Goal: Feedback & Contribution: Submit feedback/report problem

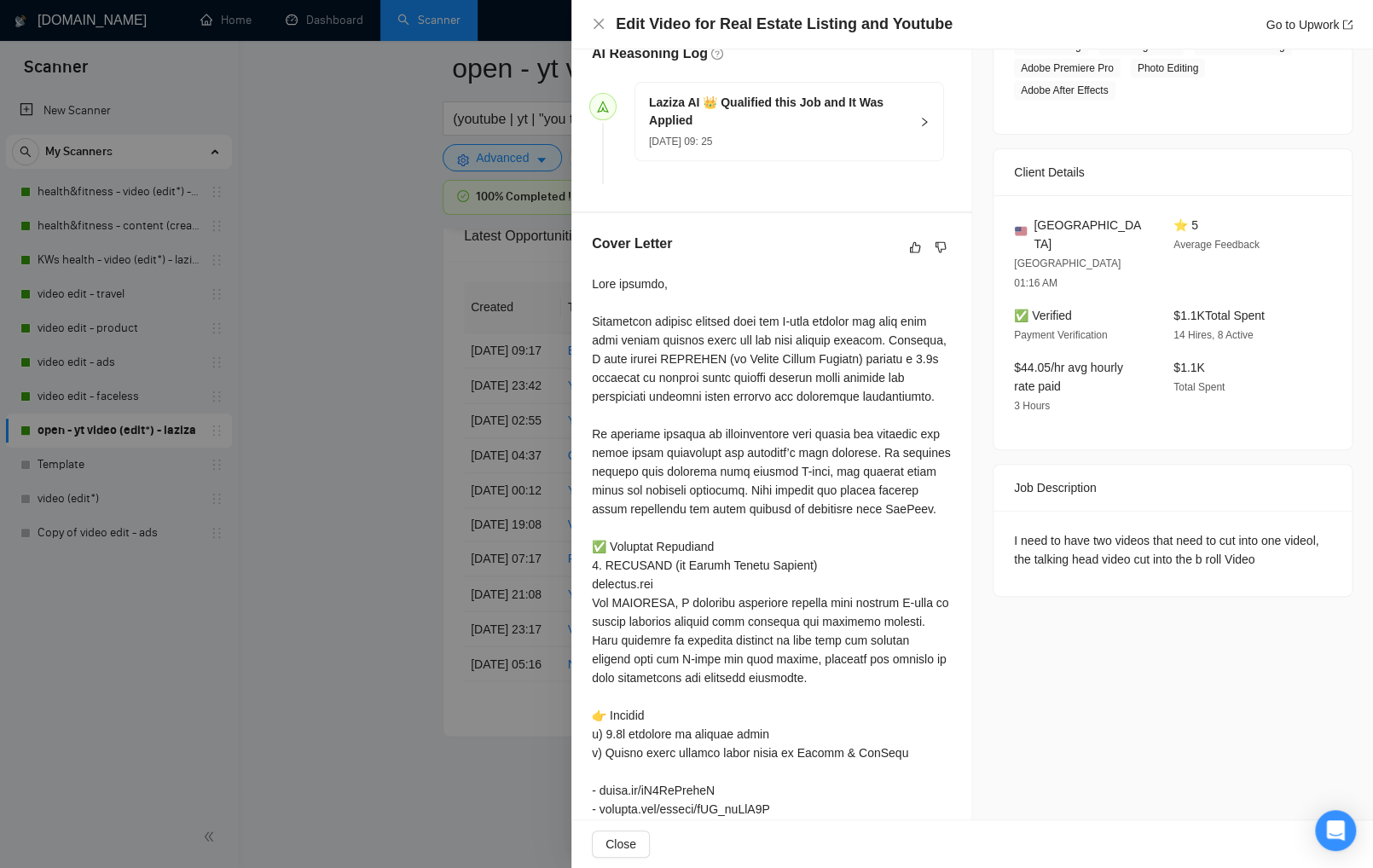
scroll to position [319, 0]
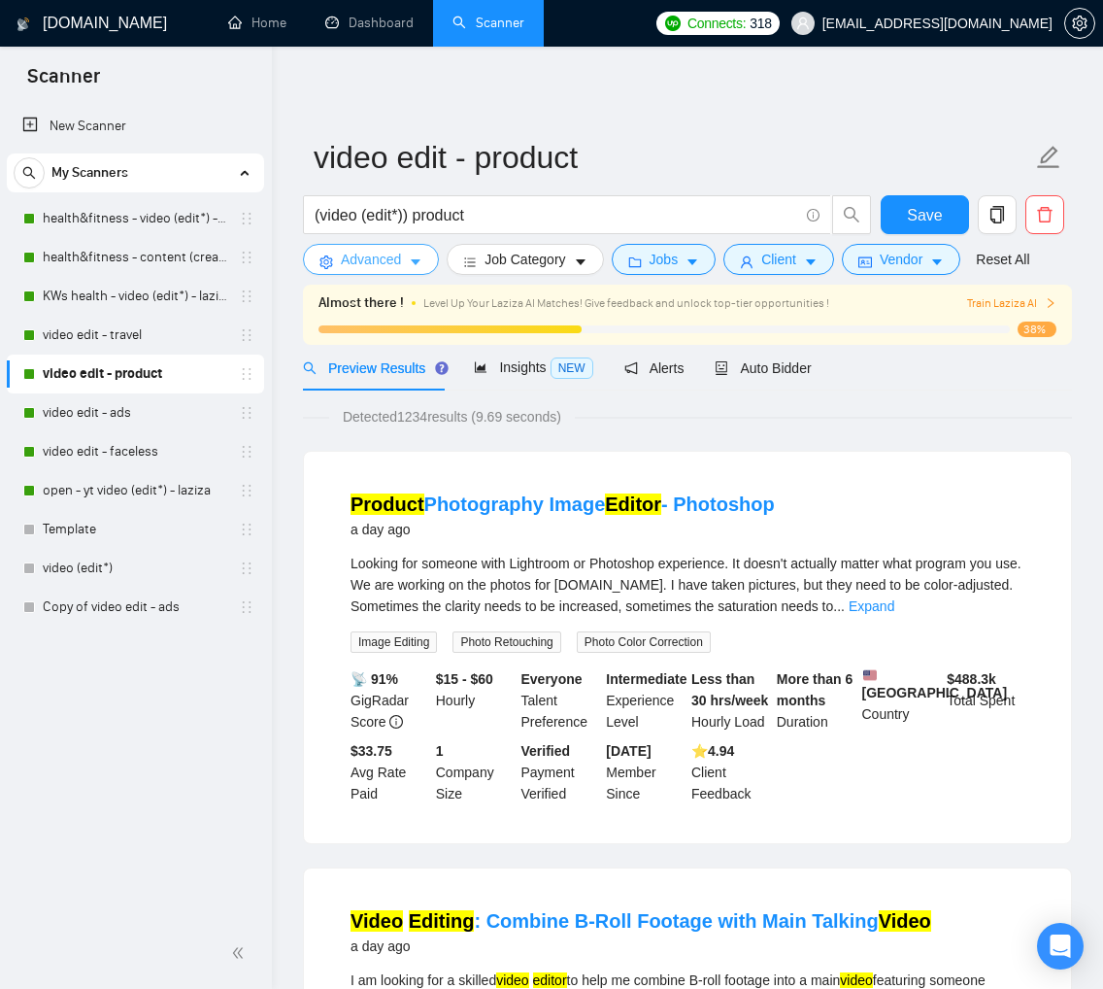
click at [407, 266] on button "Advanced" at bounding box center [371, 259] width 136 height 31
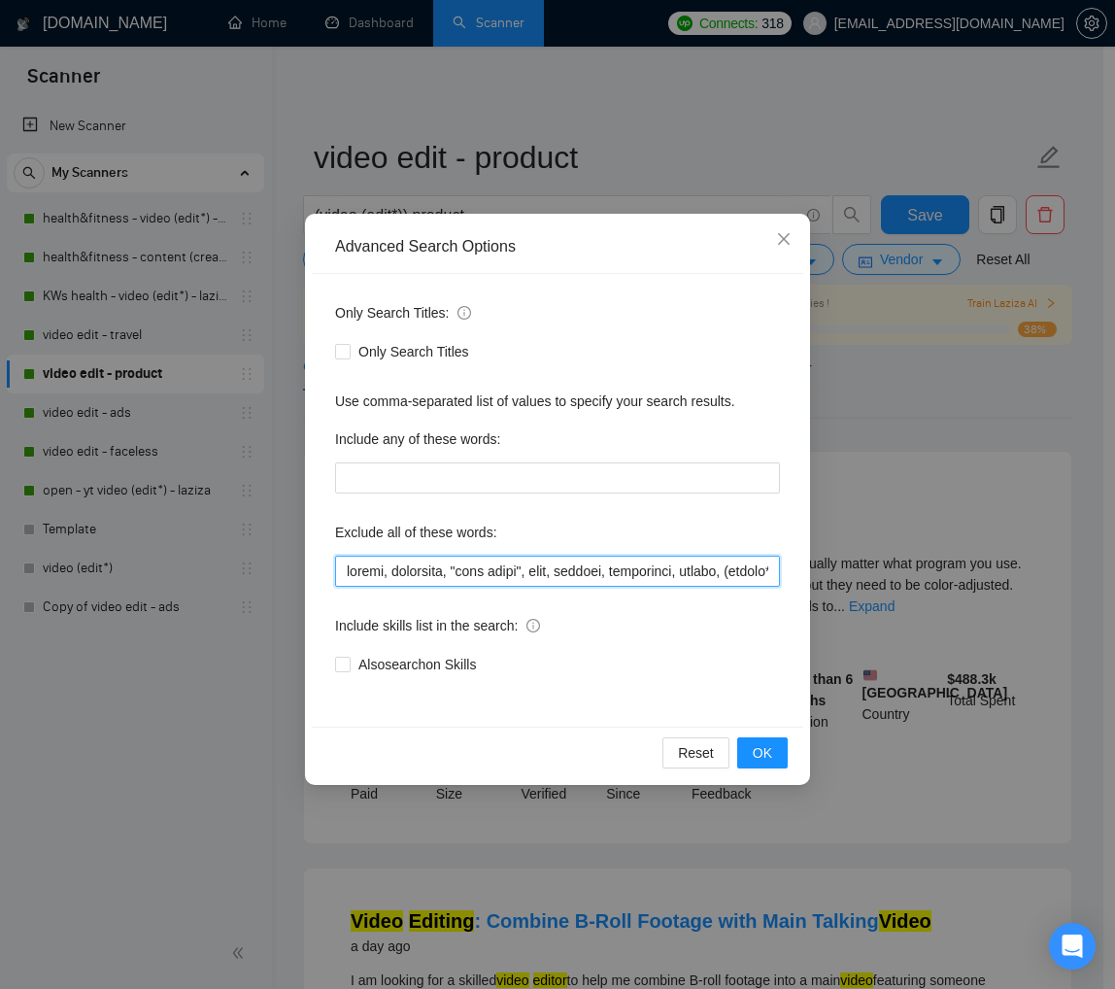
click at [381, 575] on input "text" at bounding box center [557, 571] width 445 height 31
paste input "Faceless, product, travel, lifestyle, "life style", vlog, podcast, whiteboard, …"
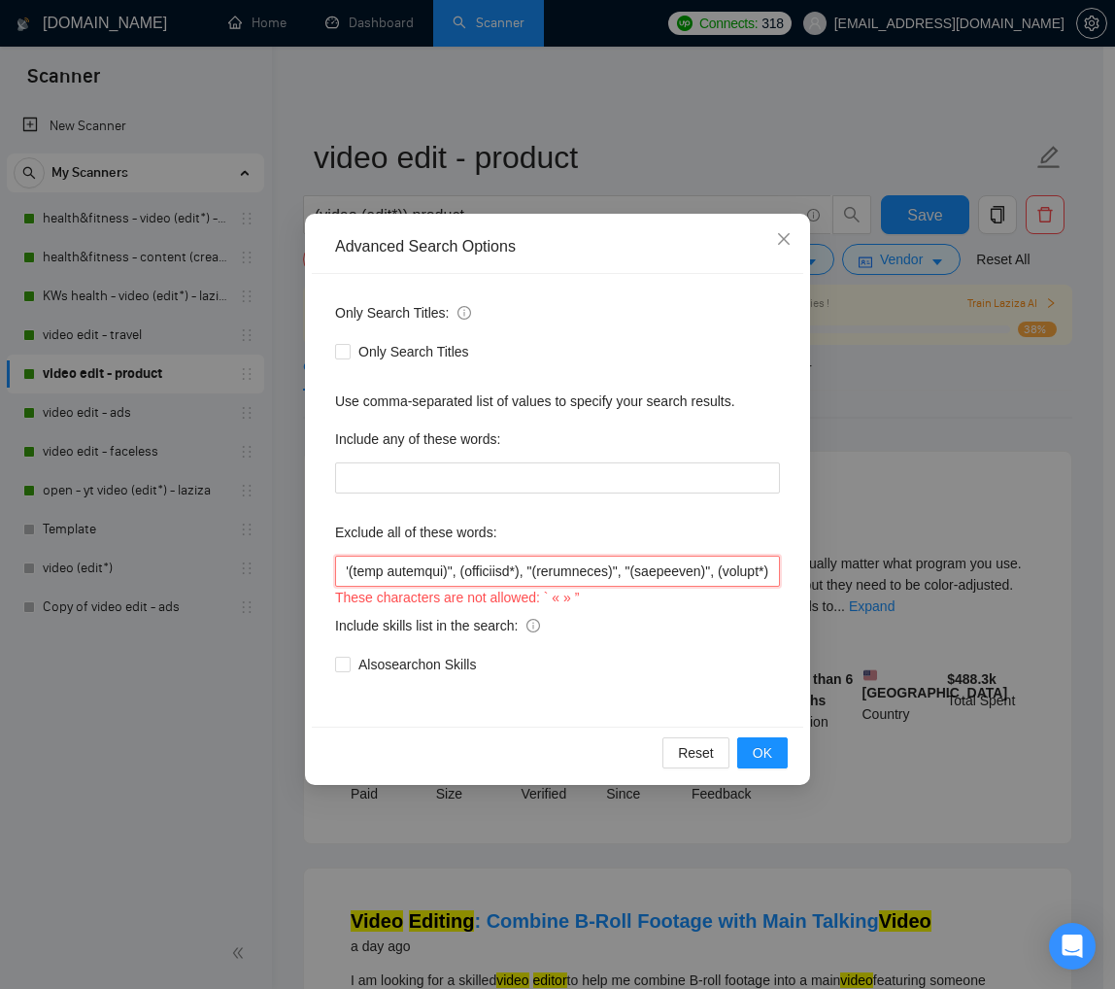
scroll to position [0, 31964]
type input "Faceless, product, travel, lifestyle, "life style", vlog, podcast, whiteboard, …"
click at [789, 243] on icon "close" at bounding box center [784, 239] width 16 height 16
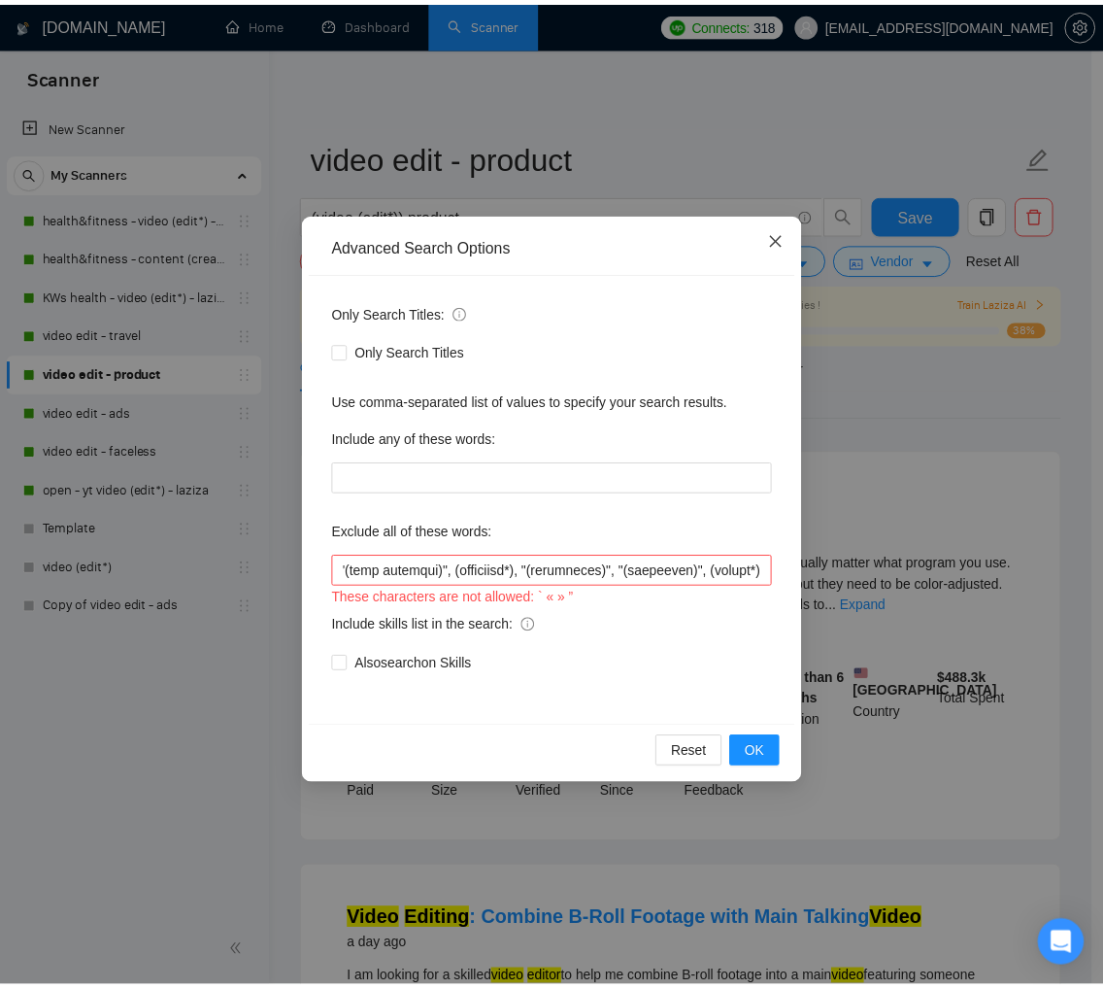
scroll to position [0, 0]
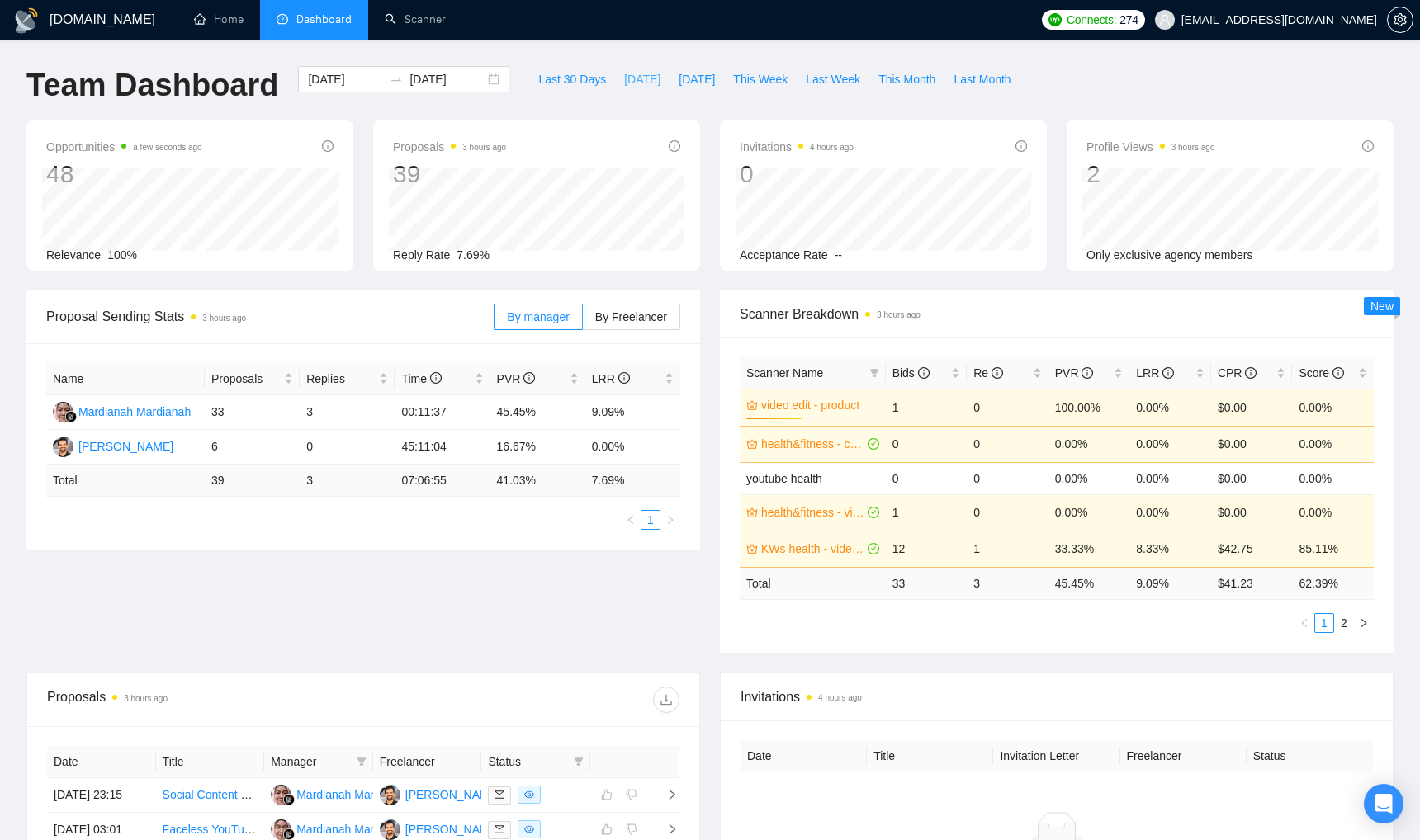
click at [627, 85] on span "Today" at bounding box center [642, 79] width 37 height 18
type input "2025-09-08"
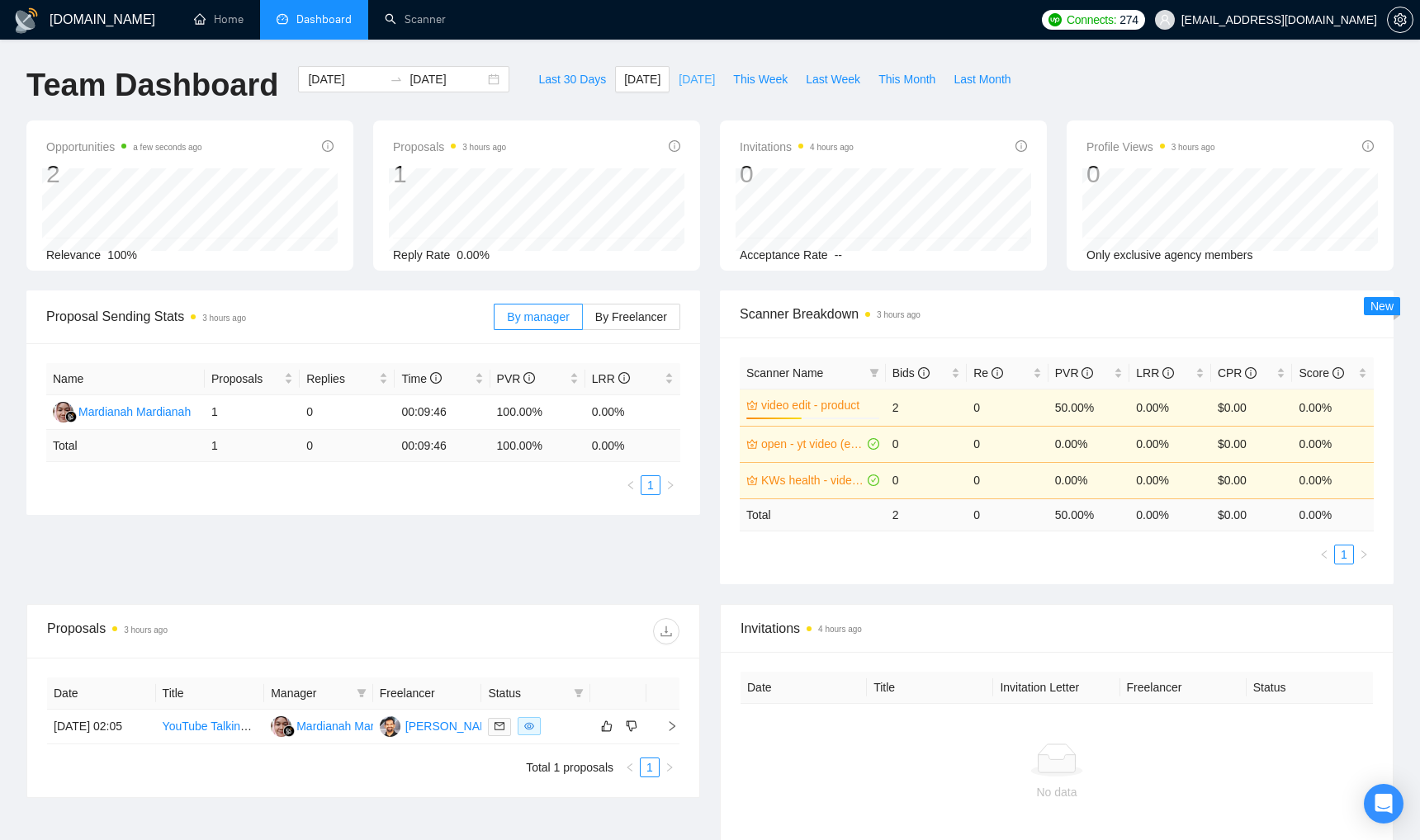
click at [694, 79] on span "Yesterday" at bounding box center [696, 79] width 37 height 18
type input "2025-09-07"
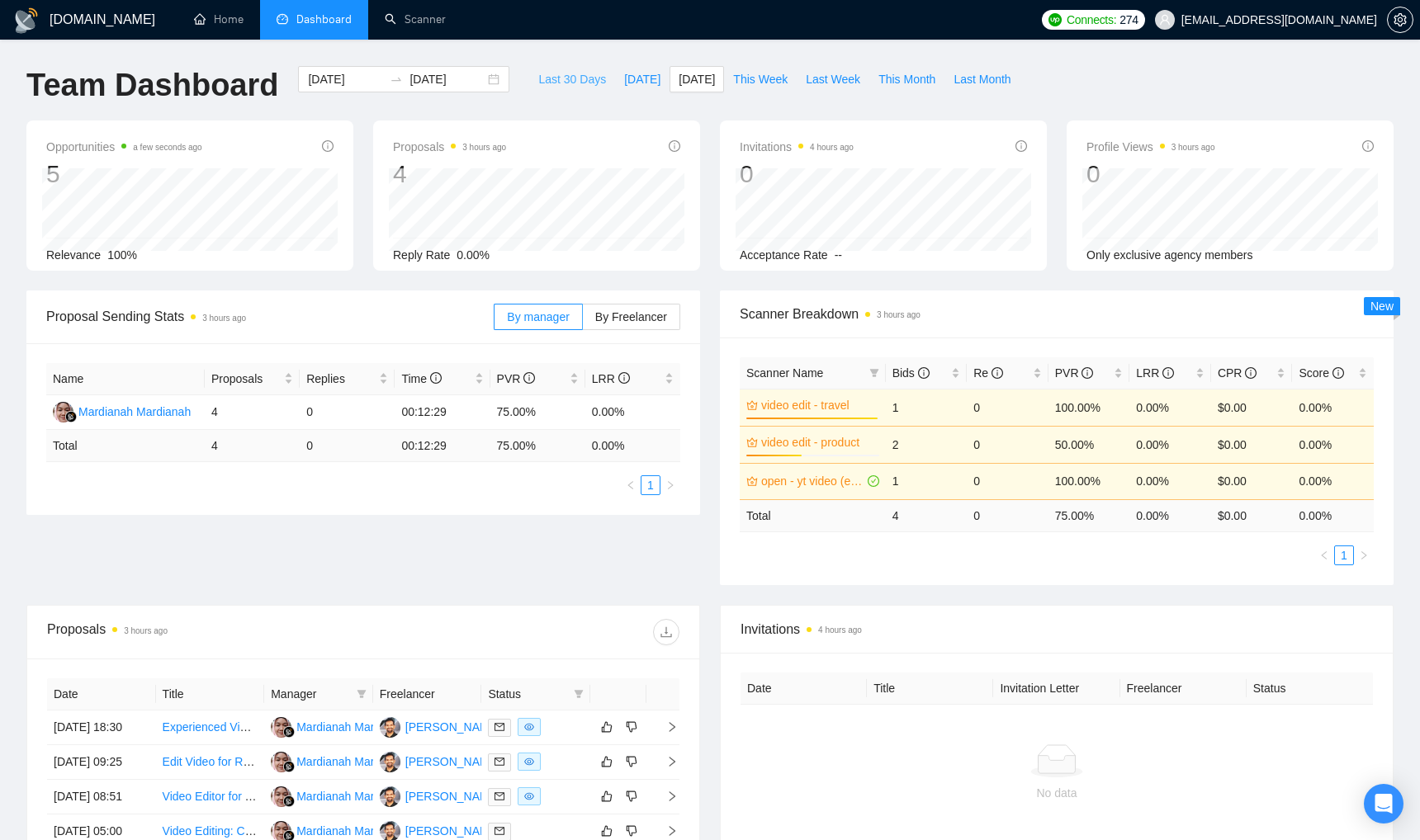
click at [565, 66] on button "Last 30 Days" at bounding box center [572, 79] width 86 height 26
type input "2025-08-09"
type input "2025-09-08"
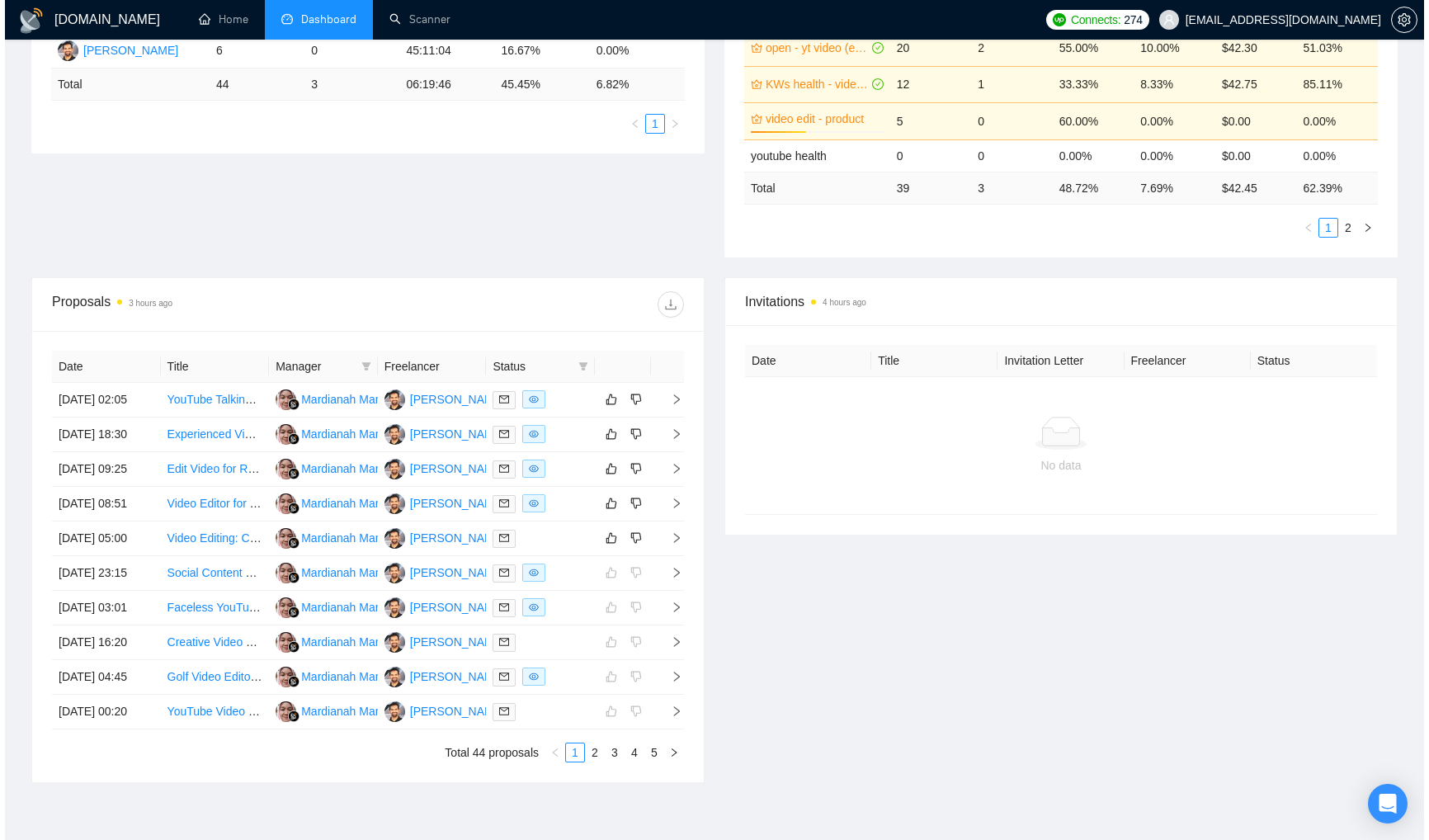
scroll to position [398, 0]
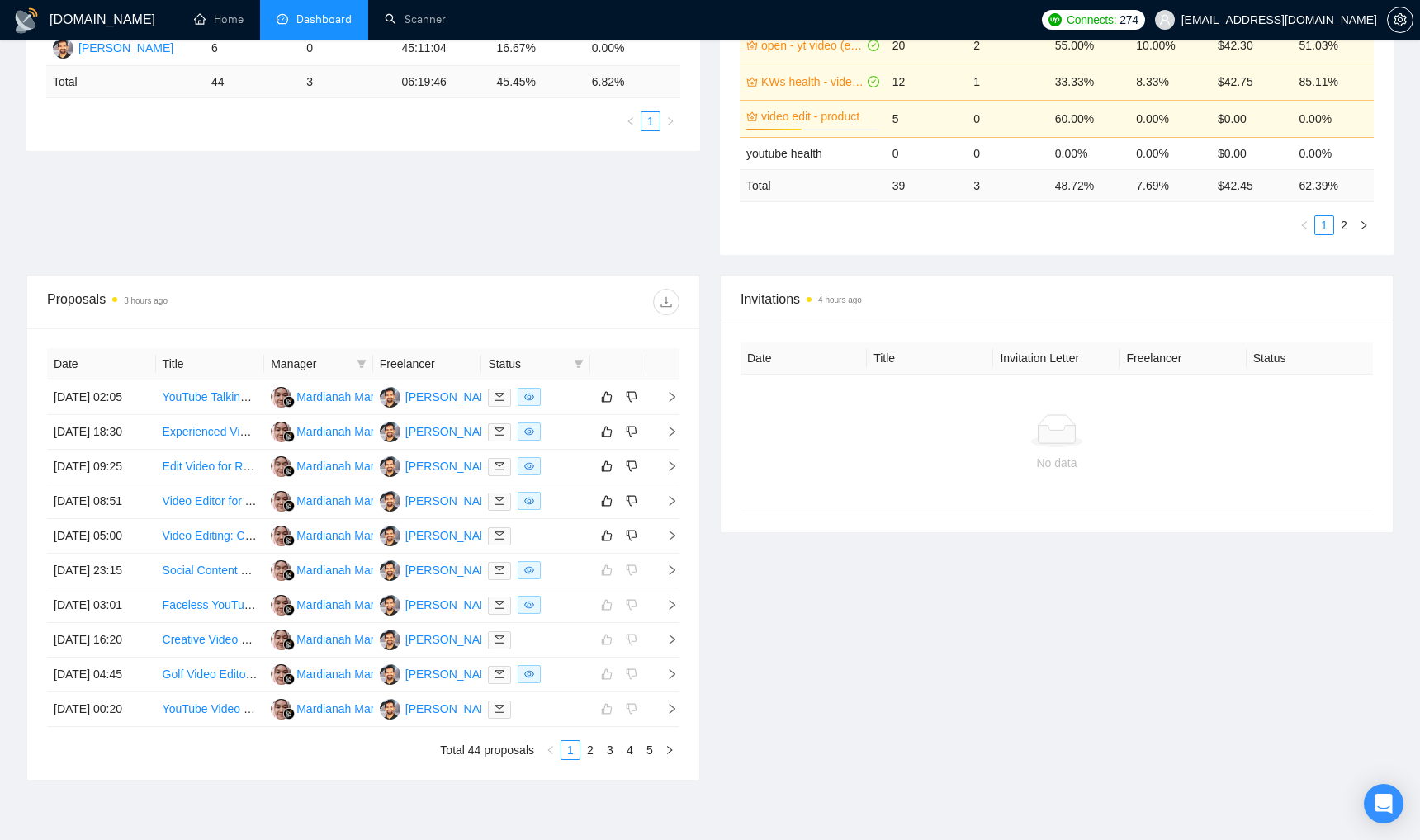
click at [957, 634] on div "Invitations 4 hours ago Date Title Invitation Letter Freelancer Status No data" at bounding box center [1056, 527] width 693 height 505
click at [528, 545] on div at bounding box center [535, 536] width 96 height 19
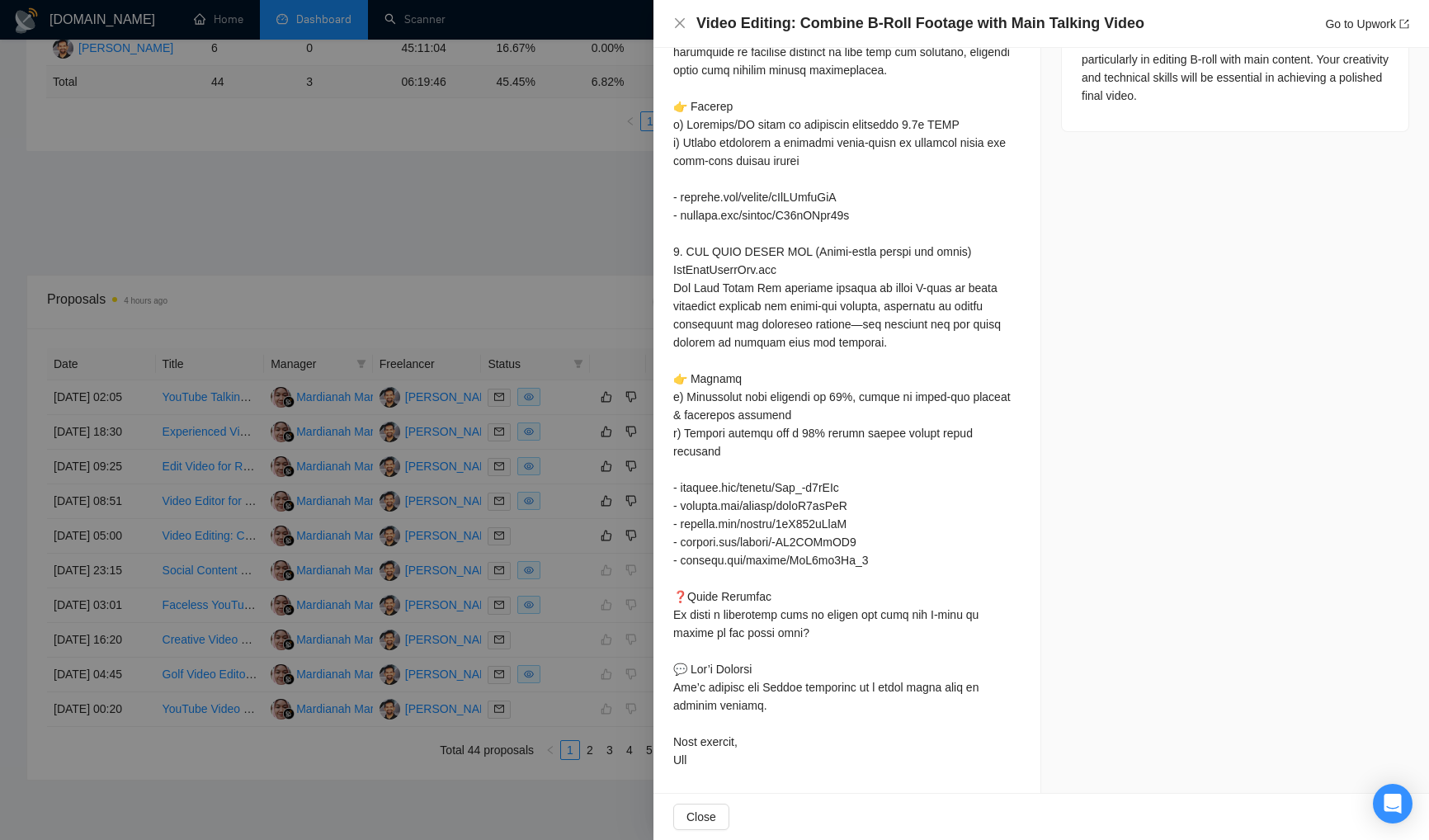
scroll to position [0, 0]
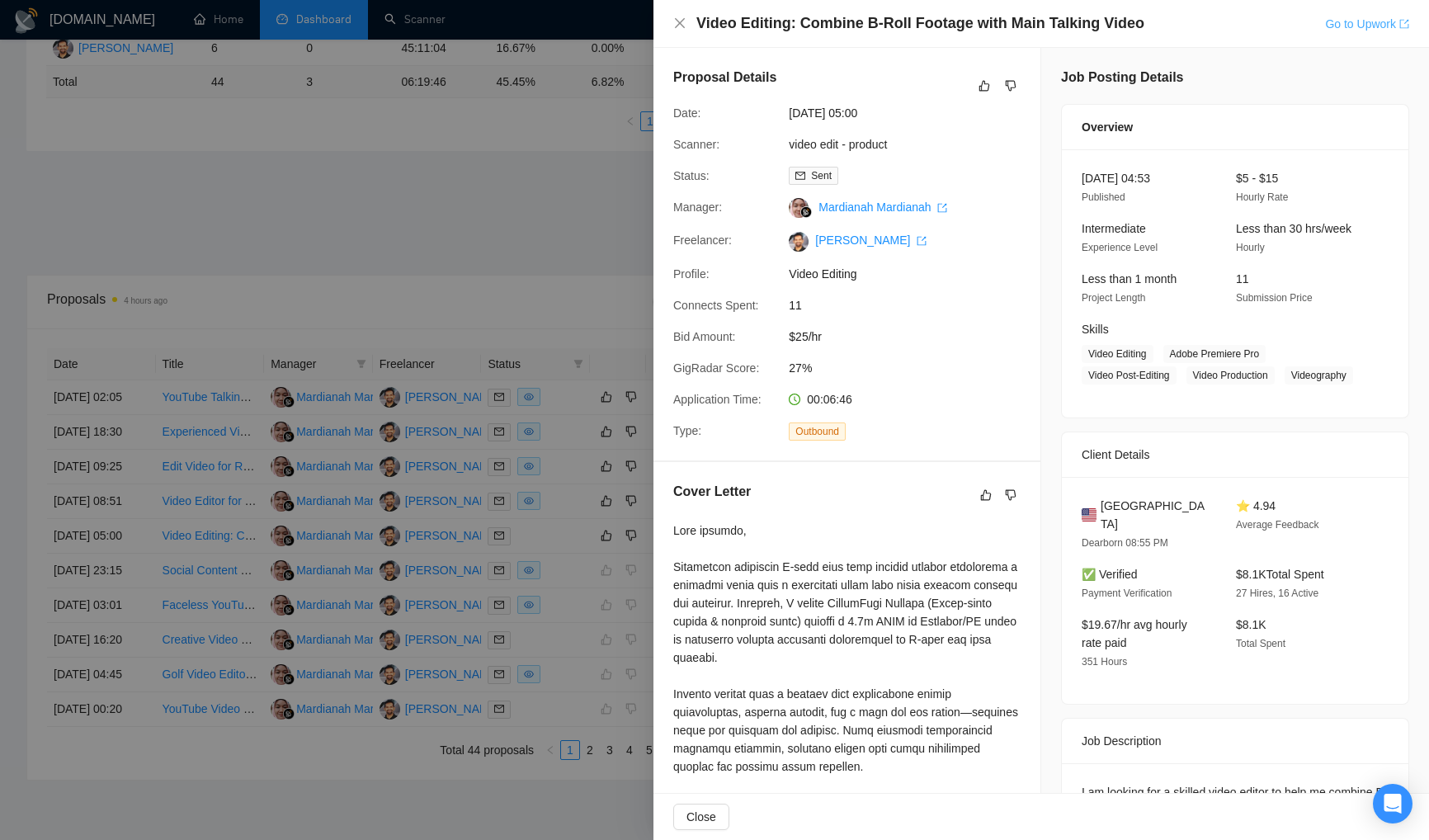
click at [1345, 22] on link "Go to Upwork" at bounding box center [1367, 24] width 84 height 14
click at [682, 23] on icon "close" at bounding box center [681, 23] width 14 height 14
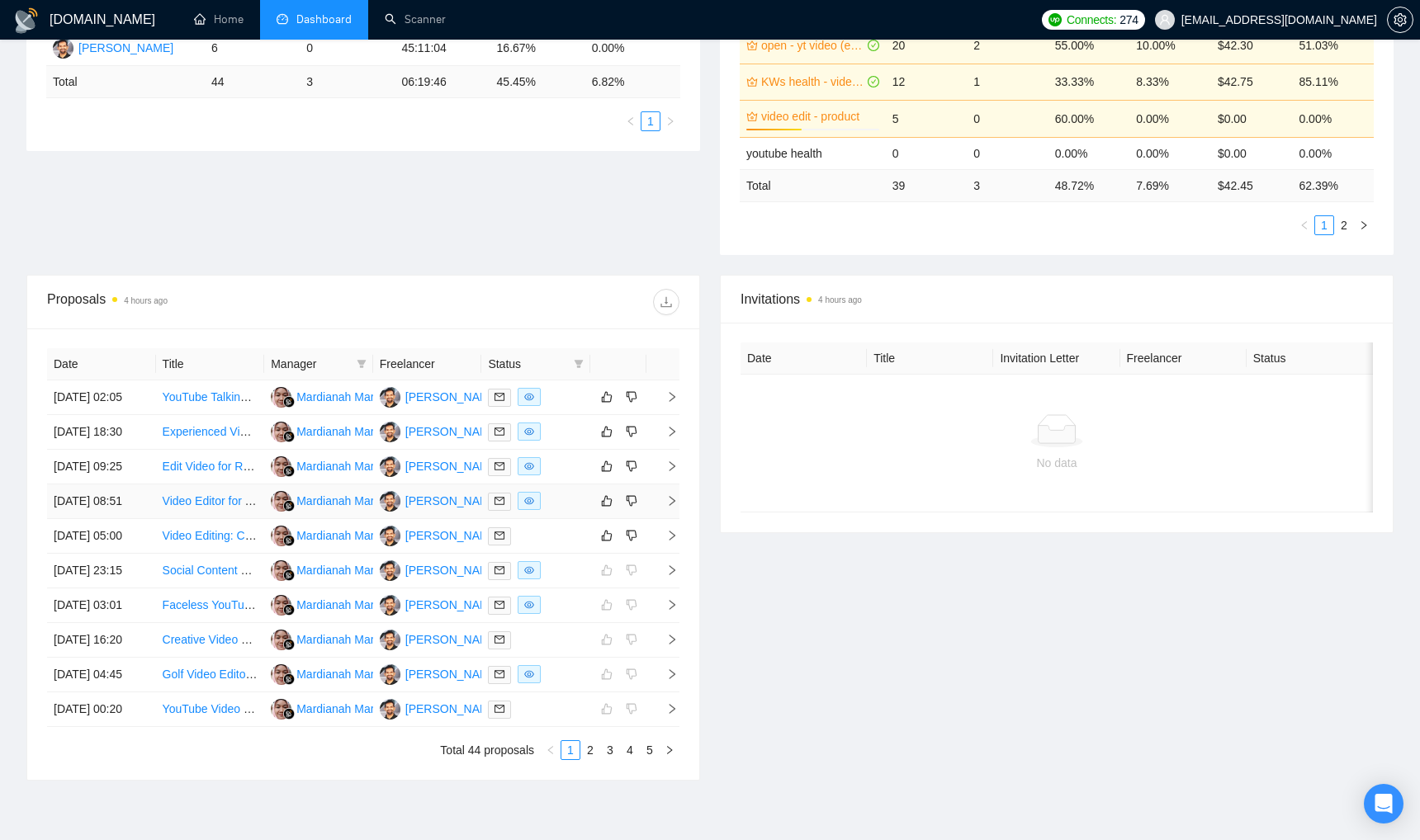
click at [586, 519] on td at bounding box center [535, 501] width 109 height 35
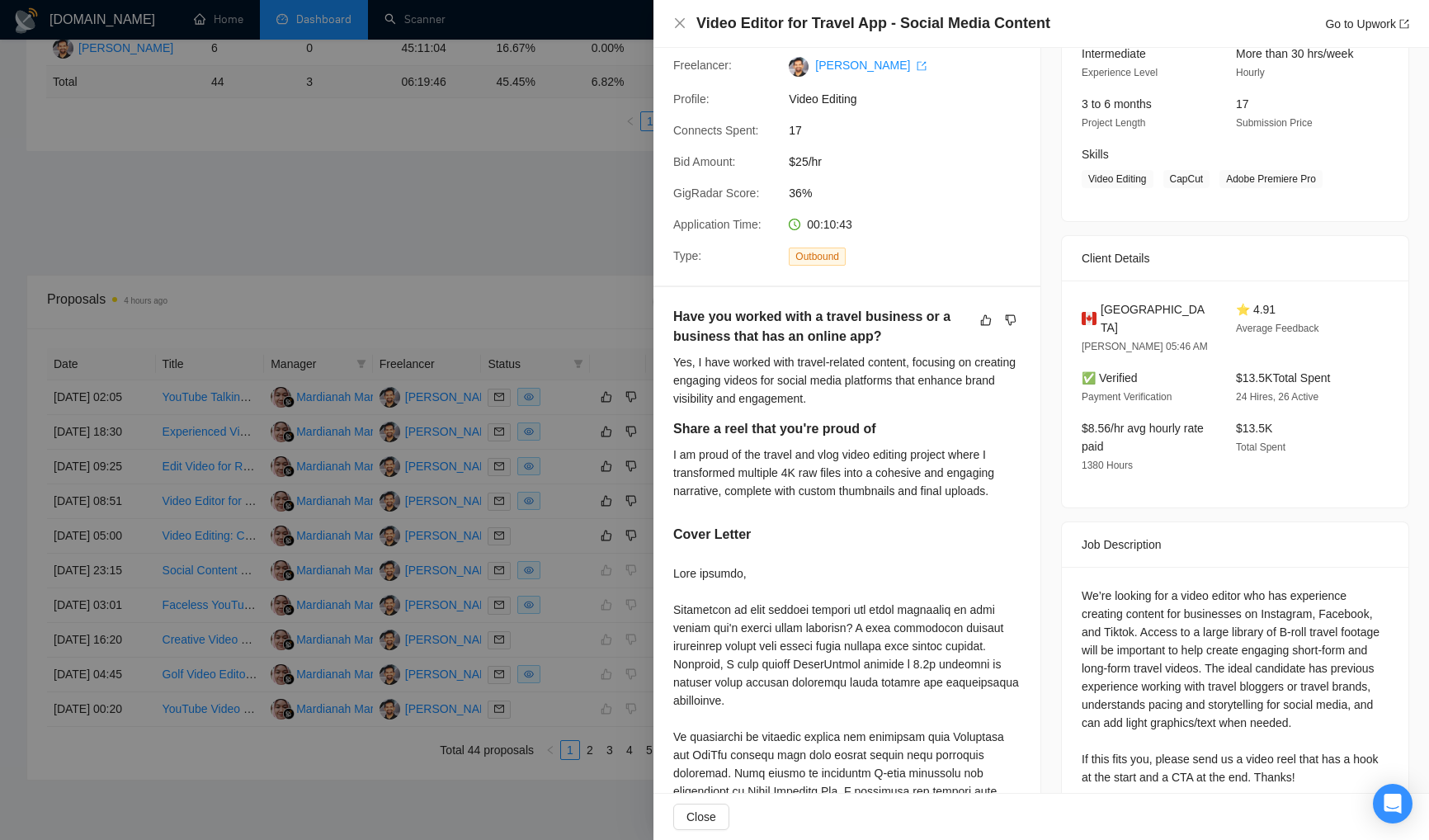
scroll to position [375, 0]
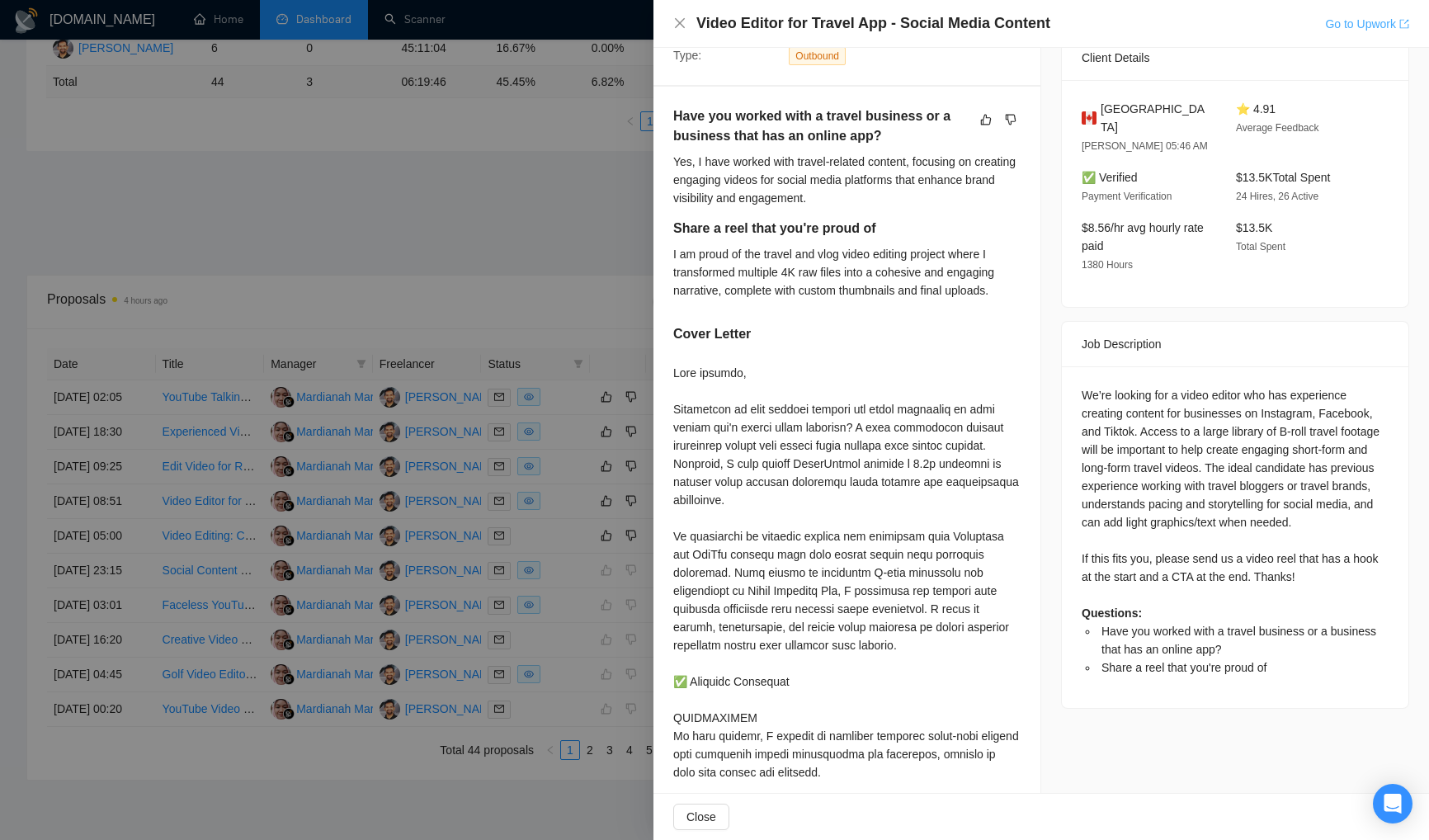
click at [1369, 25] on link "Go to Upwork" at bounding box center [1367, 24] width 84 height 14
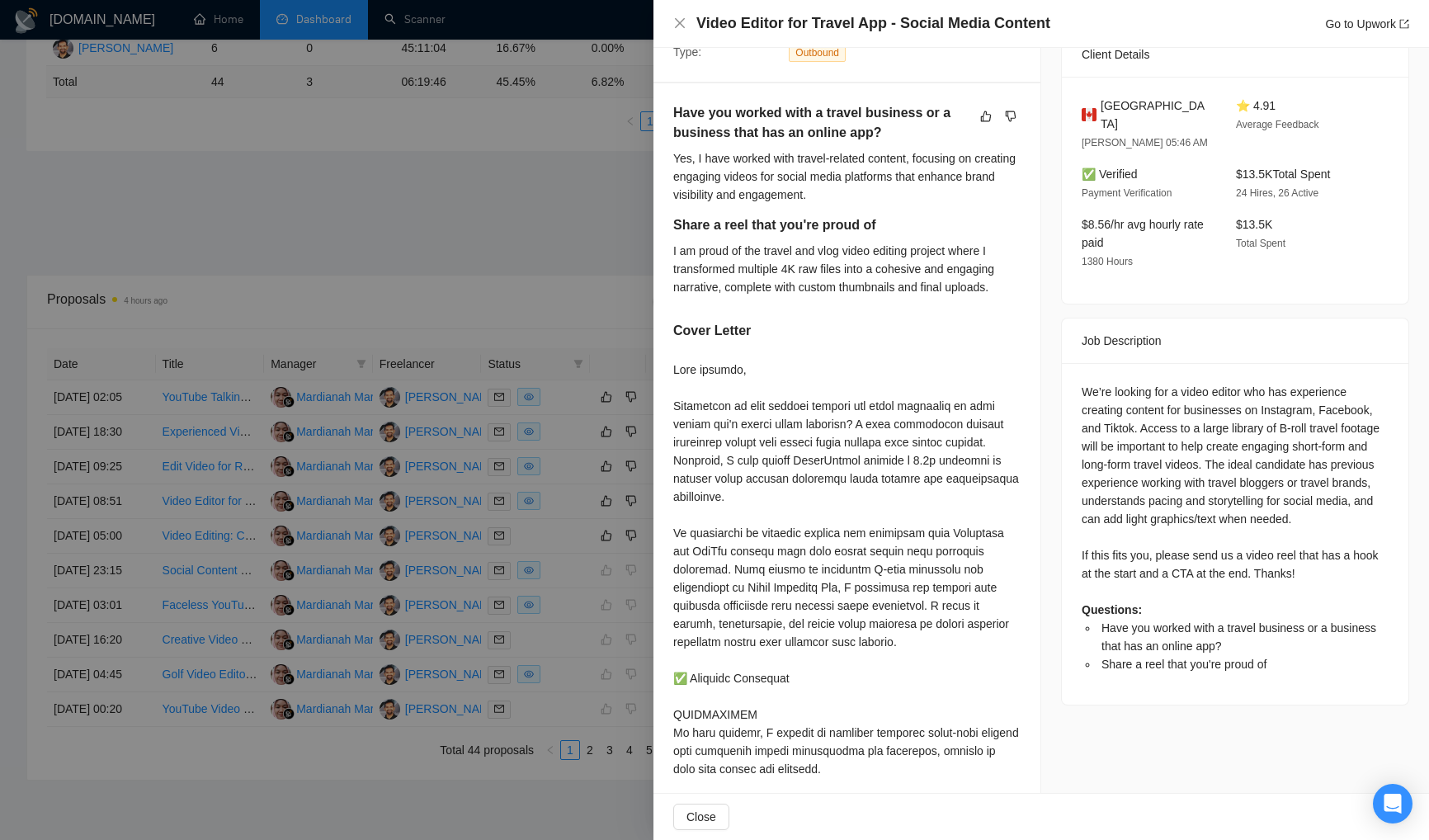
scroll to position [381, 0]
drag, startPoint x: 1074, startPoint y: 548, endPoint x: 1282, endPoint y: 572, distance: 209.4
click at [1282, 572] on div "We’re looking for a video editor who has experience creating content for busine…" at bounding box center [1235, 532] width 347 height 341
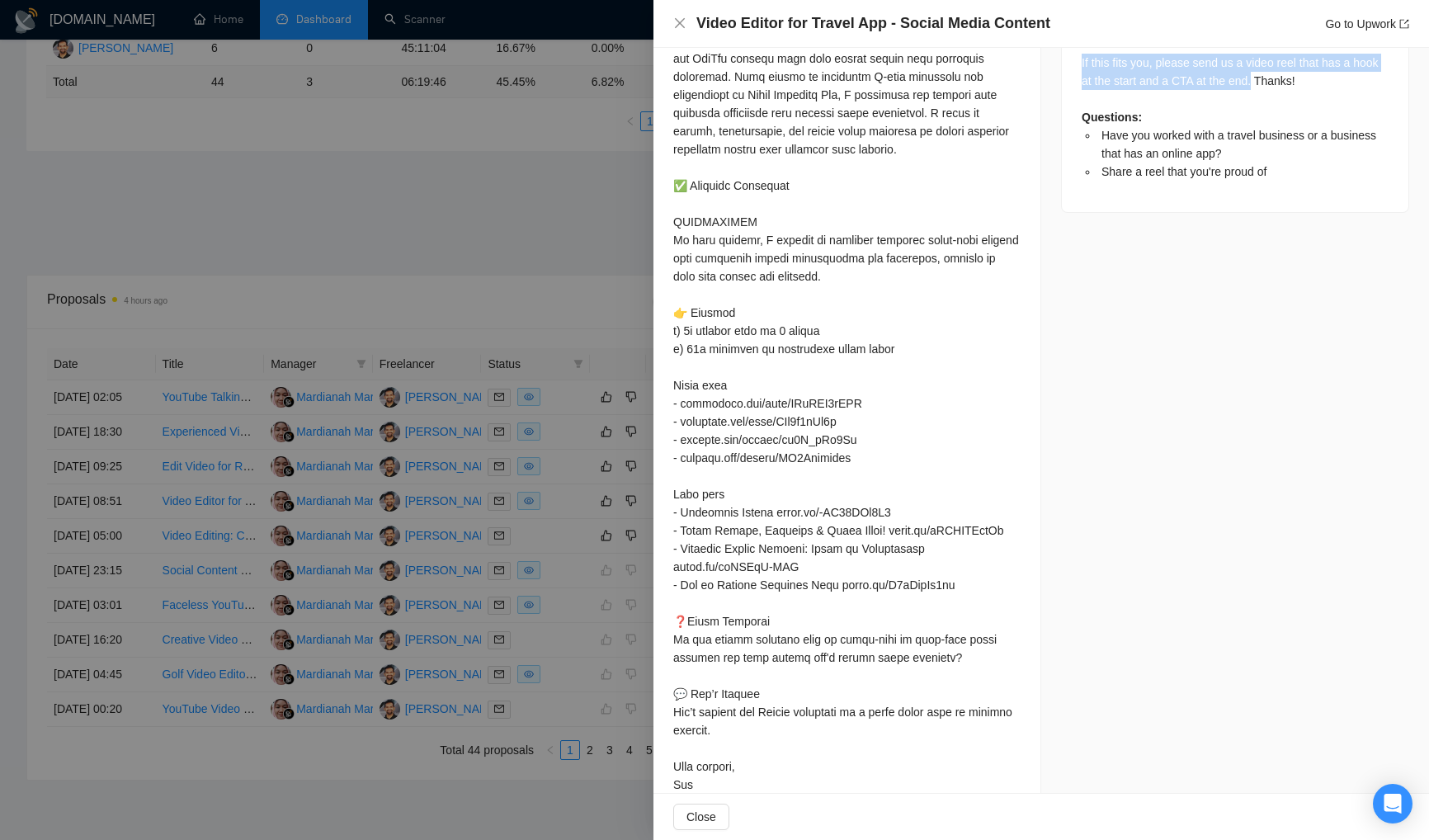
scroll to position [914, 0]
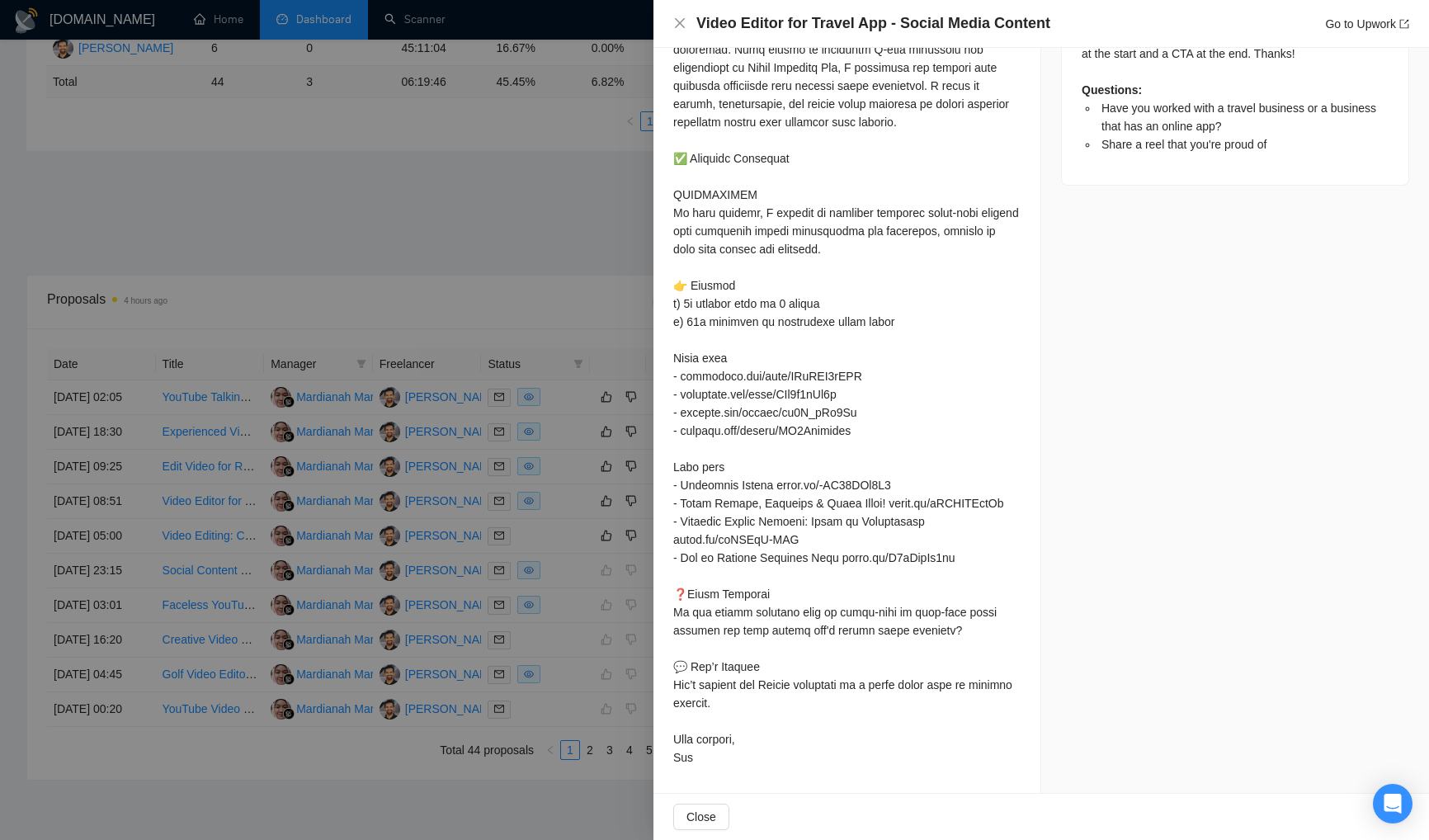
click at [446, 235] on div at bounding box center [714, 420] width 1429 height 840
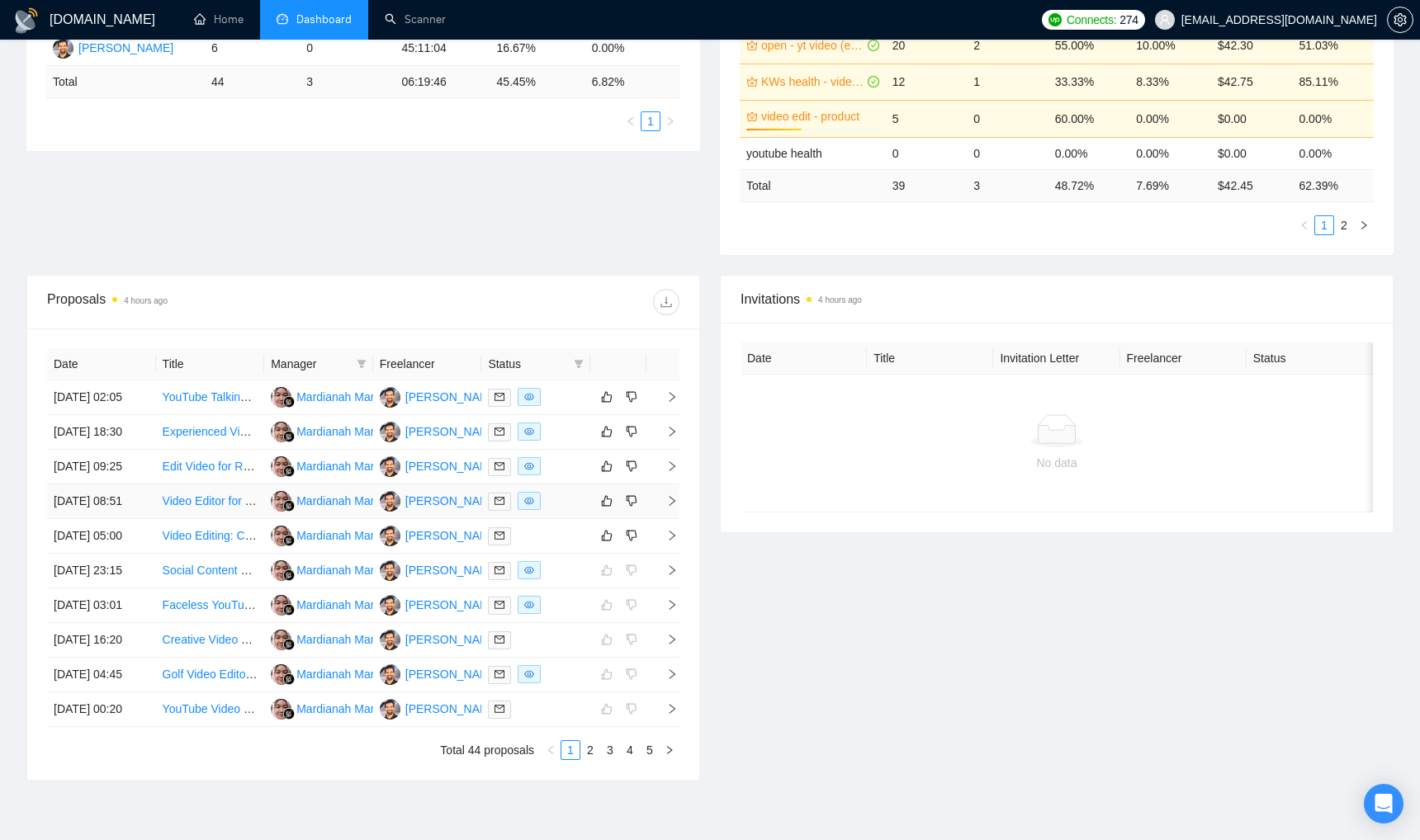
click at [571, 510] on div at bounding box center [535, 501] width 96 height 19
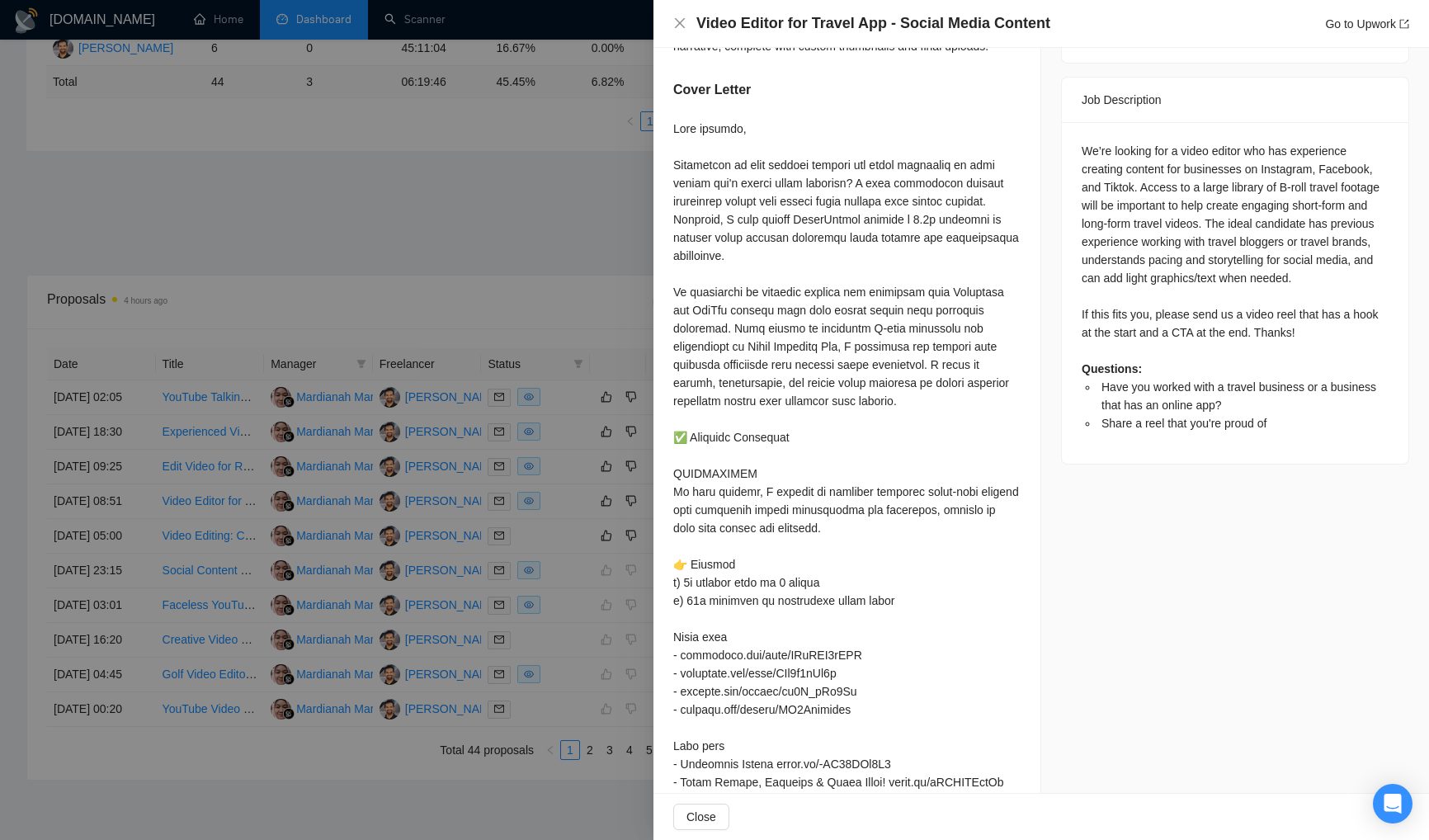
scroll to position [571, 0]
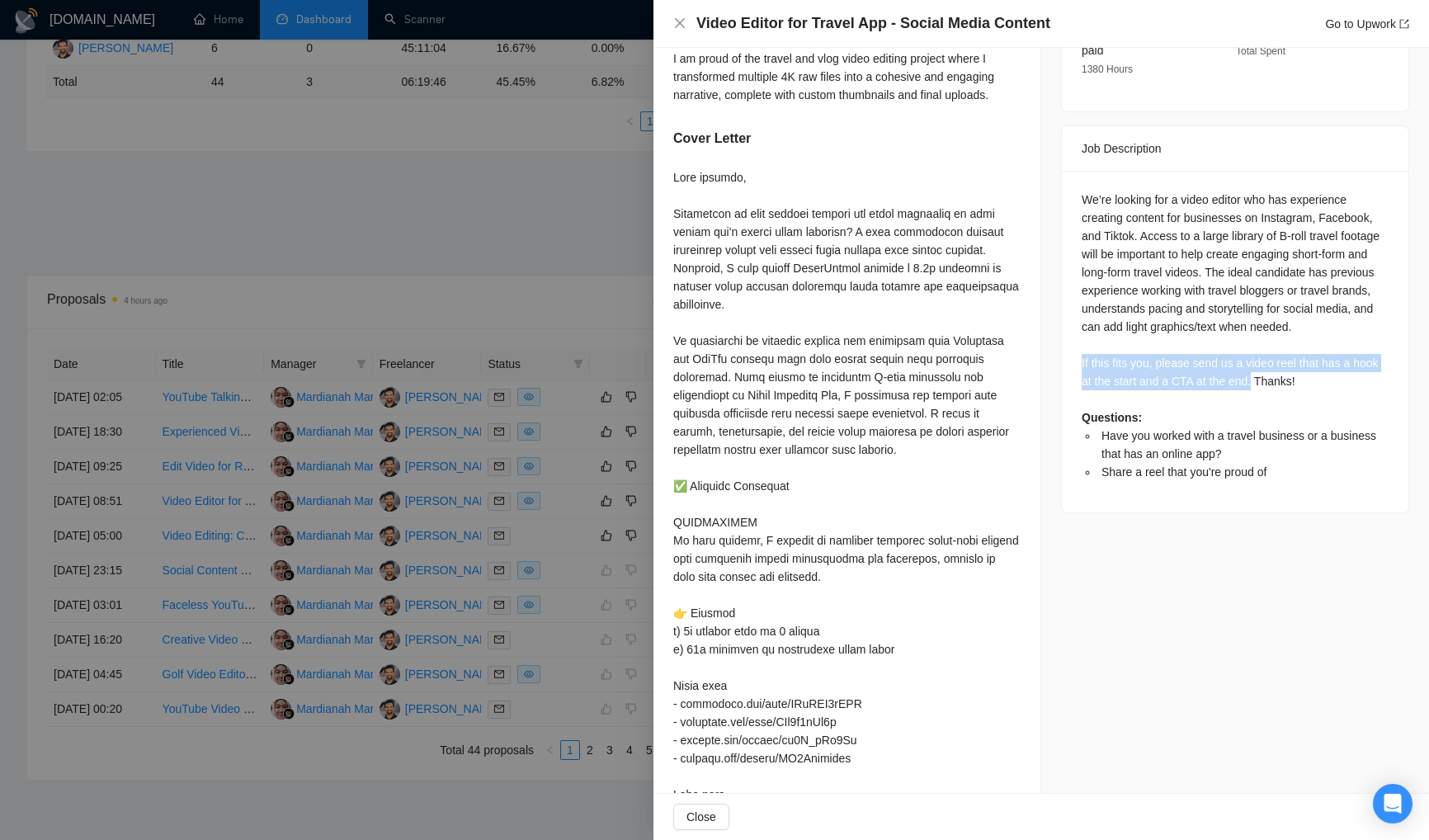
drag, startPoint x: 1069, startPoint y: 358, endPoint x: 1283, endPoint y: 375, distance: 214.7
click at [1283, 375] on div "We’re looking for a video editor who has experience creating content for busine…" at bounding box center [1235, 341] width 347 height 341
copy div "If this fits you, please send us a video reel that has a hook at the start and …"
drag, startPoint x: 540, startPoint y: 244, endPoint x: 553, endPoint y: 300, distance: 57.5
click at [540, 244] on div at bounding box center [714, 420] width 1429 height 840
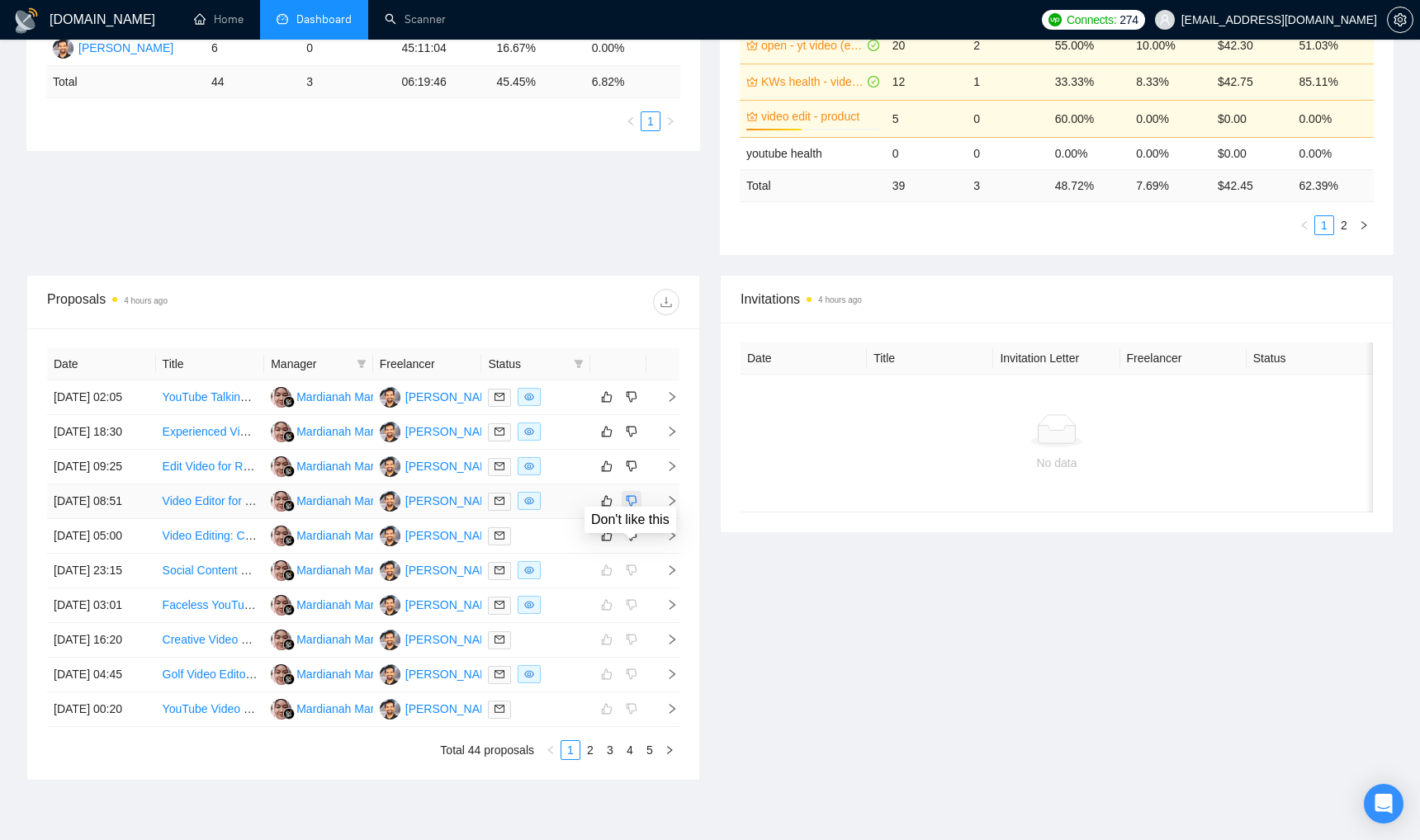
click at [635, 506] on icon "dislike" at bounding box center [631, 501] width 11 height 11
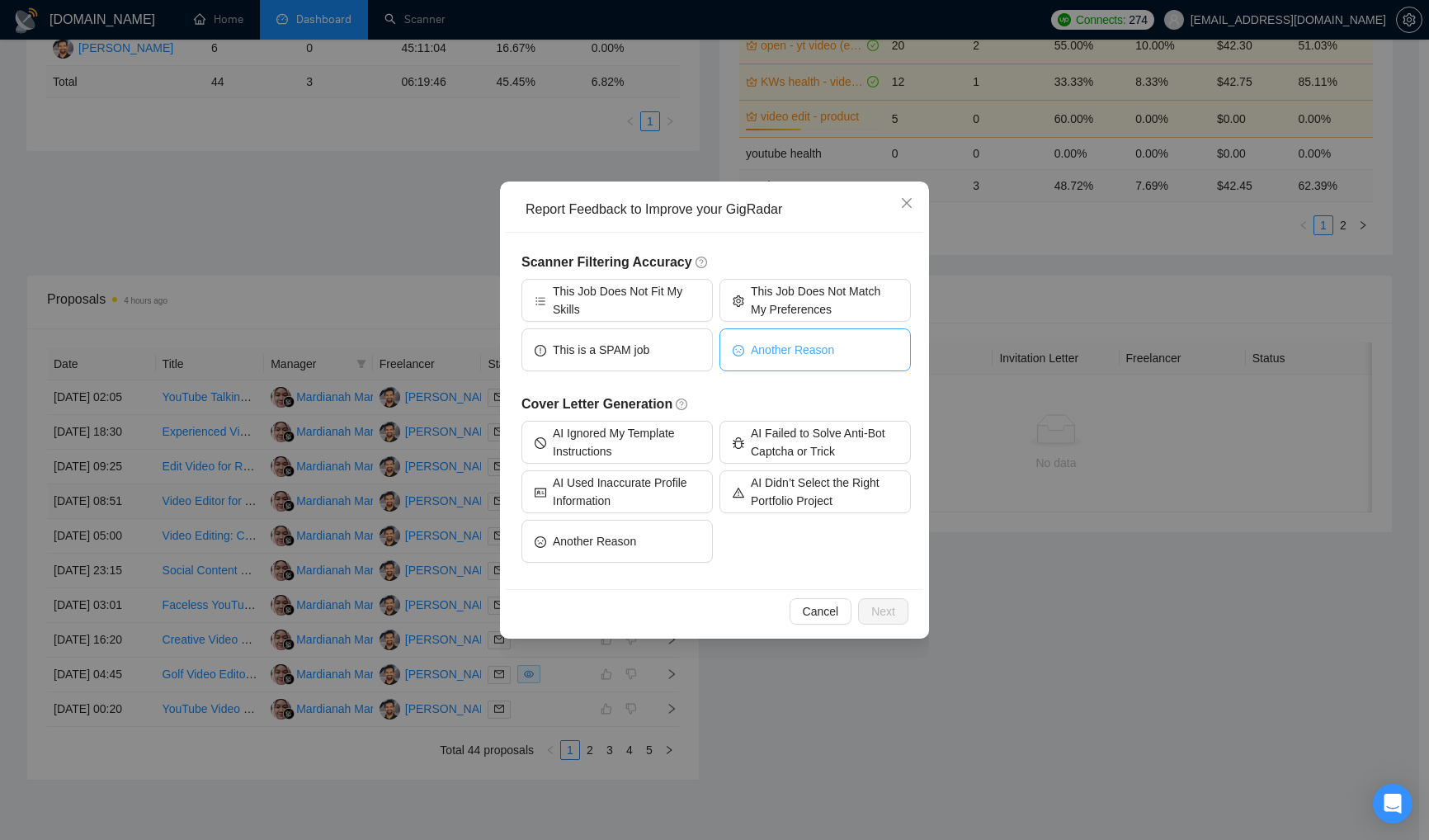
click at [838, 343] on button "Another Reason" at bounding box center [815, 350] width 191 height 43
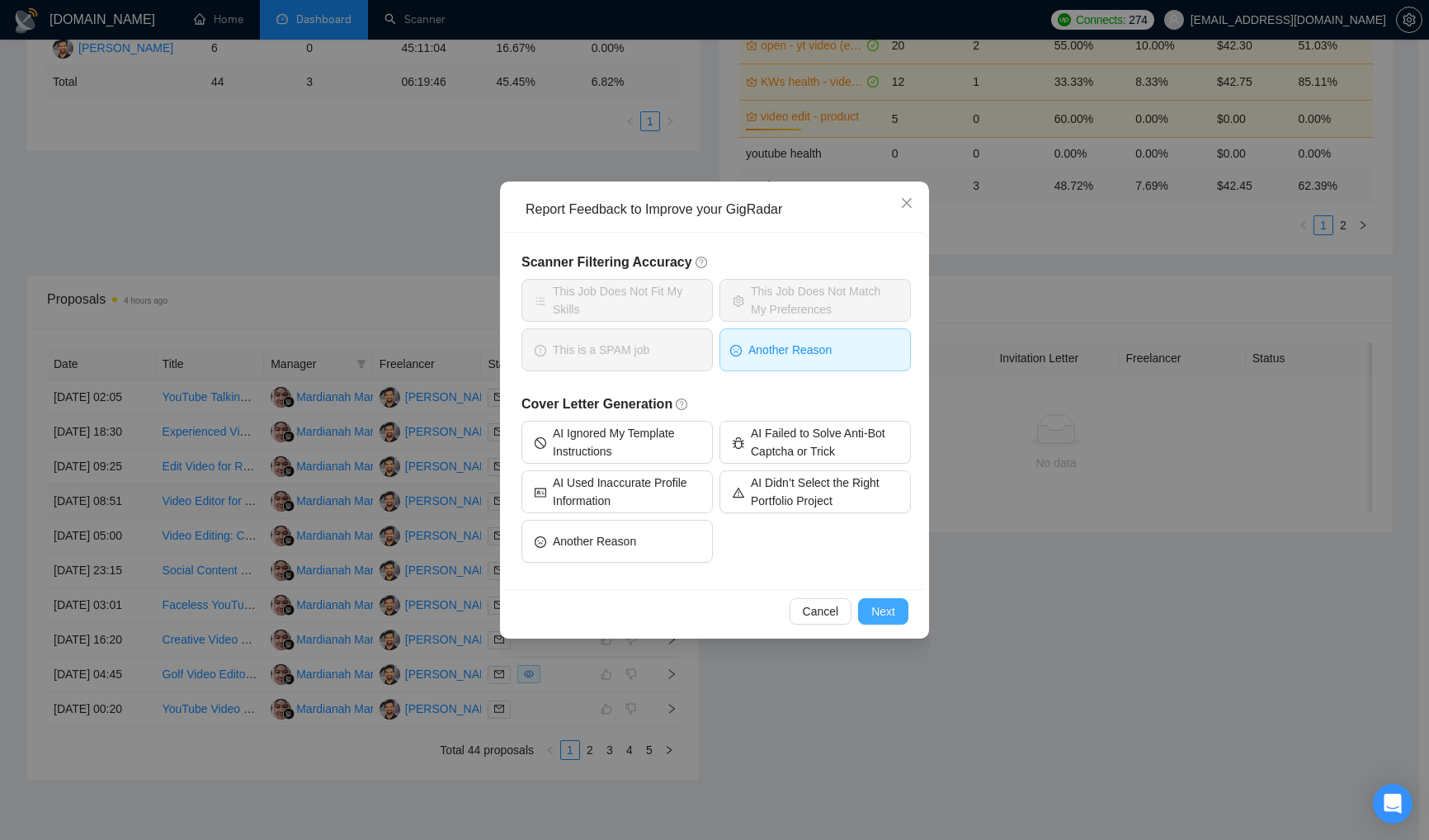
click at [884, 616] on span "Next" at bounding box center [884, 611] width 24 height 18
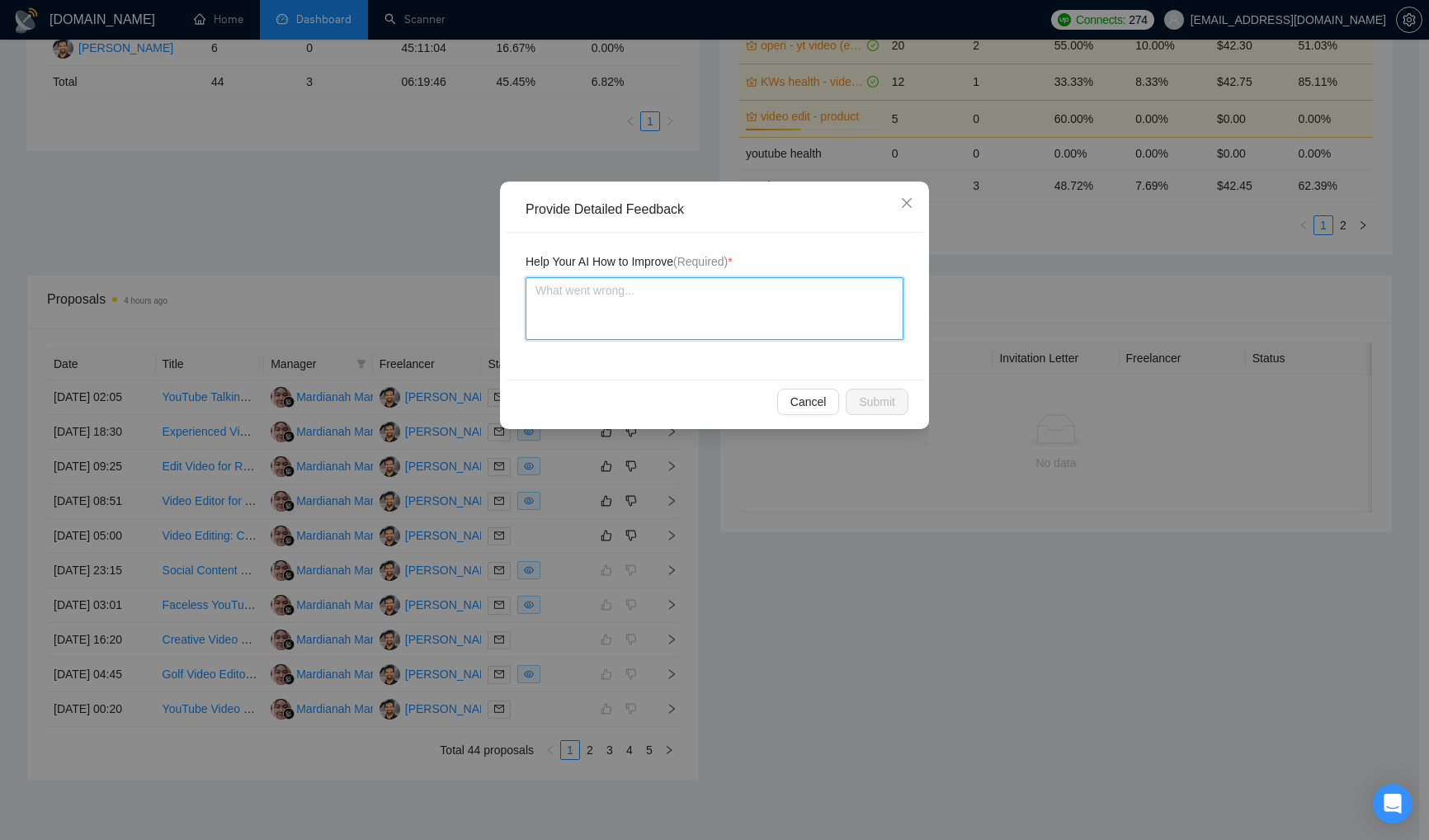
click at [728, 313] on textarea at bounding box center [714, 308] width 378 height 63
type textarea "1"
type textarea "1."
type textarea "1. Di"
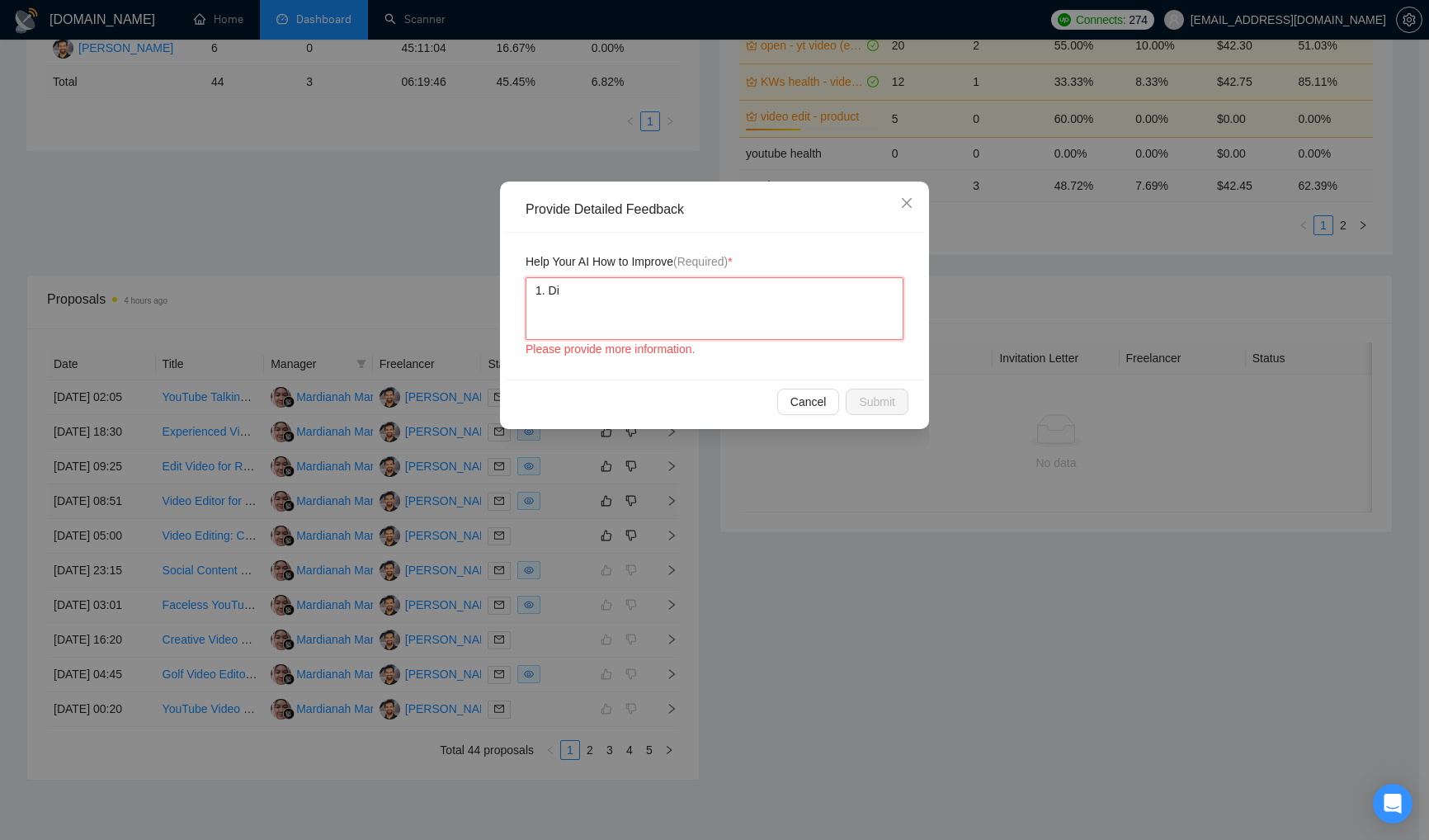
type textarea "1. Dis"
type textarea "1. Disq"
type textarea "1. Disqu"
type textarea "1. Disqua"
type textarea "1. Disqual"
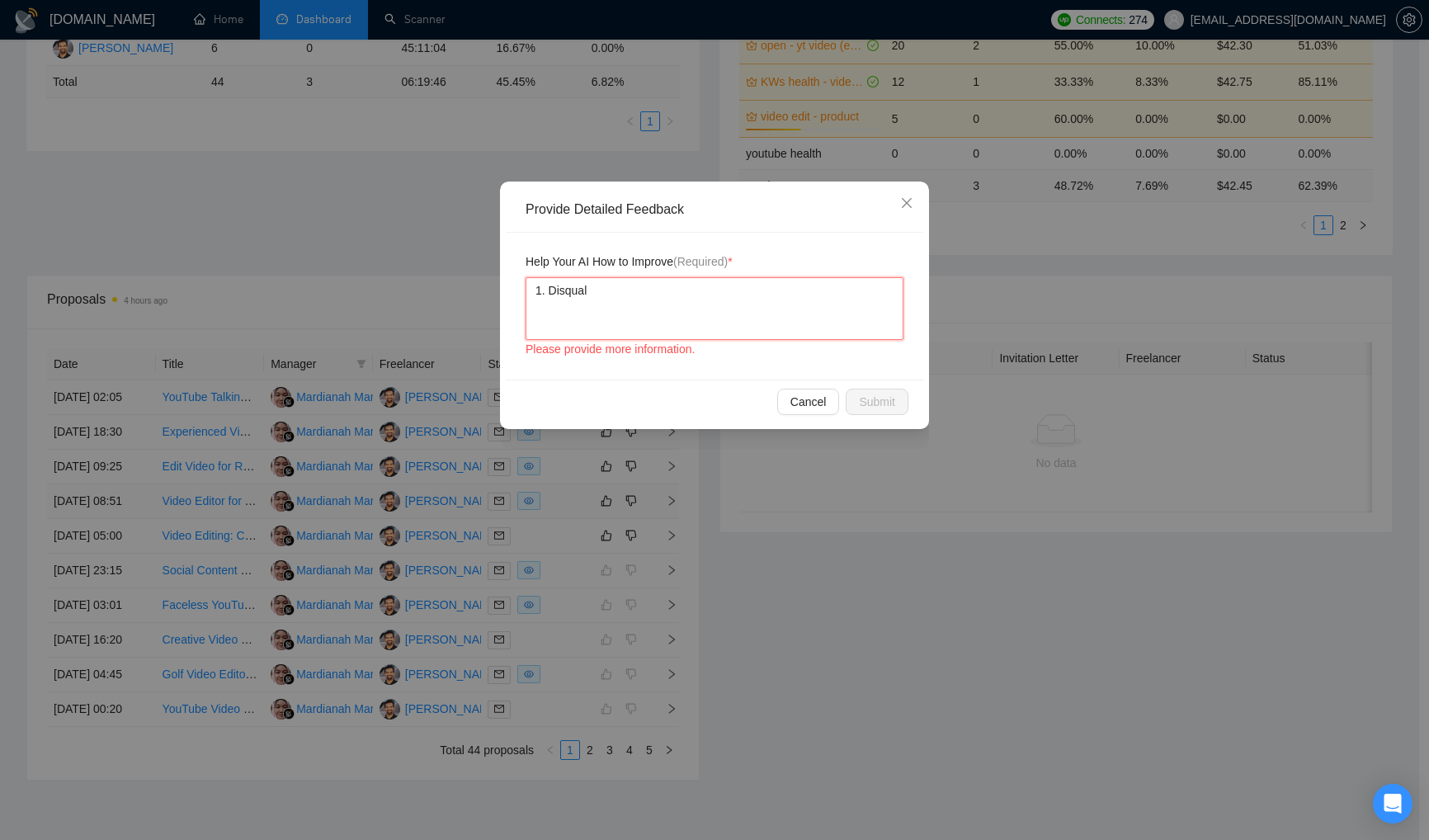
type textarea "1. Disqualt"
type textarea "1. Disqualti"
type textarea "1. Disqualtiy"
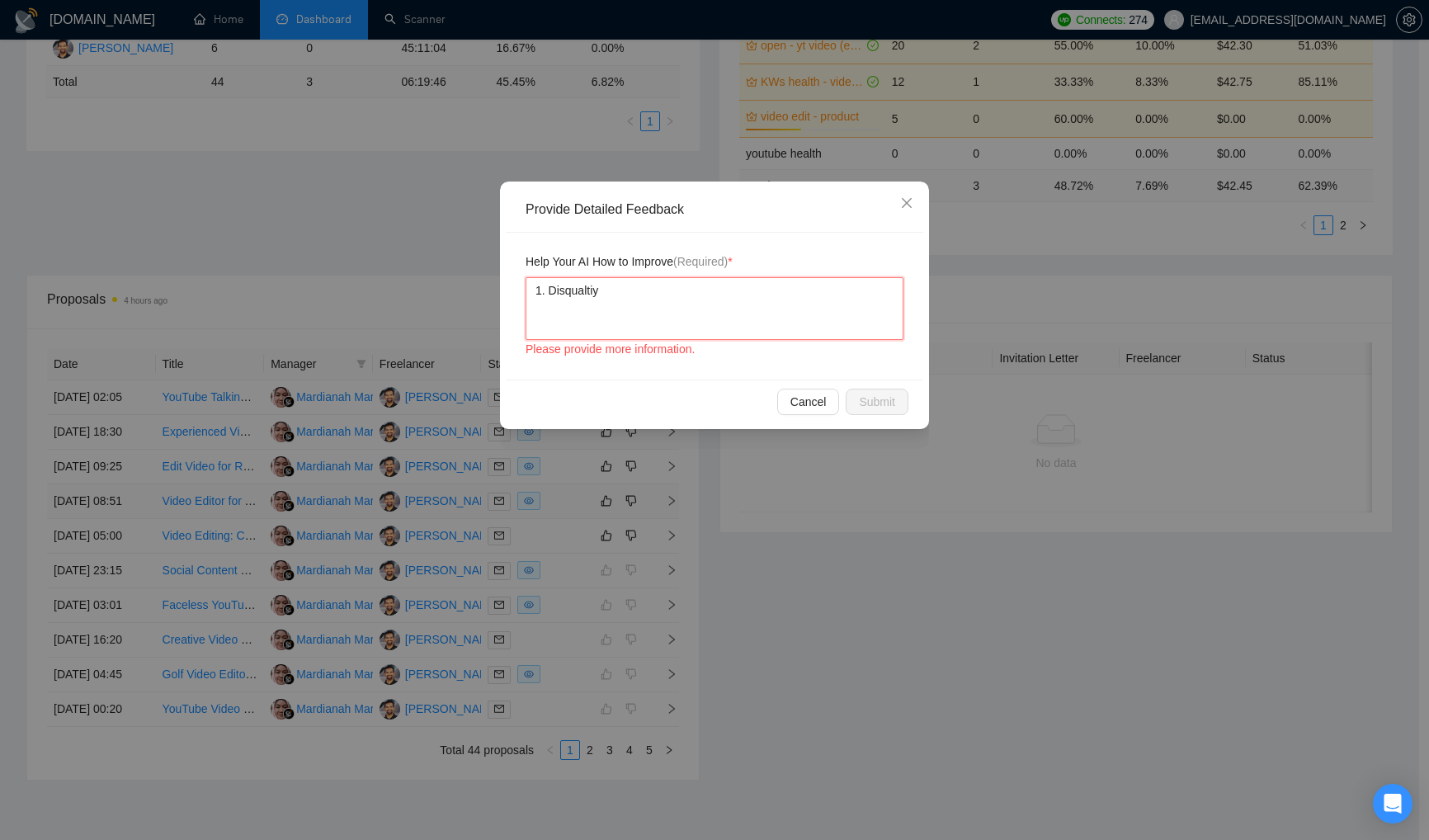
type textarea "1. Disqualti"
type textarea "1. Disqualt"
type textarea "1. Disqual"
type textarea "1. Disquali"
type textarea "1. Disqualif"
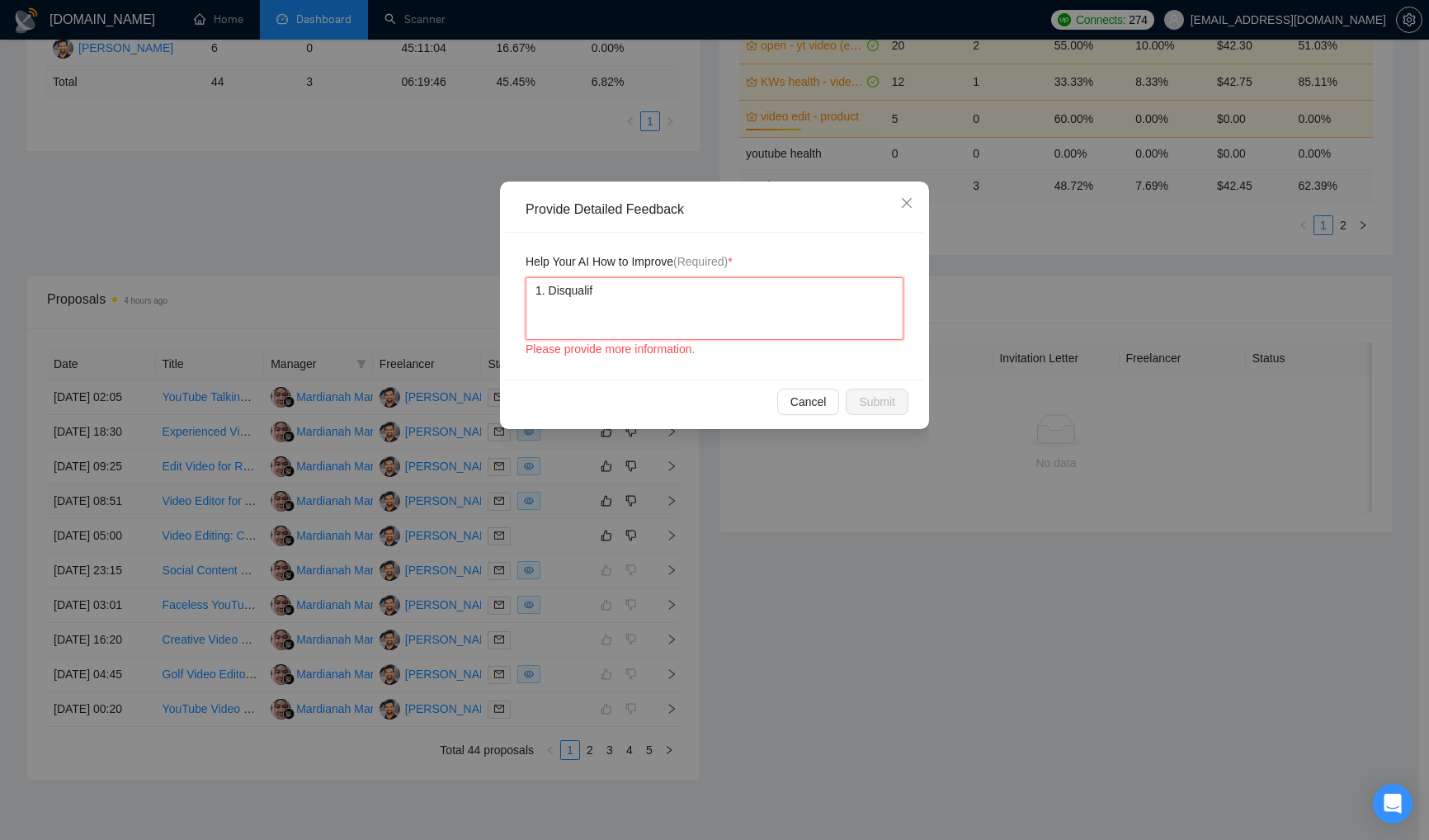
type textarea "1. Disqualify"
type textarea "1. Disqualify a"
type textarea "1. Disqualify an"
type textarea "1. Disqualify any"
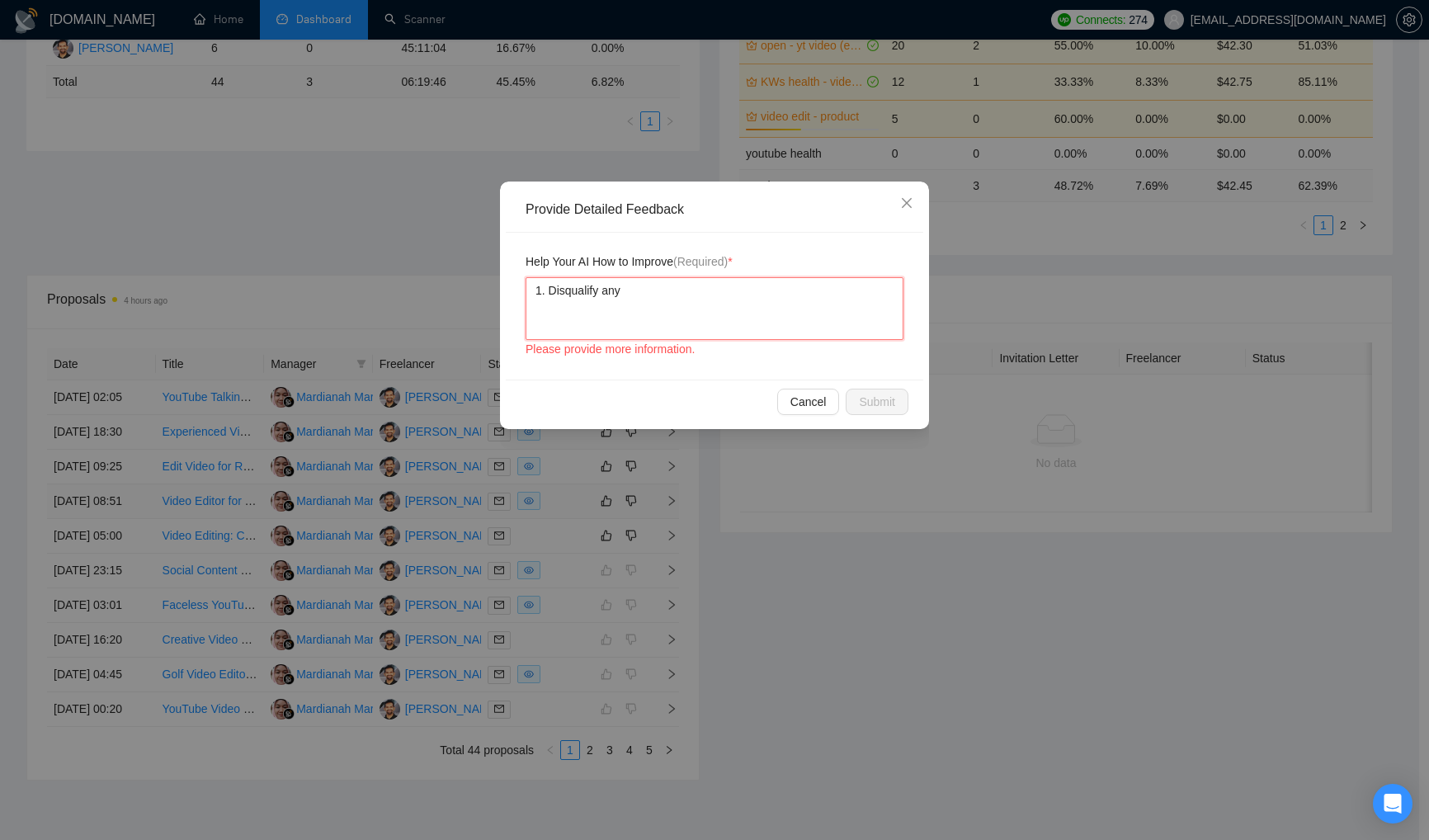
type textarea "1. Disqualify any"
type textarea "1. Disqualify any j"
type textarea "1. Disqualify any jo"
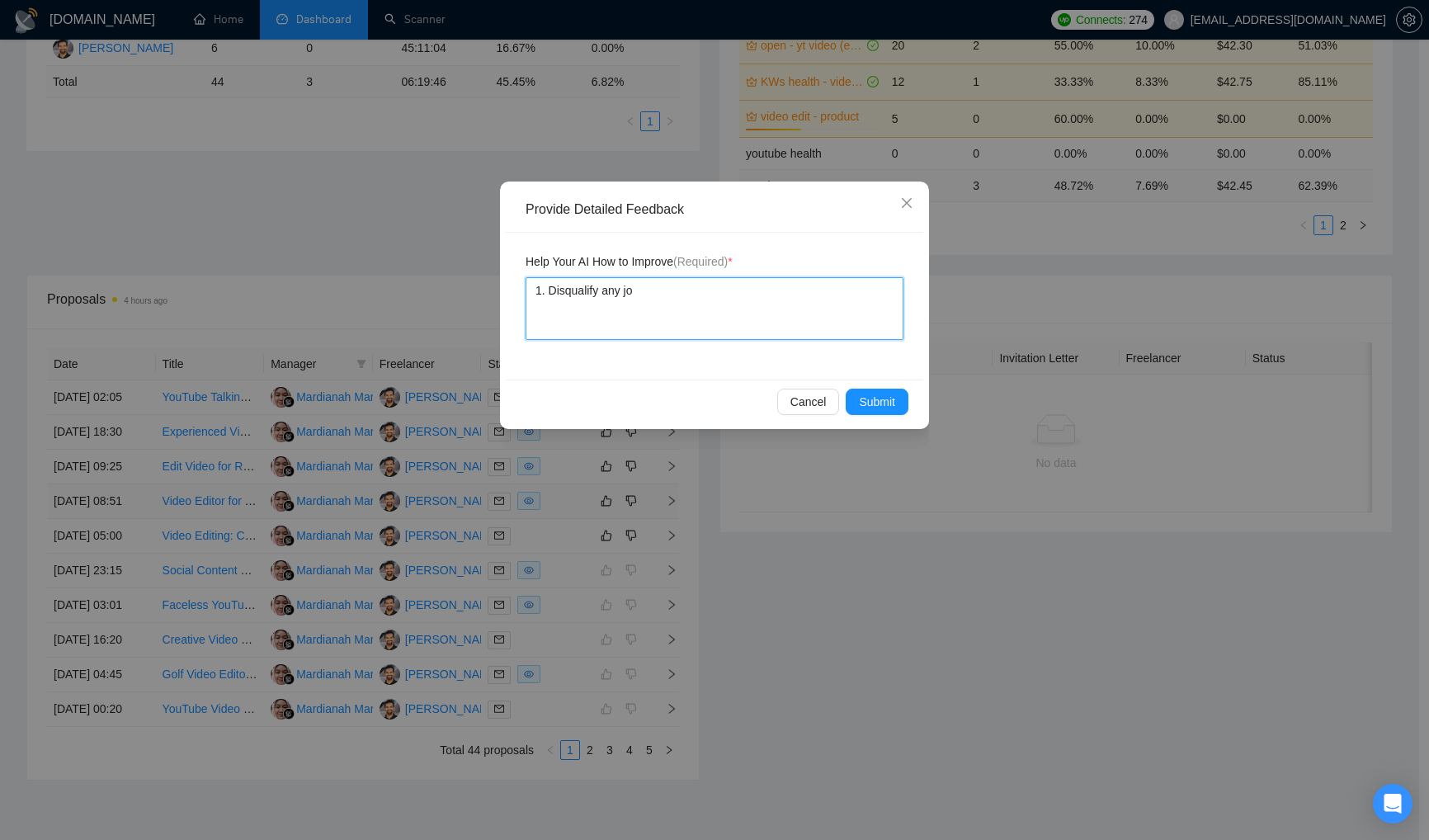
type textarea "1. Disqualify any job"
type textarea "1. Disqualify any job t"
type textarea "1. Disqualify any job th"
type textarea "1. Disqualify any job tha"
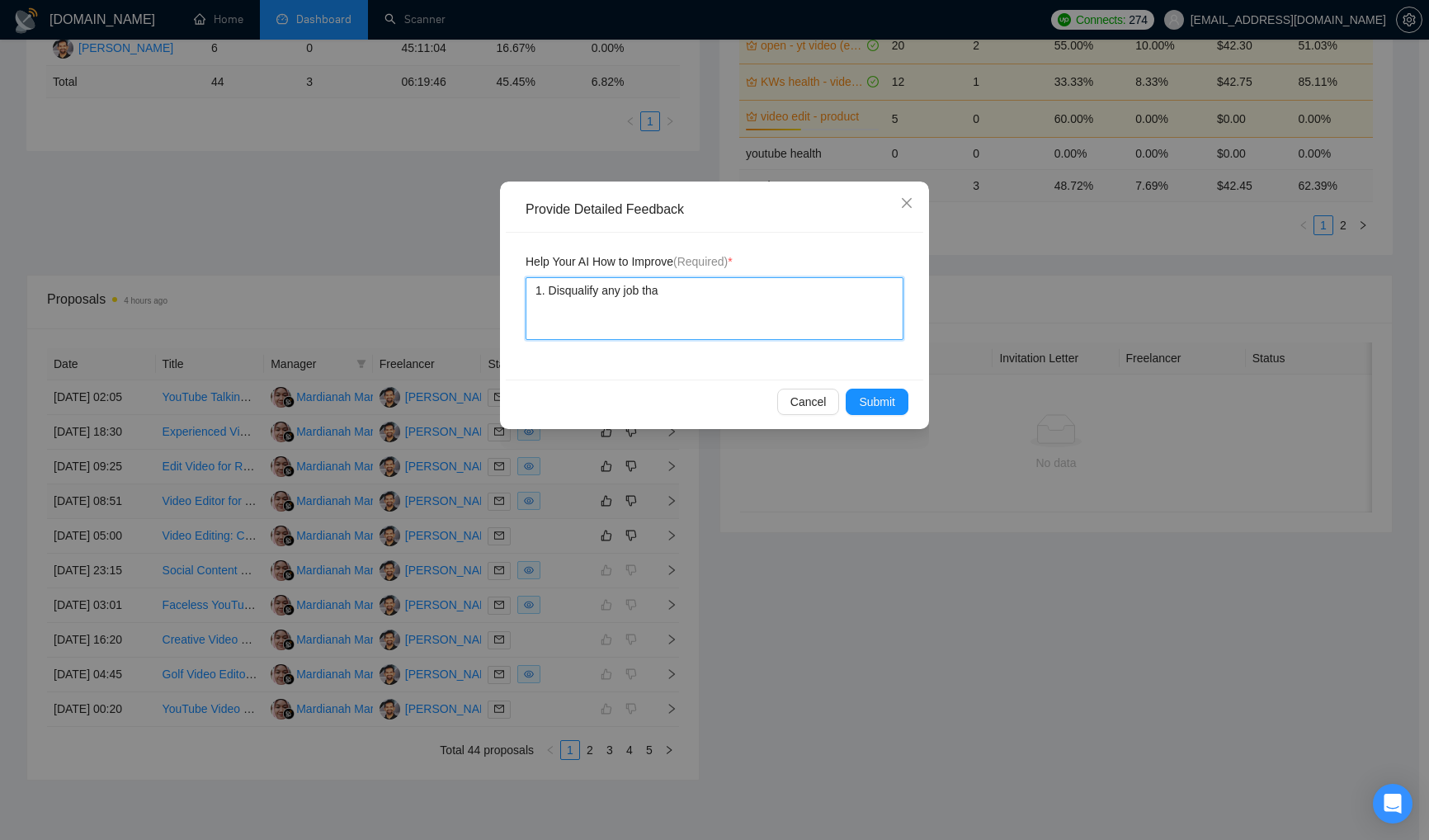
type textarea "1. Disqualify any job that"
type textarea "1. Disqualify any job that h"
type textarea "1. Disqualify any job that ha"
type textarea "1. Disqualify any job that has"
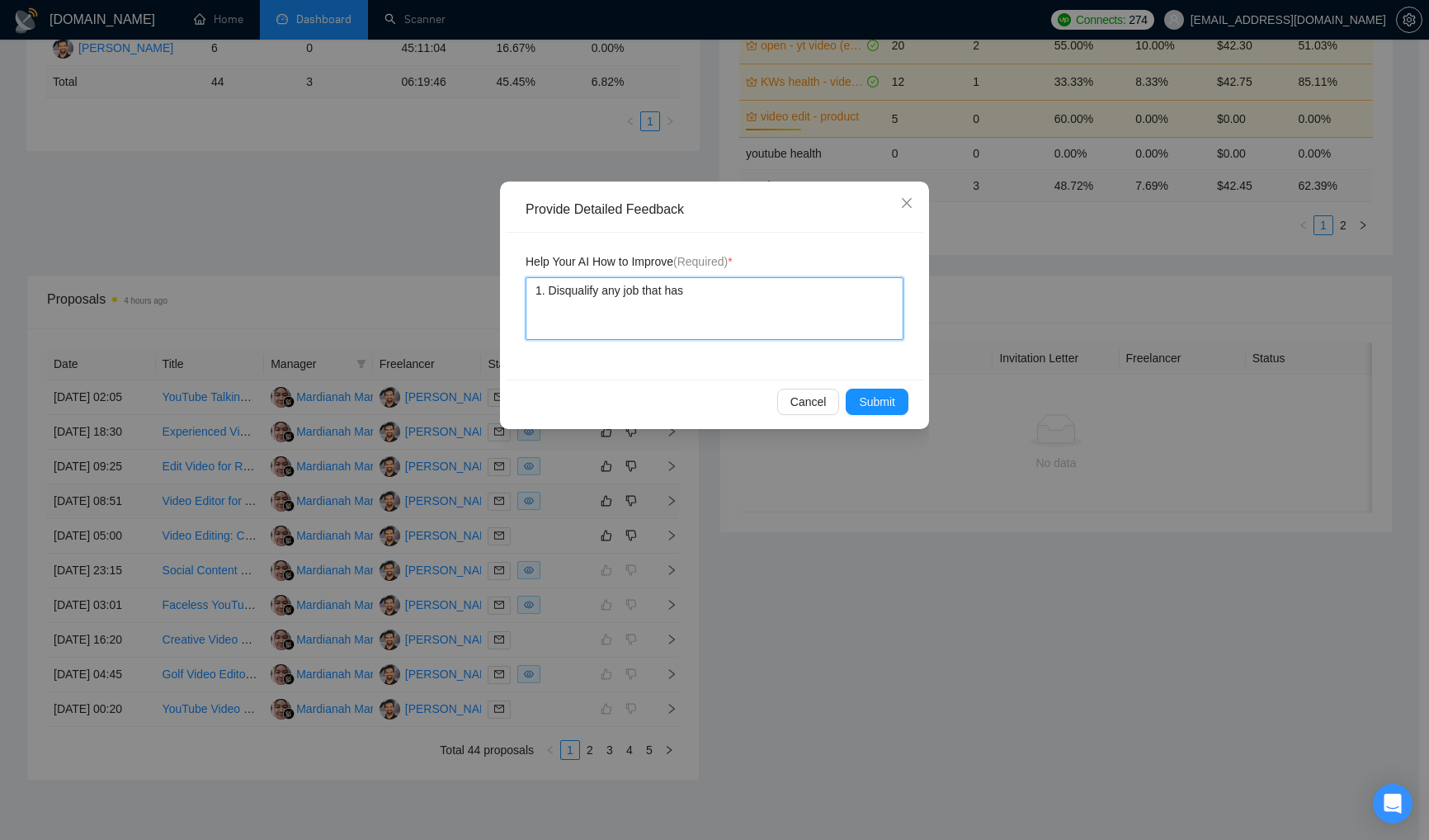
type textarea "1. Disqualify any job that has"
type textarea "1. Disqualify any job that has s"
type textarea "1. Disqualify any job that has so"
type textarea "1. Disqualify any job that has so p"
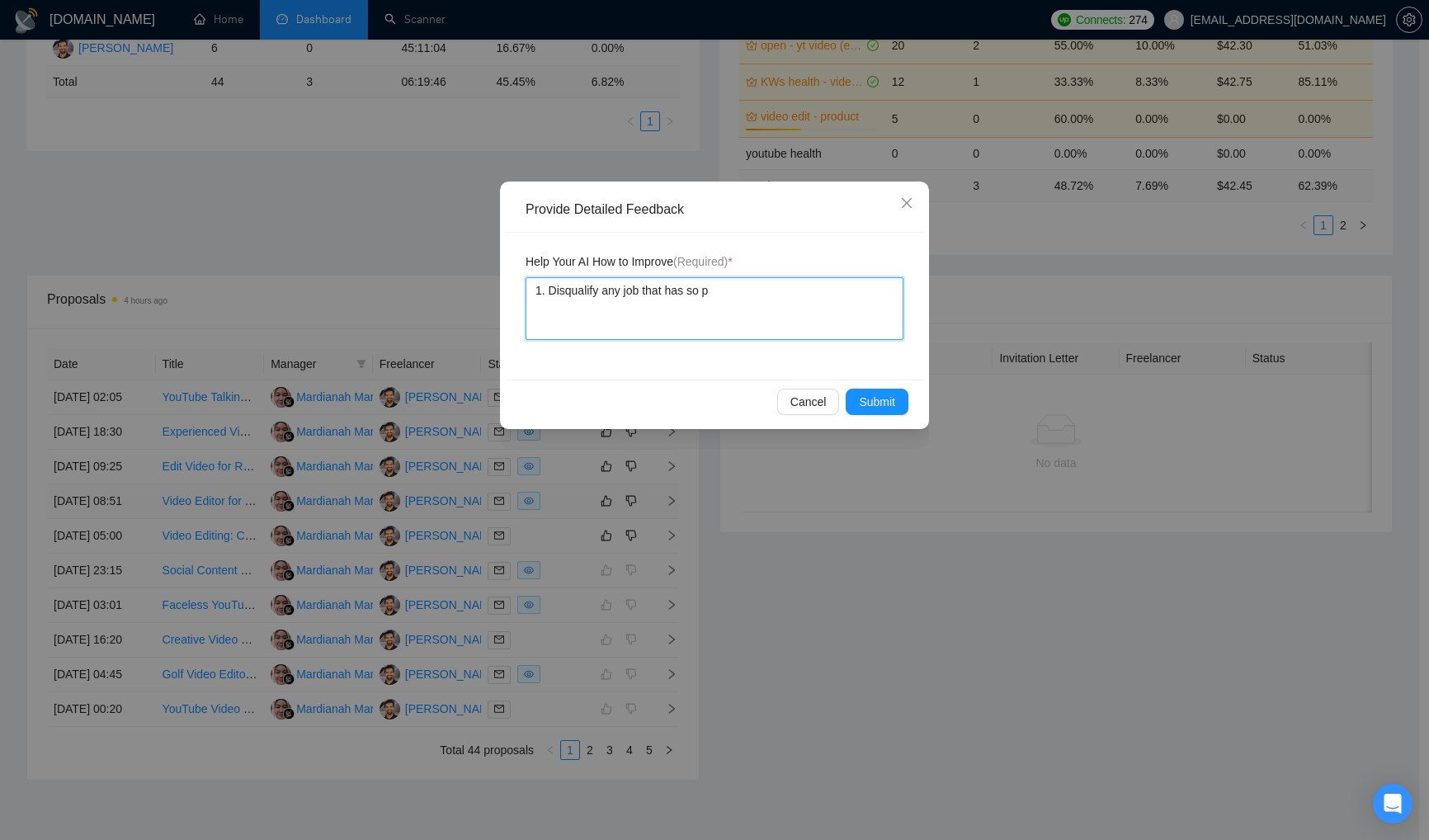
type textarea "1. Disqualify any job that has so"
type textarea "1. Disqualify any job that has so s"
type textarea "1. Disqualify any job that has so sp"
type textarea "1. Disqualify any job that has so spe"
type textarea "1. Disqualify any job that has so spec"
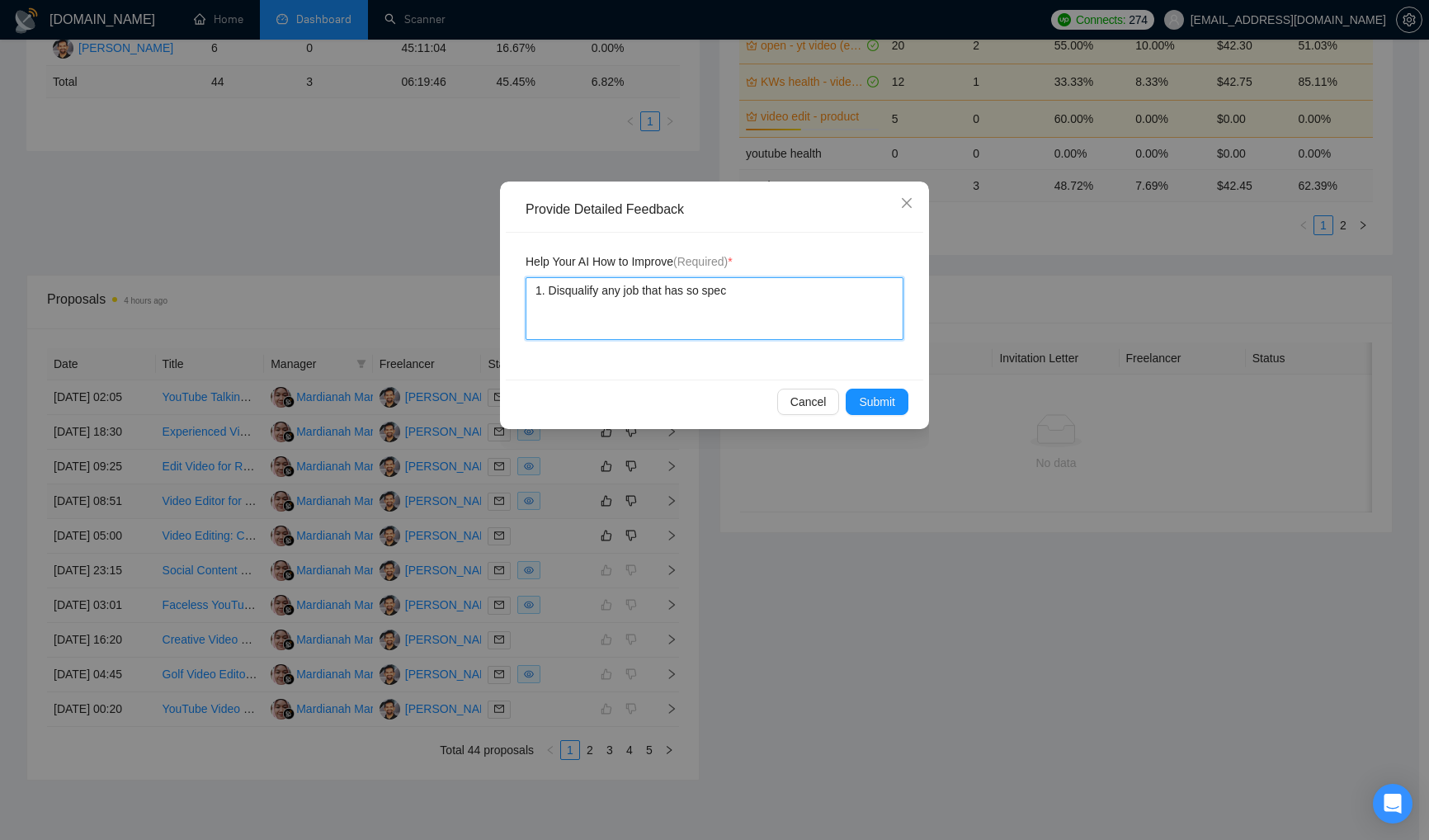
type textarea "1. Disqualify any job that has so speci"
type textarea "1. Disqualify any job that has so specif"
type textarea "1. Disqualify any job that has so specifi"
type textarea "1. Disqualify any job that has so specific"
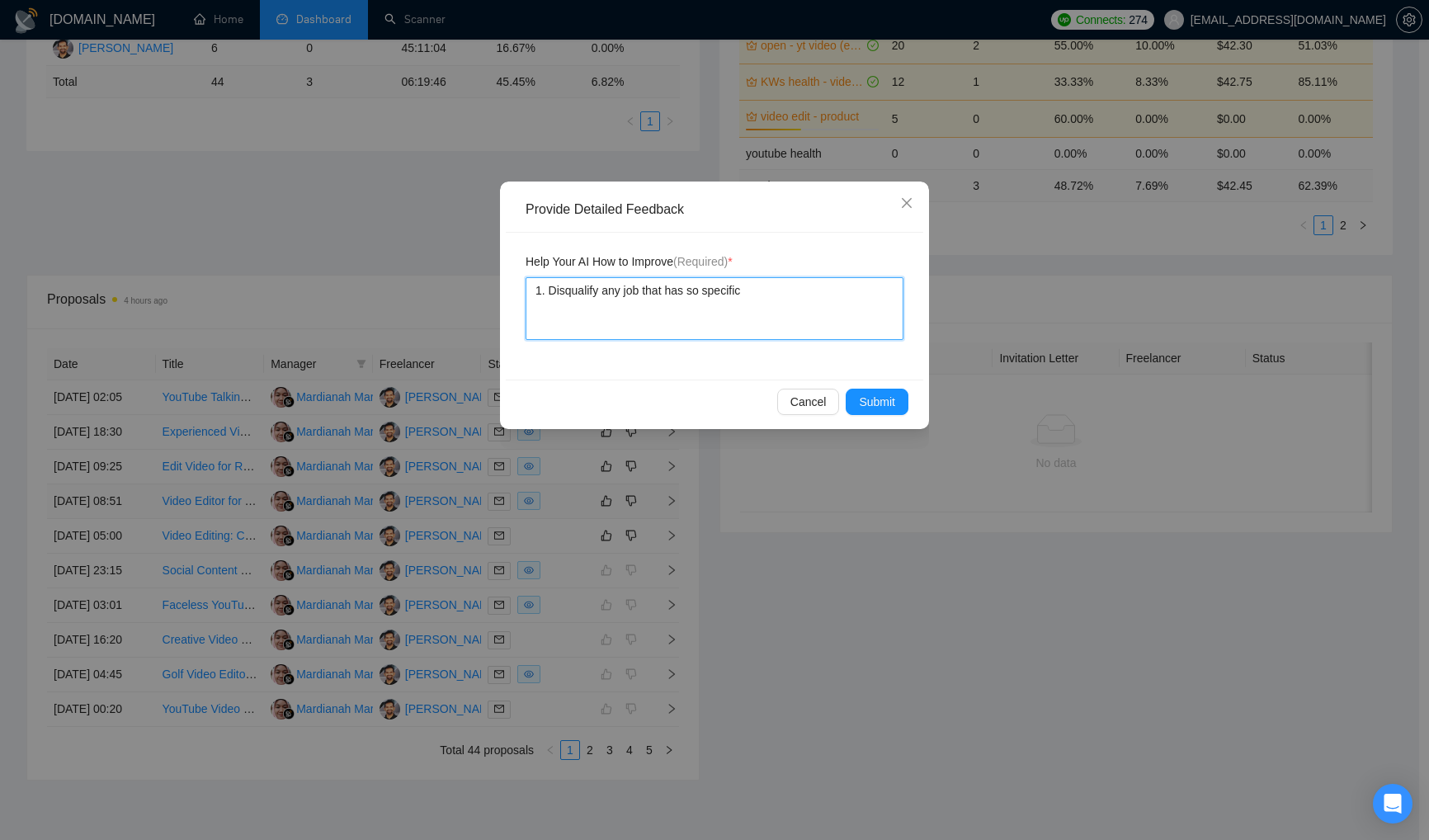
type textarea "1. Disqualify any job that has so specific r"
type textarea "1. Disqualify any job that has so specific re"
type textarea "1. Disqualify any job that has so specific req"
type textarea "1. Disqualify any job that has so specific requ"
type textarea "1. Disqualify any job that has so specific requi"
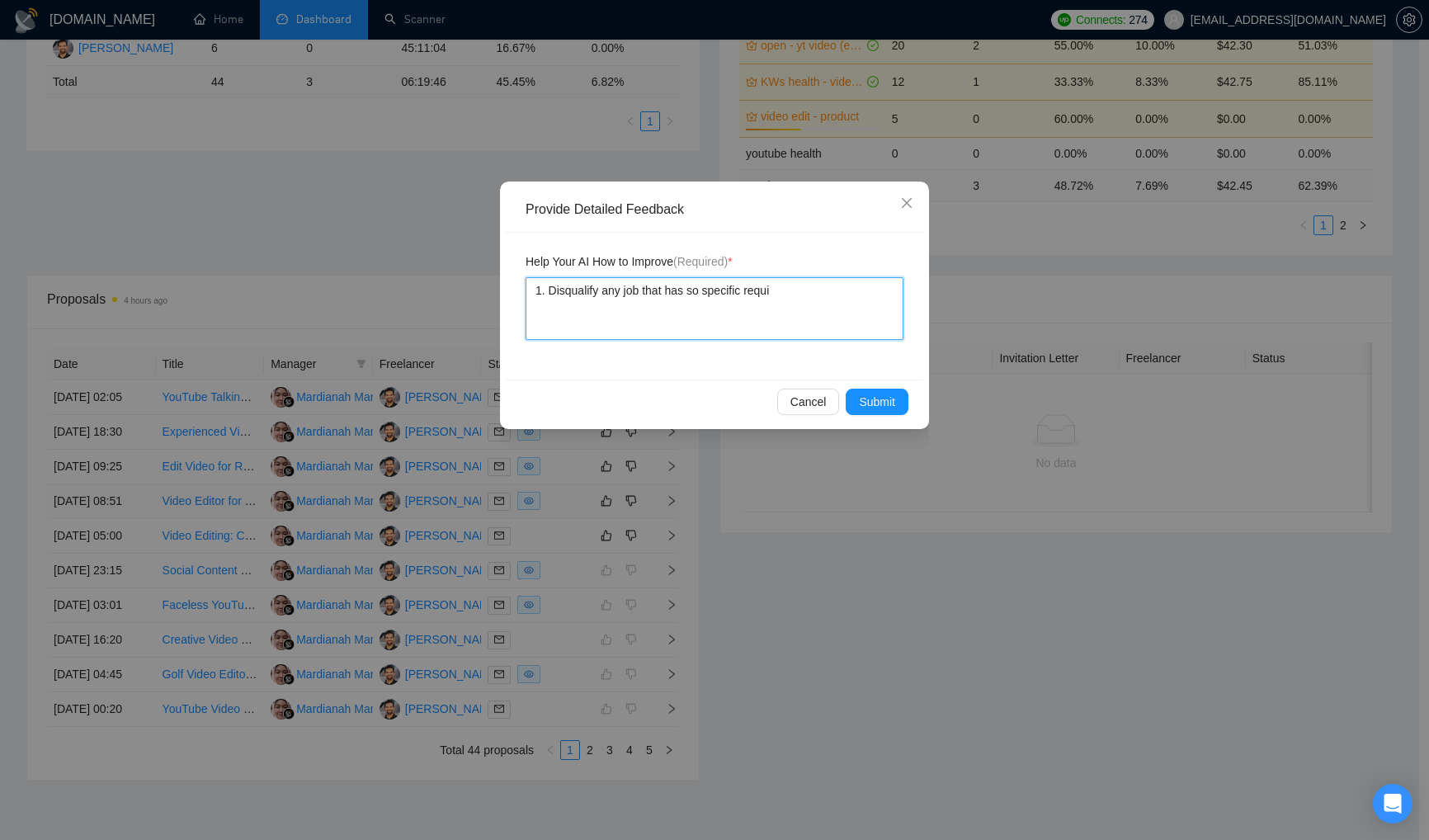
type textarea "1. Disqualify any job that has so specific requit"
type textarea "1. Disqualify any job that has so specific requite"
type textarea "1. Disqualify any job that has so specific requit"
type textarea "1. Disqualify any job that has so specific requi"
type textarea "1. Disqualify any job that has so specific requir"
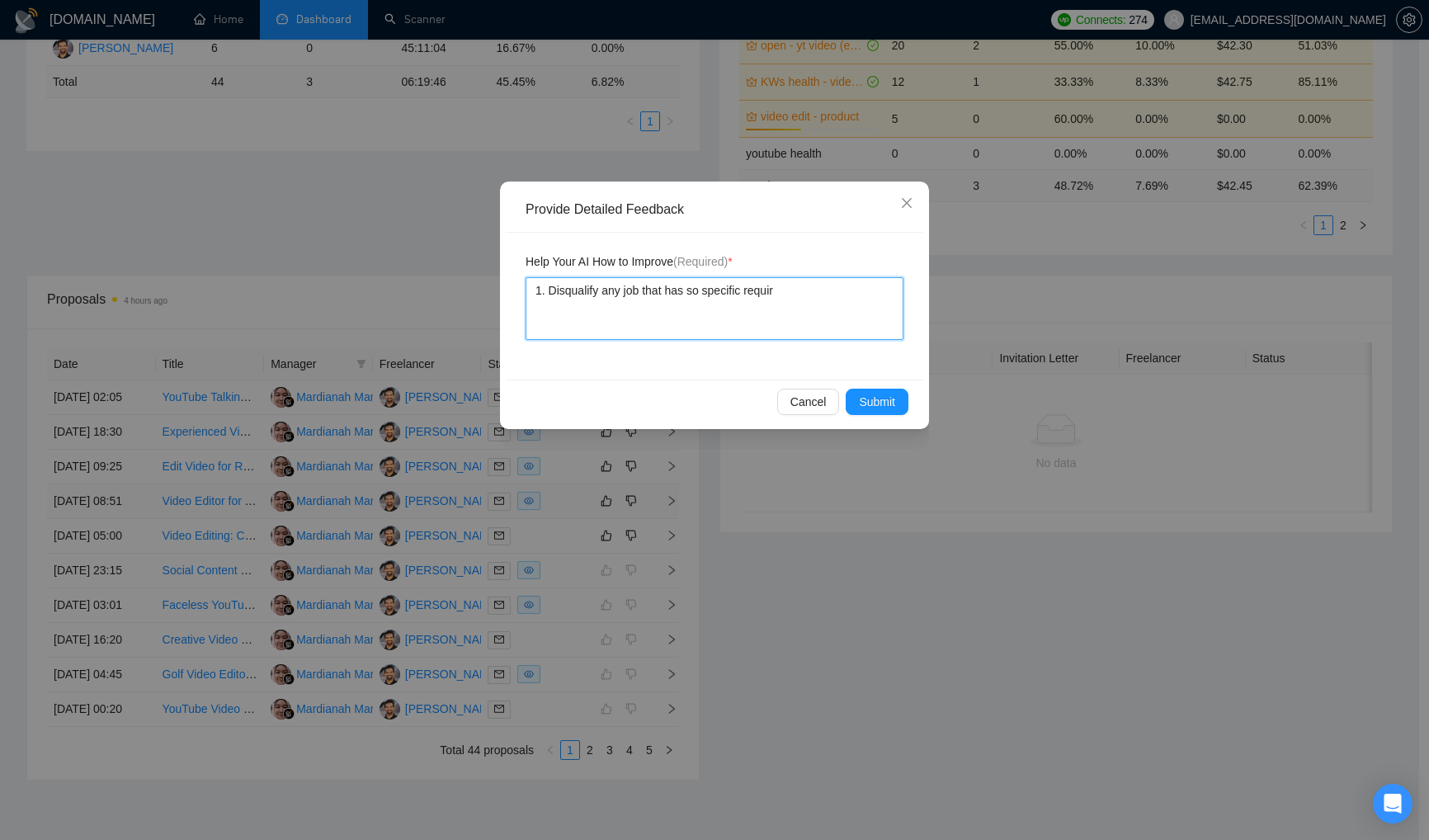
type textarea "1. Disqualify any job that has so specific require"
type textarea "1. Disqualify any job that has so specific requirem"
type textarea "1. Disqualify any job that has so specific requireme"
type textarea "1. Disqualify any job that has so specific requiremen"
type textarea "1. Disqualify any job that has so specific requirement"
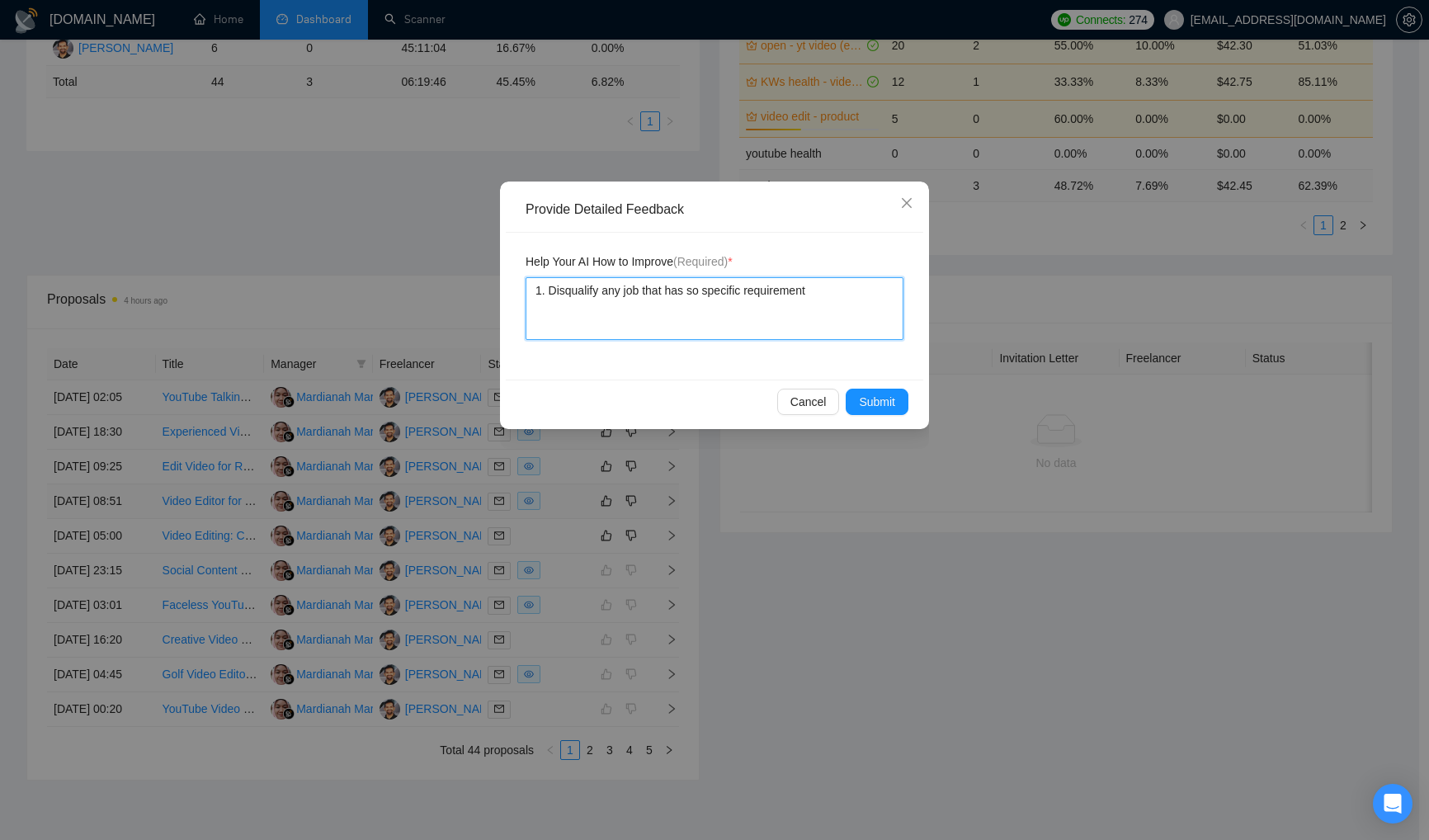
type textarea "1. Disqualify any job that has so specific requirement"
type textarea "1. Disqualify any job that has so specific requirement l"
type textarea "1. Disqualify any job that has so specific requirement li"
type textarea "1. Disqualify any job that has so specific requirement lik"
type textarea "1. Disqualify any job that has so specific requirement like"
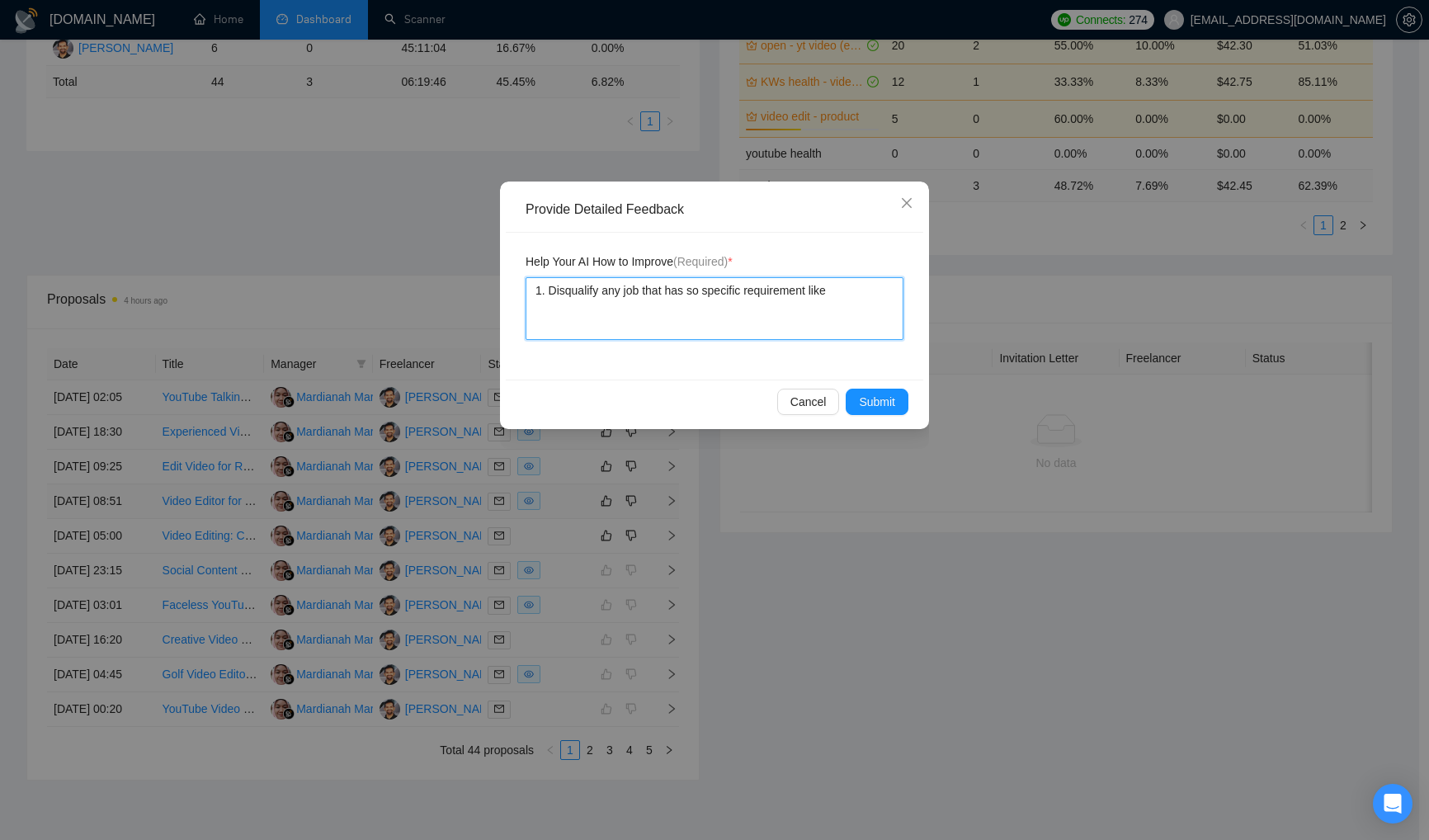
type textarea "1. Disqualify any job that has so specific requirement like"
type textarea "1. Disqualify any job that has so specific requirement like t"
type textarea "1. Disqualify any job that has so specific requirement like th"
type textarea "1. Disqualify any job that has so specific requirement like thi"
type textarea "1. Disqualify any job that has so specific requirement like this"
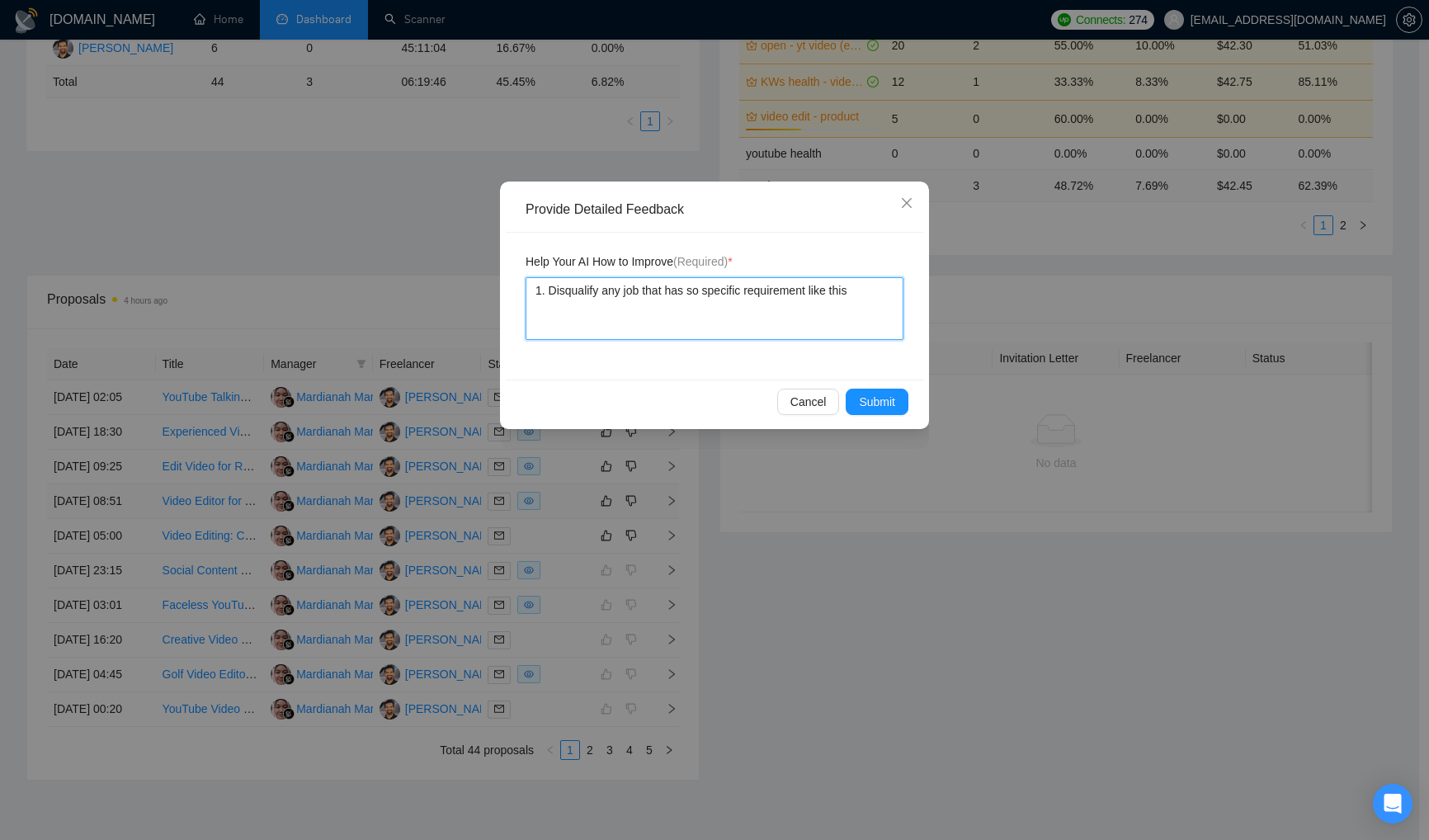
type textarea "1. Disqualify any job that has so specific requirement like this:"
type textarea "1. Disqualify any job that has so specific requirement like this: ""
paste textarea "If this fits you, please send us a video reel that has a hook at the start and …"
type textarea "1. Disqualify any job that has so specific requirement like this: "If this fits…"
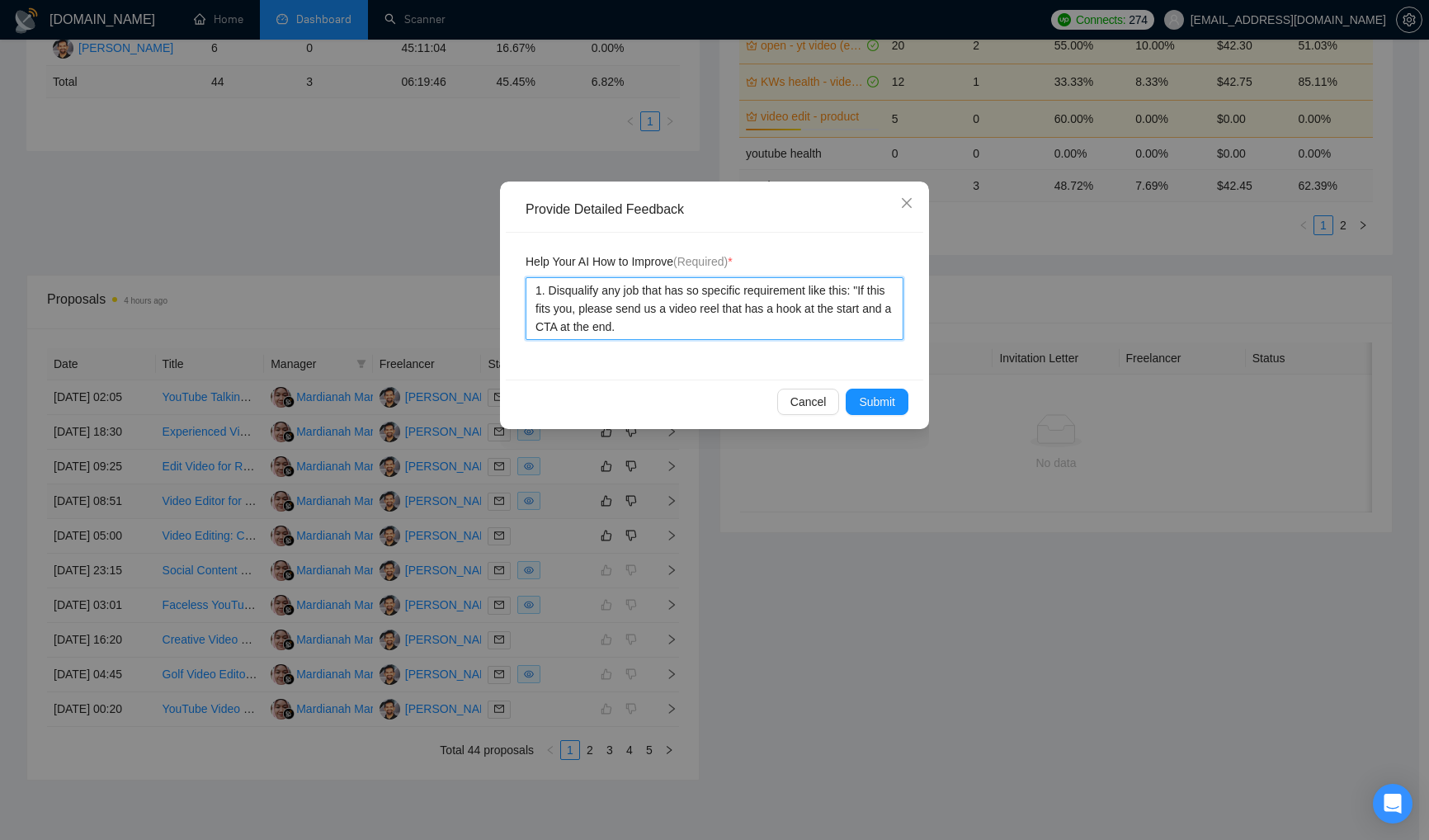
type textarea "1. Disqualify any job that has so specific requirement like this: "If this fits…"
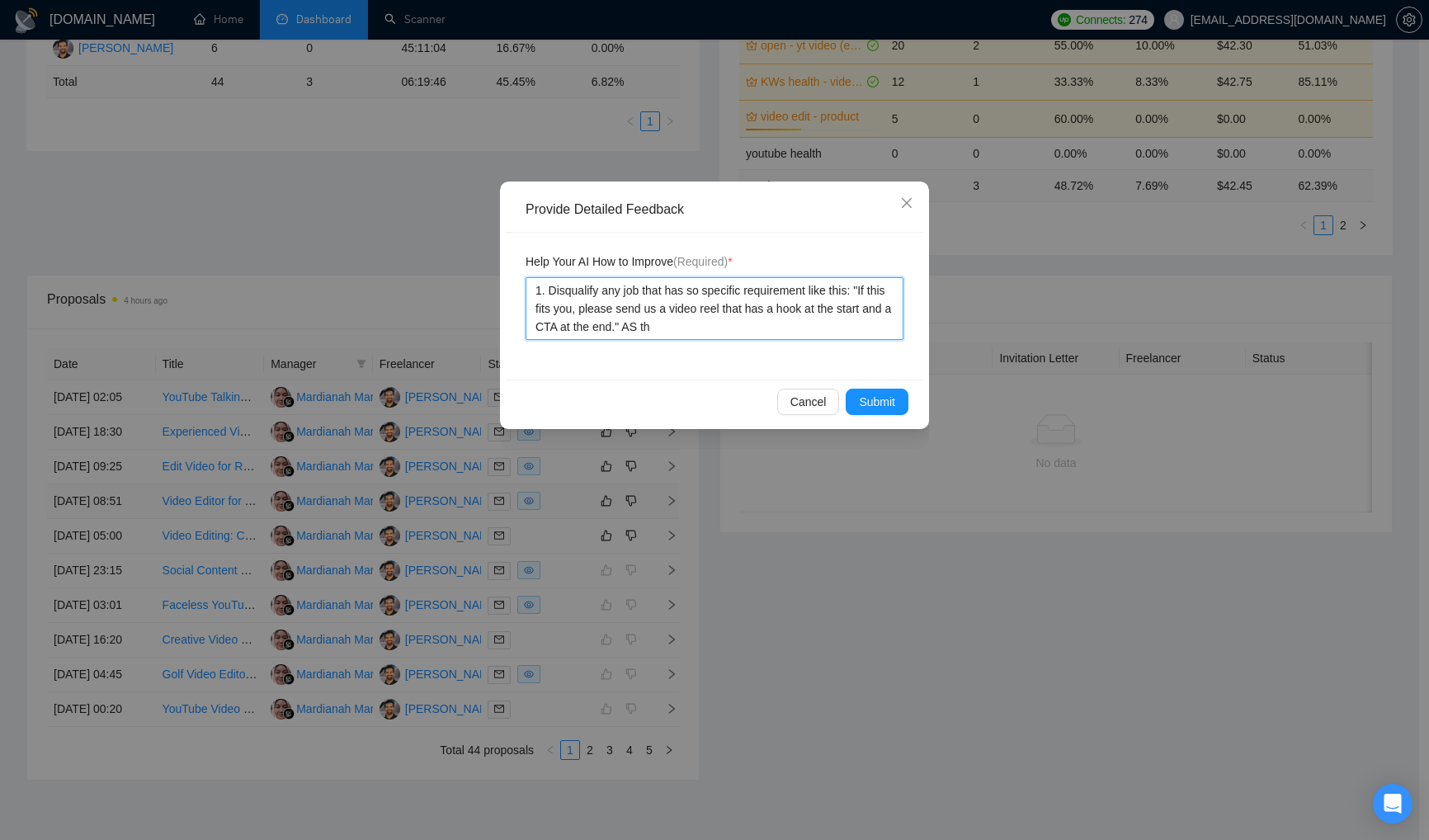
type textarea "1. Disqualify any job that has so specific requirement like this: "If this fits…"
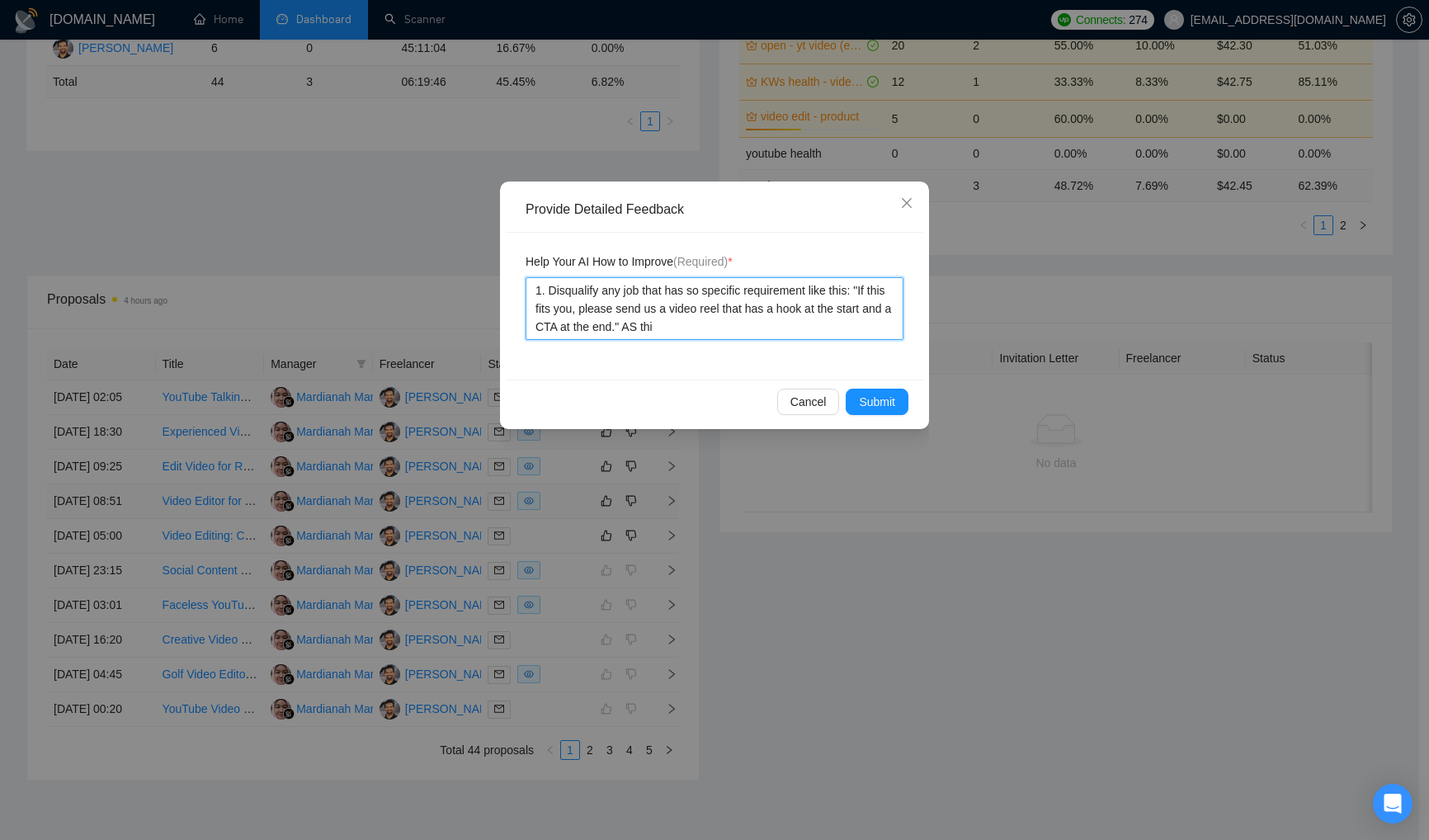
type textarea "1. Disqualify any job that has so specific requirement like this: "If this fits…"
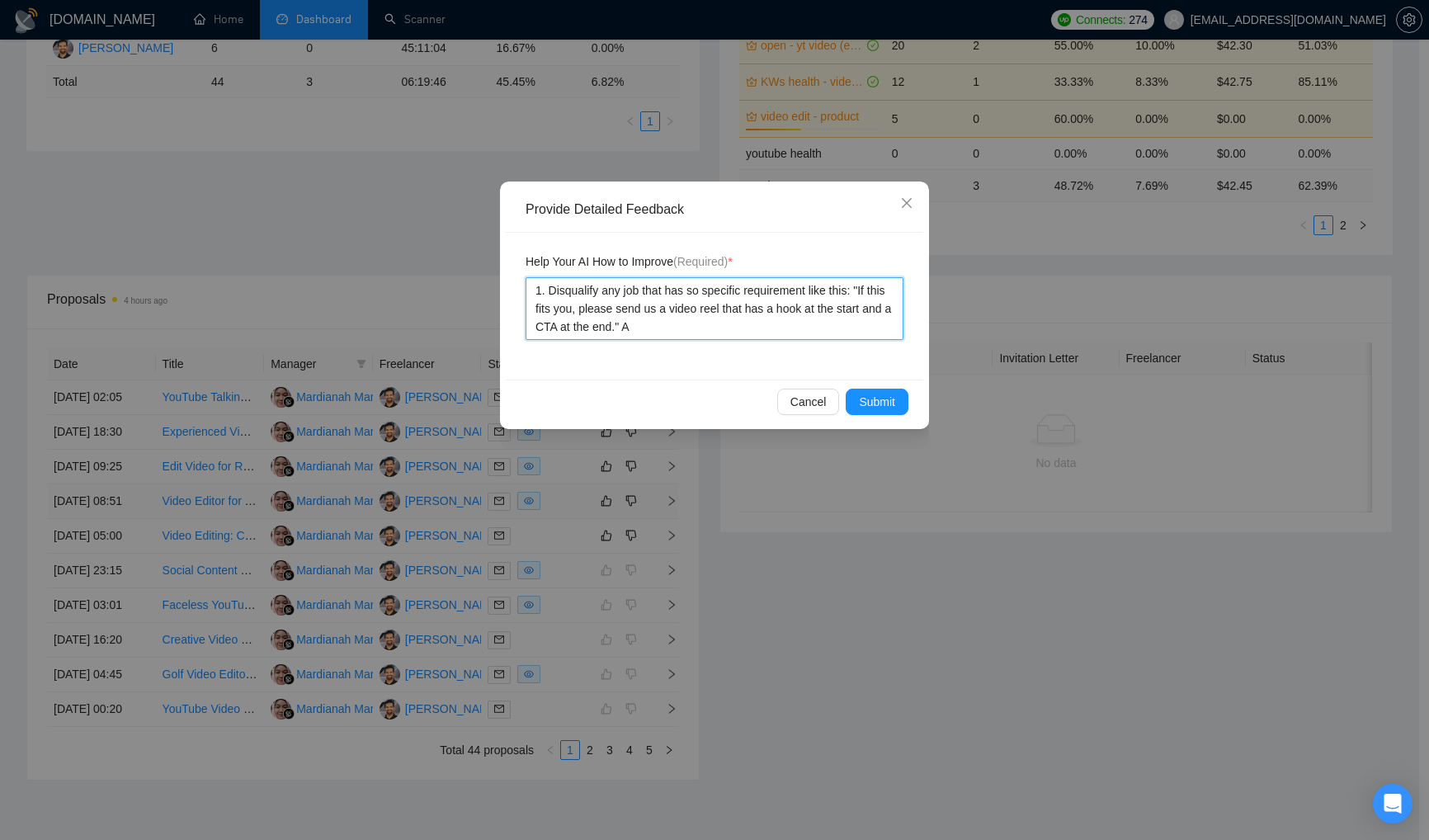
type textarea "1. Disqualify any job that has so specific requirement like this: "If this fits…"
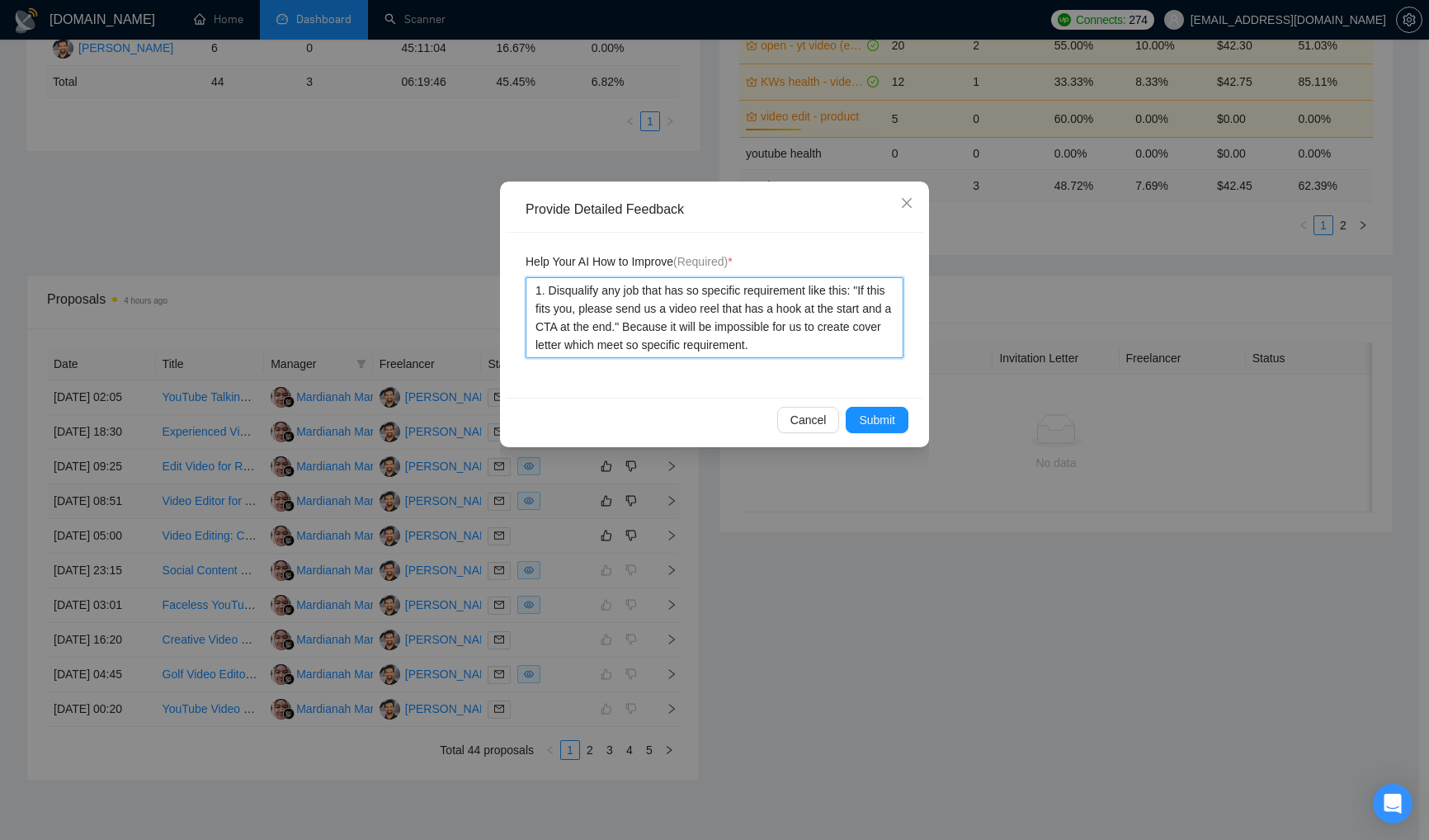
drag, startPoint x: 839, startPoint y: 341, endPoint x: 519, endPoint y: 296, distance: 323.1
click at [517, 295] on div "Help Your AI How to Improve (Required) * 1. Disqualify any job that has so spec…" at bounding box center [714, 315] width 418 height 165
click at [872, 414] on span "Submit" at bounding box center [877, 420] width 37 height 18
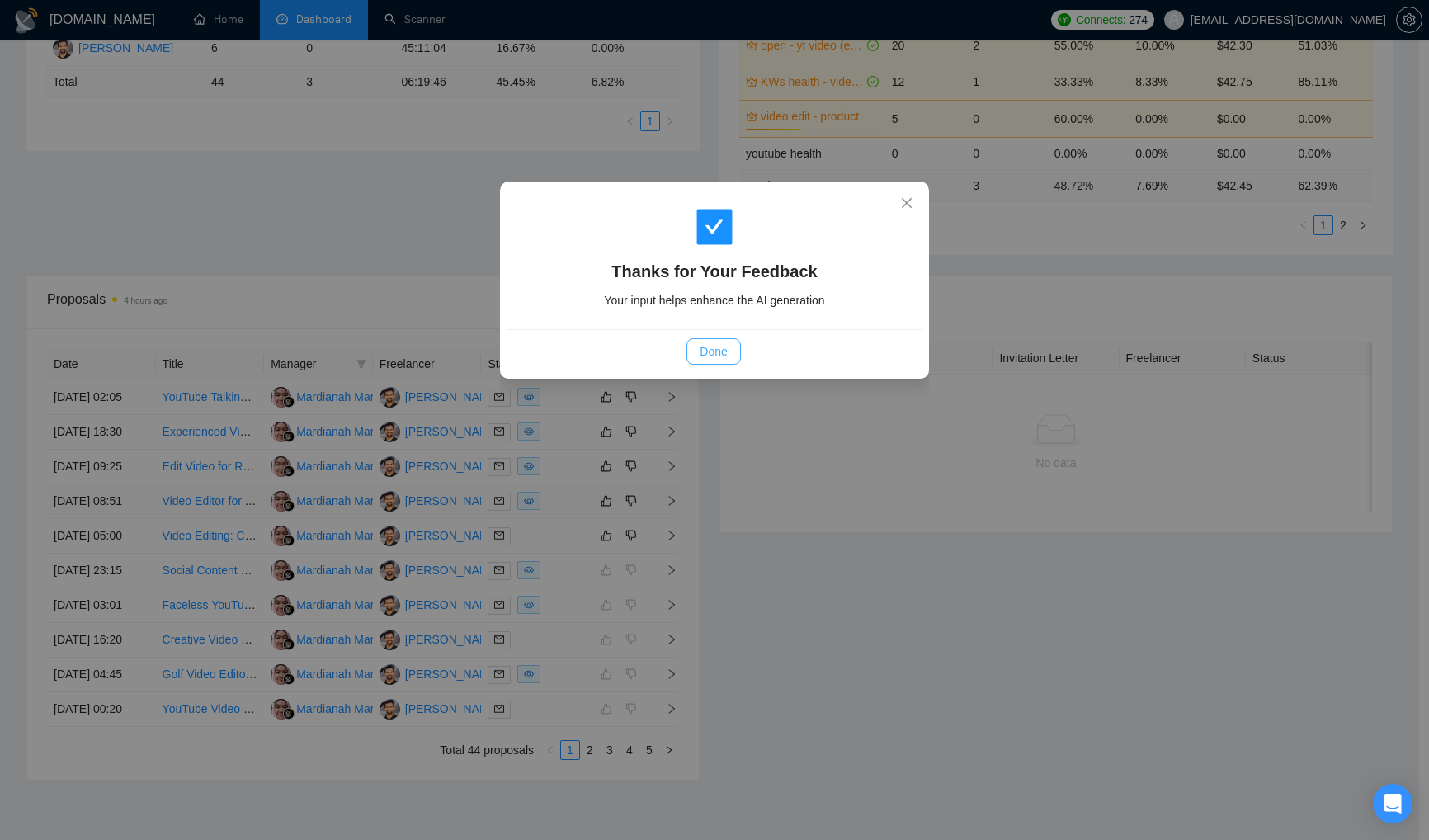
click at [701, 352] on span "Done" at bounding box center [714, 351] width 27 height 18
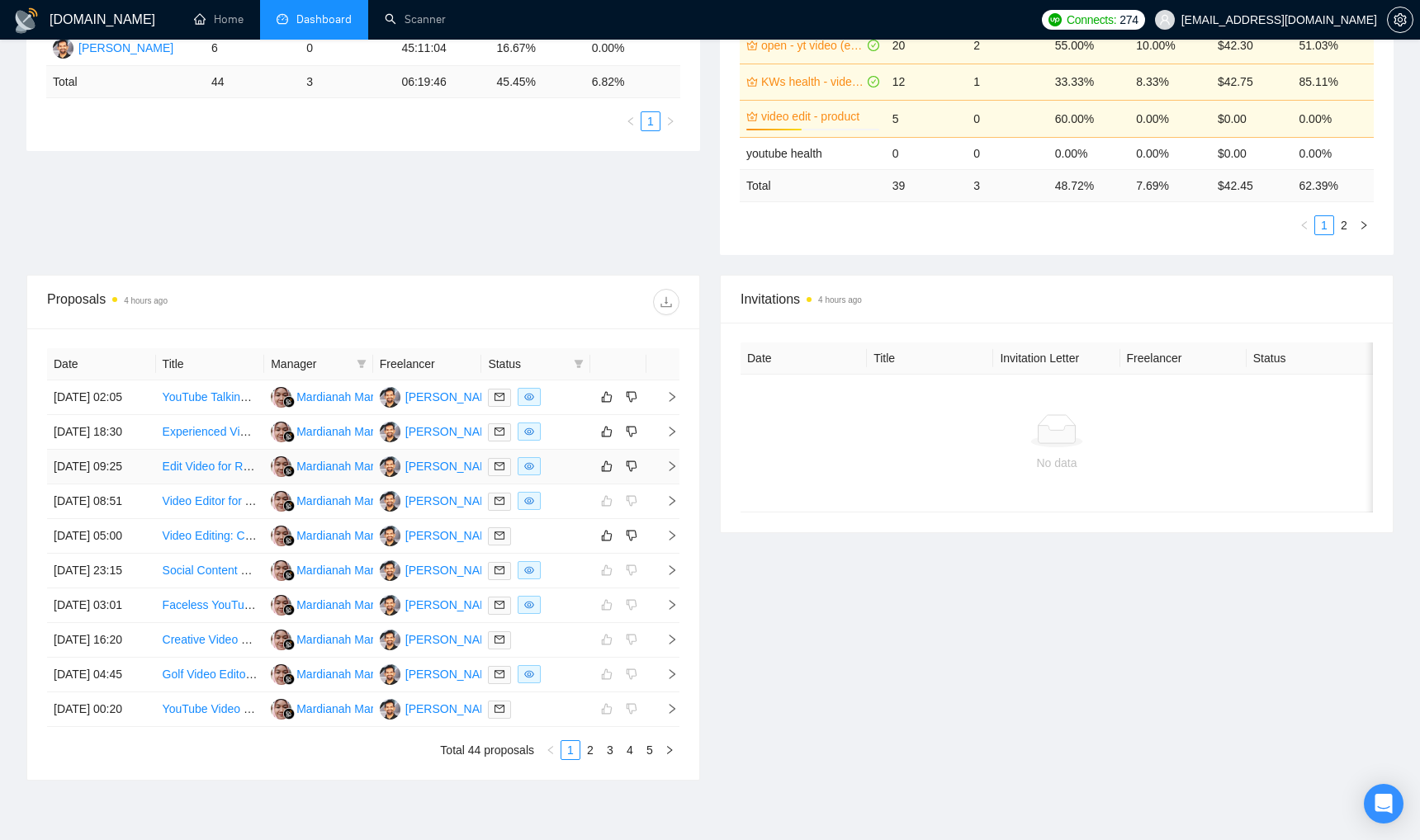
click at [557, 476] on div at bounding box center [535, 466] width 96 height 19
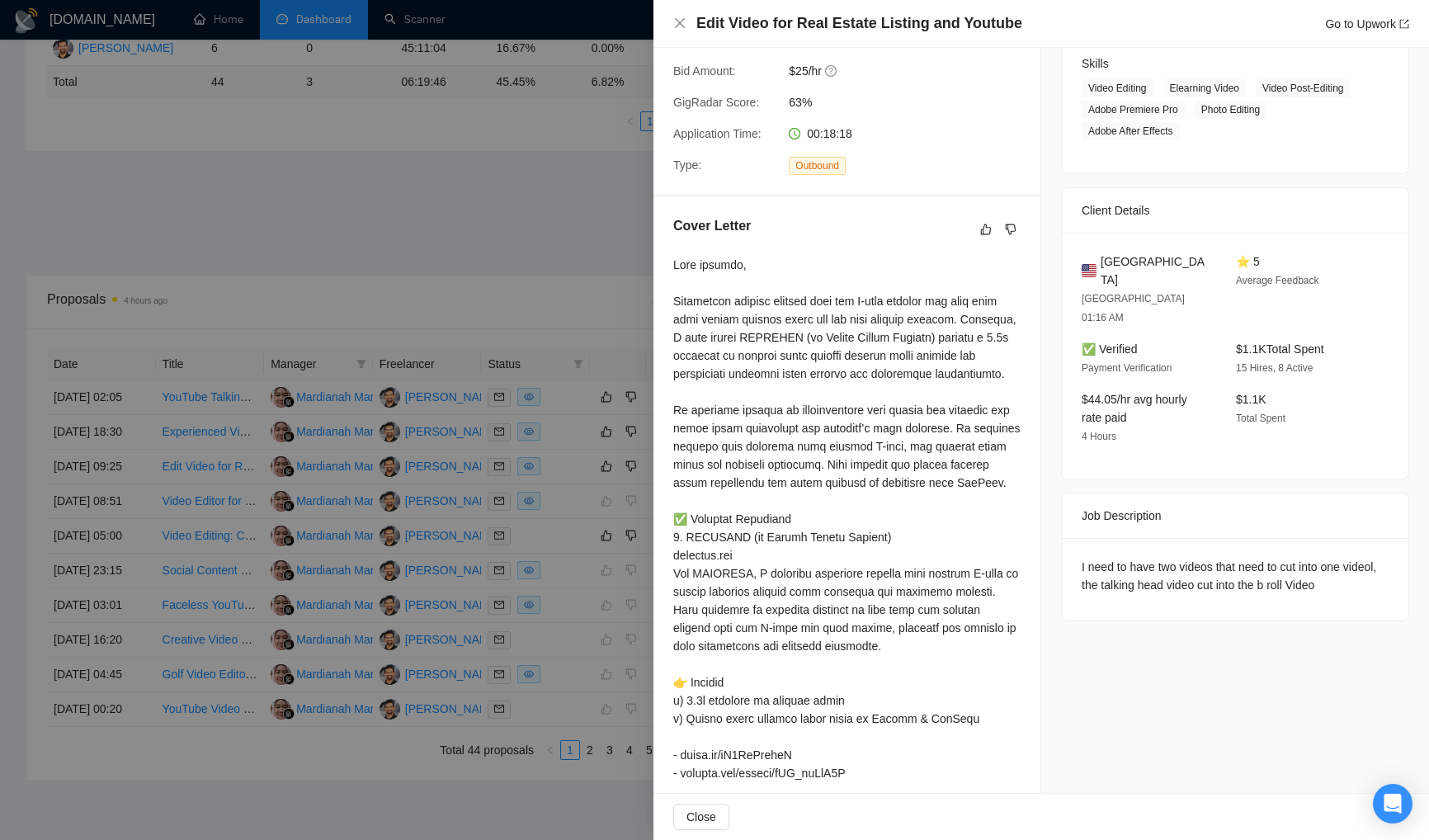
scroll to position [262, 0]
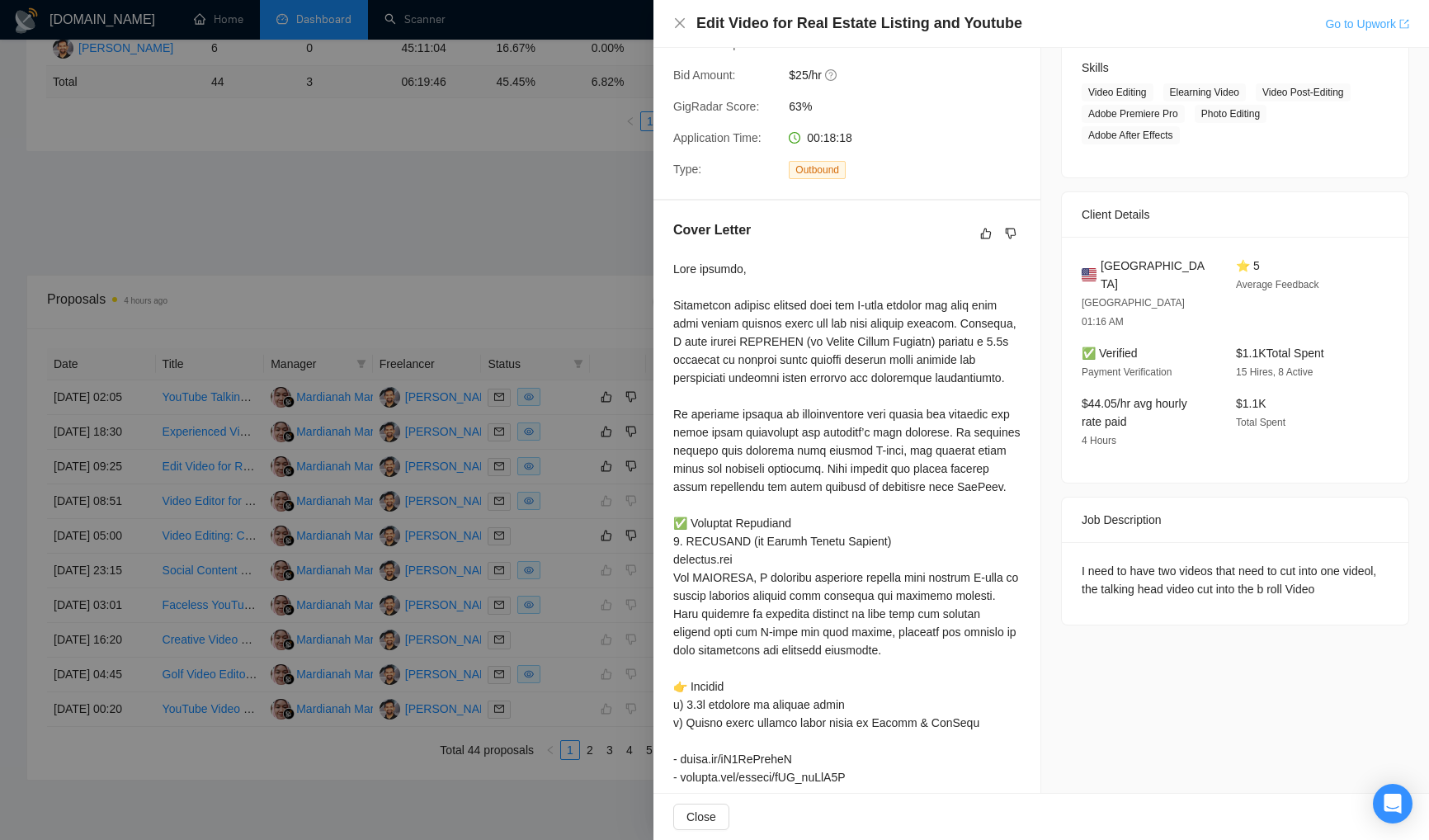
click at [1371, 23] on link "Go to Upwork" at bounding box center [1367, 24] width 84 height 14
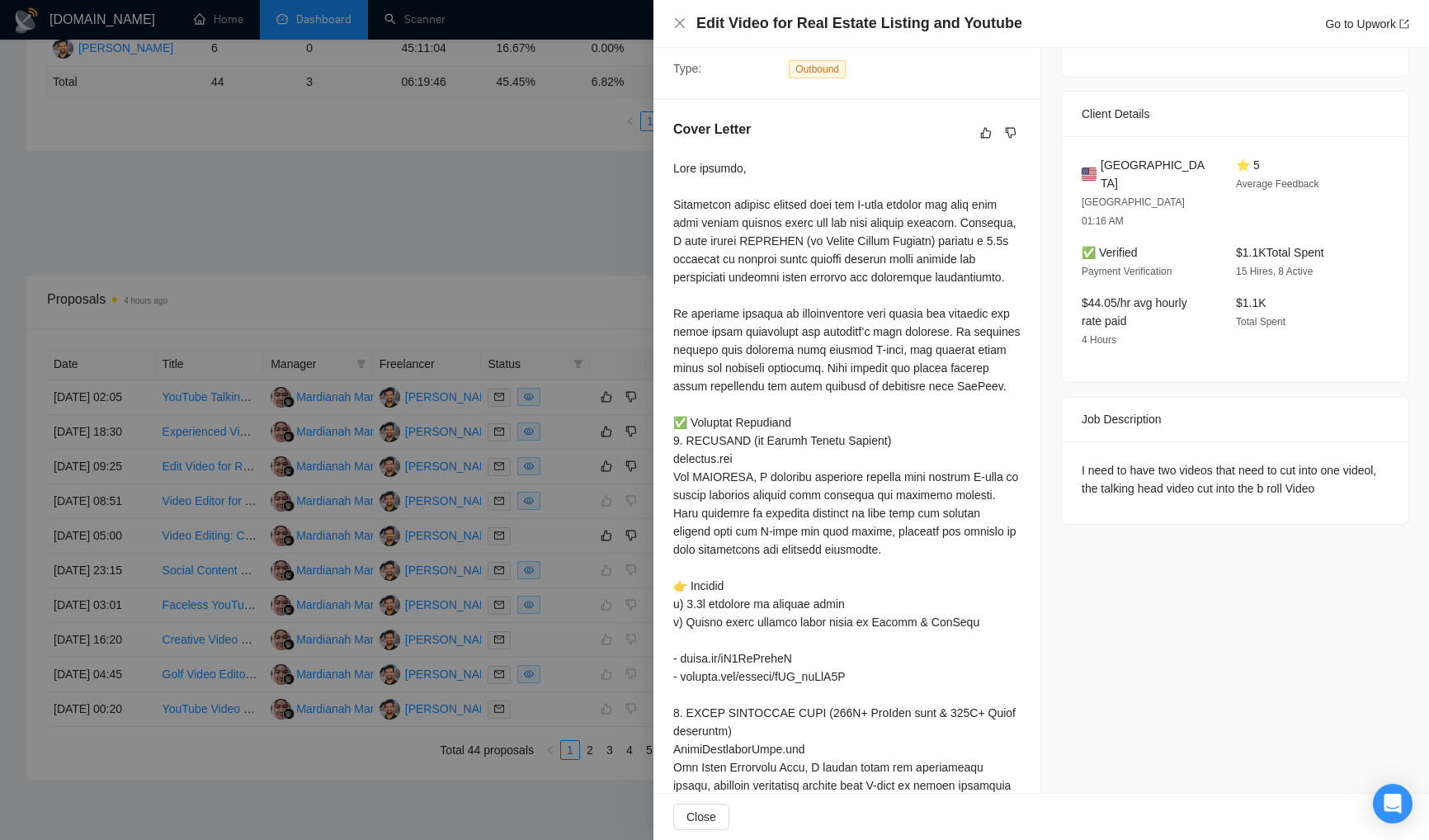
scroll to position [0, 0]
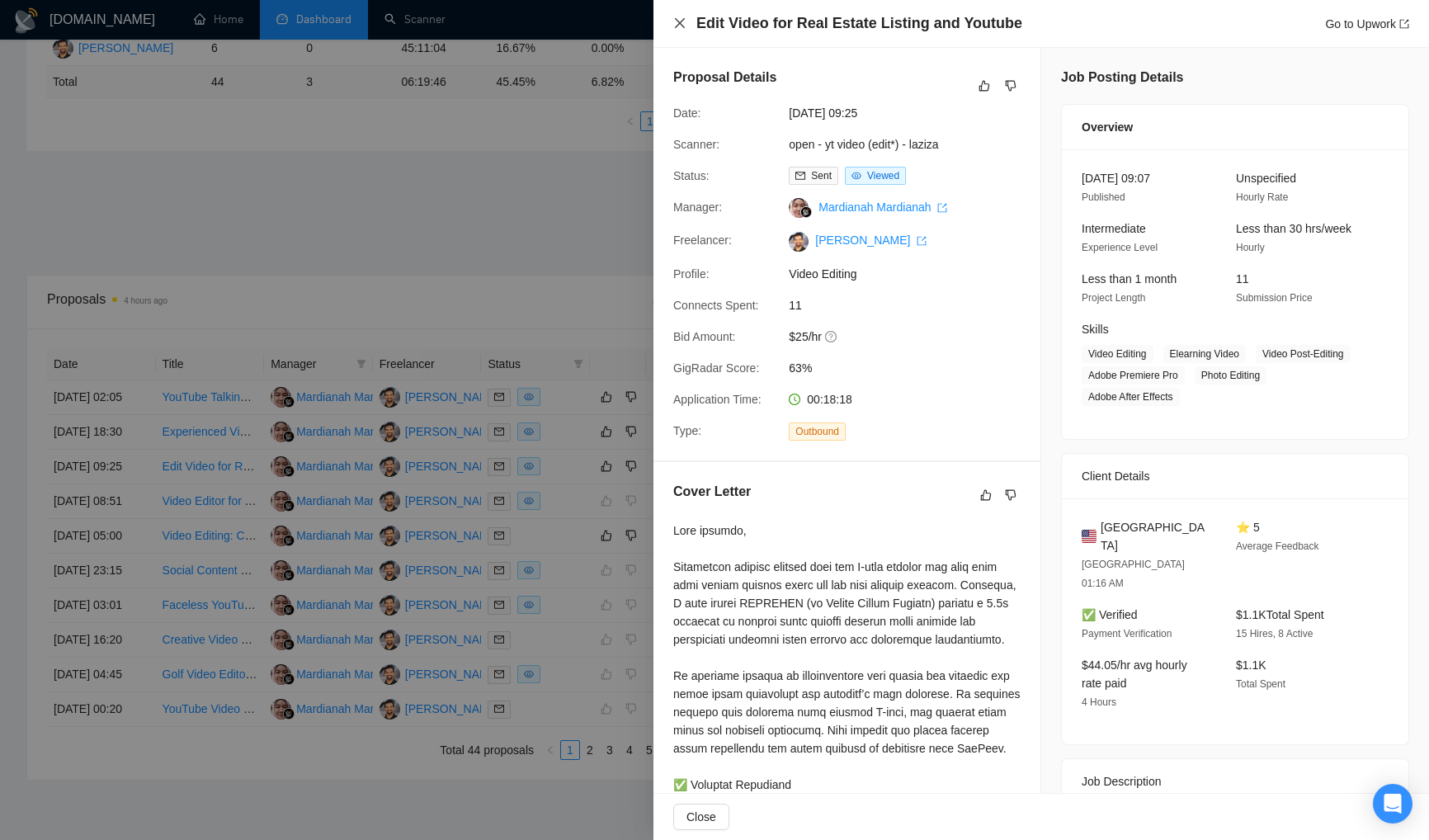
click at [681, 22] on icon "close" at bounding box center [681, 23] width 14 height 14
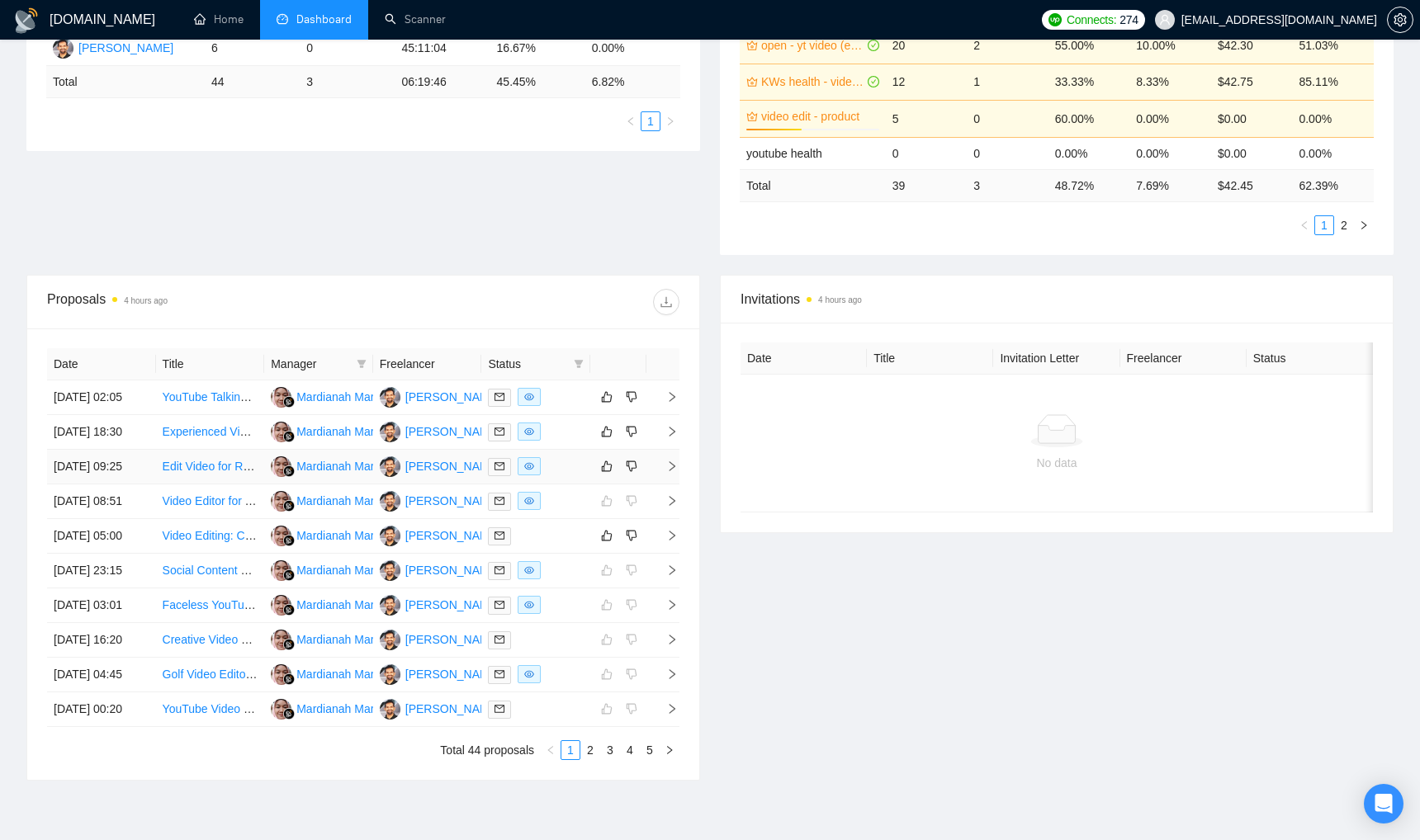
click at [580, 476] on div at bounding box center [535, 466] width 96 height 19
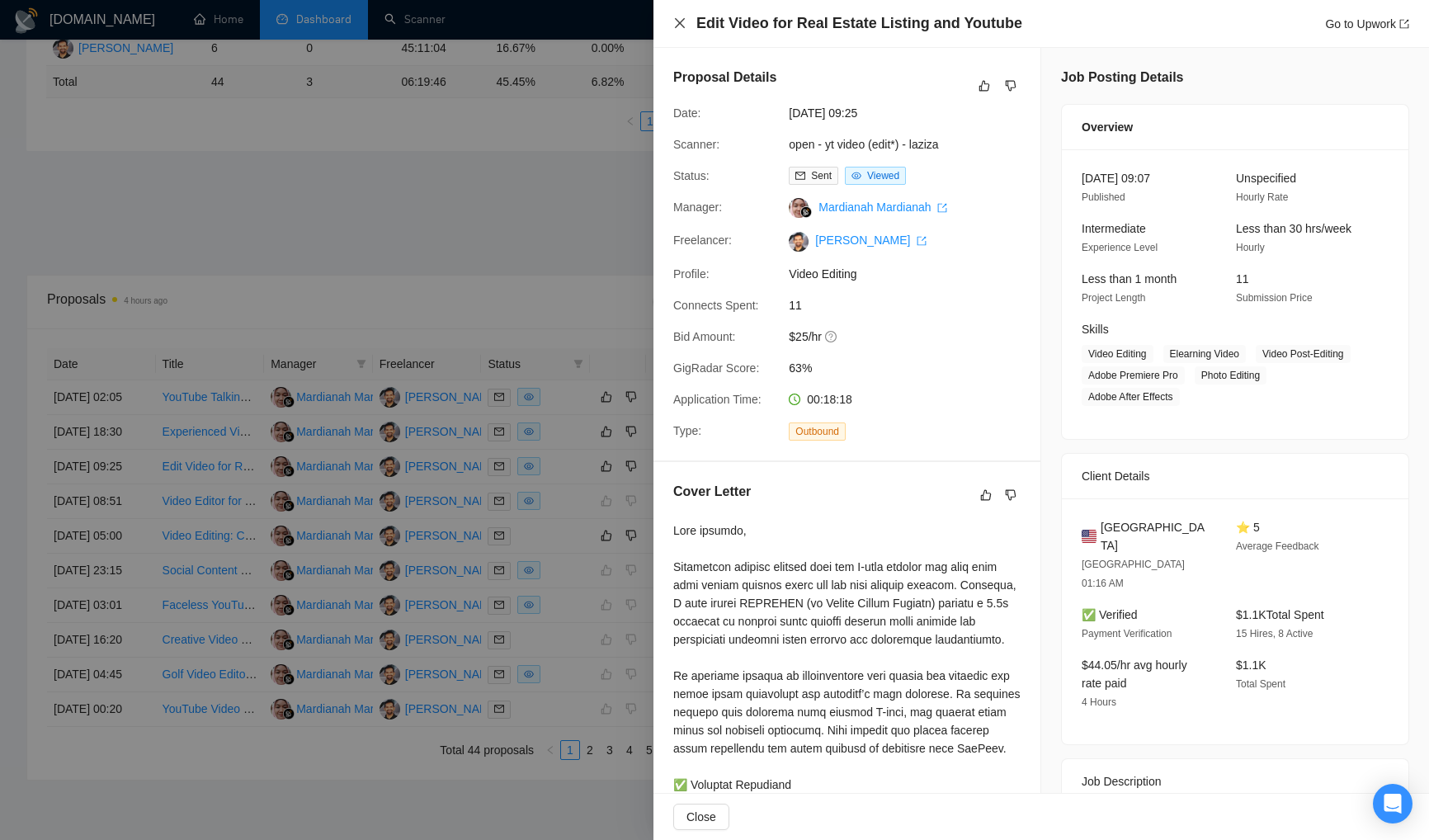
click at [681, 23] on icon "close" at bounding box center [681, 23] width 14 height 14
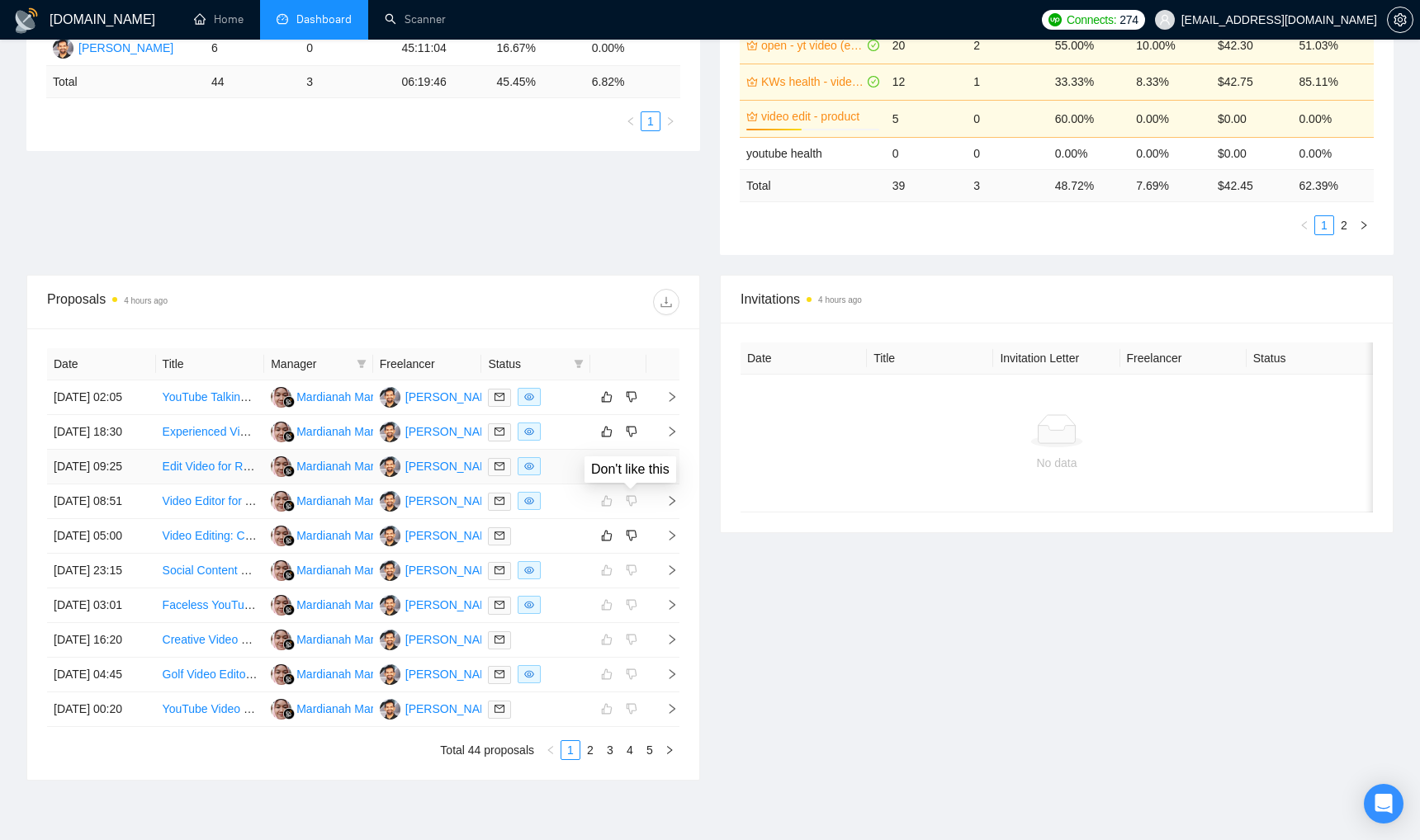
click at [633, 473] on icon "dislike" at bounding box center [631, 466] width 12 height 14
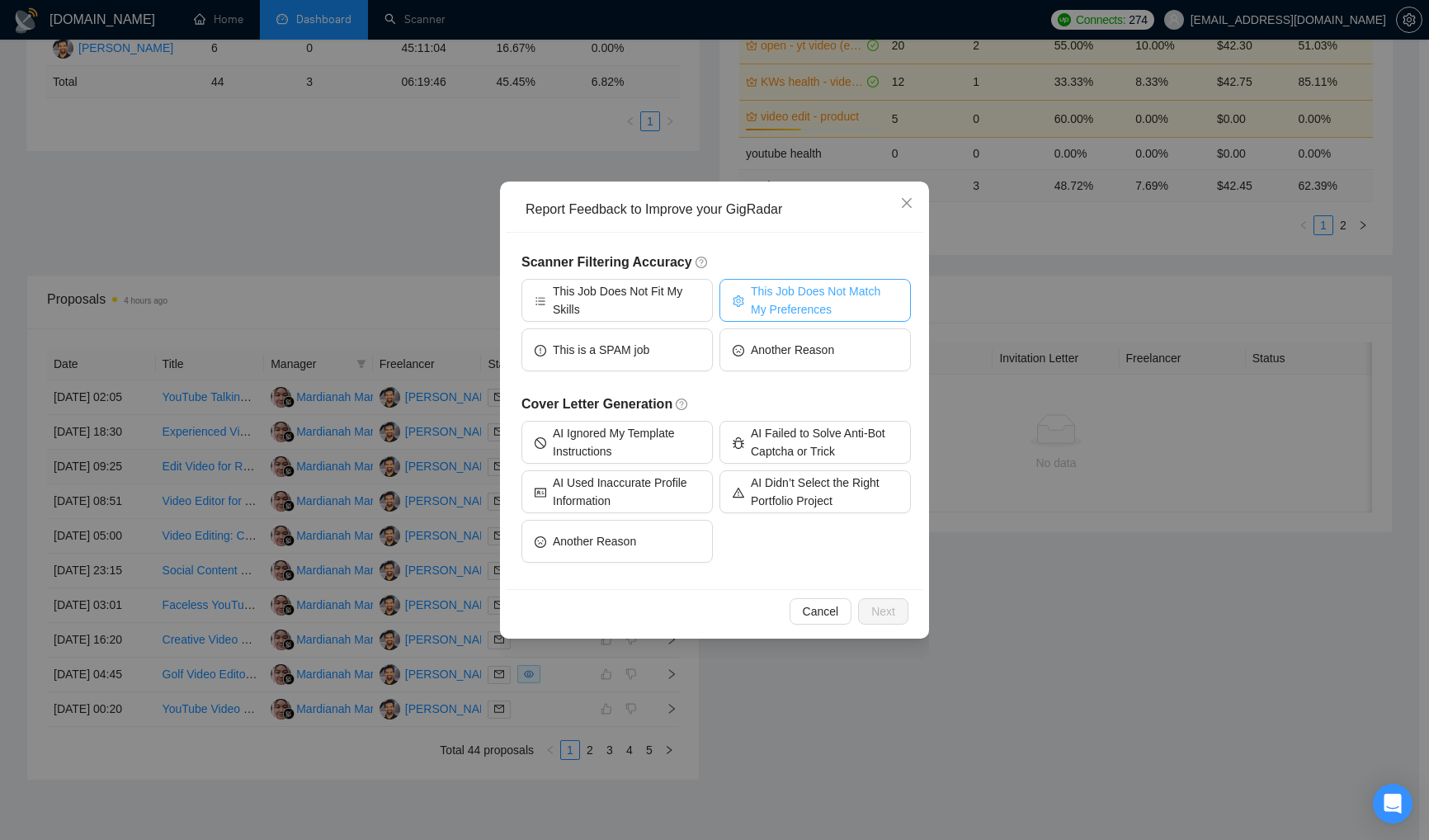
click at [805, 308] on span "This Job Does Not Match My Preferences" at bounding box center [824, 300] width 147 height 37
click at [886, 612] on span "Next" at bounding box center [884, 611] width 24 height 18
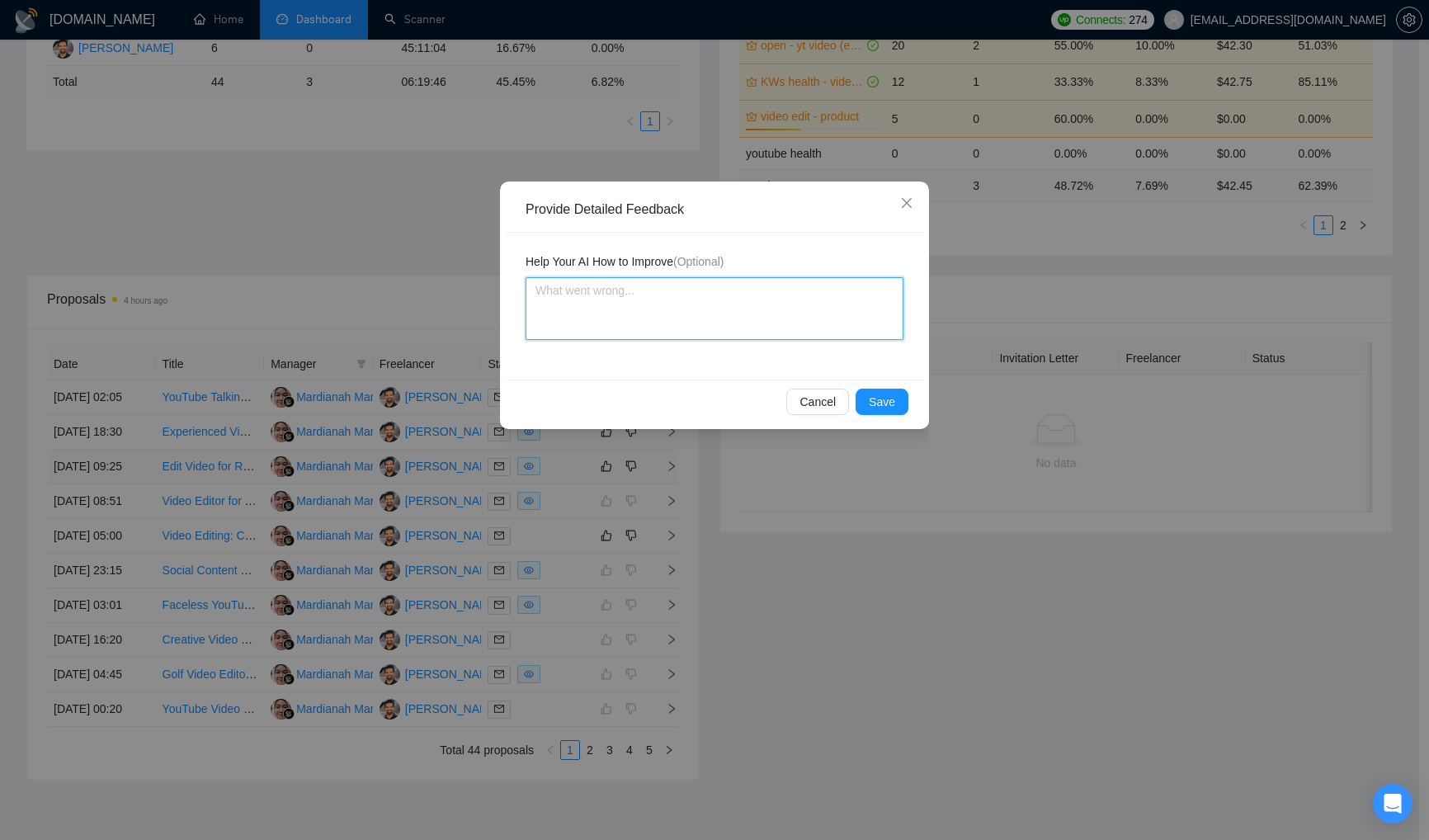
click at [742, 313] on textarea at bounding box center [714, 308] width 378 height 63
paste textarea "Never apply for a job if the client has less than $500 per hire in his history."
click at [891, 397] on span "Save" at bounding box center [882, 401] width 26 height 18
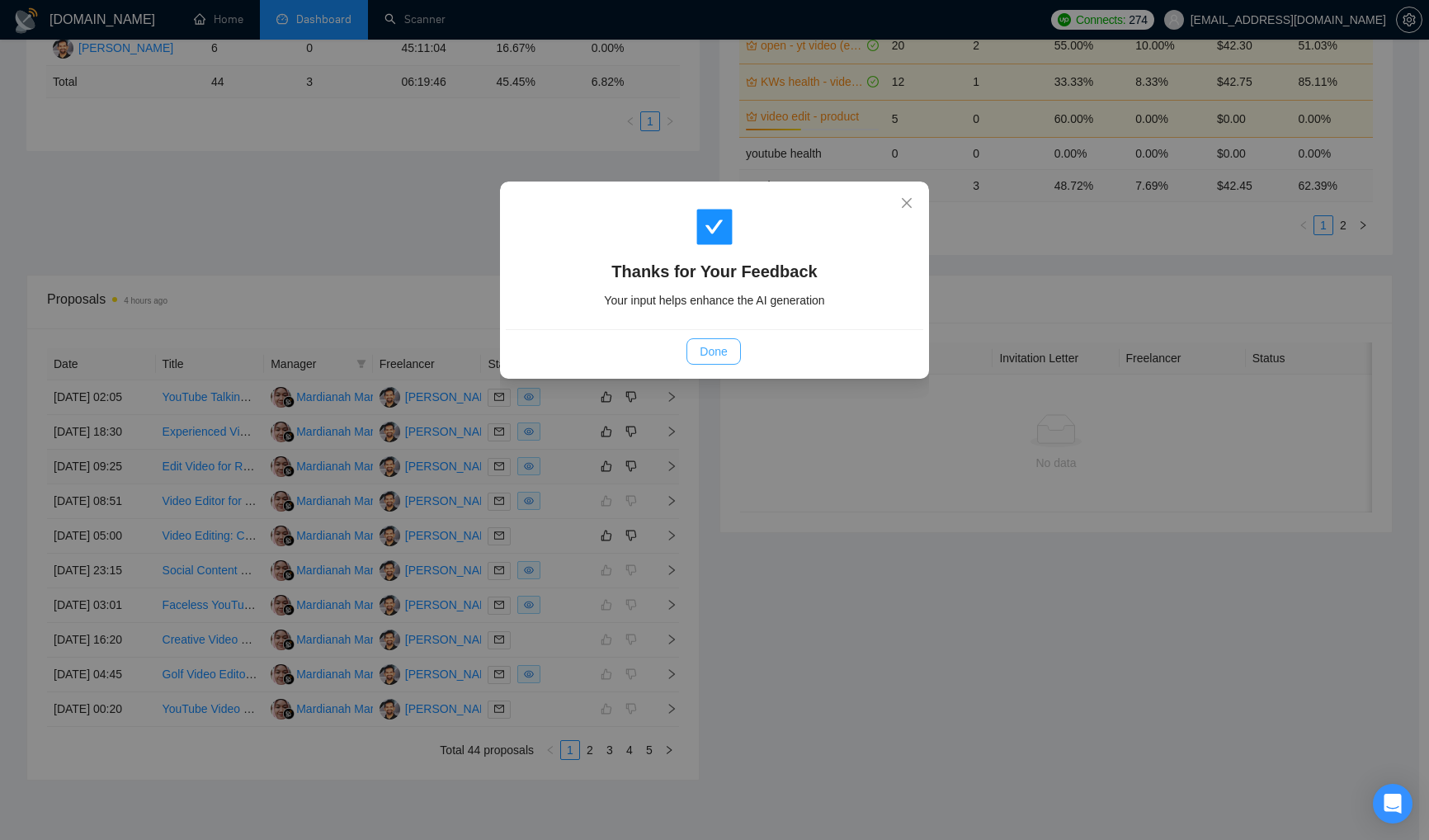
click at [726, 348] on span "Done" at bounding box center [714, 351] width 27 height 18
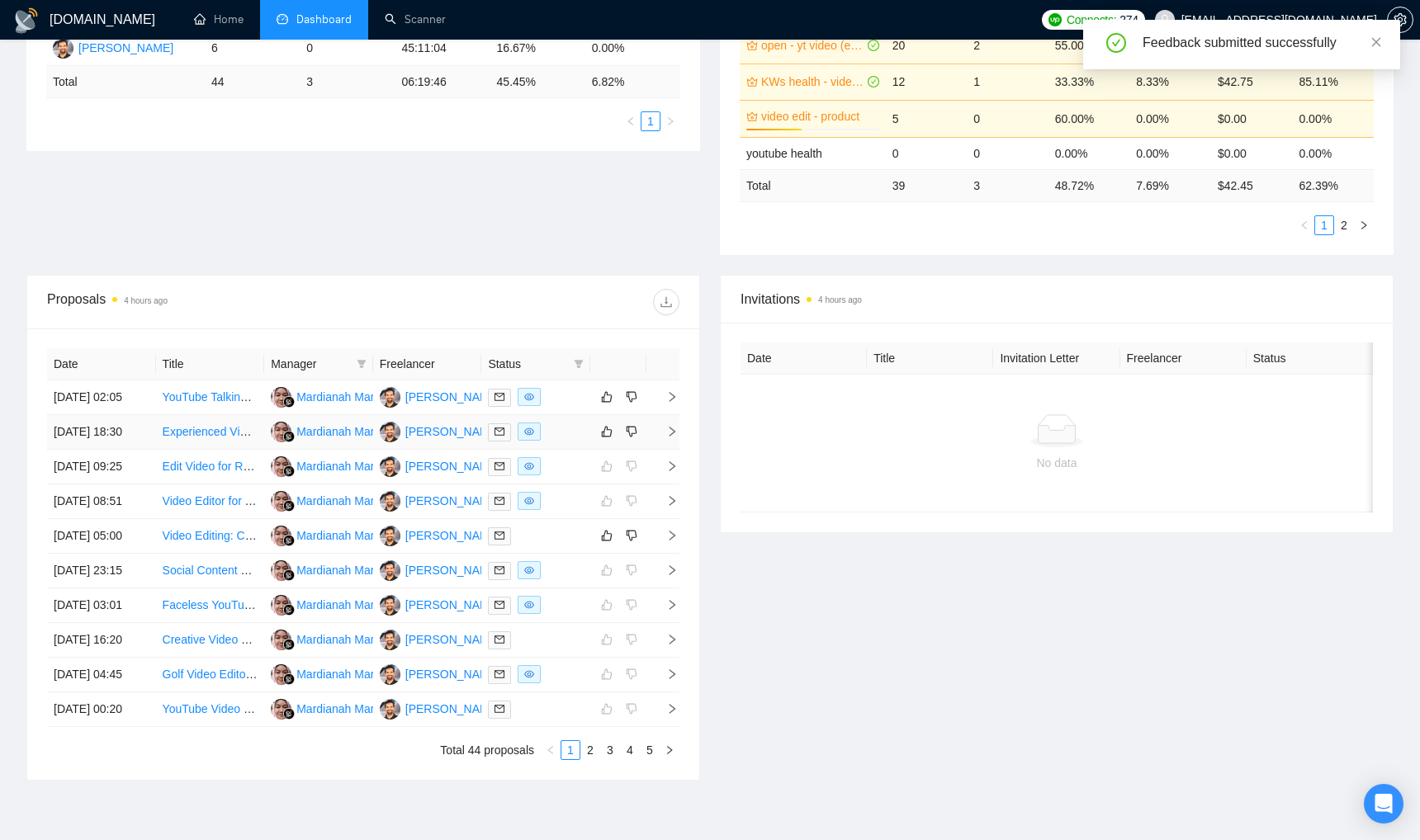
click at [591, 449] on td at bounding box center [619, 432] width 56 height 35
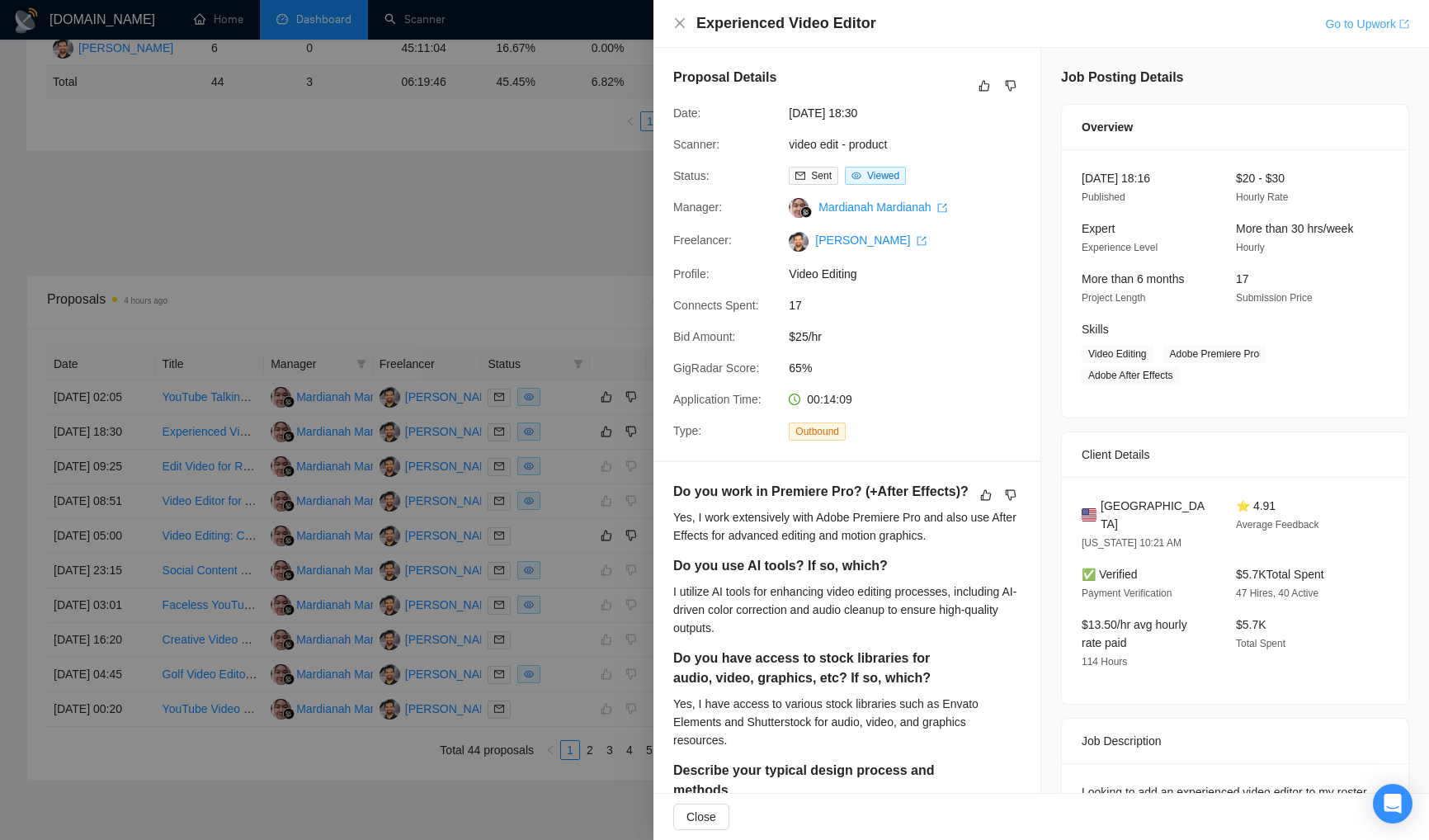
click at [1341, 27] on link "Go to Upwork" at bounding box center [1367, 24] width 84 height 14
click at [1025, 346] on span "$25/hr" at bounding box center [912, 336] width 247 height 18
click at [682, 25] on icon "close" at bounding box center [681, 23] width 14 height 14
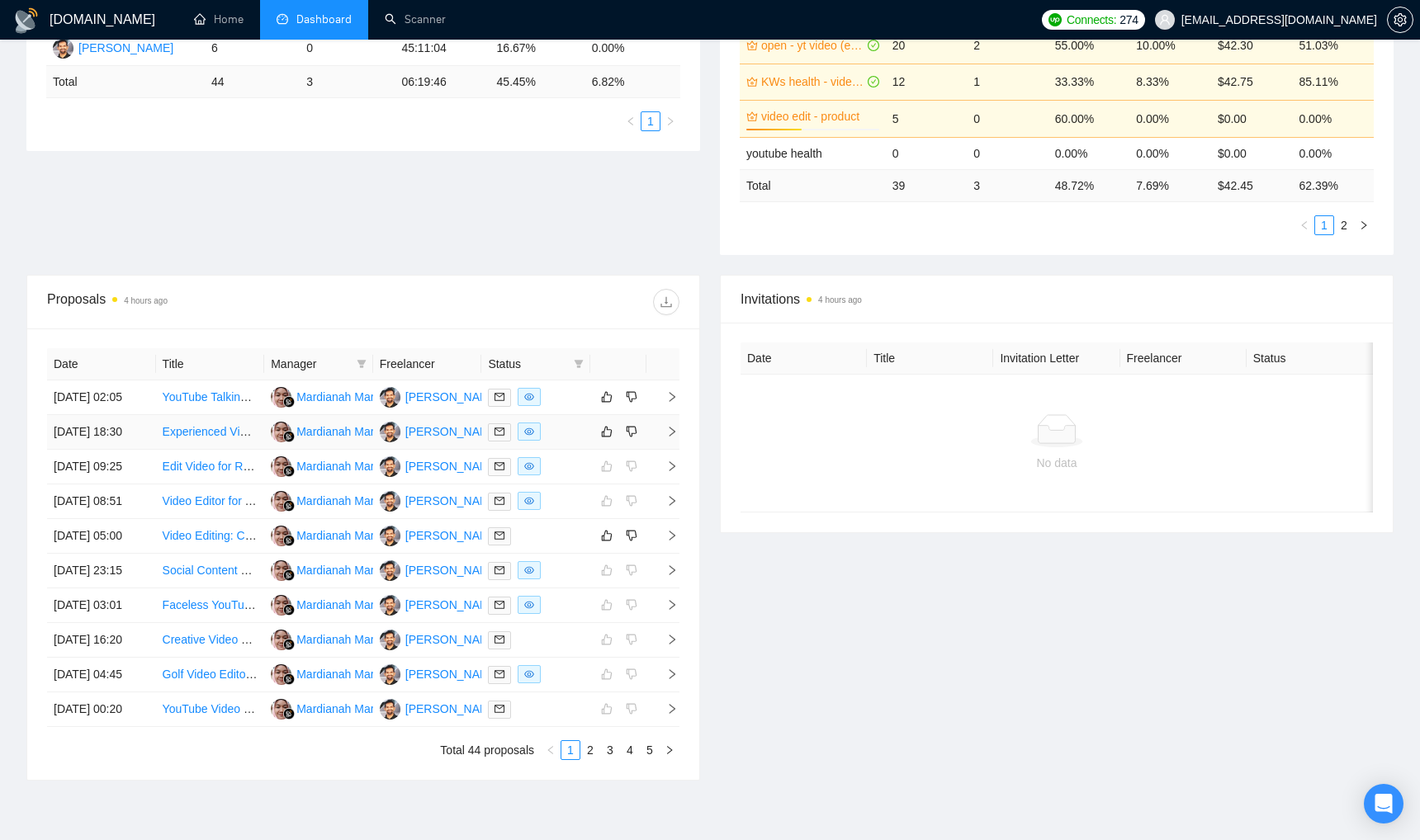
click at [574, 442] on div at bounding box center [535, 431] width 96 height 19
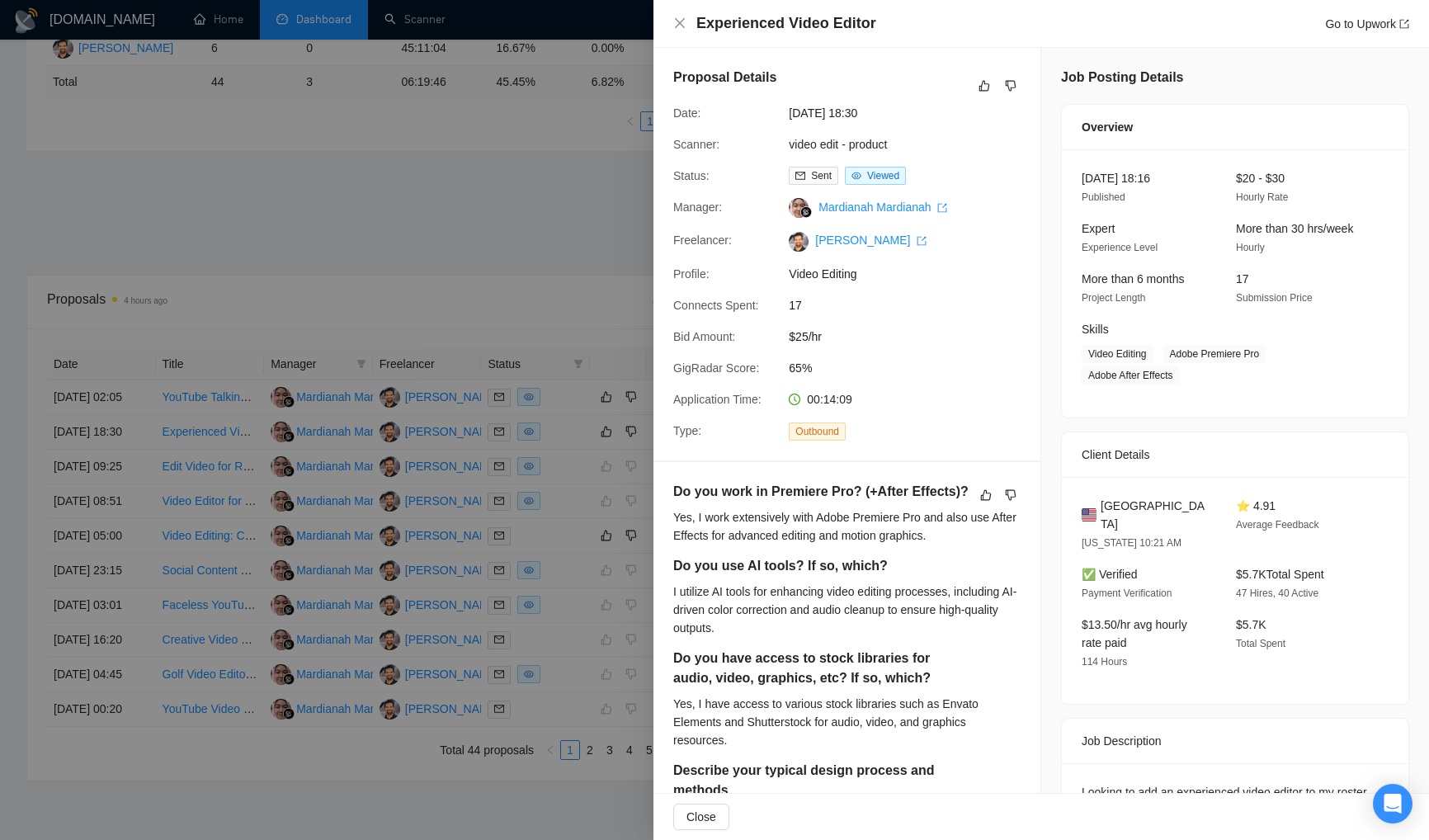
click at [531, 273] on div at bounding box center [714, 420] width 1429 height 840
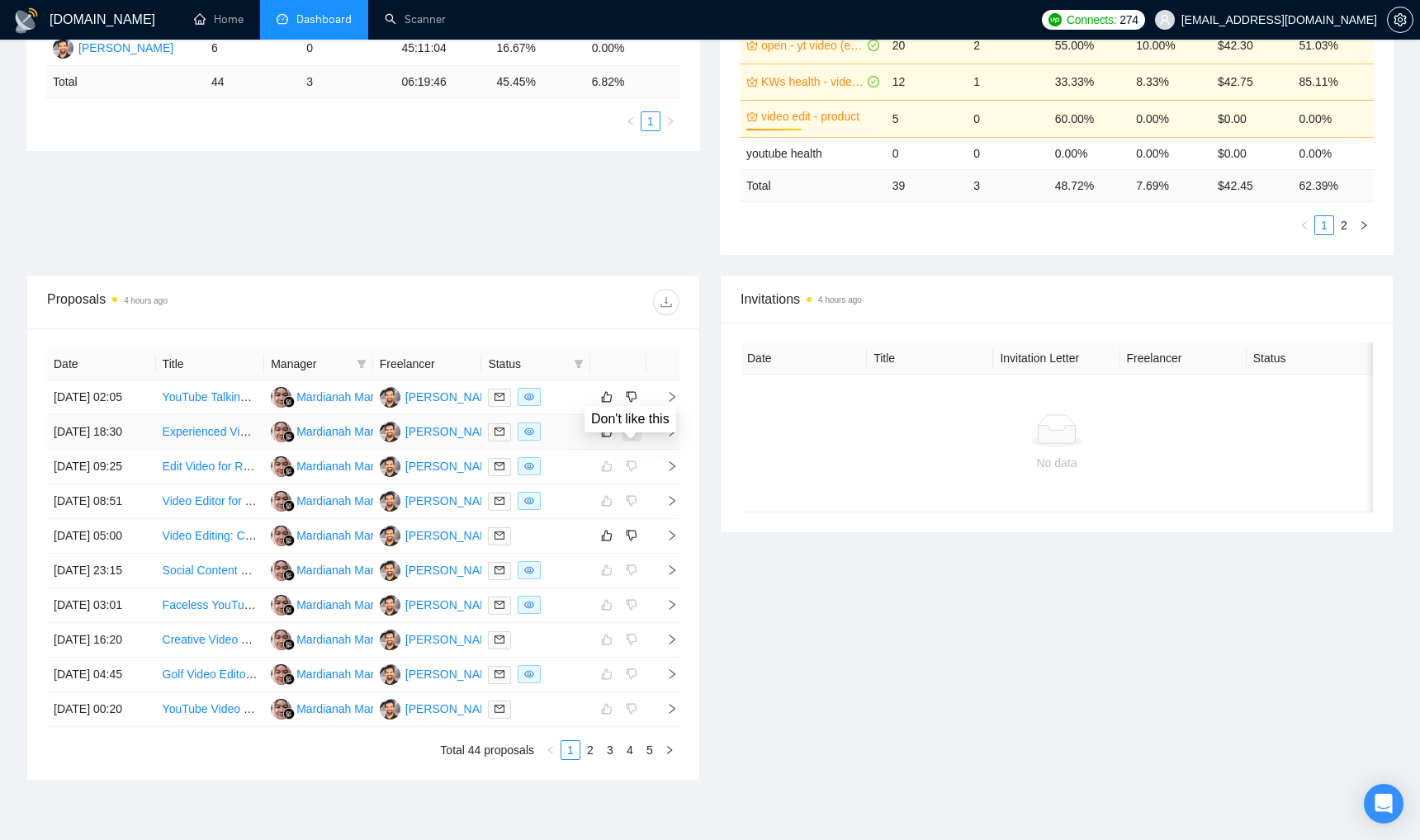
click at [636, 438] on icon "dislike" at bounding box center [631, 431] width 12 height 14
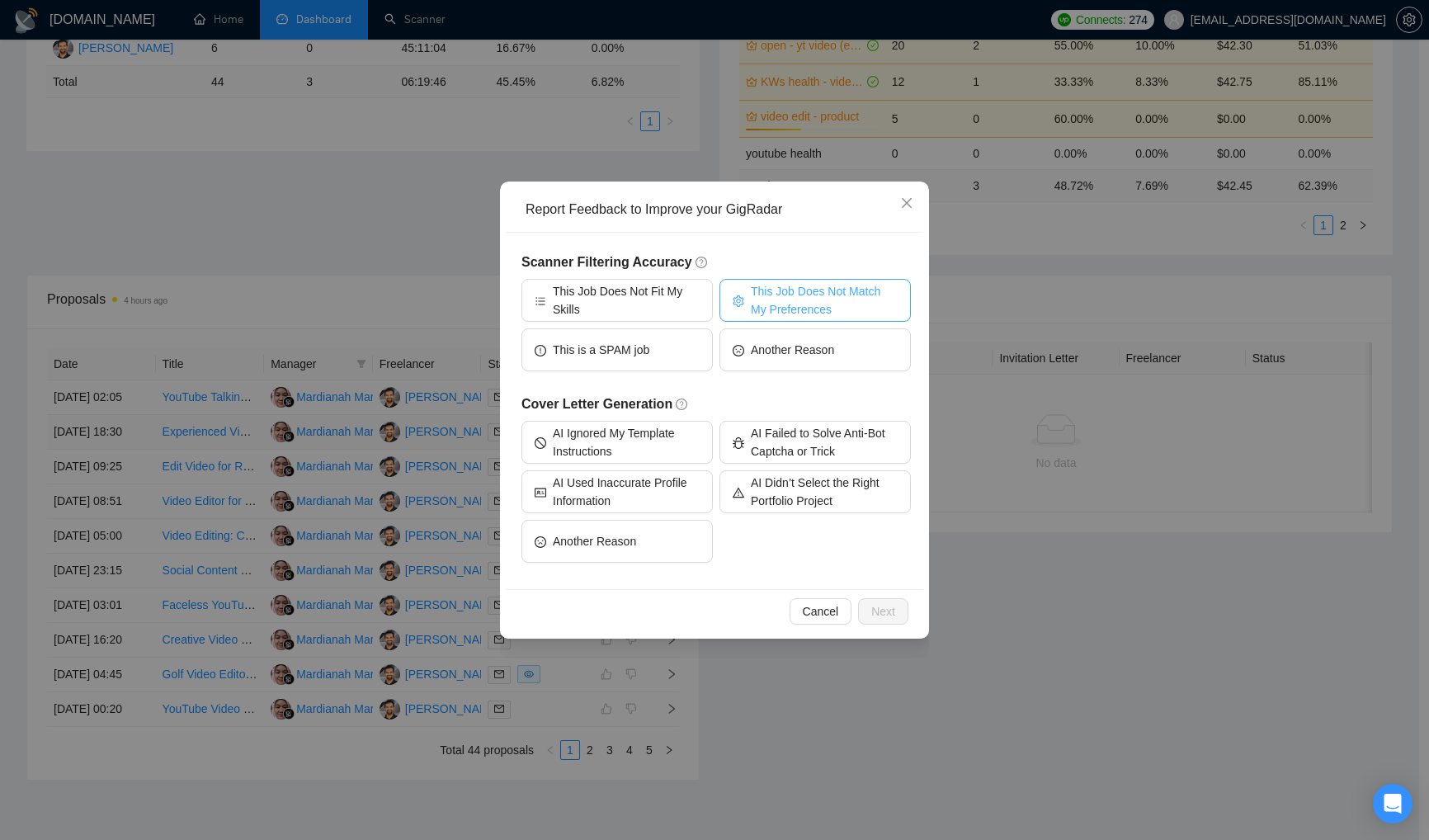
click at [817, 306] on span "This Job Does Not Match My Preferences" at bounding box center [824, 300] width 147 height 37
click at [879, 609] on span "Next" at bounding box center [884, 611] width 24 height 18
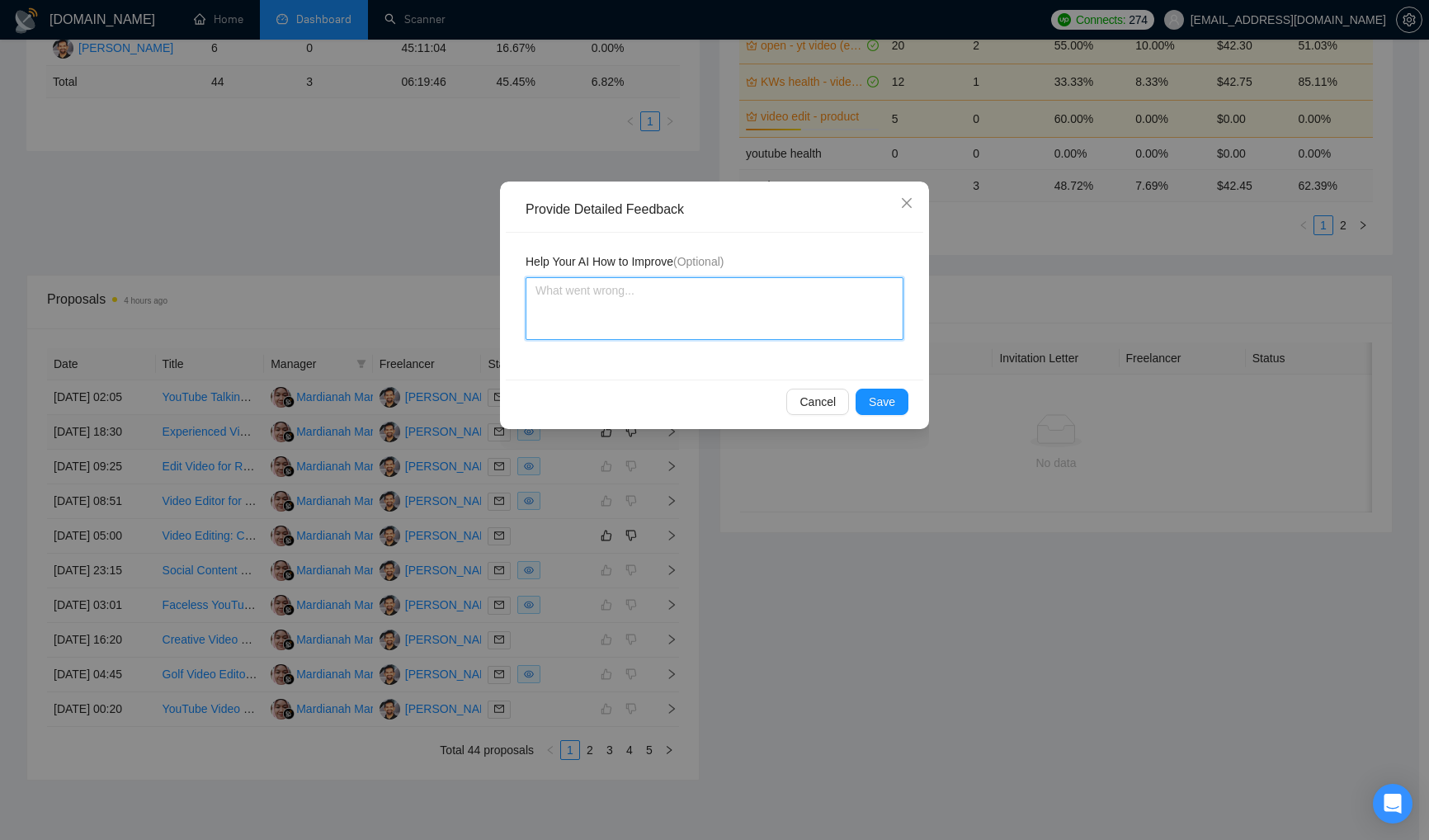
click at [759, 307] on textarea at bounding box center [714, 308] width 378 height 63
paste textarea "Never apply for a job if the client has less than $500 per hire in his history."
drag, startPoint x: 731, startPoint y: 294, endPoint x: 812, endPoint y: 348, distance: 97.3
click at [732, 295] on textarea "Never apply for a job if the client has less than $500 per hire in his history." at bounding box center [714, 308] width 378 height 63
drag, startPoint x: 551, startPoint y: 304, endPoint x: 516, endPoint y: 291, distance: 37.3
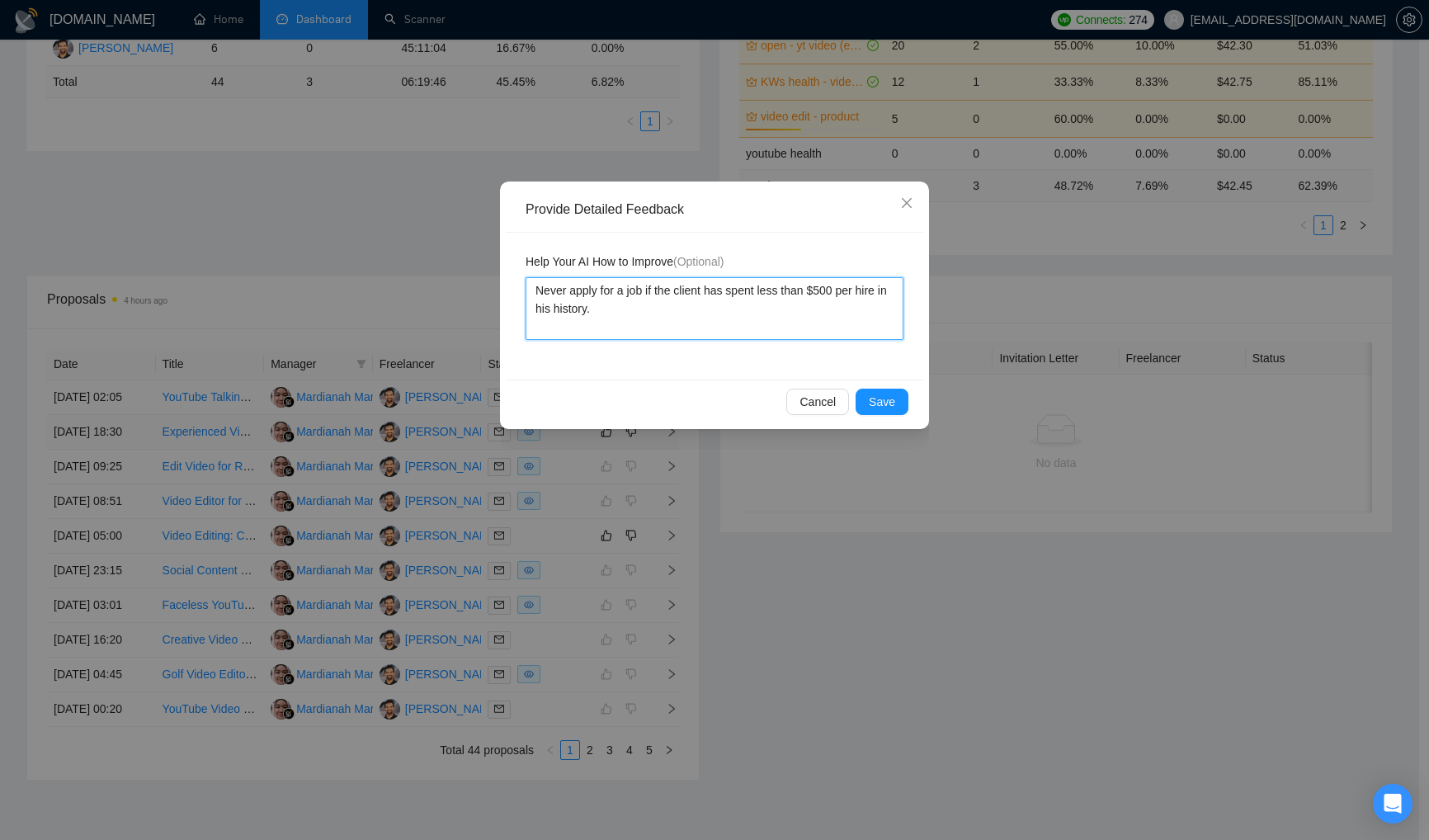
click at [516, 291] on div "Help Your AI How to Improve (Optional) Never apply for a job if the client has …" at bounding box center [714, 306] width 418 height 147
drag, startPoint x: 885, startPoint y: 397, endPoint x: 965, endPoint y: 443, distance: 92.3
click at [886, 398] on span "Save" at bounding box center [882, 401] width 26 height 18
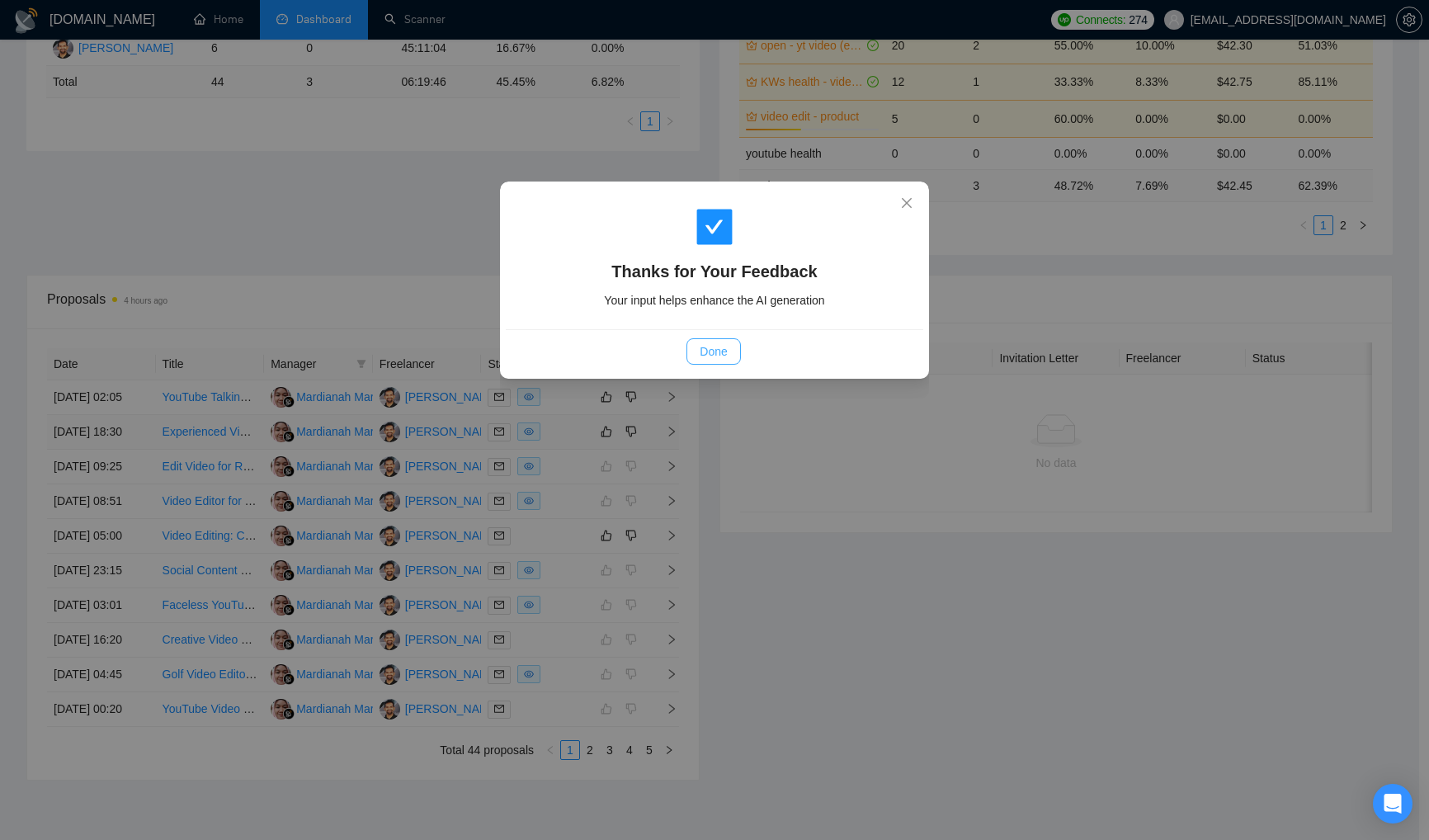
drag, startPoint x: 713, startPoint y: 354, endPoint x: 1007, endPoint y: 610, distance: 389.8
click at [714, 355] on span "Done" at bounding box center [714, 351] width 27 height 18
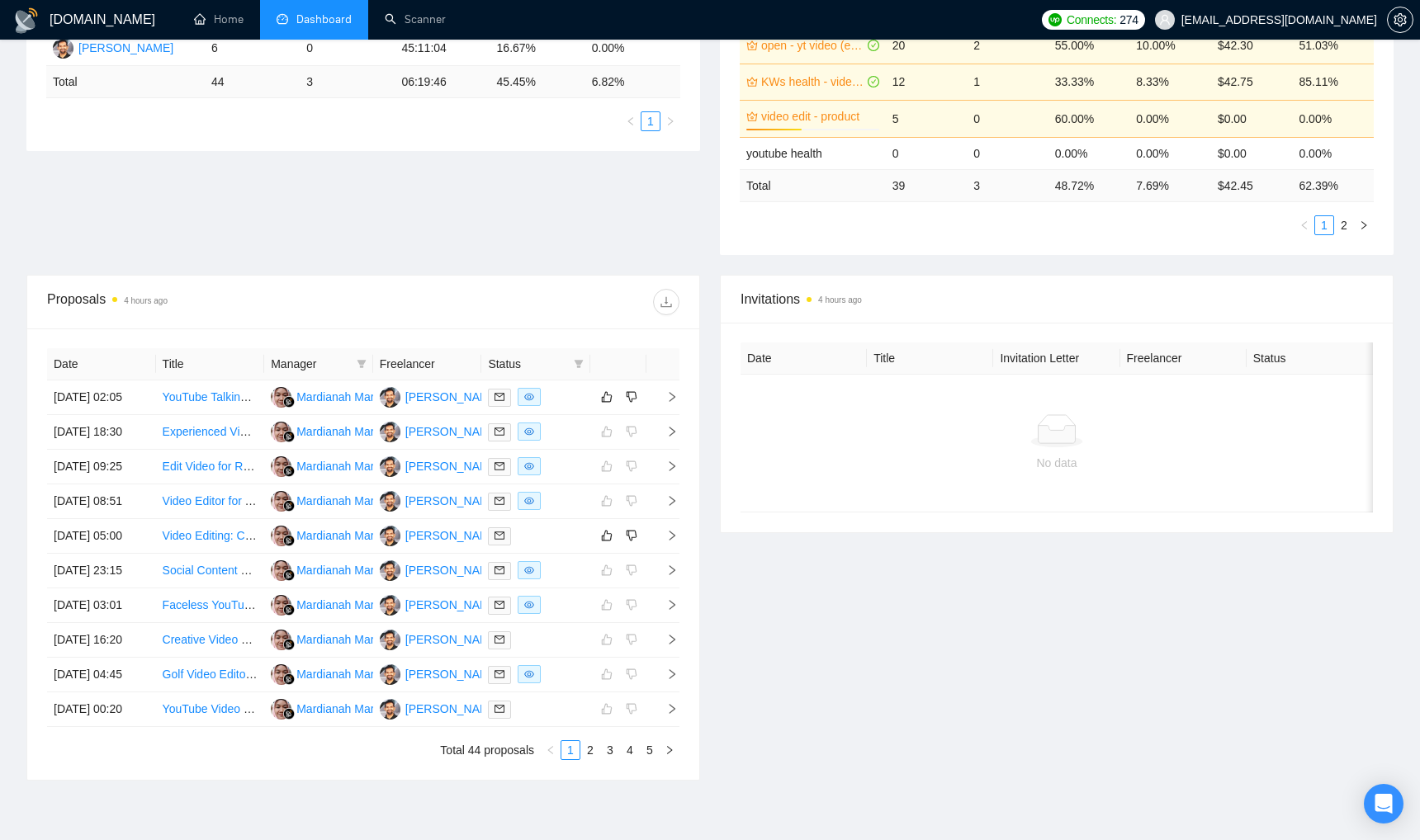
click at [951, 626] on div "Invitations 4 hours ago Date Title Invitation Letter Freelancer Status No data" at bounding box center [1056, 527] width 693 height 505
click at [575, 404] on div at bounding box center [535, 397] width 96 height 19
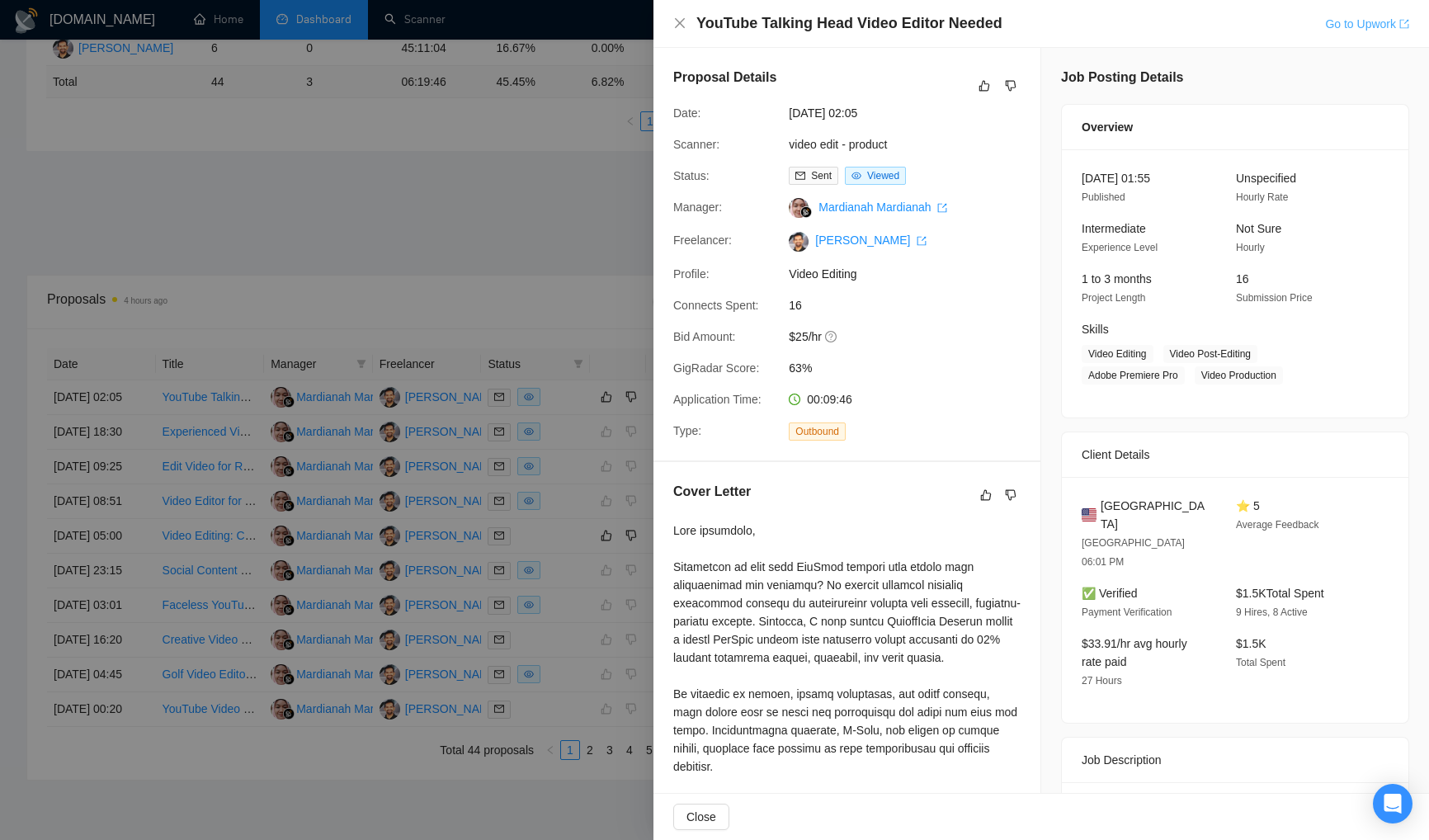
click at [1354, 21] on link "Go to Upwork" at bounding box center [1367, 24] width 84 height 14
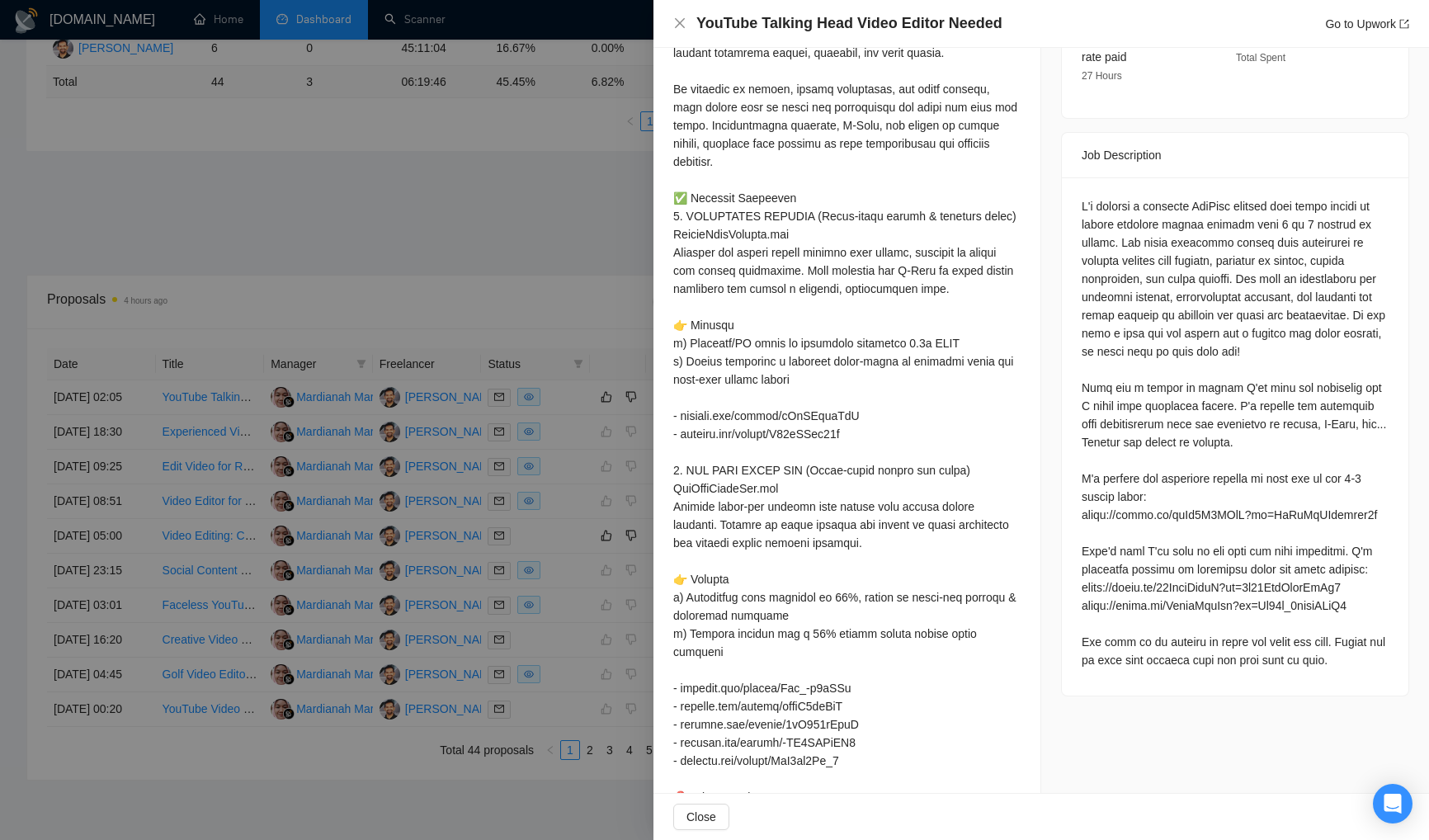
scroll to position [602, 0]
drag, startPoint x: 1076, startPoint y: 495, endPoint x: 1370, endPoint y: 493, distance: 294.0
click at [1370, 493] on div at bounding box center [1234, 436] width 307 height 472
copy div "https://youtu.be/hgUk9B1SNqA?si=YfMzKtAVbhyexb8o"
drag, startPoint x: 1076, startPoint y: 566, endPoint x: 1370, endPoint y: 568, distance: 294.0
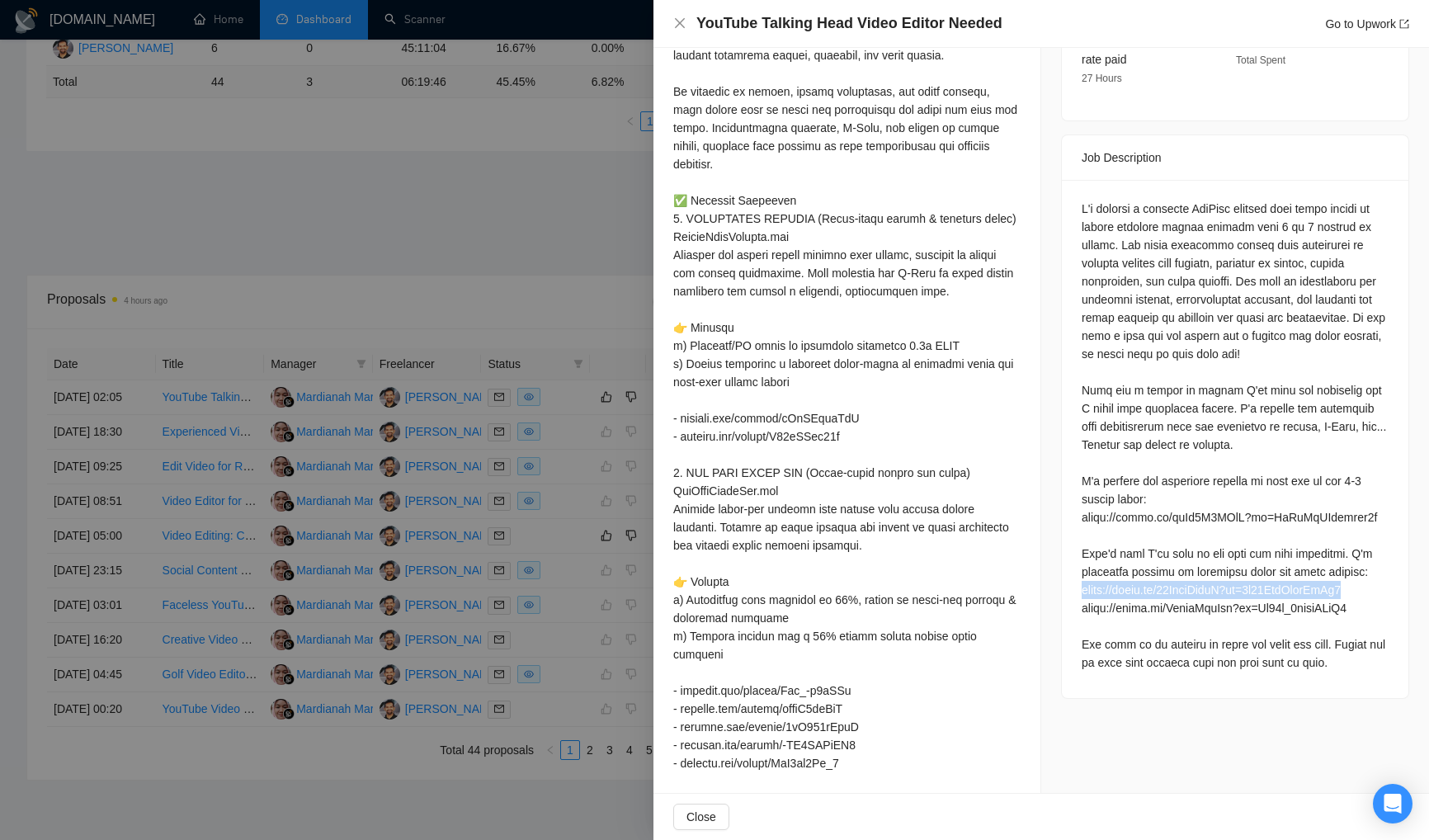
click at [1370, 568] on div at bounding box center [1234, 436] width 307 height 472
copy div "https://youtu.be/98KmfzZbgrE?si=7p36NraKkwsNxAc0"
click at [1118, 592] on div at bounding box center [1234, 436] width 307 height 472
drag, startPoint x: 1078, startPoint y: 589, endPoint x: 1380, endPoint y: 588, distance: 302.0
click at [1380, 588] on div at bounding box center [1235, 439] width 347 height 518
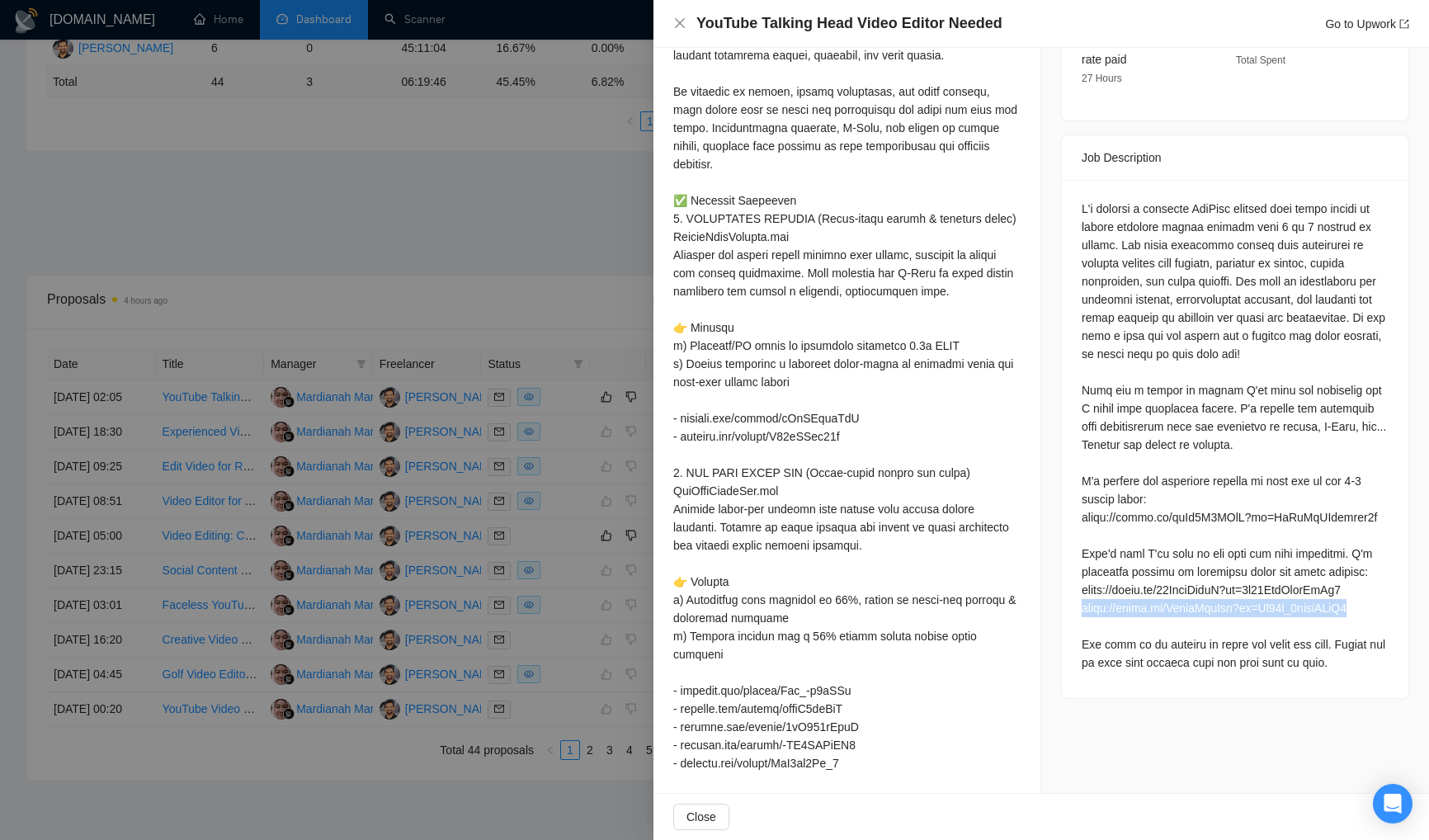
copy div "https://youtu.be/LcmqkNzvJhw?si=Yr57x_3xhzqPCkV3"
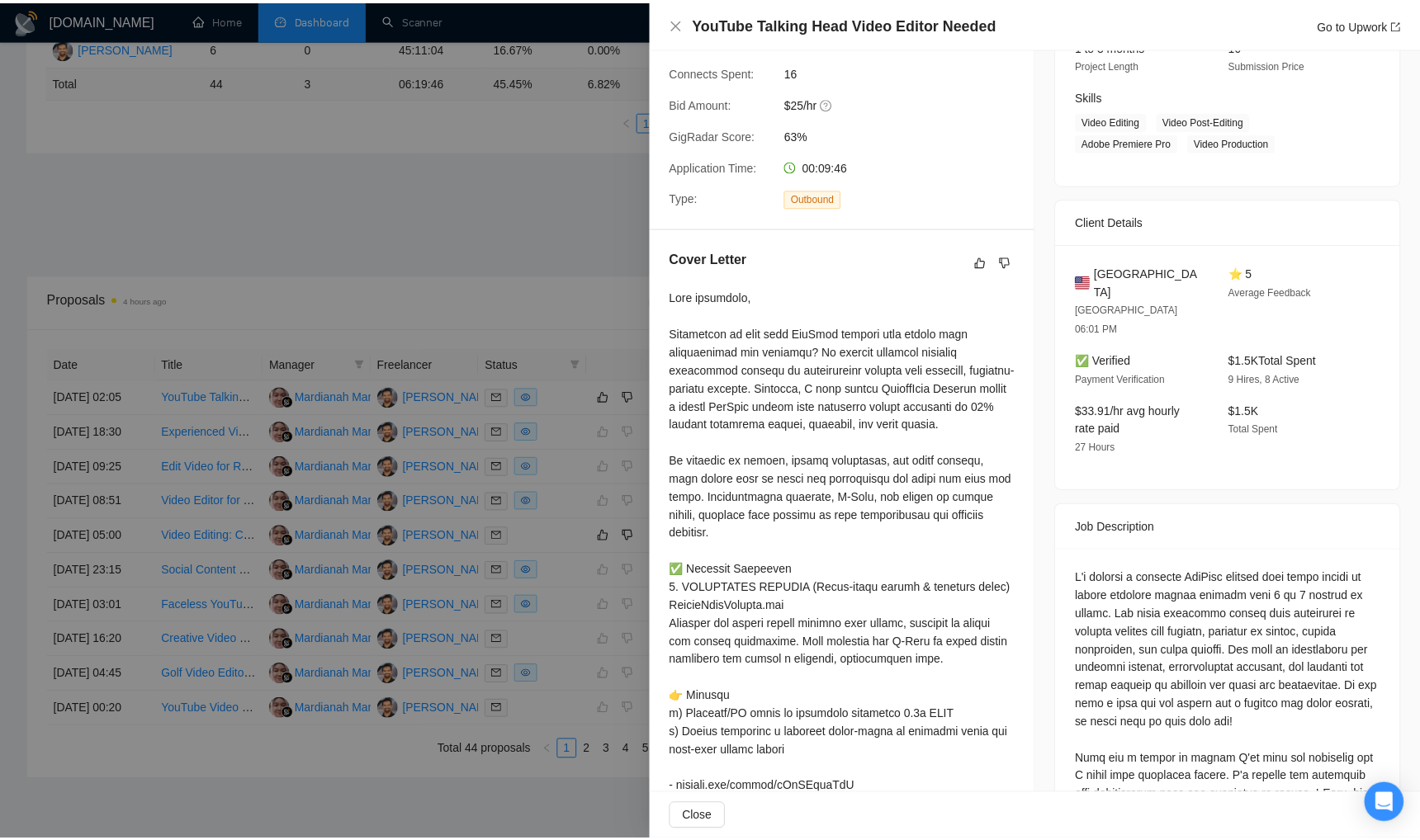
scroll to position [0, 0]
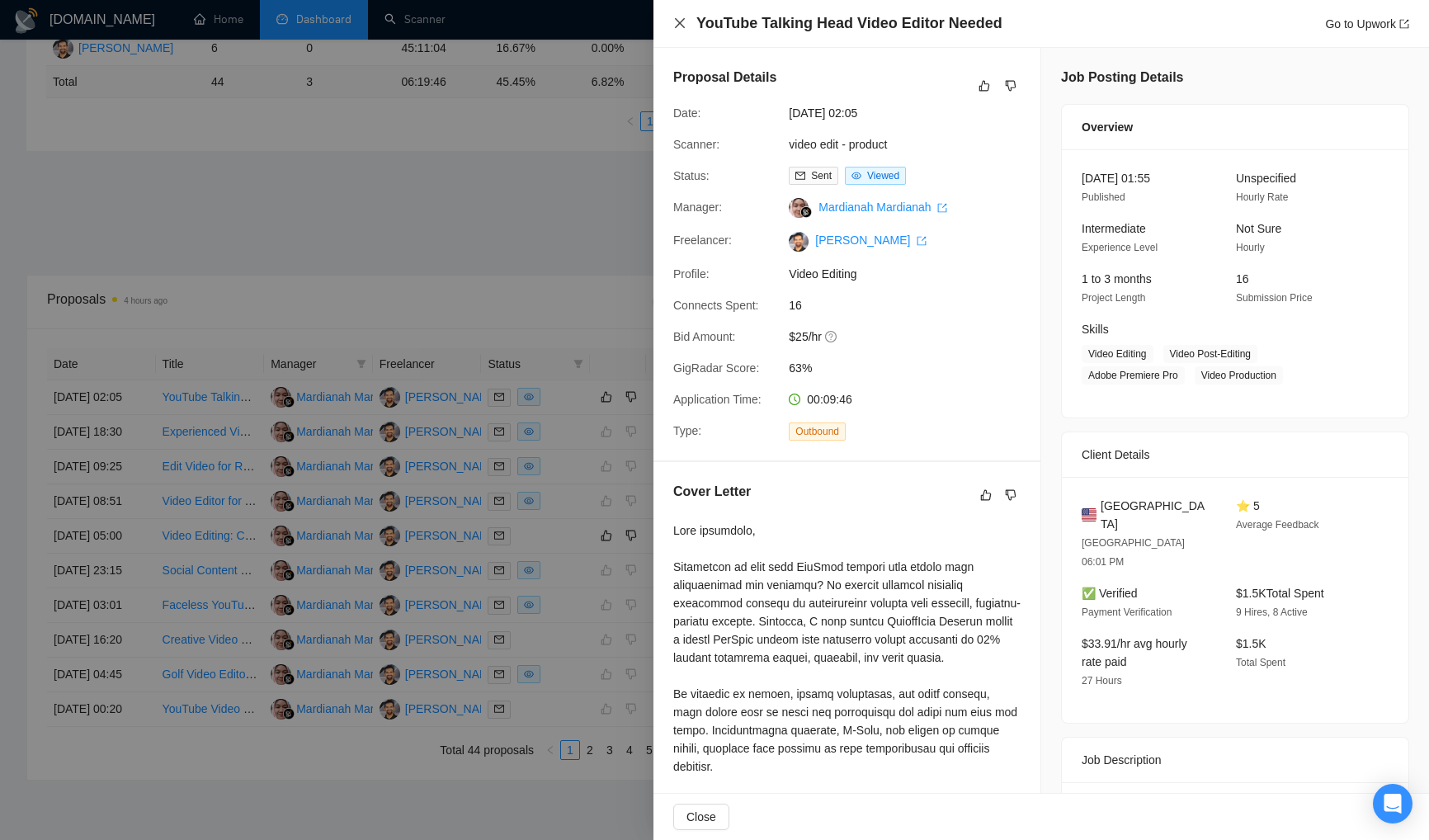
click at [679, 21] on icon "close" at bounding box center [681, 23] width 14 height 14
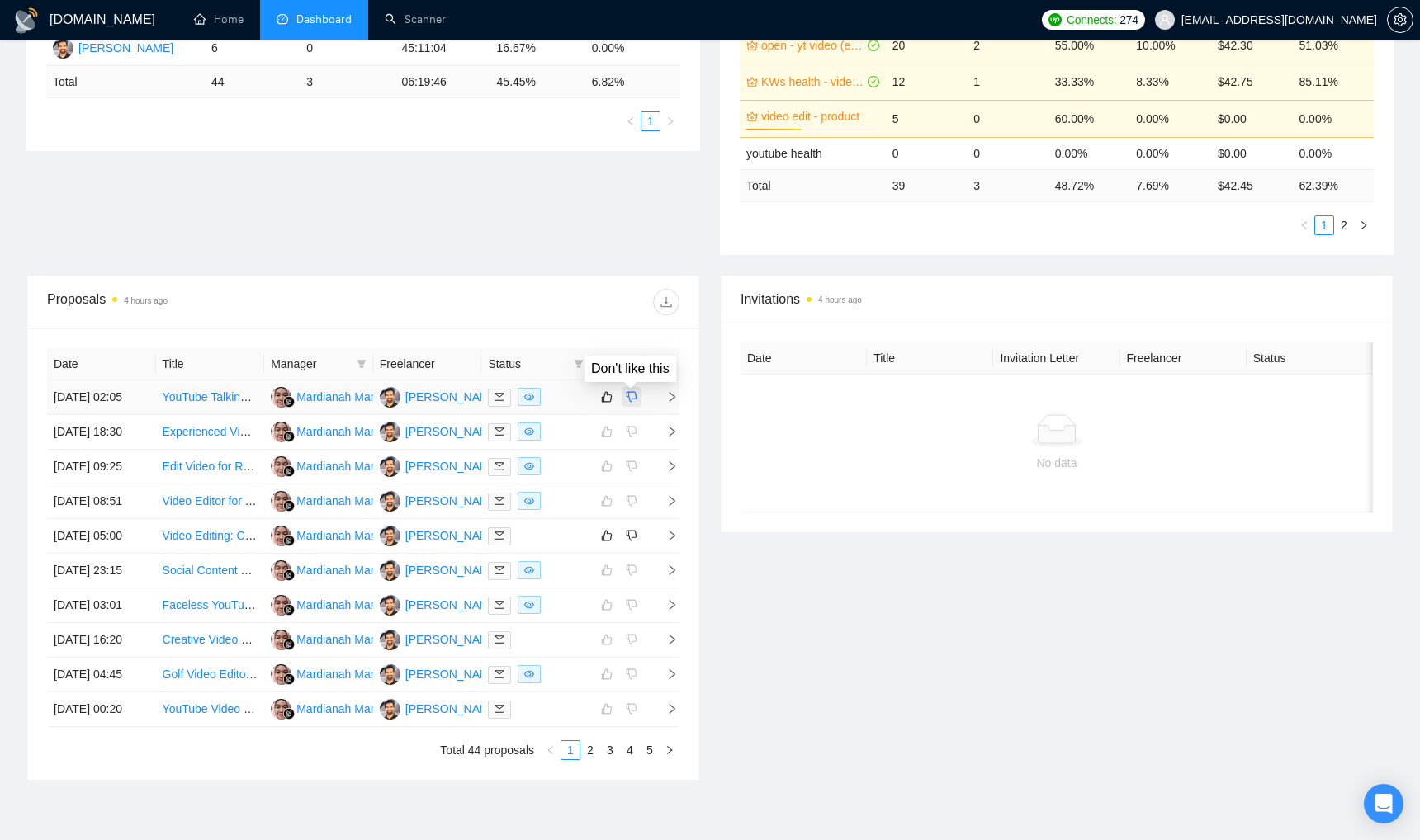
click at [634, 403] on icon "dislike" at bounding box center [631, 397] width 12 height 14
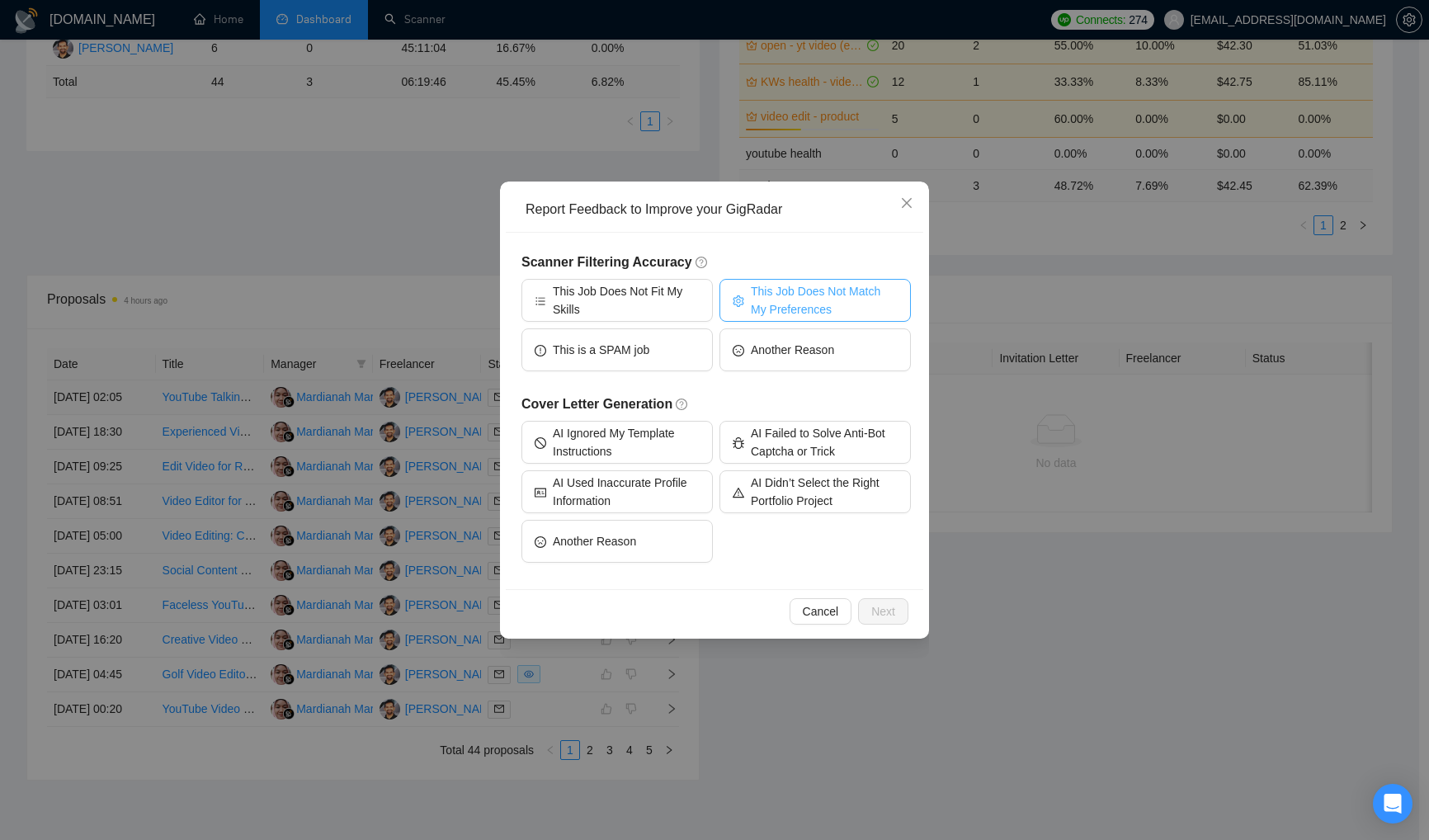
click at [814, 302] on span "This Job Does Not Match My Preferences" at bounding box center [824, 300] width 147 height 37
click at [674, 533] on button "Another Reason" at bounding box center [617, 541] width 191 height 43
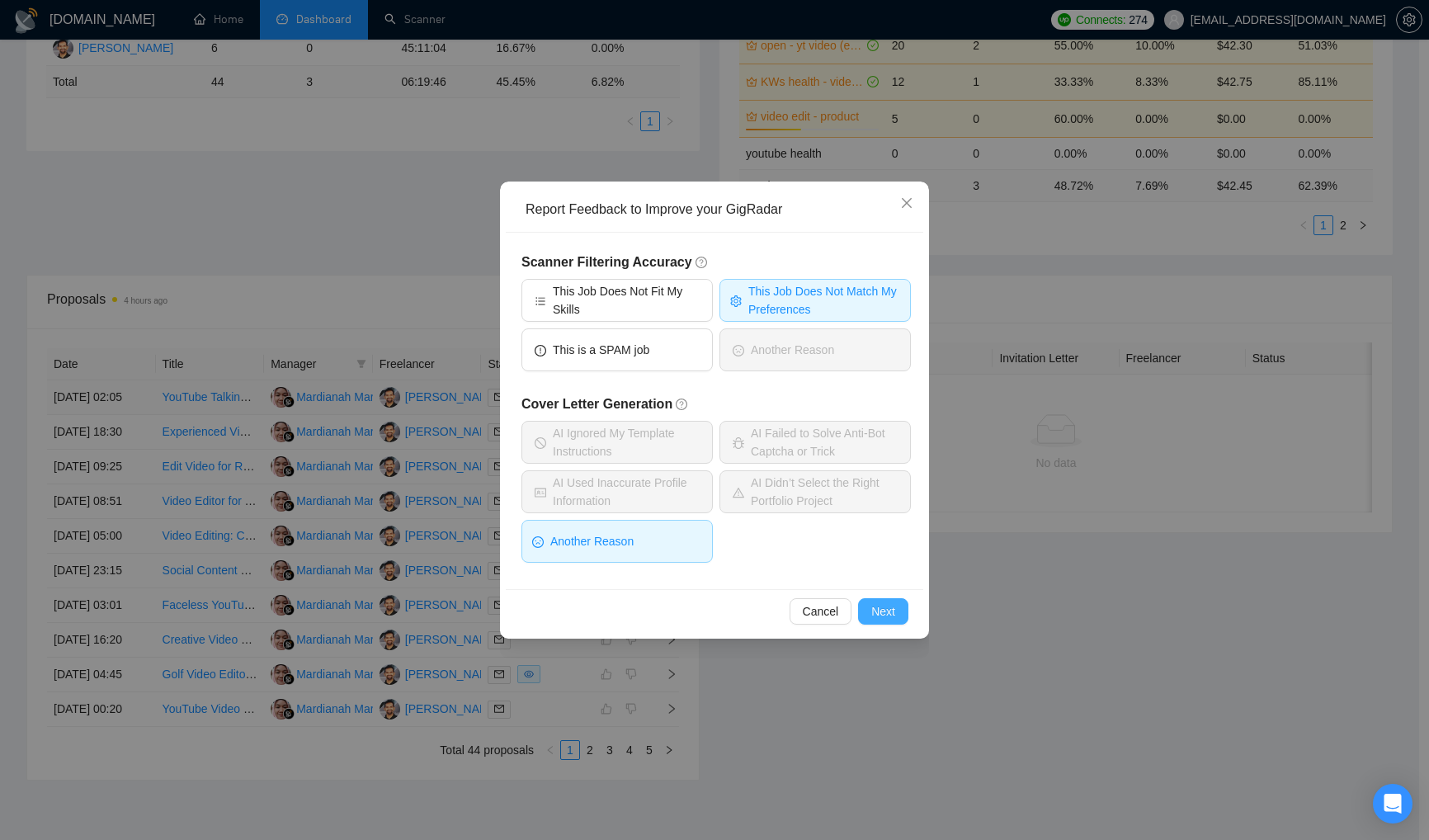
click at [891, 611] on span "Next" at bounding box center [884, 611] width 24 height 18
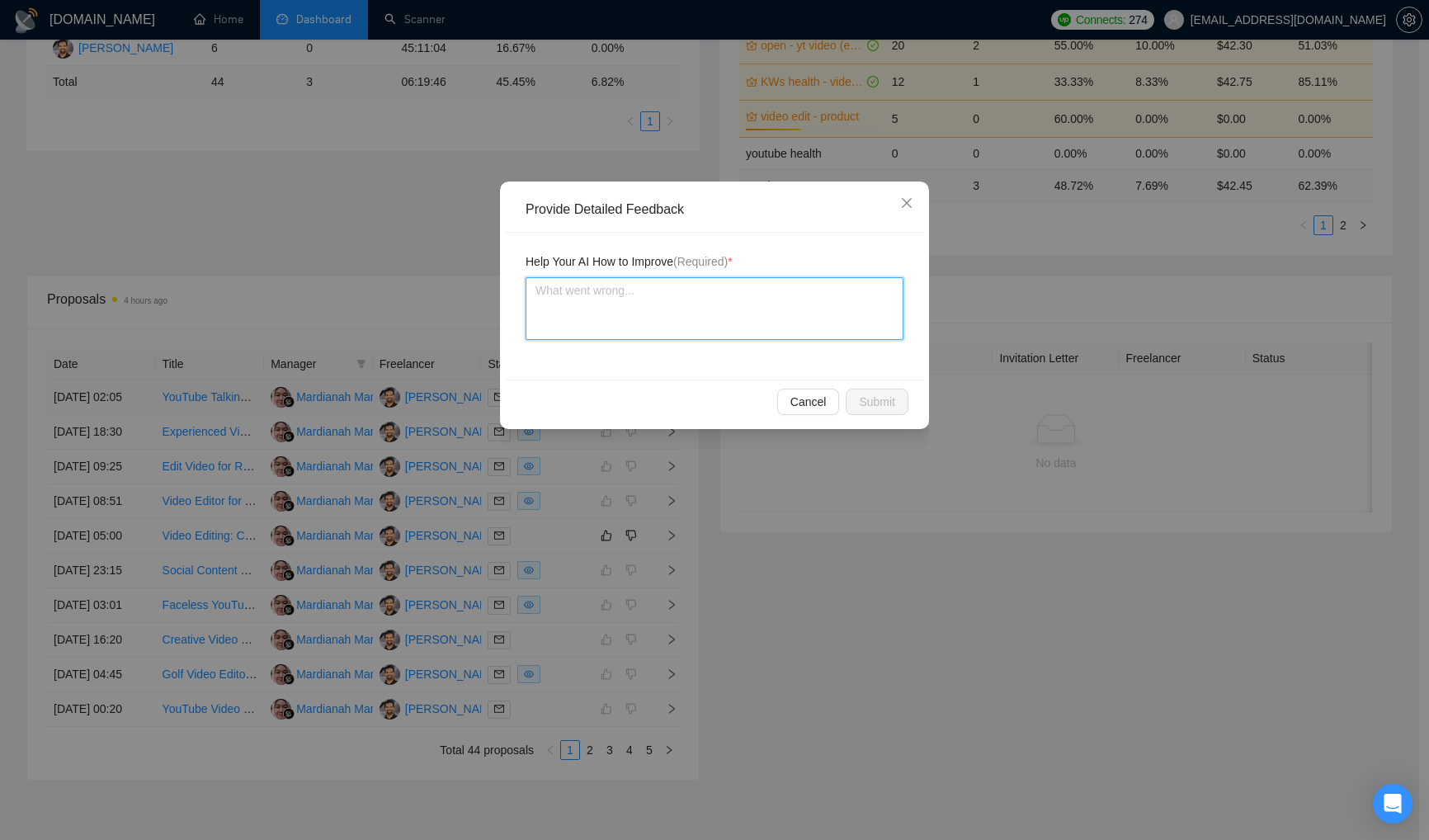
click at [749, 305] on textarea at bounding box center [714, 308] width 378 height 63
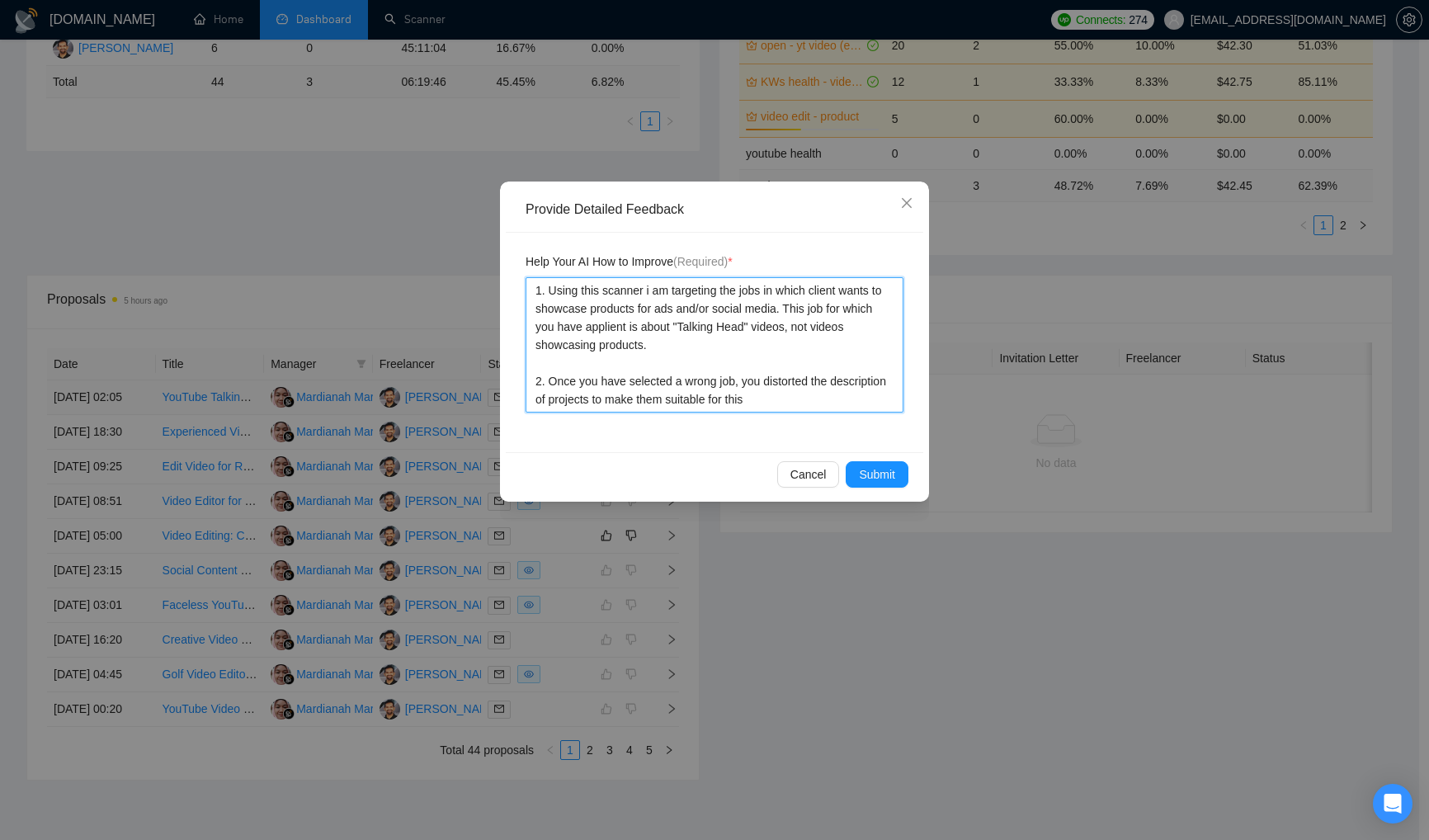
click at [613, 399] on textarea "1. Using this scanner i am targeting the jobs in which client wants to showcase…" at bounding box center [714, 344] width 378 height 135
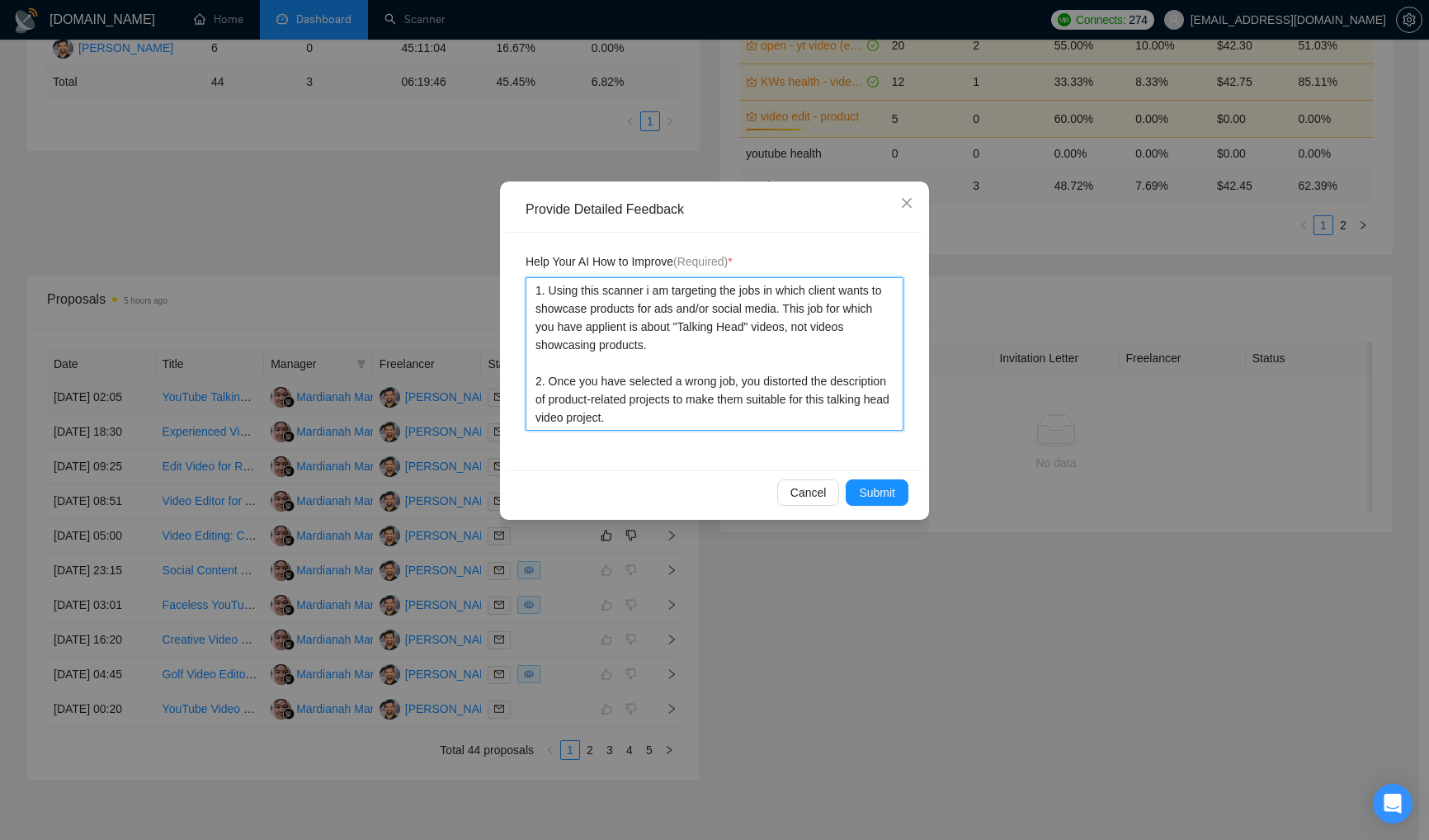
drag, startPoint x: 707, startPoint y: 418, endPoint x: 534, endPoint y: 294, distance: 212.8
click at [528, 289] on textarea "1. Using this scanner i am targeting the jobs in which client wants to showcase…" at bounding box center [714, 353] width 378 height 154
click at [876, 498] on span "Submit" at bounding box center [877, 492] width 37 height 18
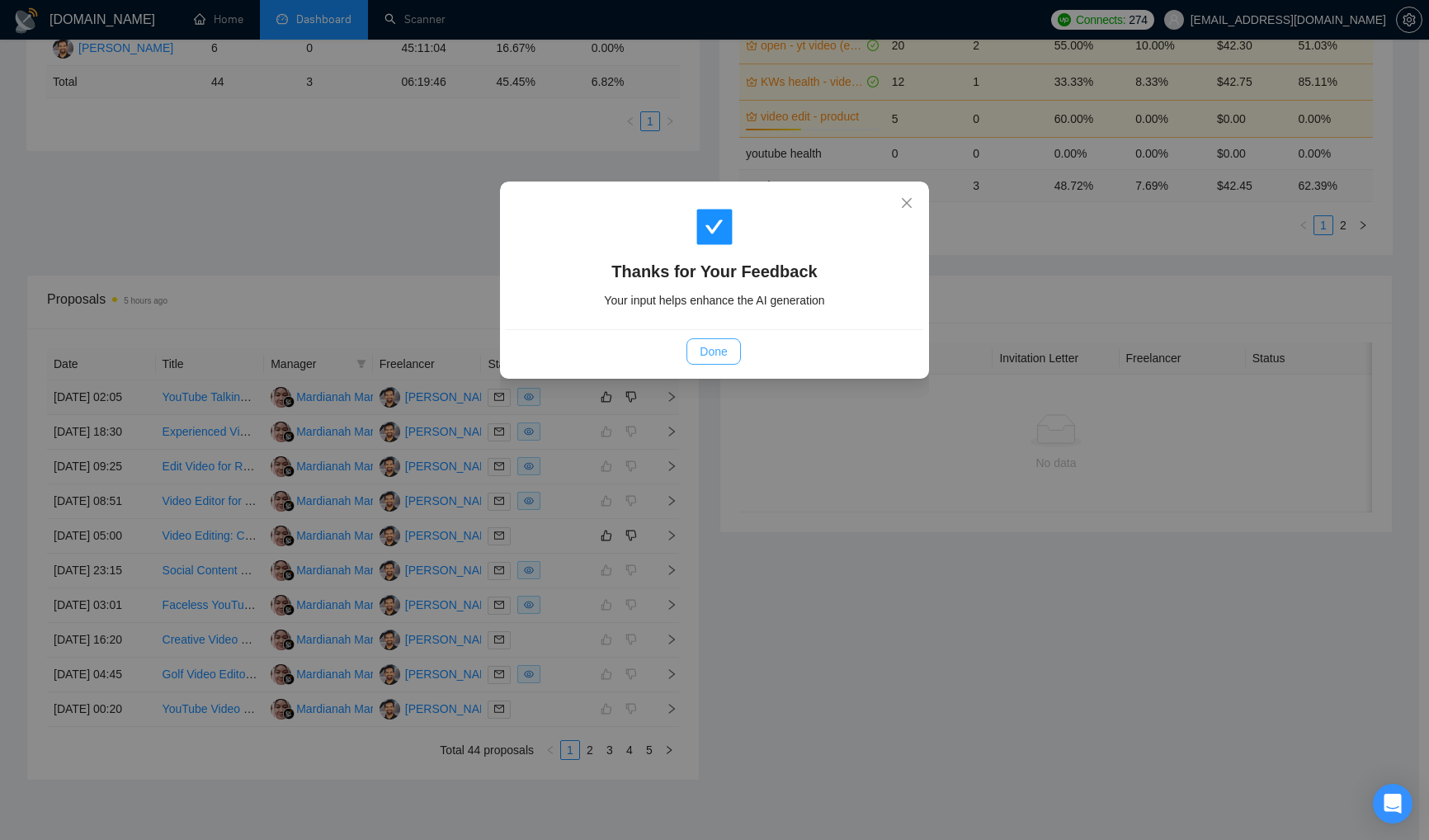
click at [728, 341] on button "Done" at bounding box center [713, 351] width 54 height 26
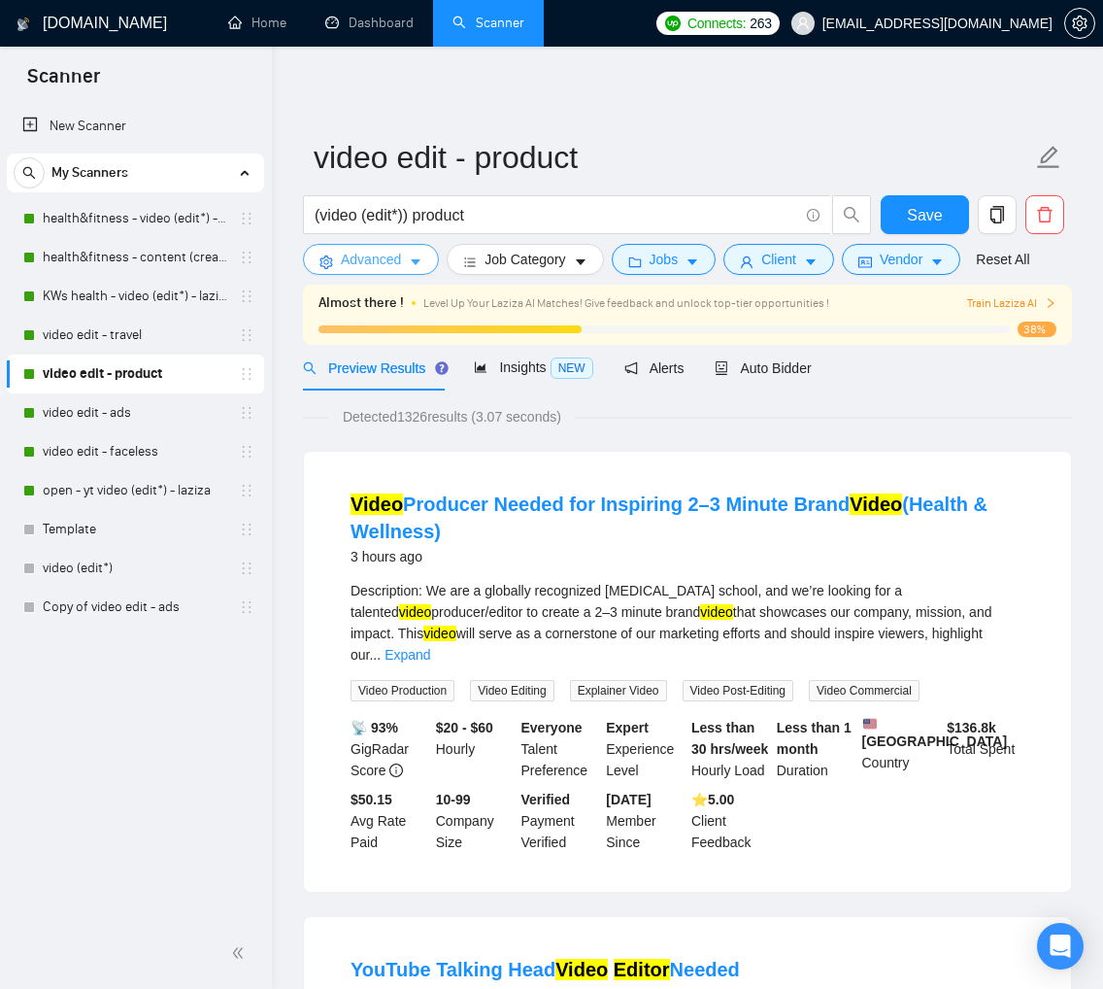
click at [422, 267] on icon "caret-down" at bounding box center [416, 262] width 14 height 14
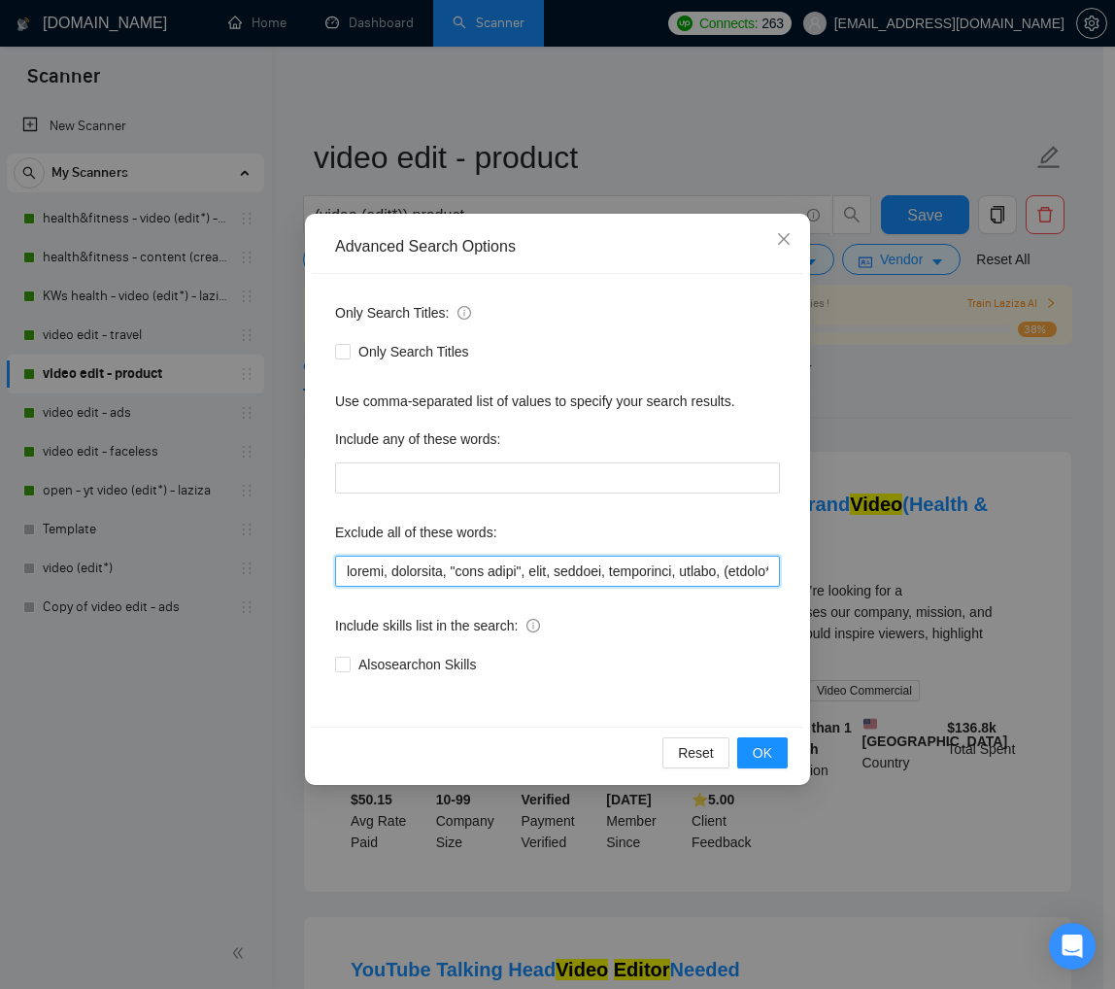
click at [447, 568] on input "text" at bounding box center [557, 571] width 445 height 31
paste input "Faceless, product, travel, lifestyle, "life style", vlog, podcast, whiteboard, …"
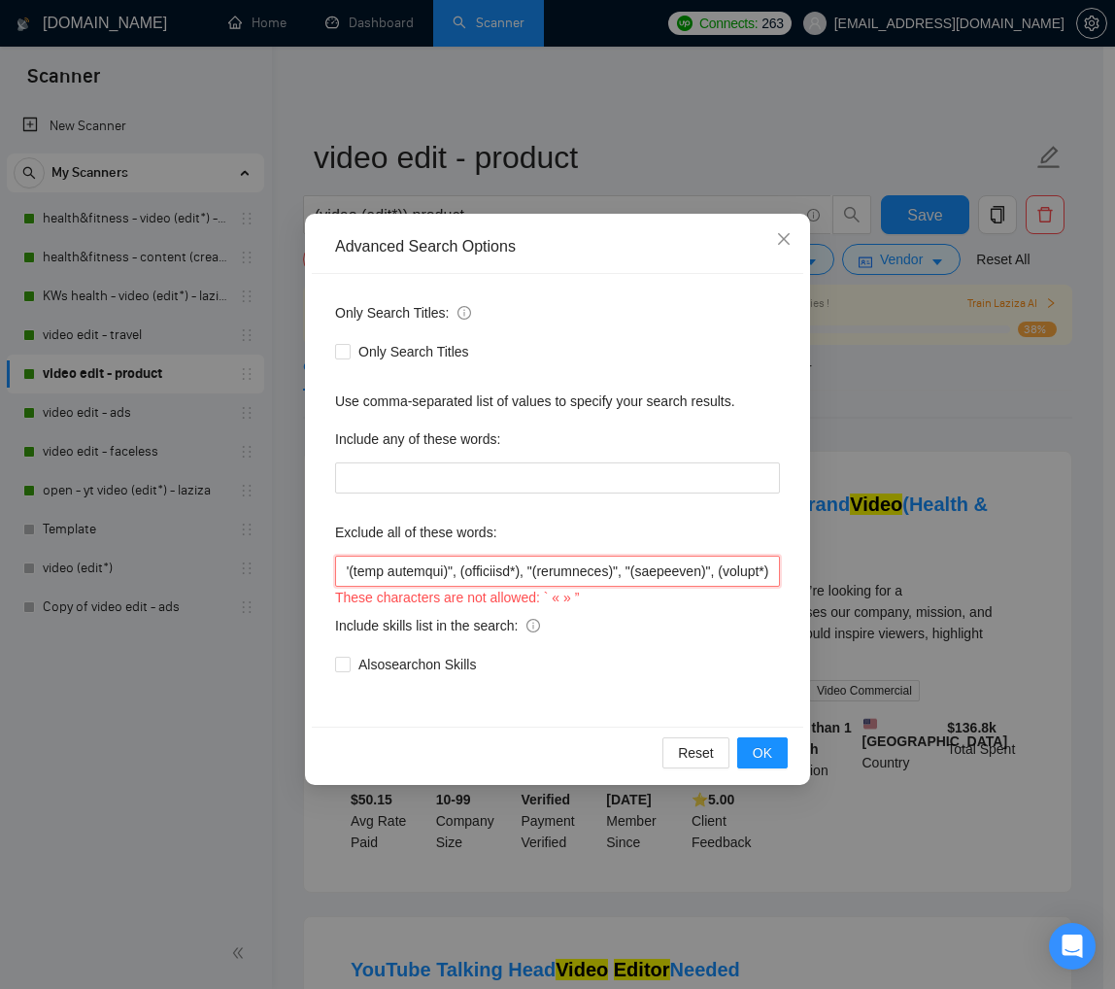
scroll to position [0, 31974]
type input "Faceless, product, travel, lifestyle, "life style", vlog, podcast, whiteboard, …"
drag, startPoint x: 784, startPoint y: 235, endPoint x: 845, endPoint y: 317, distance: 102.0
click at [784, 235] on icon "close" at bounding box center [784, 239] width 16 height 16
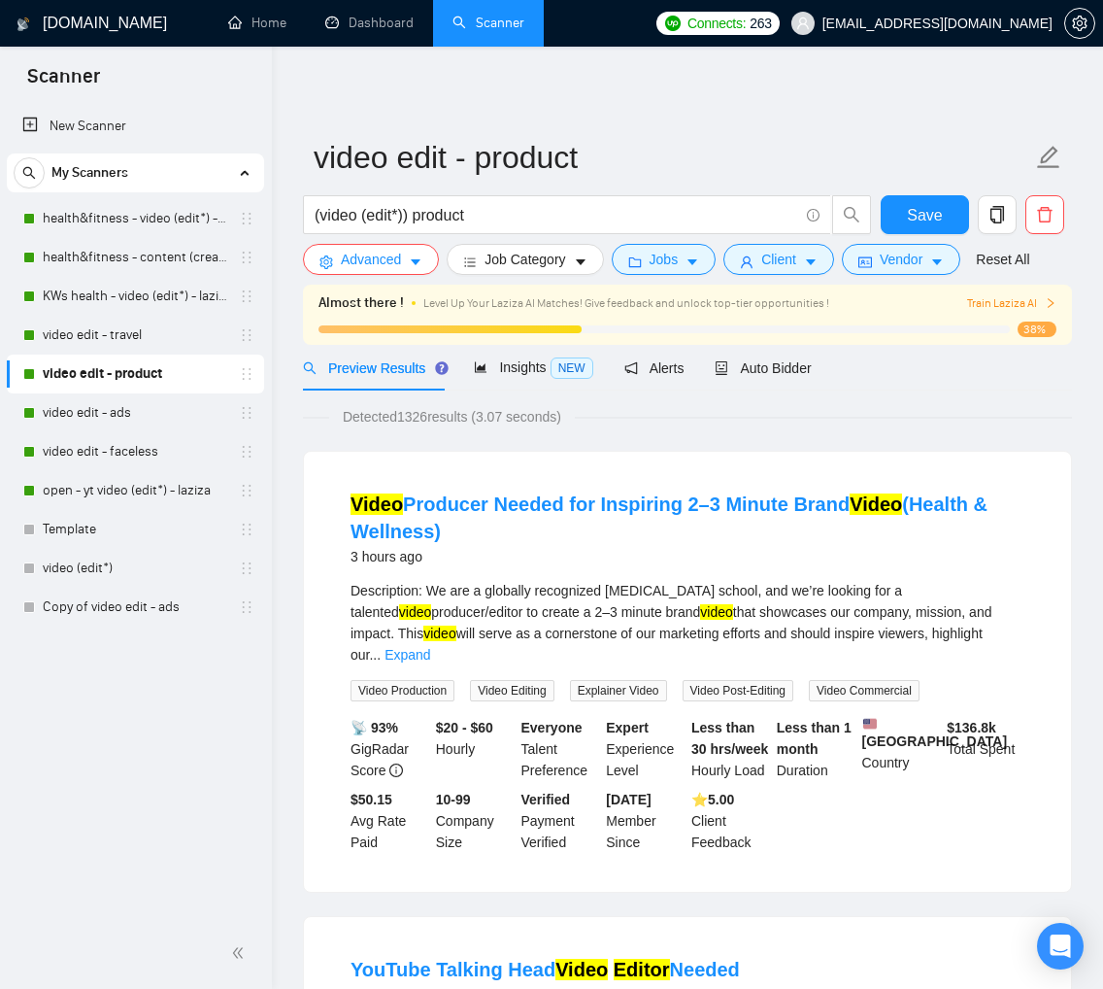
click at [848, 325] on div at bounding box center [665, 329] width 692 height 8
click at [411, 267] on icon "caret-down" at bounding box center [416, 262] width 14 height 14
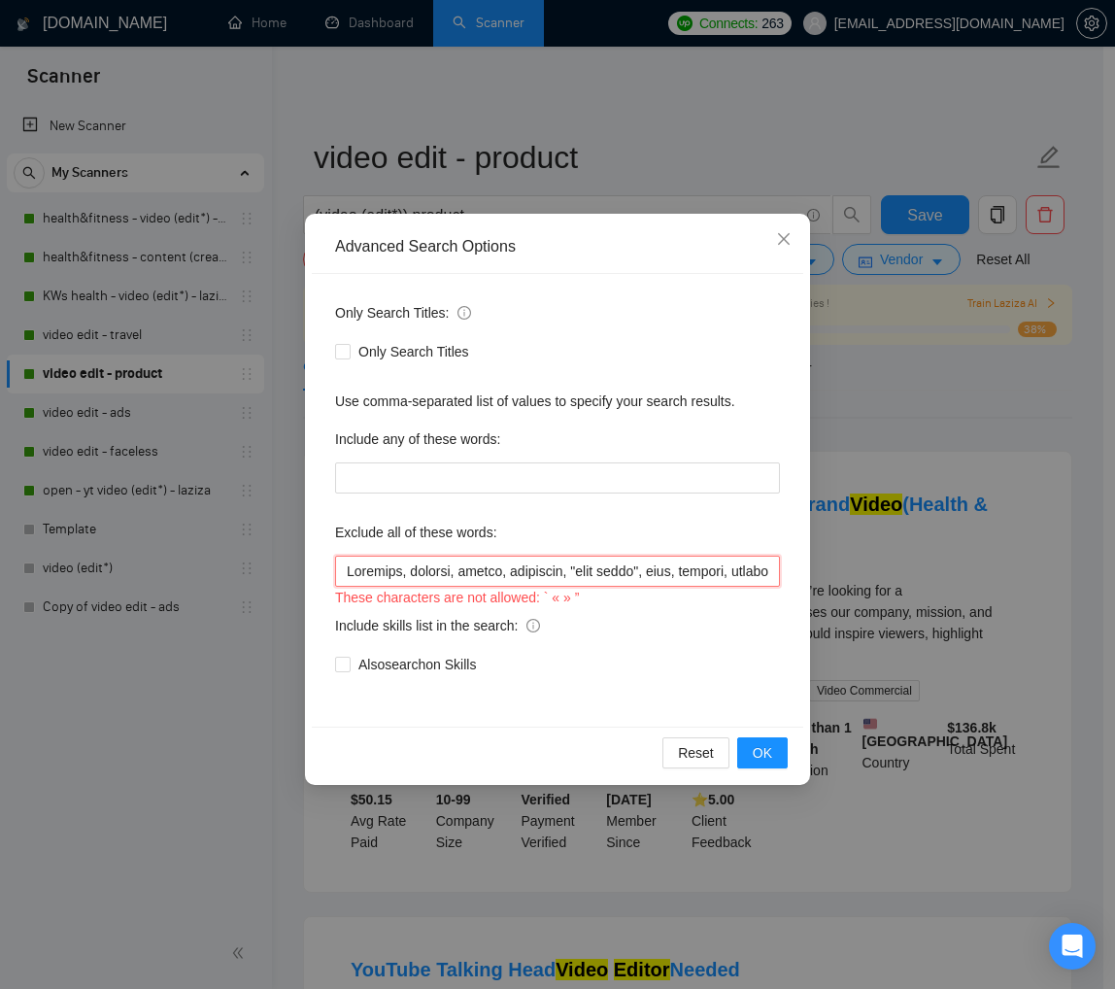
click at [389, 569] on input "text" at bounding box center [557, 571] width 445 height 31
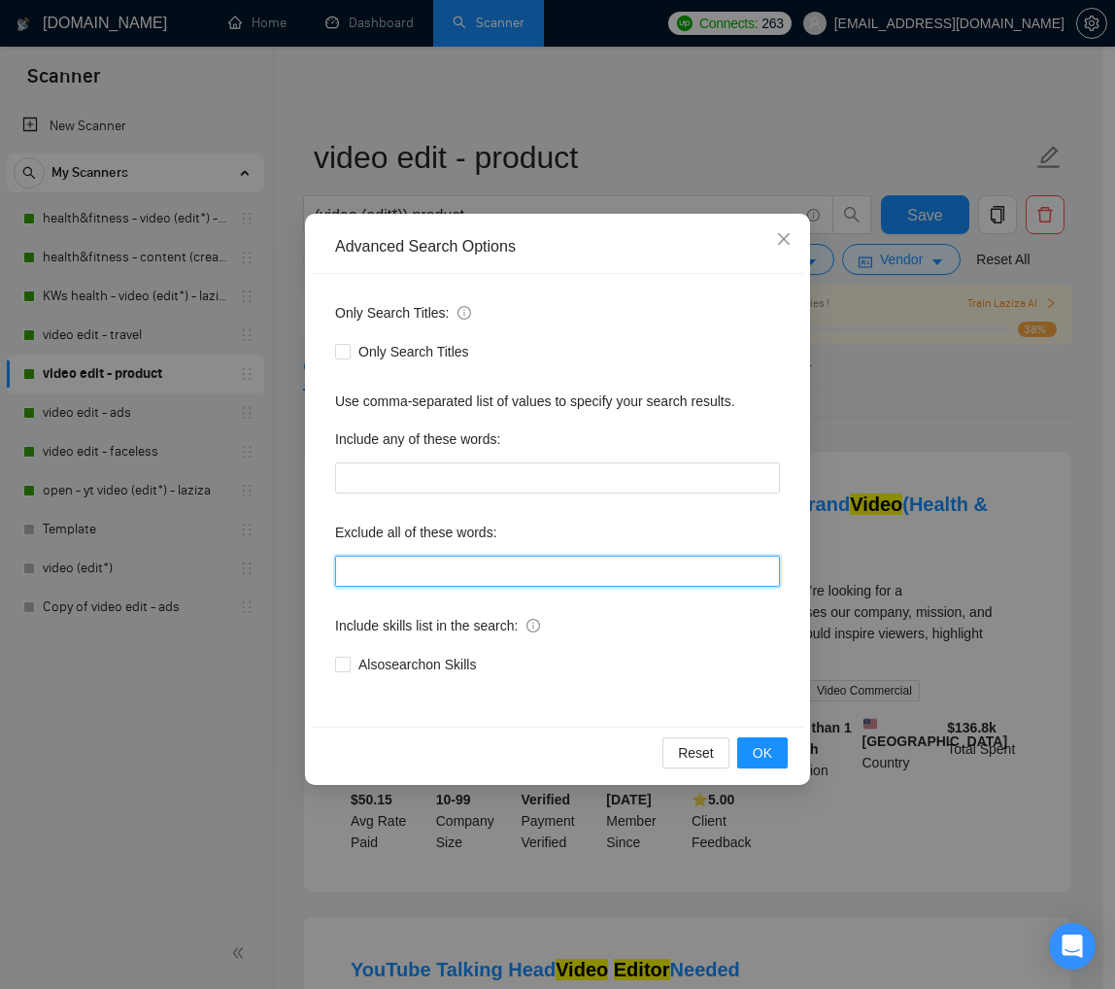
paste input "Faceless, product, travel, lifestyle, "life style", vlog, podcast, whiteboard, …"
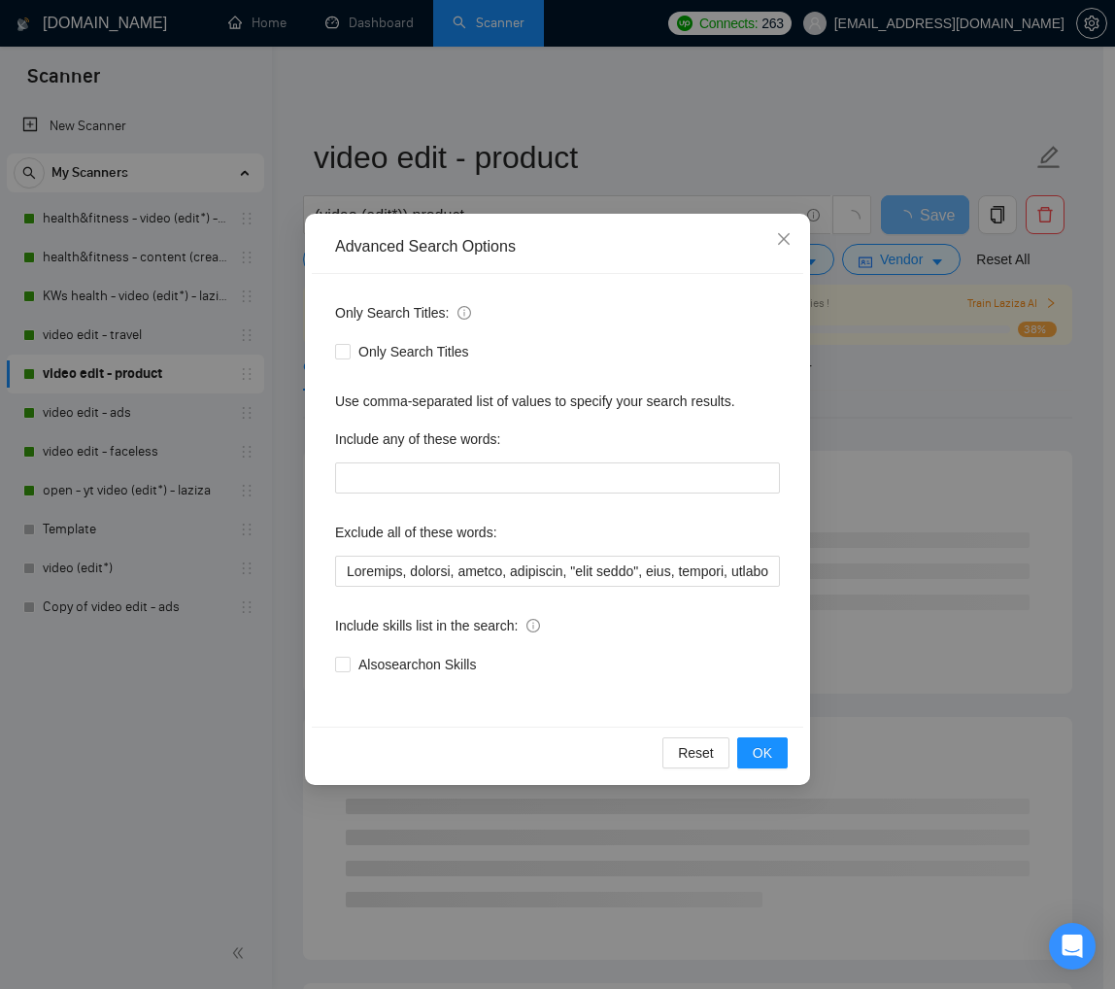
click at [699, 694] on div "Only Search Titles: Only Search Titles Use comma-separated list of values to sp…" at bounding box center [558, 500] width 492 height 453
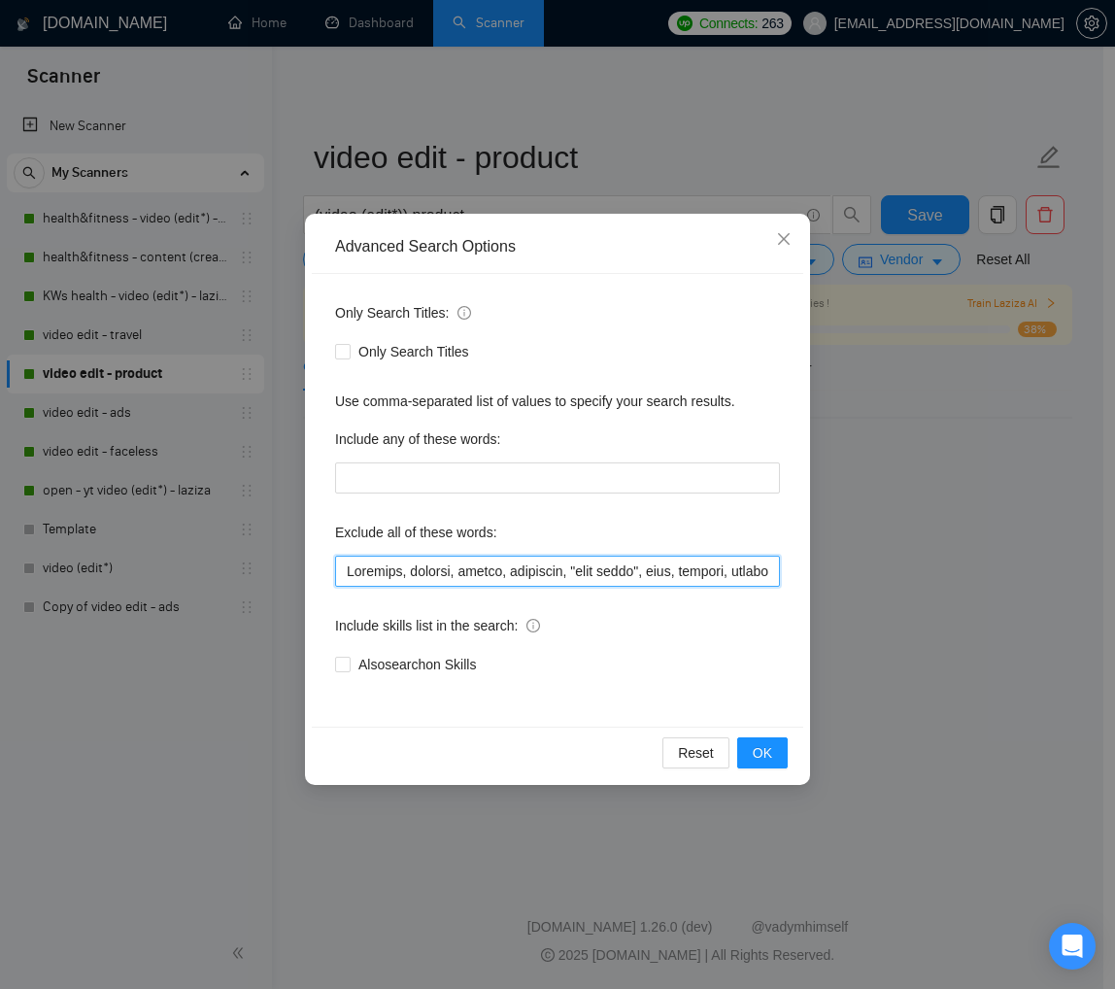
click at [461, 570] on input "text" at bounding box center [557, 571] width 445 height 31
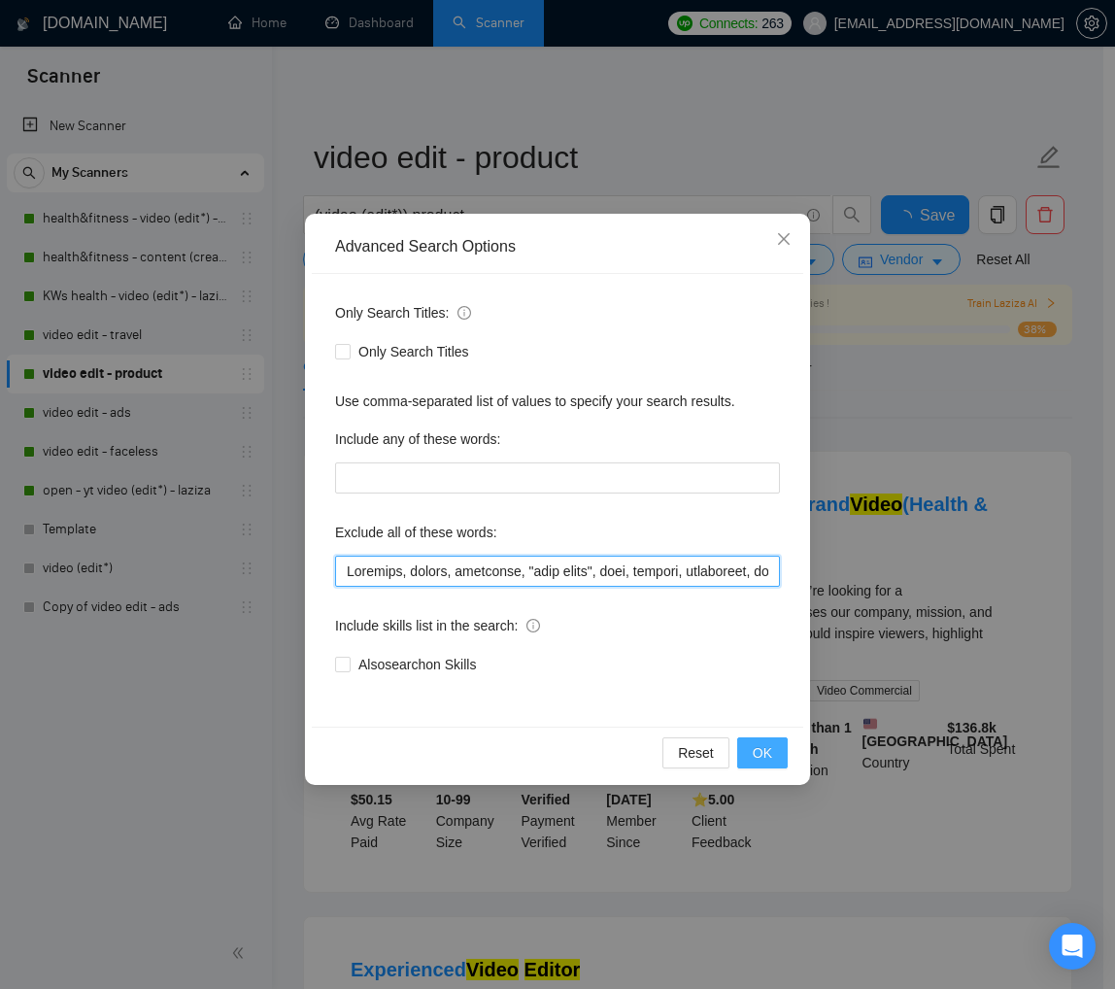
type input "Faceless, travel, lifestyle, "life style", vlog, podcast, whiteboard, guitar, (…"
click at [760, 752] on span "OK" at bounding box center [762, 752] width 19 height 21
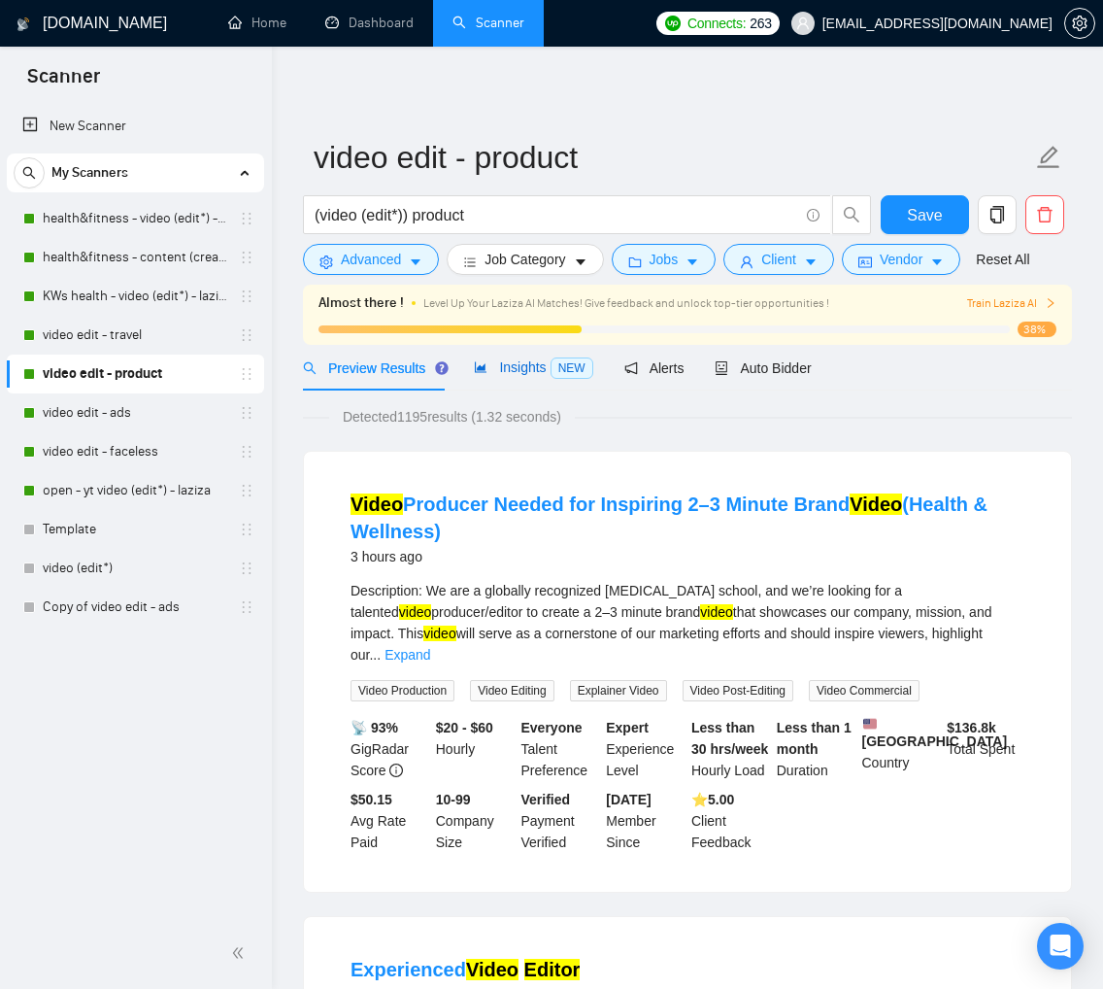
click at [510, 367] on span "Insights NEW" at bounding box center [533, 367] width 119 height 16
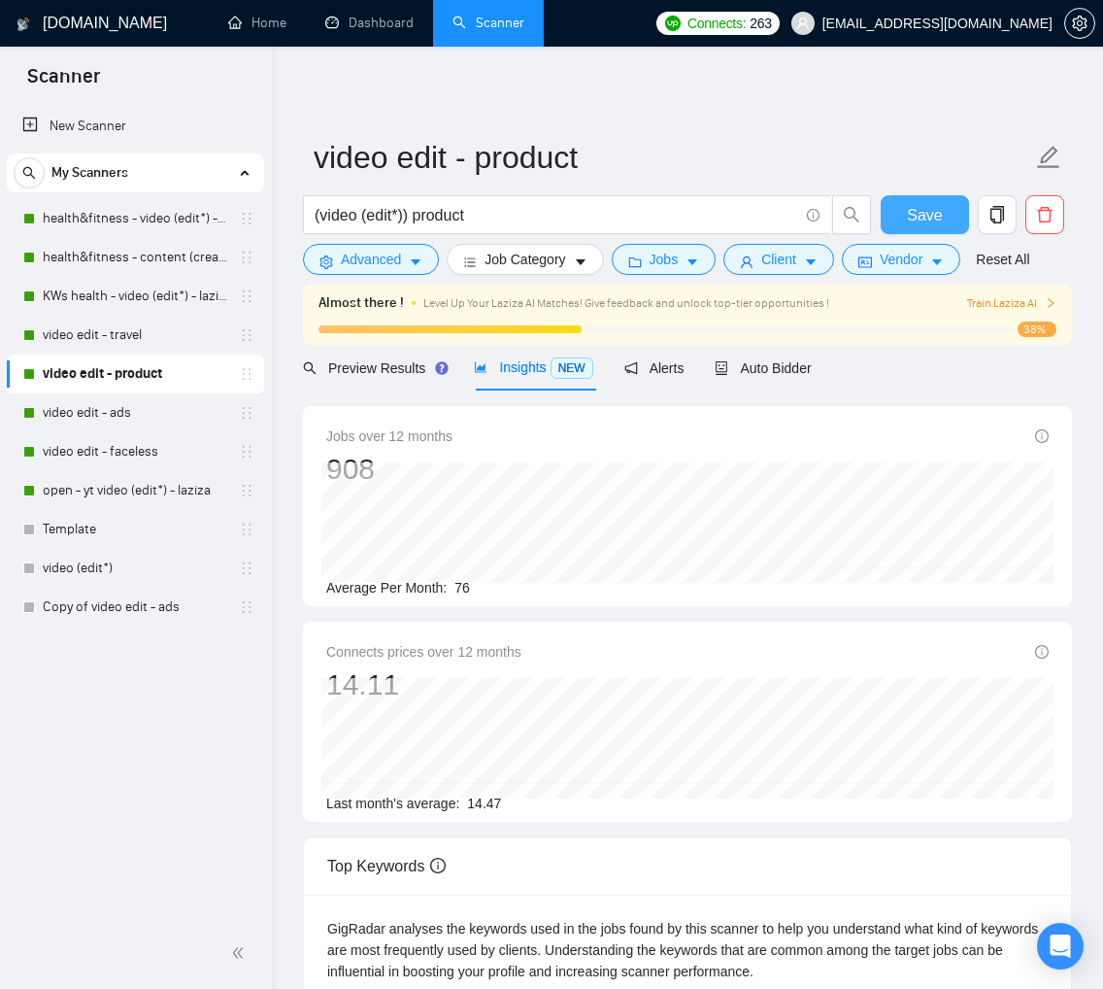
click at [901, 219] on button "Save" at bounding box center [925, 214] width 88 height 39
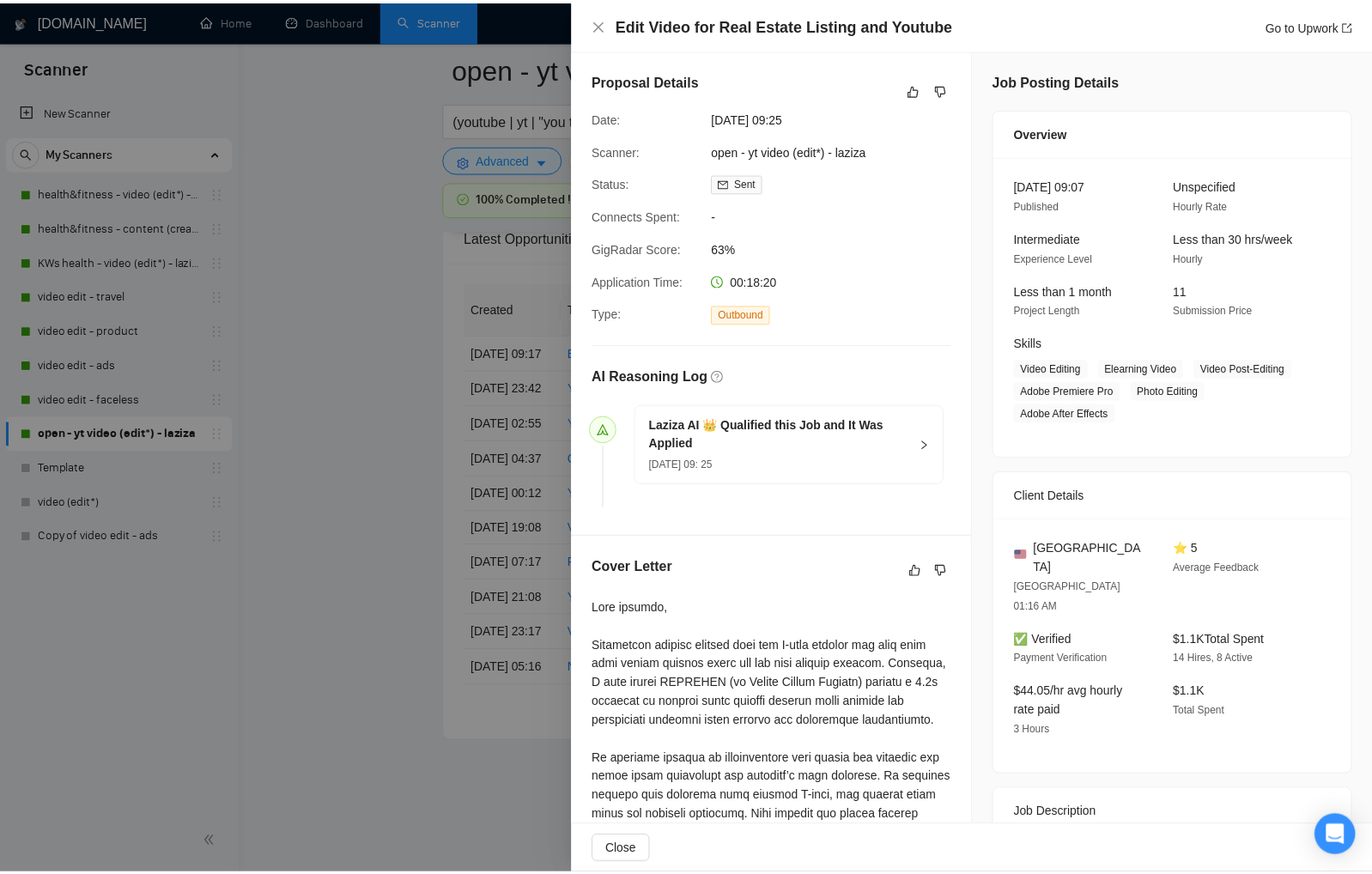
scroll to position [322, 0]
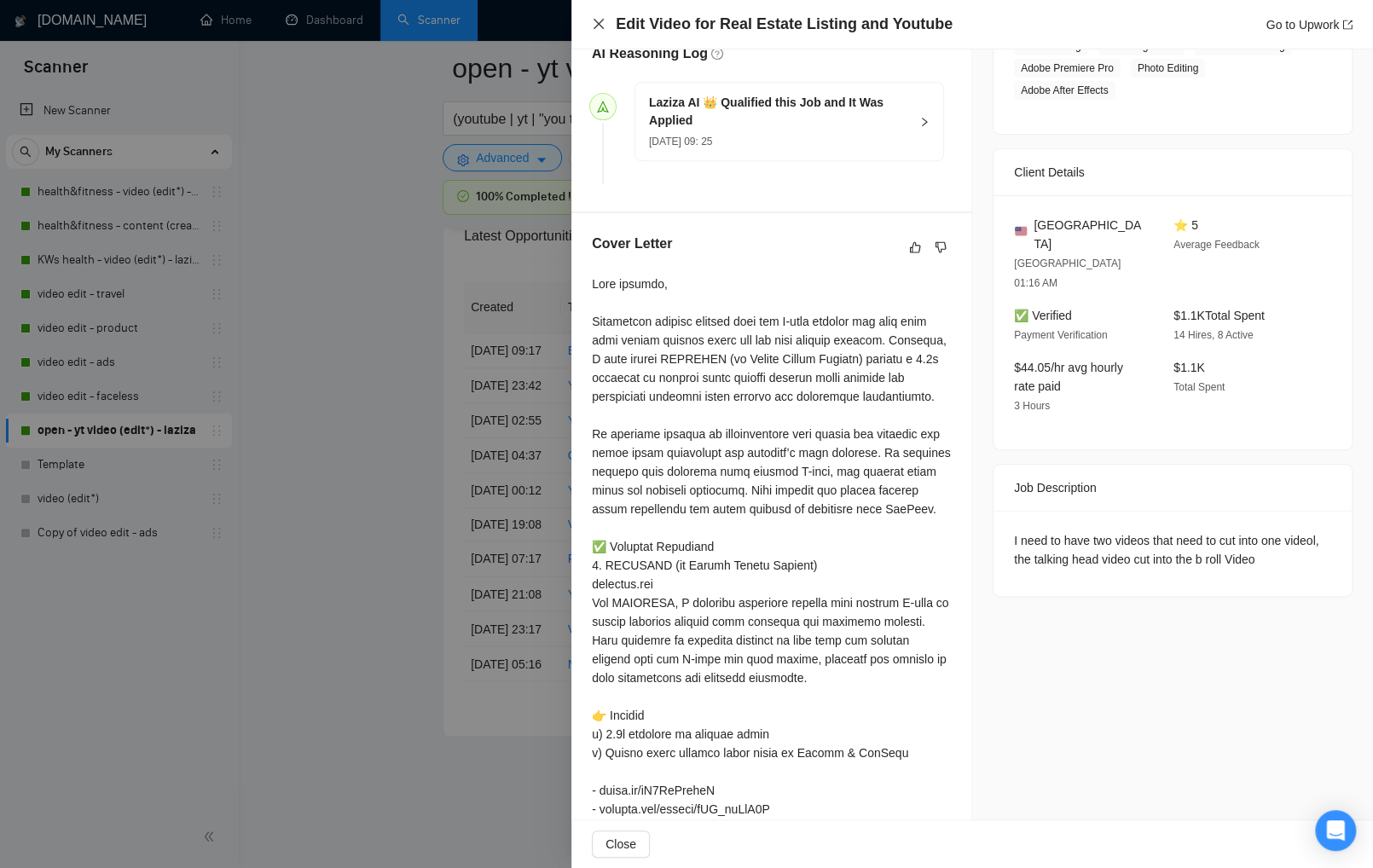
click at [600, 23] on icon "close" at bounding box center [599, 24] width 11 height 11
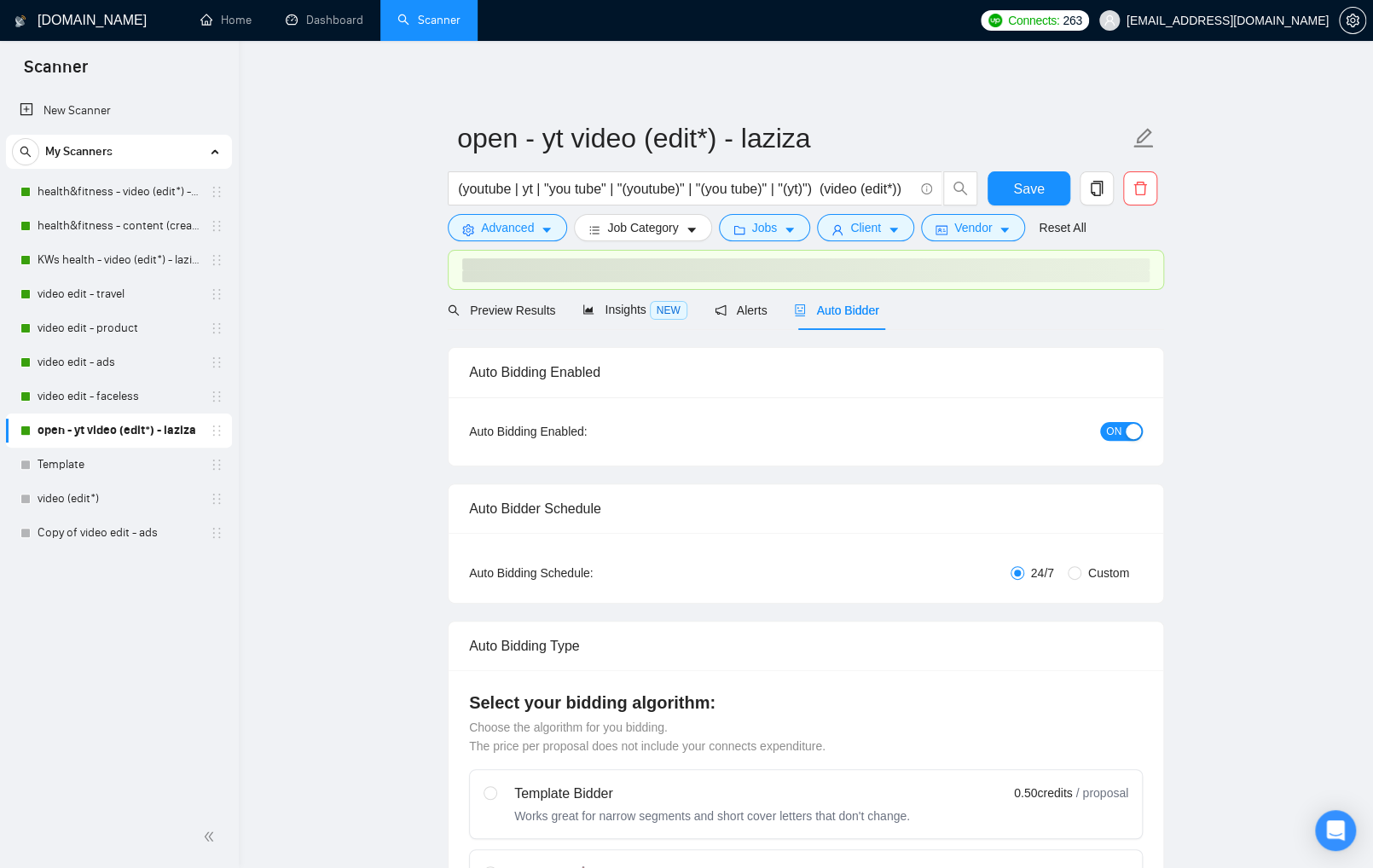
checkbox input "true"
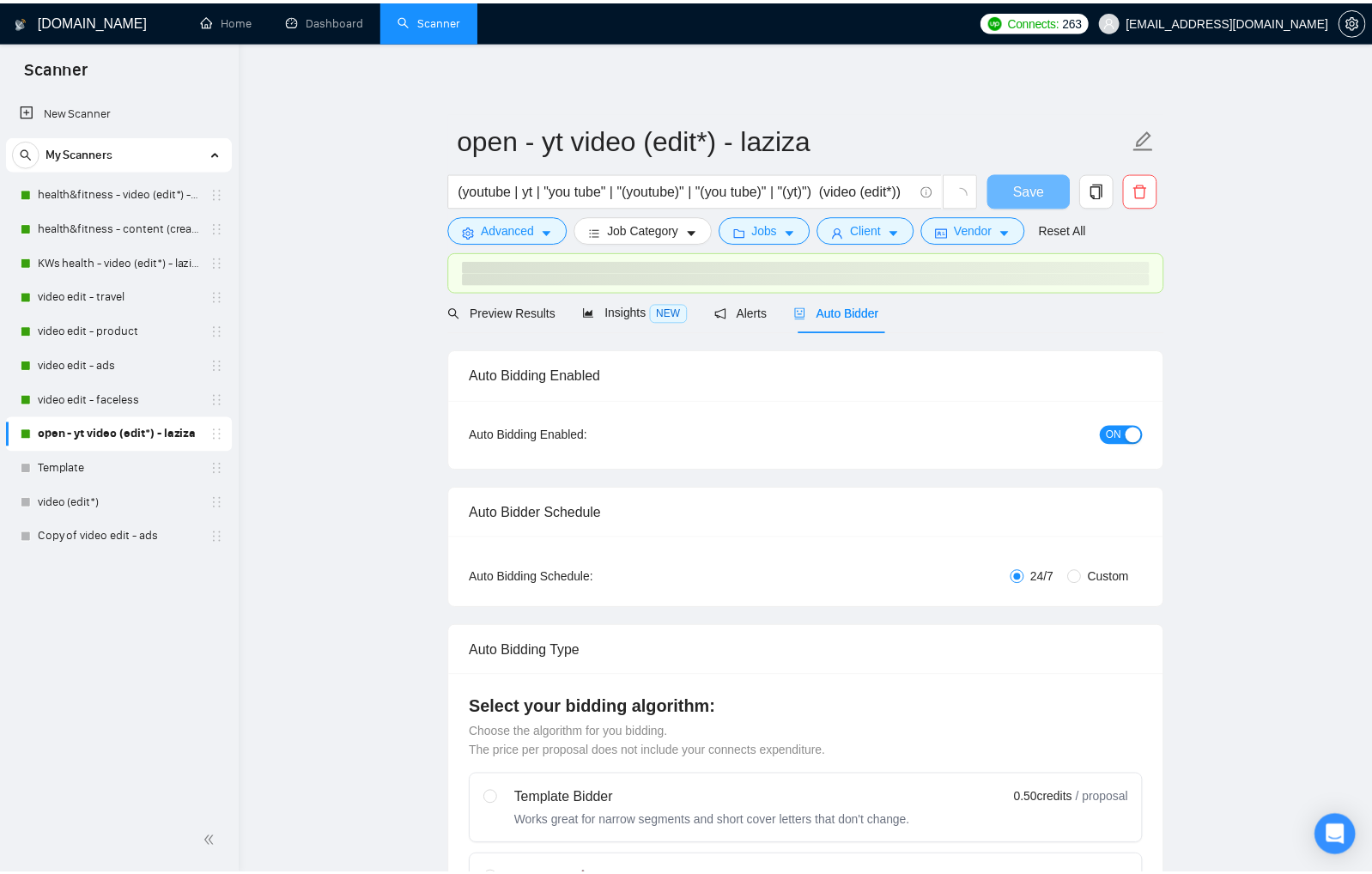
scroll to position [3959, 0]
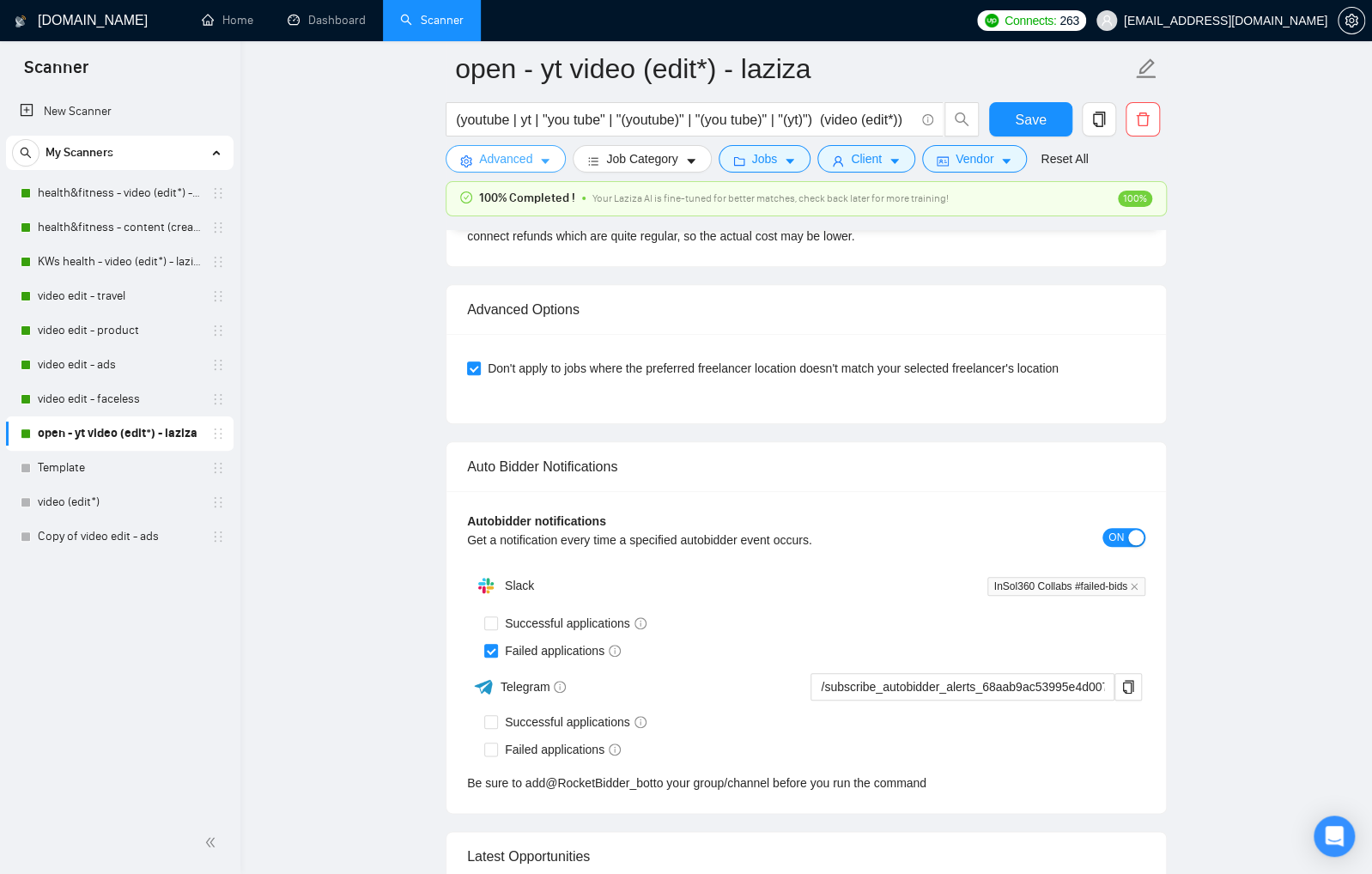
click at [521, 161] on span "Advanced" at bounding box center [506, 158] width 53 height 19
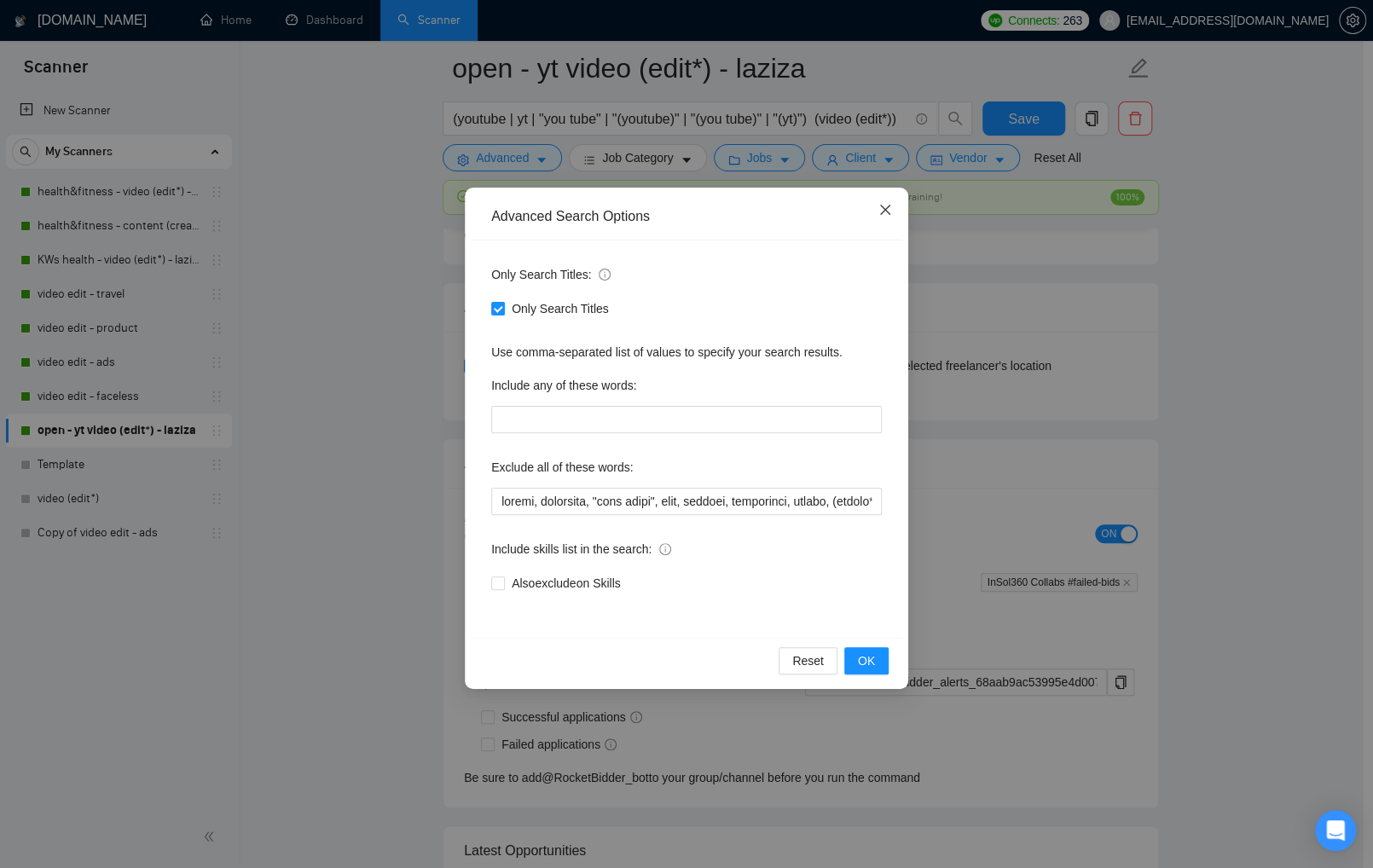
click at [885, 212] on icon "close" at bounding box center [886, 210] width 14 height 14
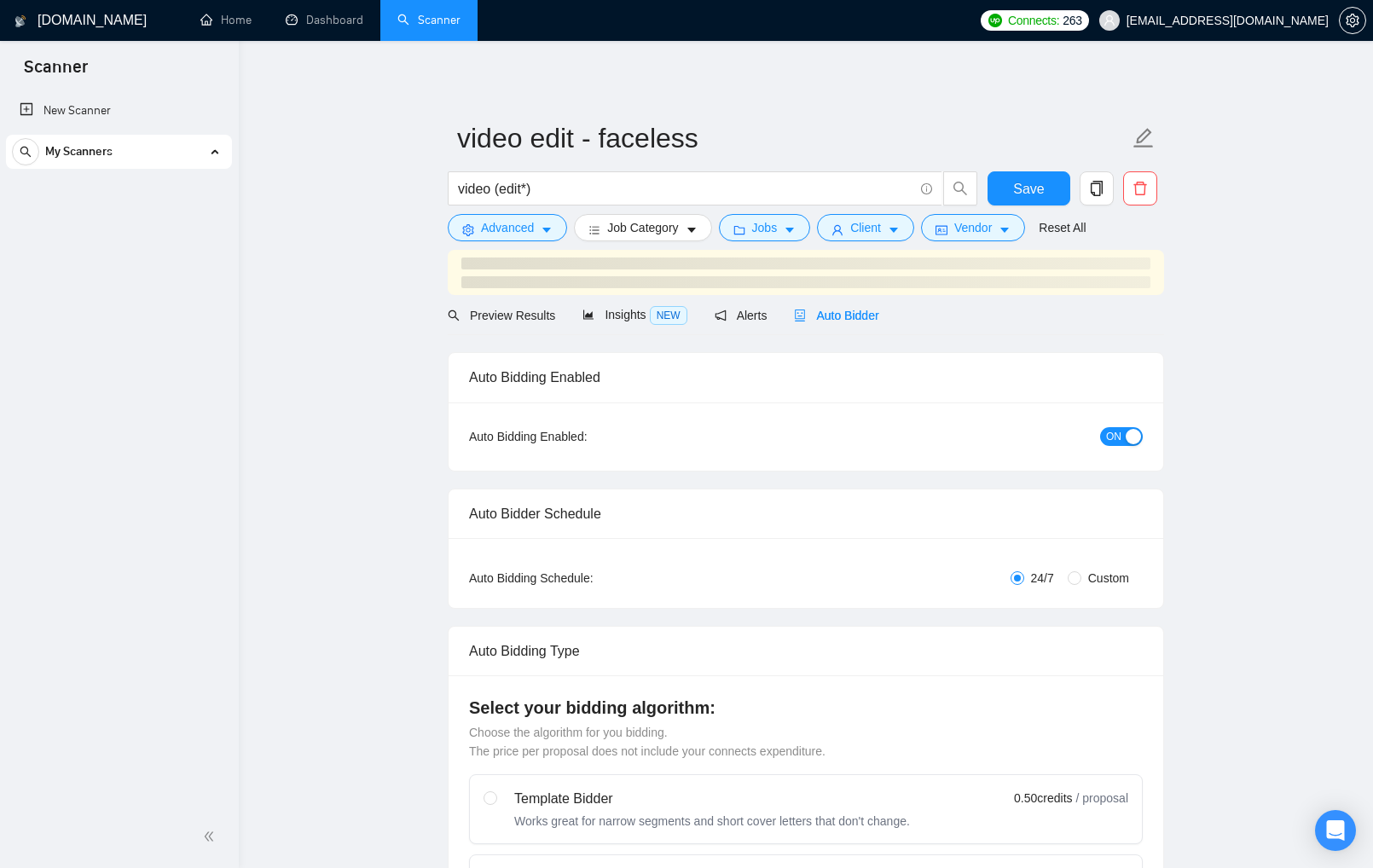
checkbox input "true"
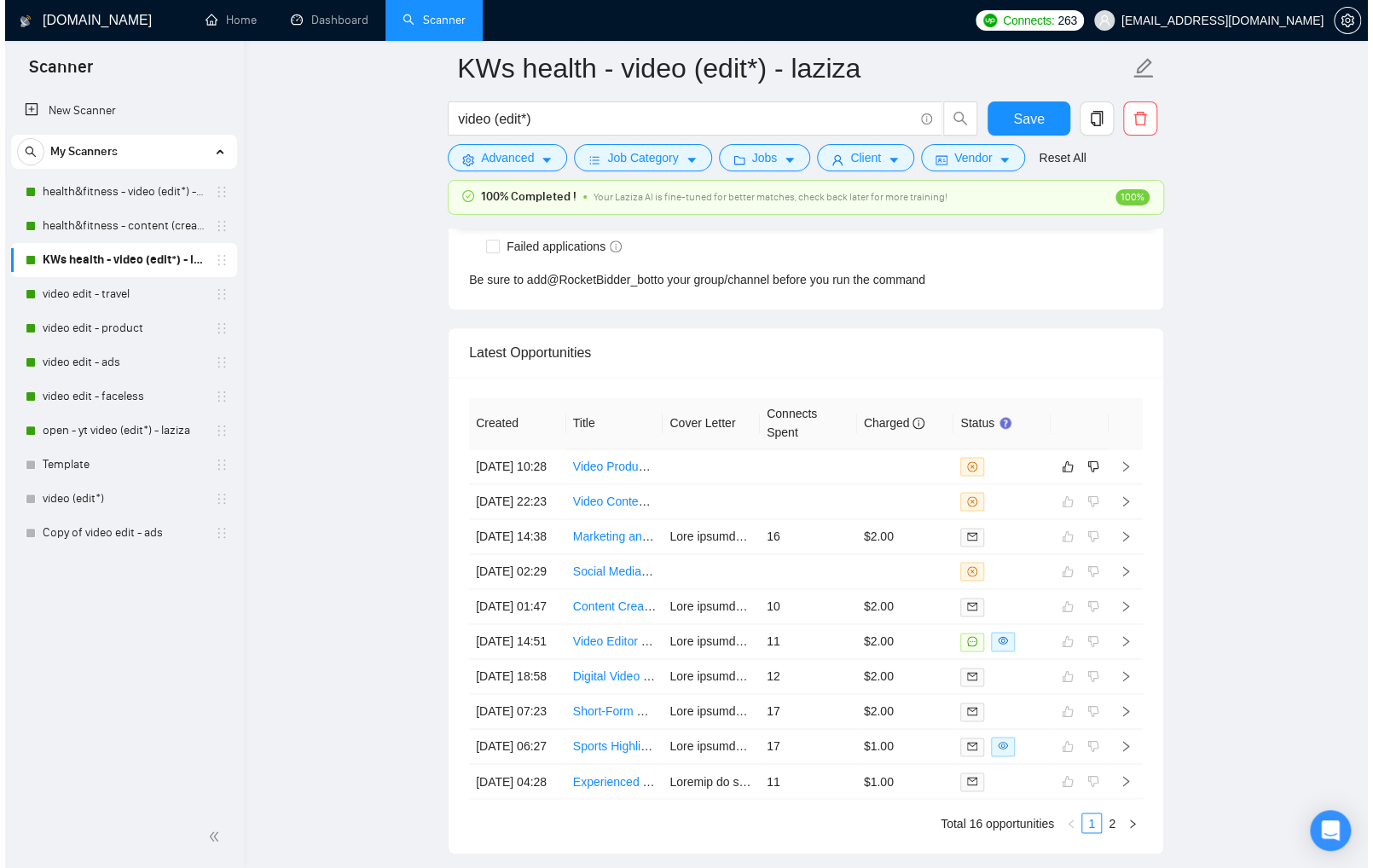
scroll to position [4343, 0]
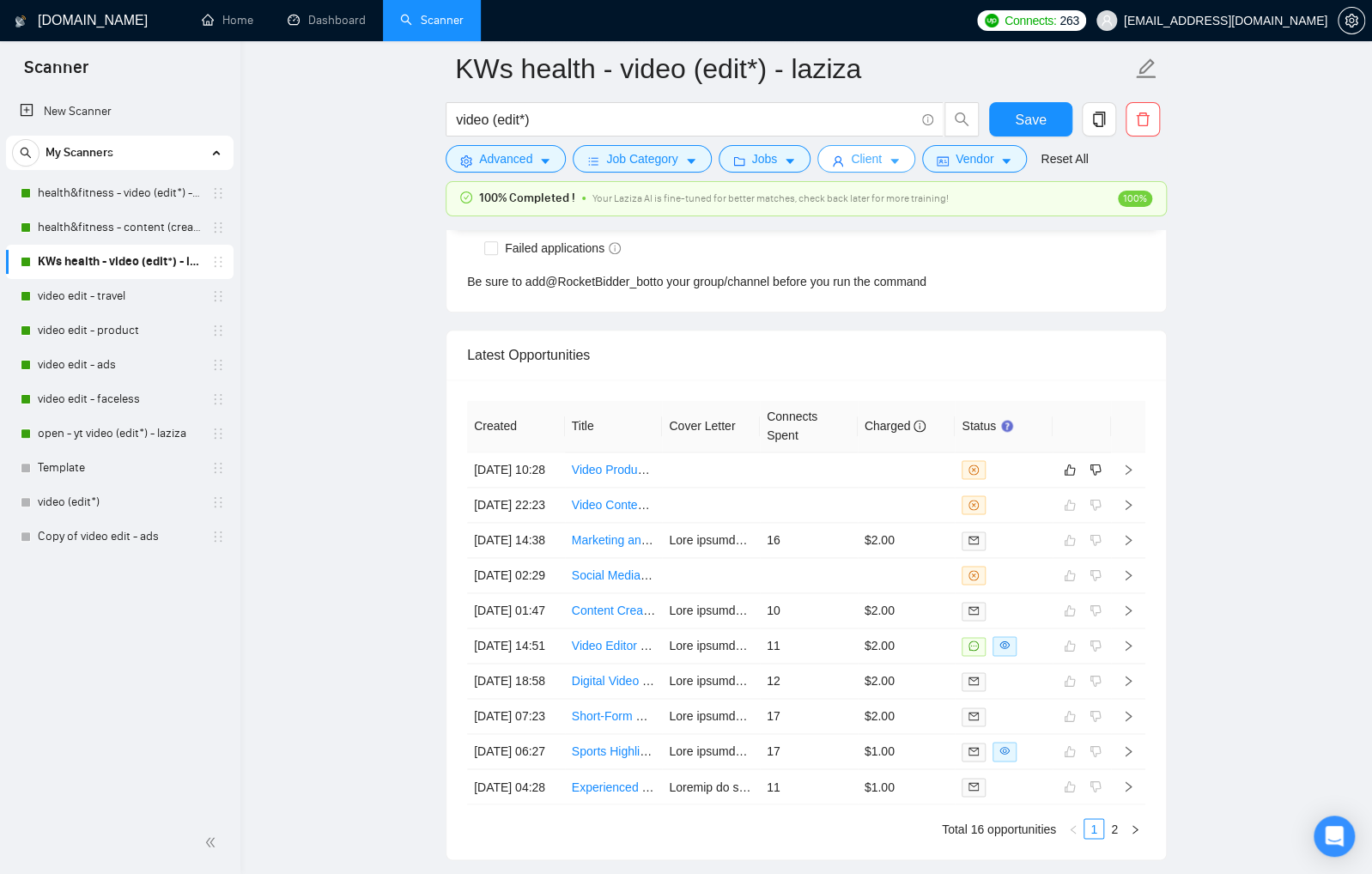
click at [911, 158] on button "Client" at bounding box center [866, 158] width 98 height 27
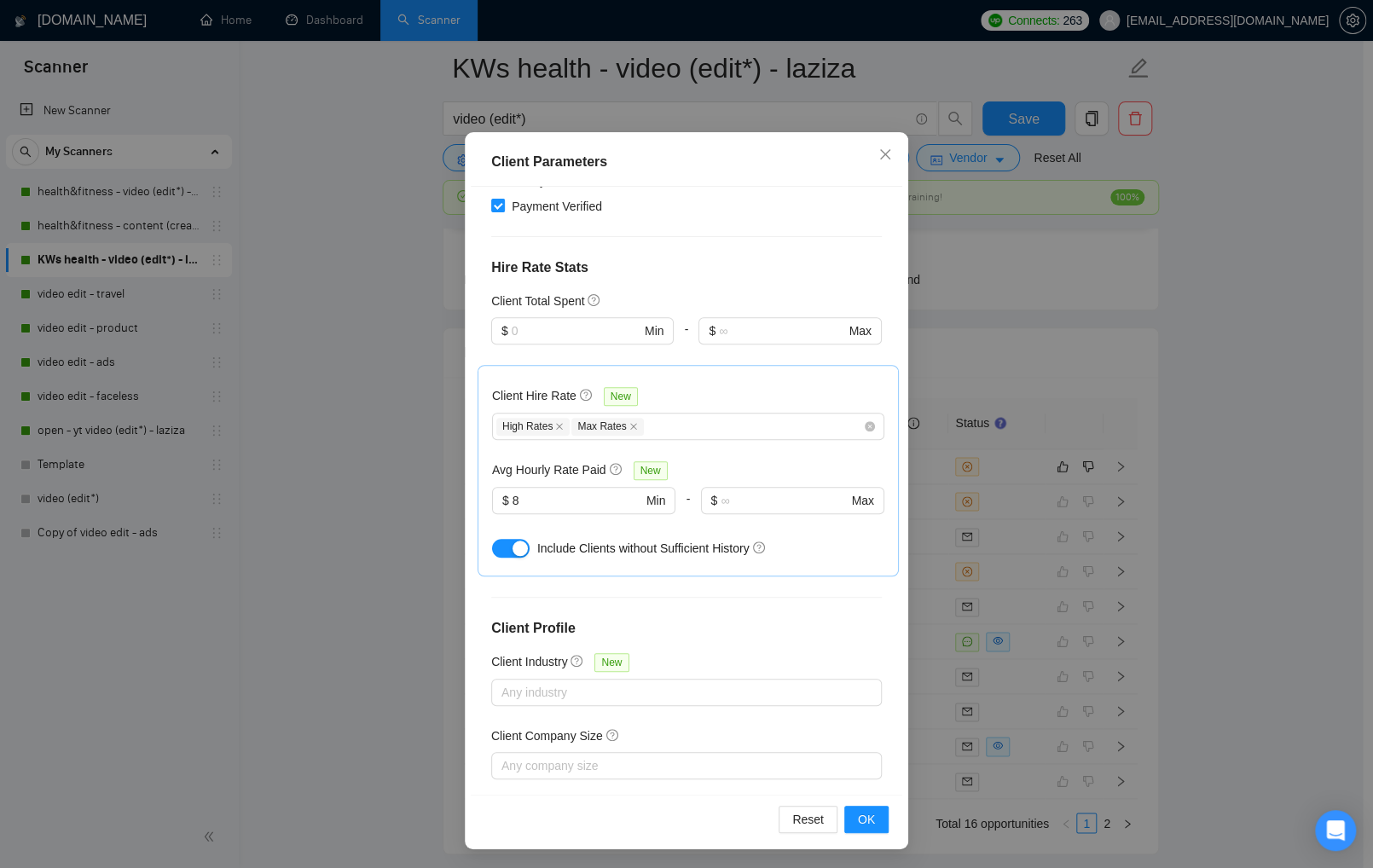
scroll to position [80, 0]
click at [882, 154] on icon "close" at bounding box center [886, 154] width 14 height 14
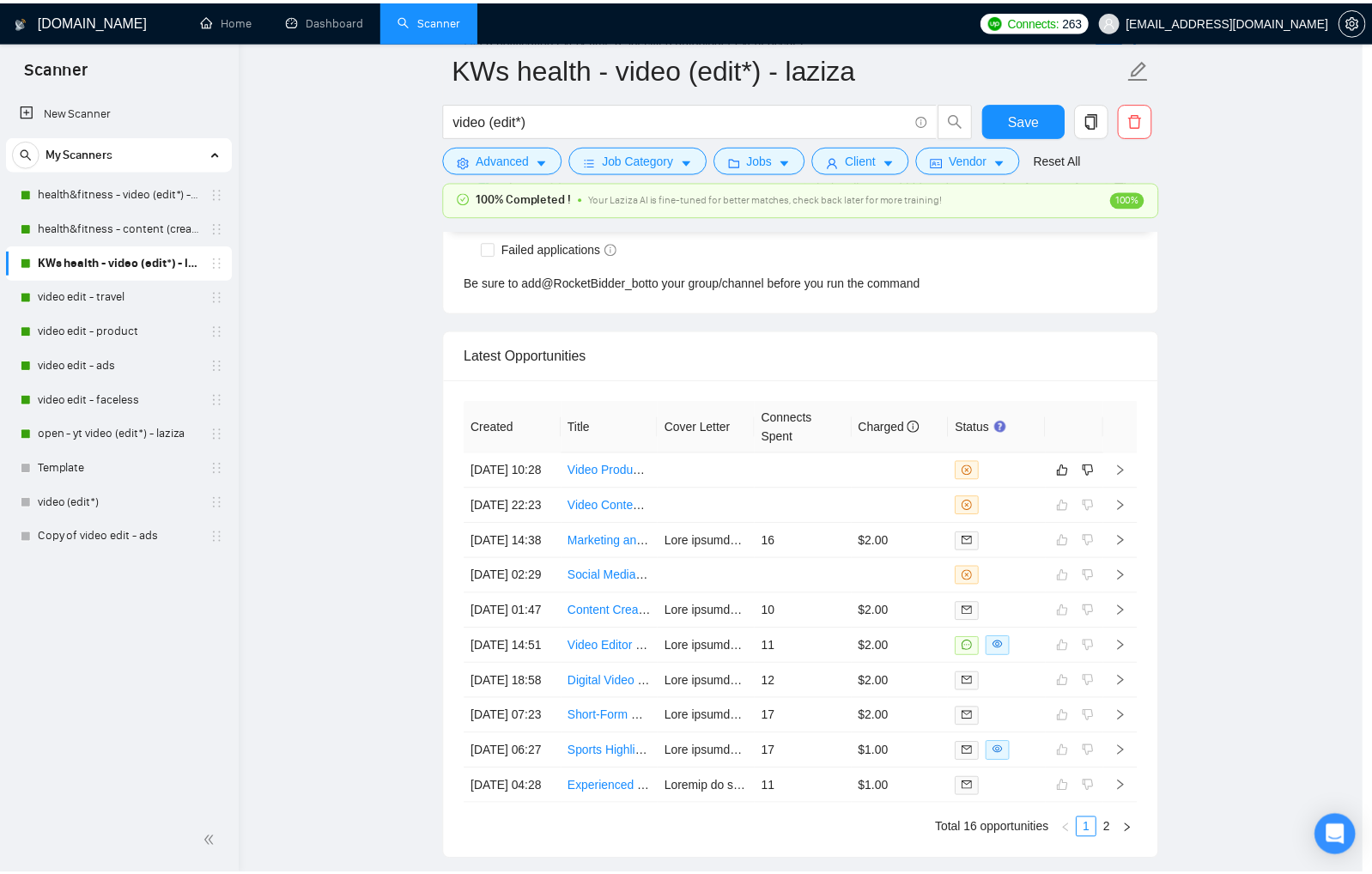
scroll to position [0, 0]
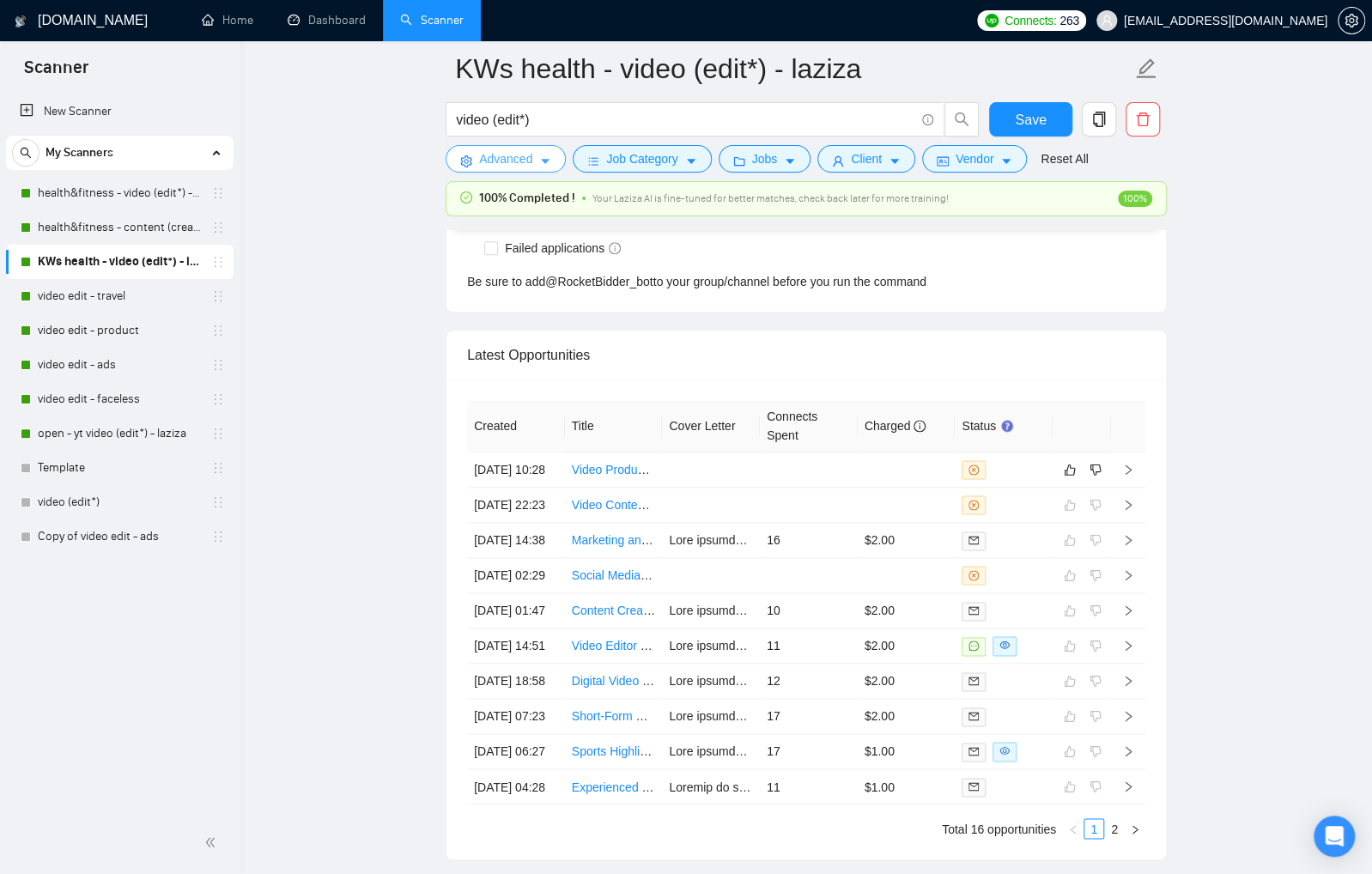
click at [531, 163] on span "Advanced" at bounding box center [506, 158] width 53 height 19
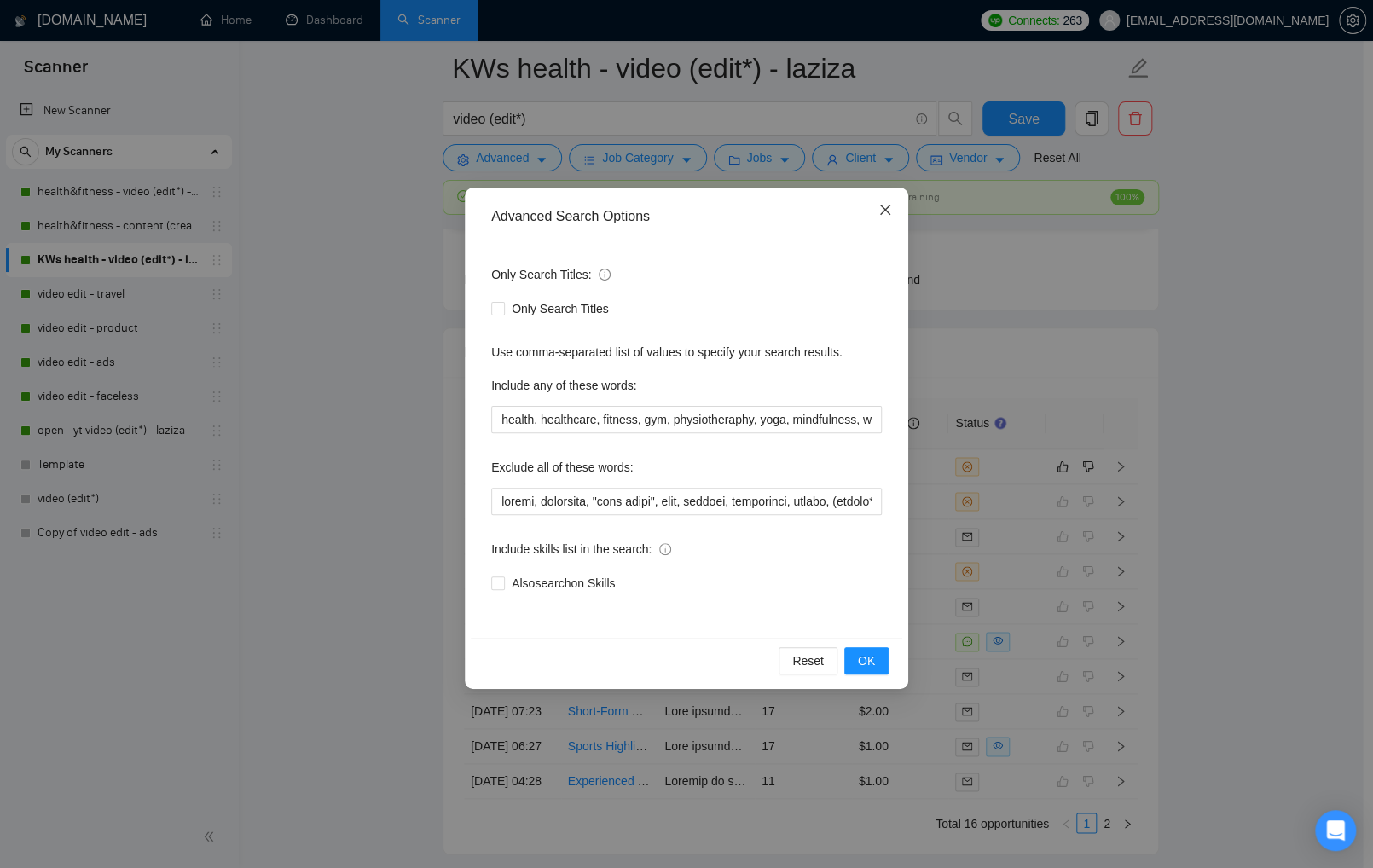
click at [892, 211] on span "Close" at bounding box center [885, 211] width 46 height 46
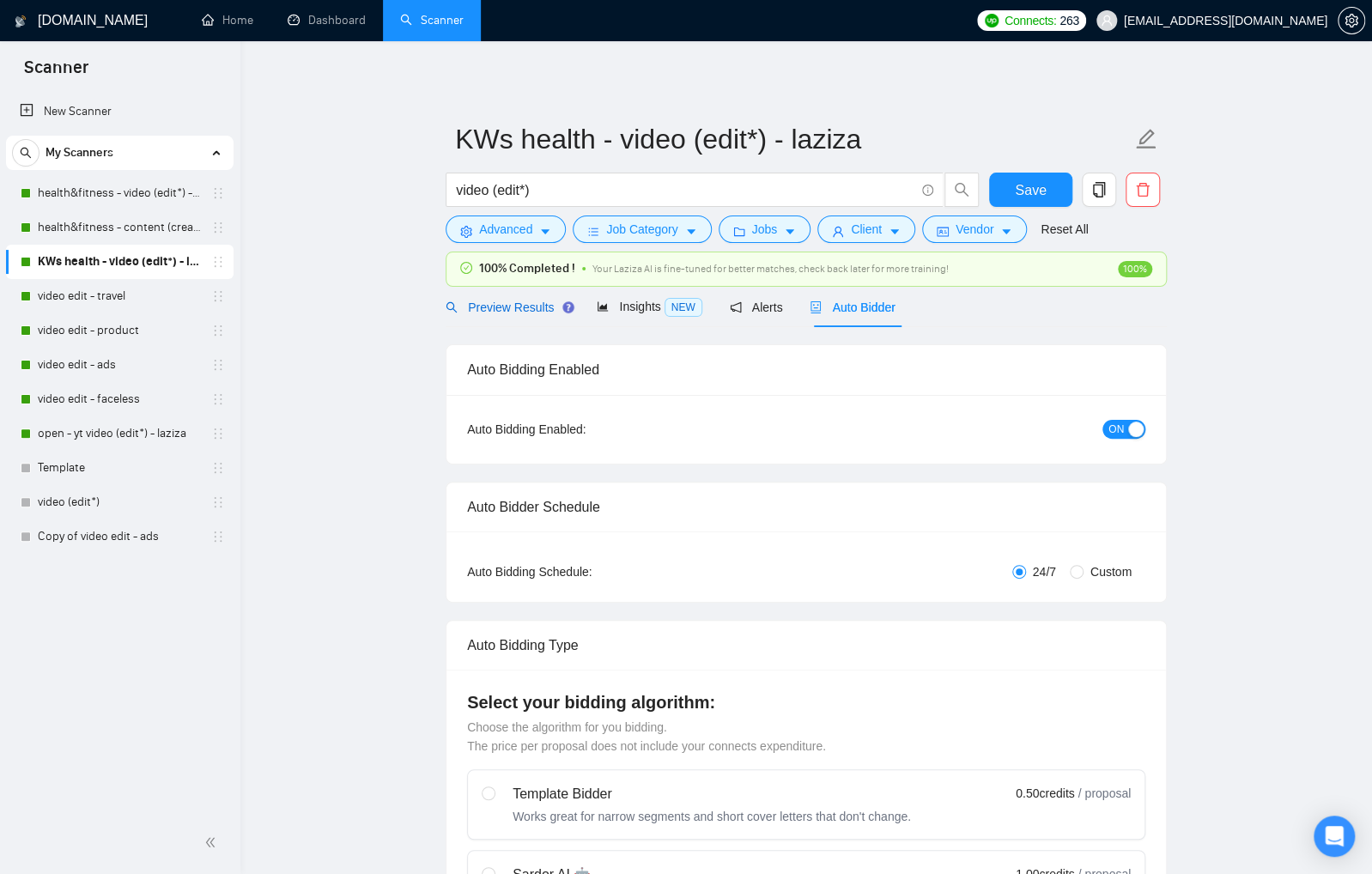
click at [508, 304] on span "Preview Results" at bounding box center [507, 308] width 124 height 14
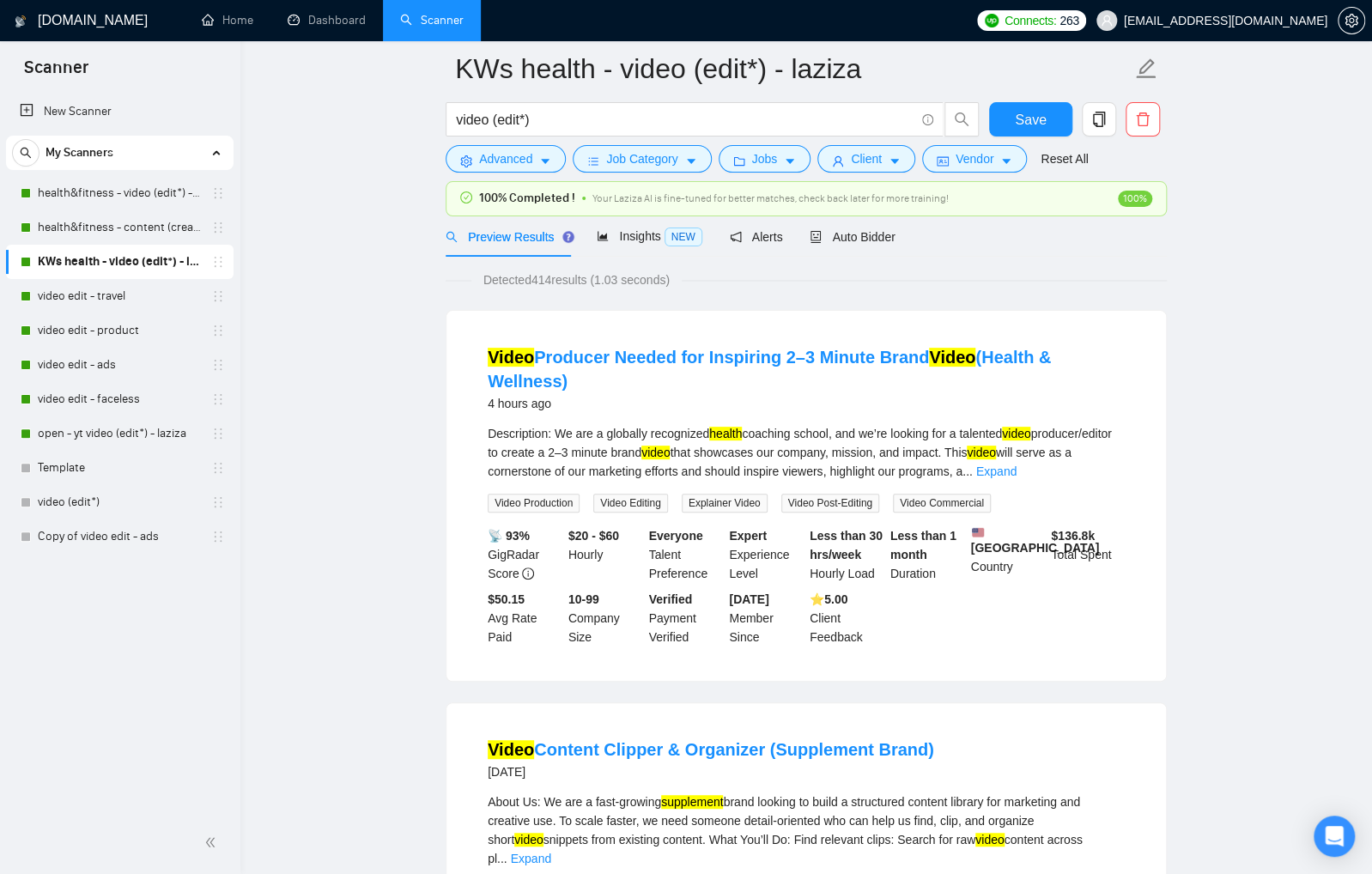
scroll to position [79, 0]
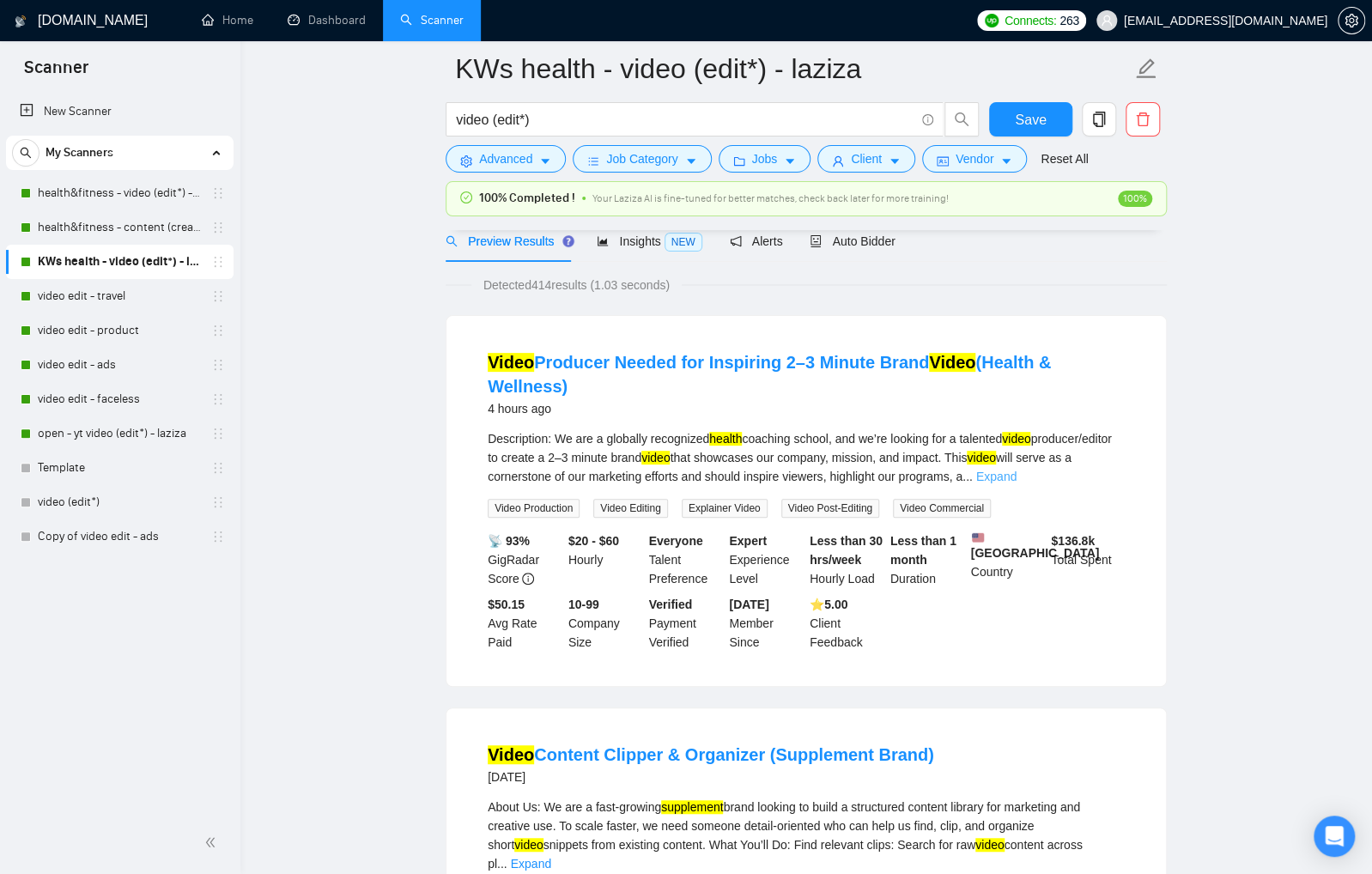
click at [1017, 469] on link "Expand" at bounding box center [996, 476] width 41 height 14
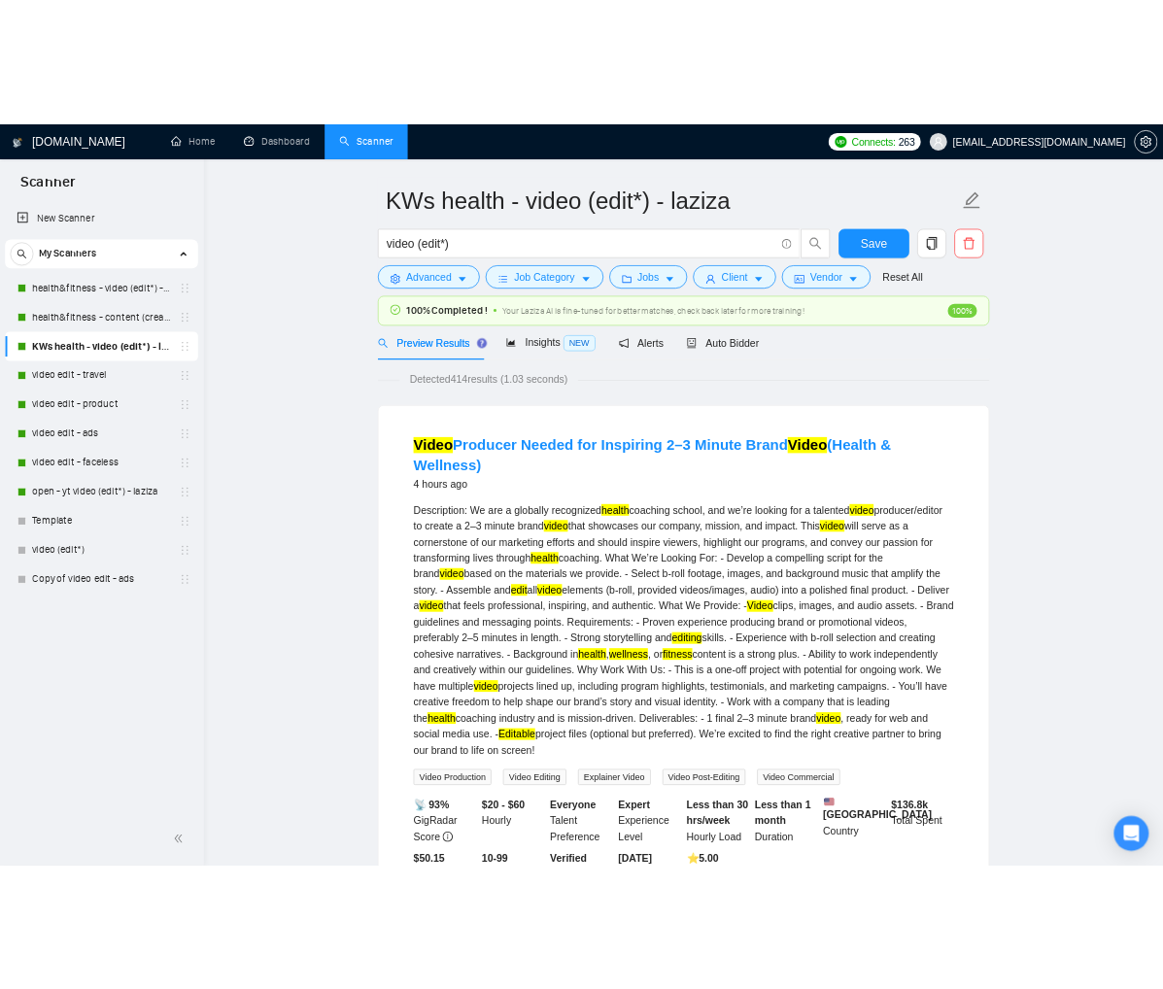
scroll to position [57, 0]
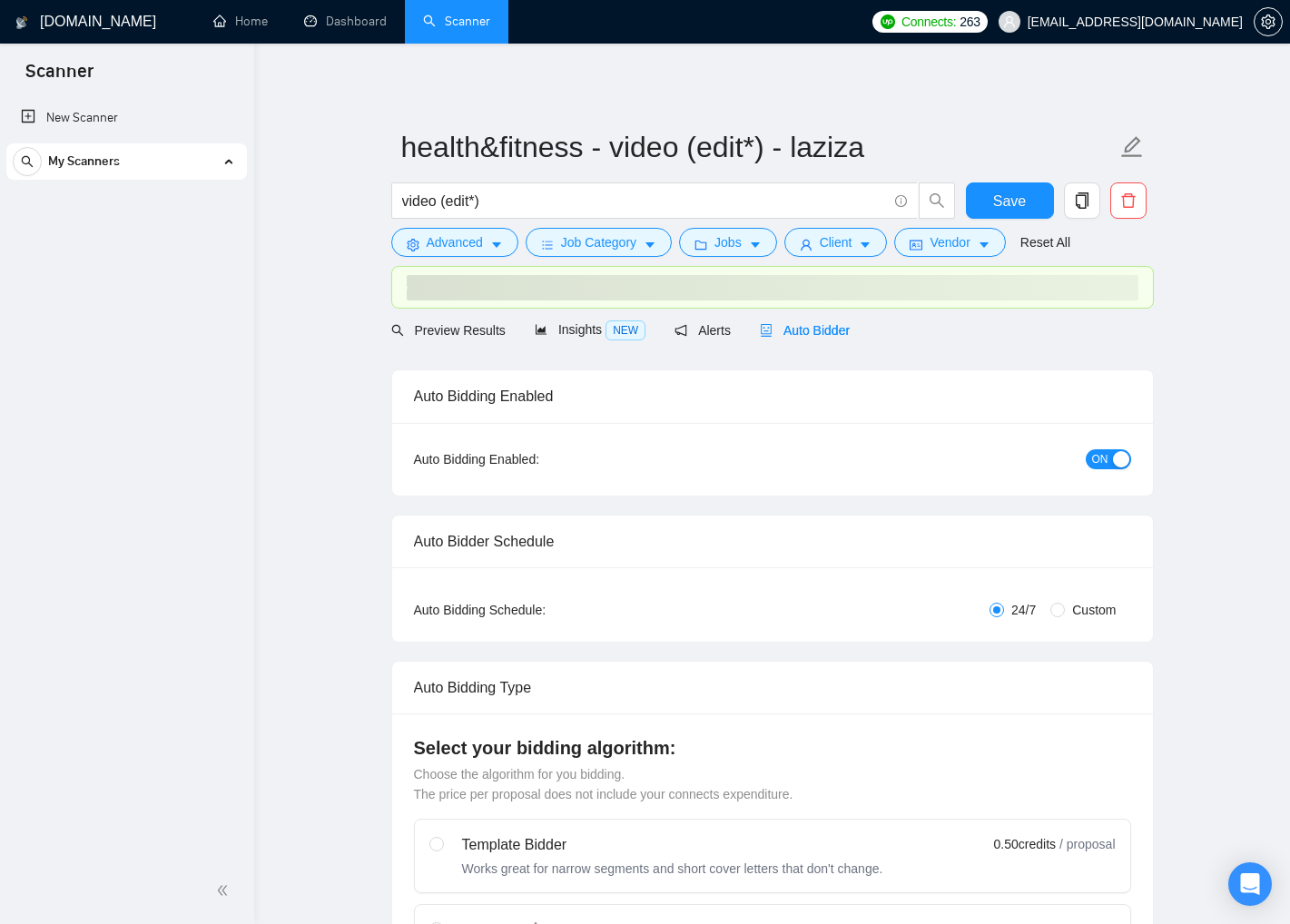
checkbox input "true"
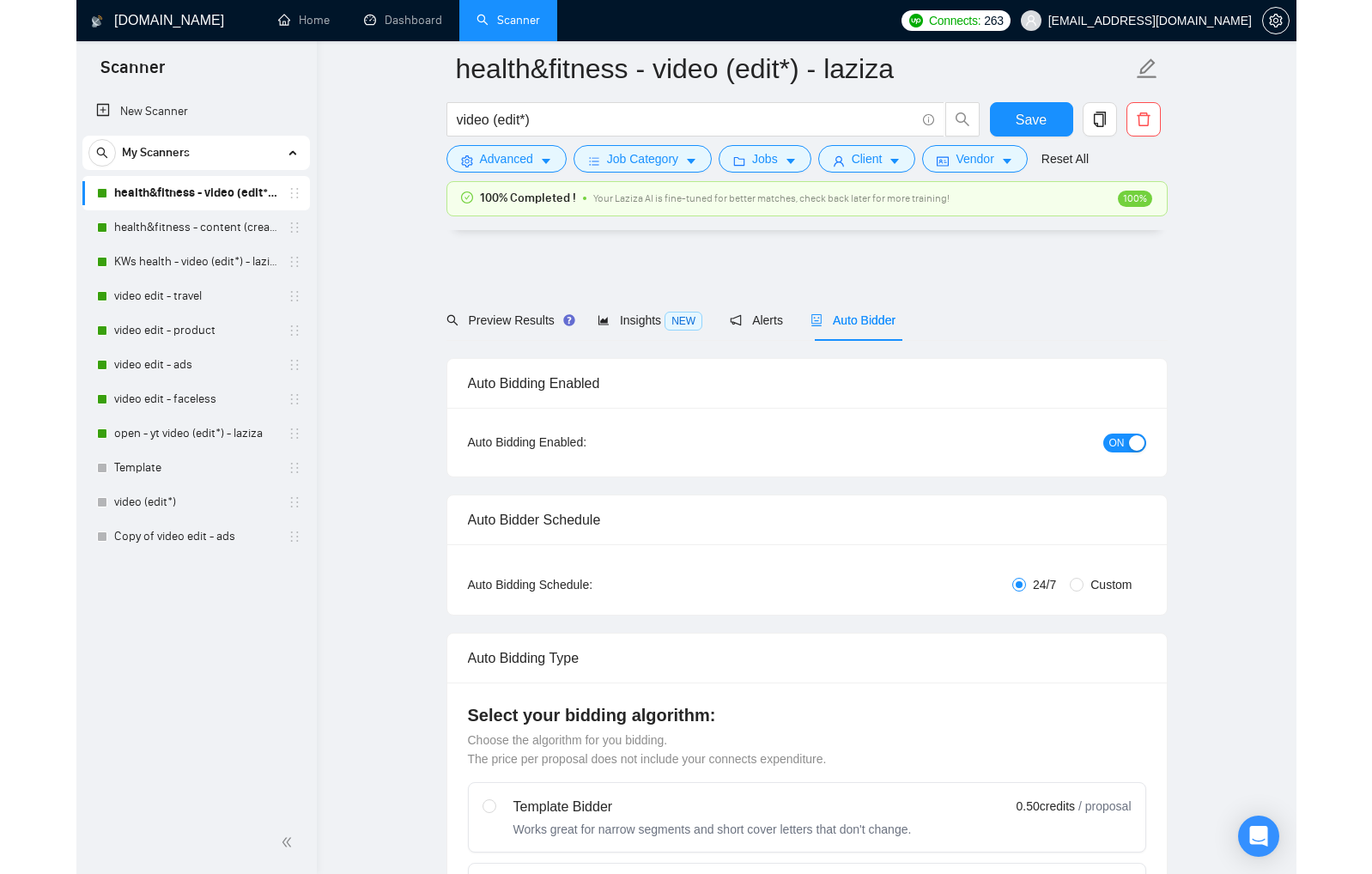
scroll to position [3839, 0]
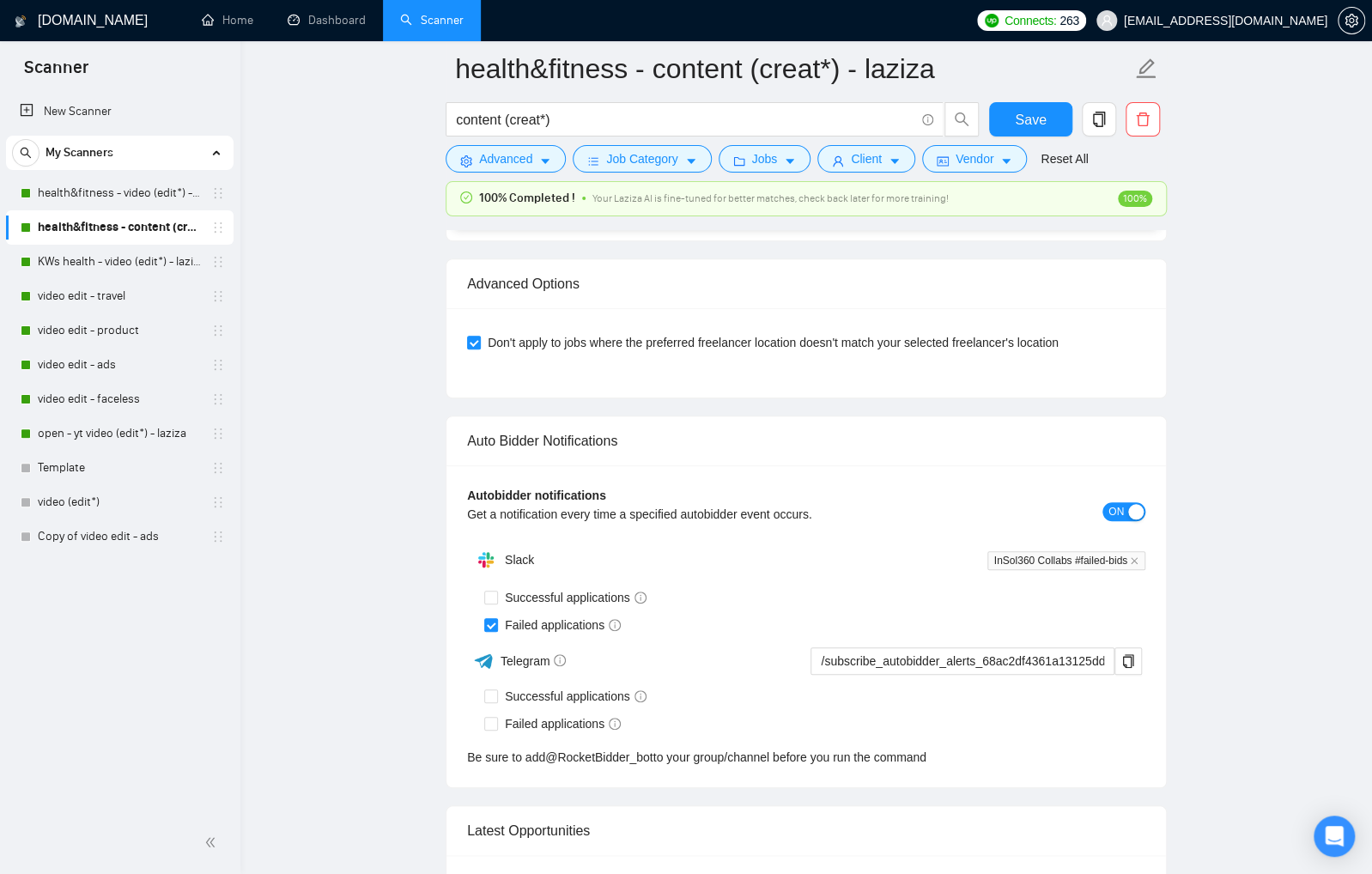
scroll to position [3897, 0]
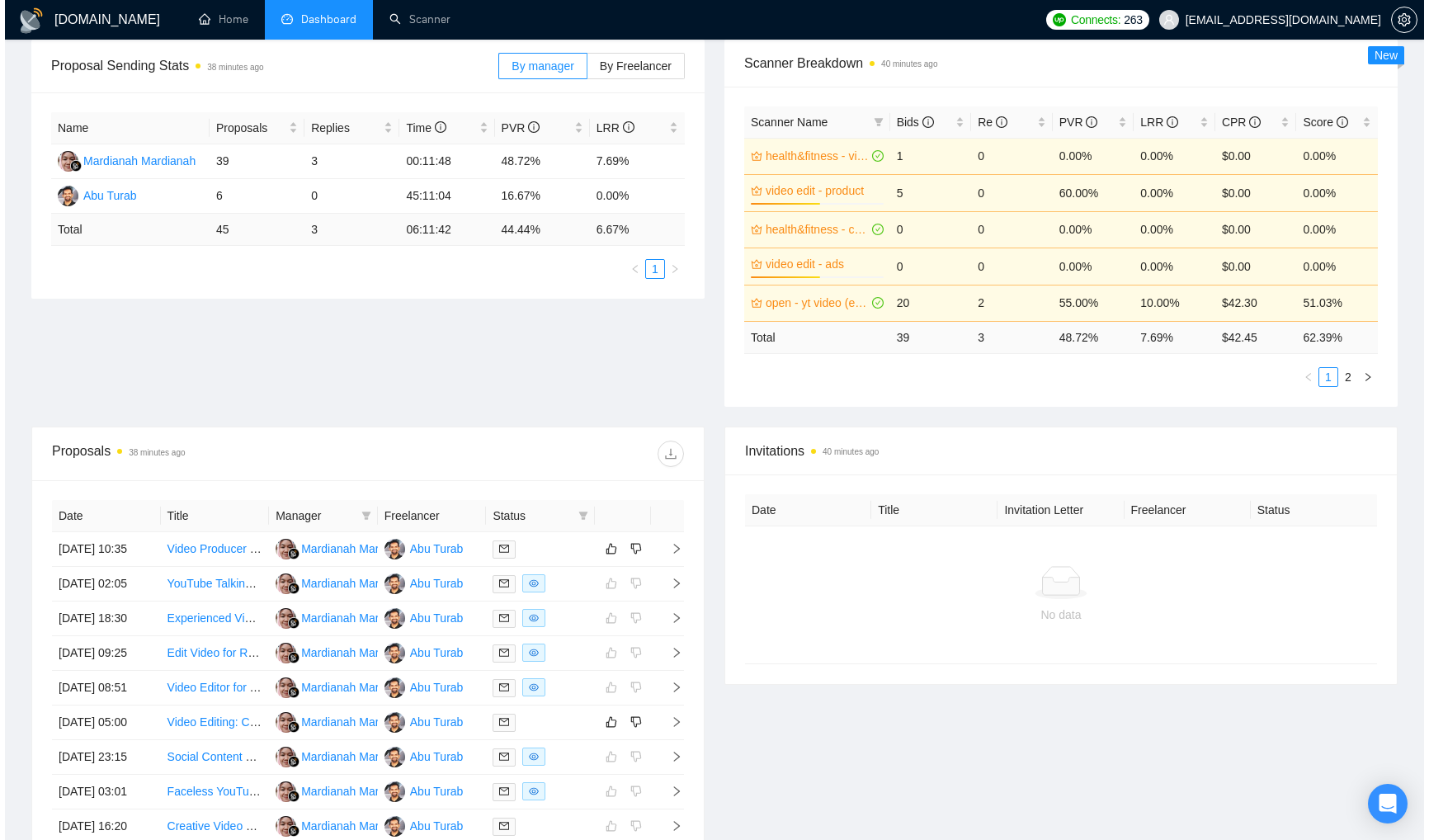
scroll to position [251, 0]
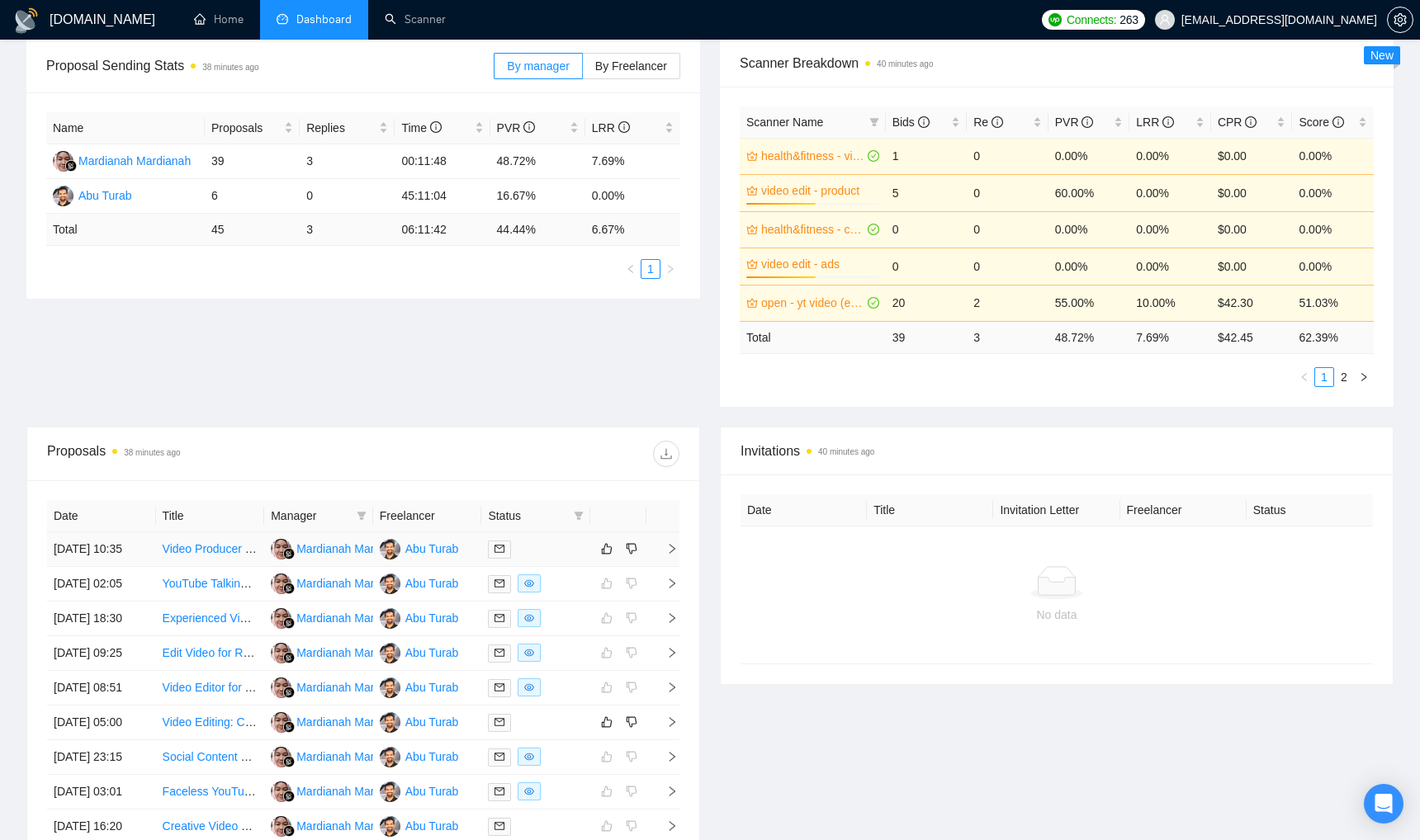
click at [569, 559] on div at bounding box center [535, 549] width 96 height 19
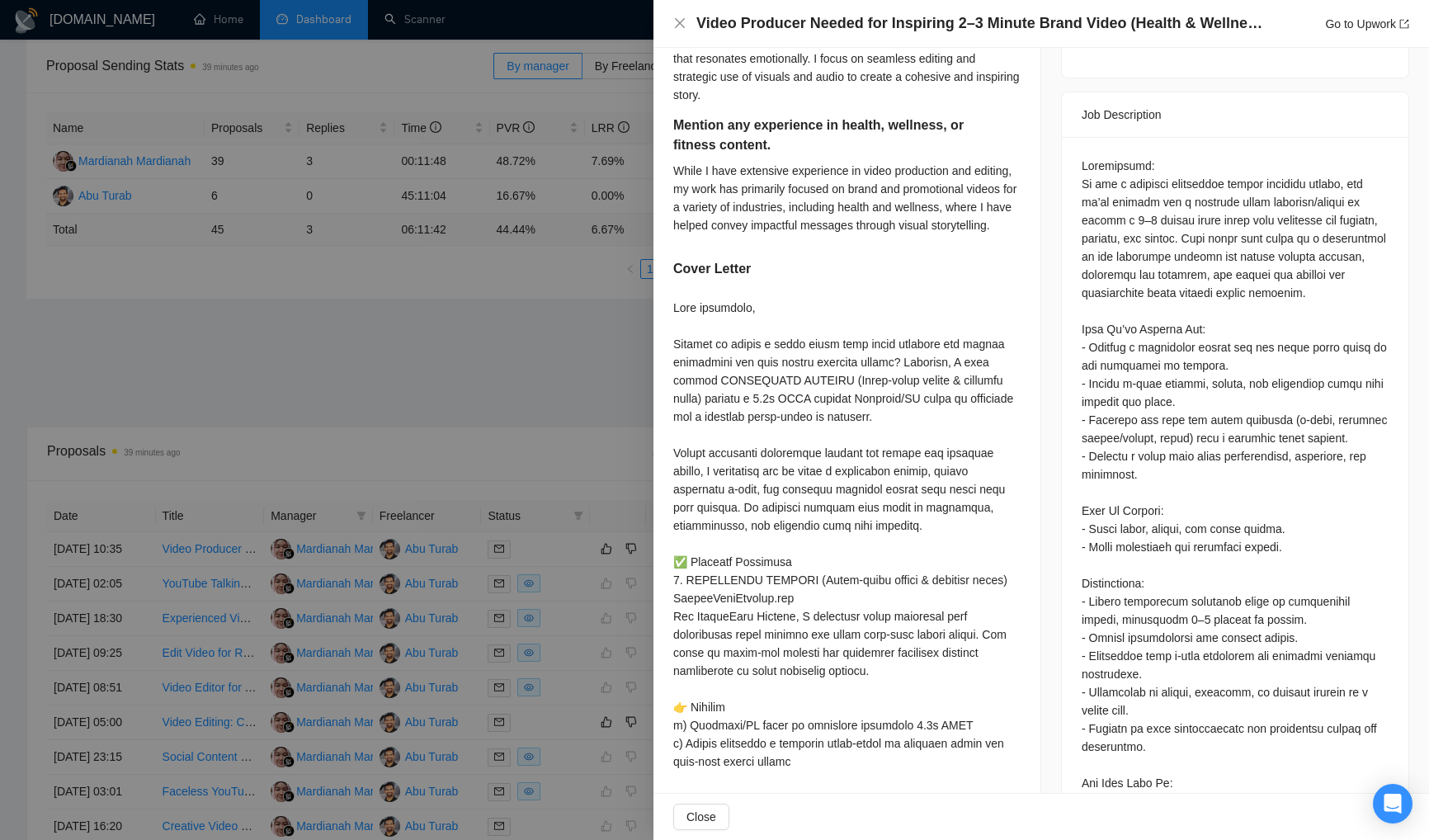
scroll to position [650, 0]
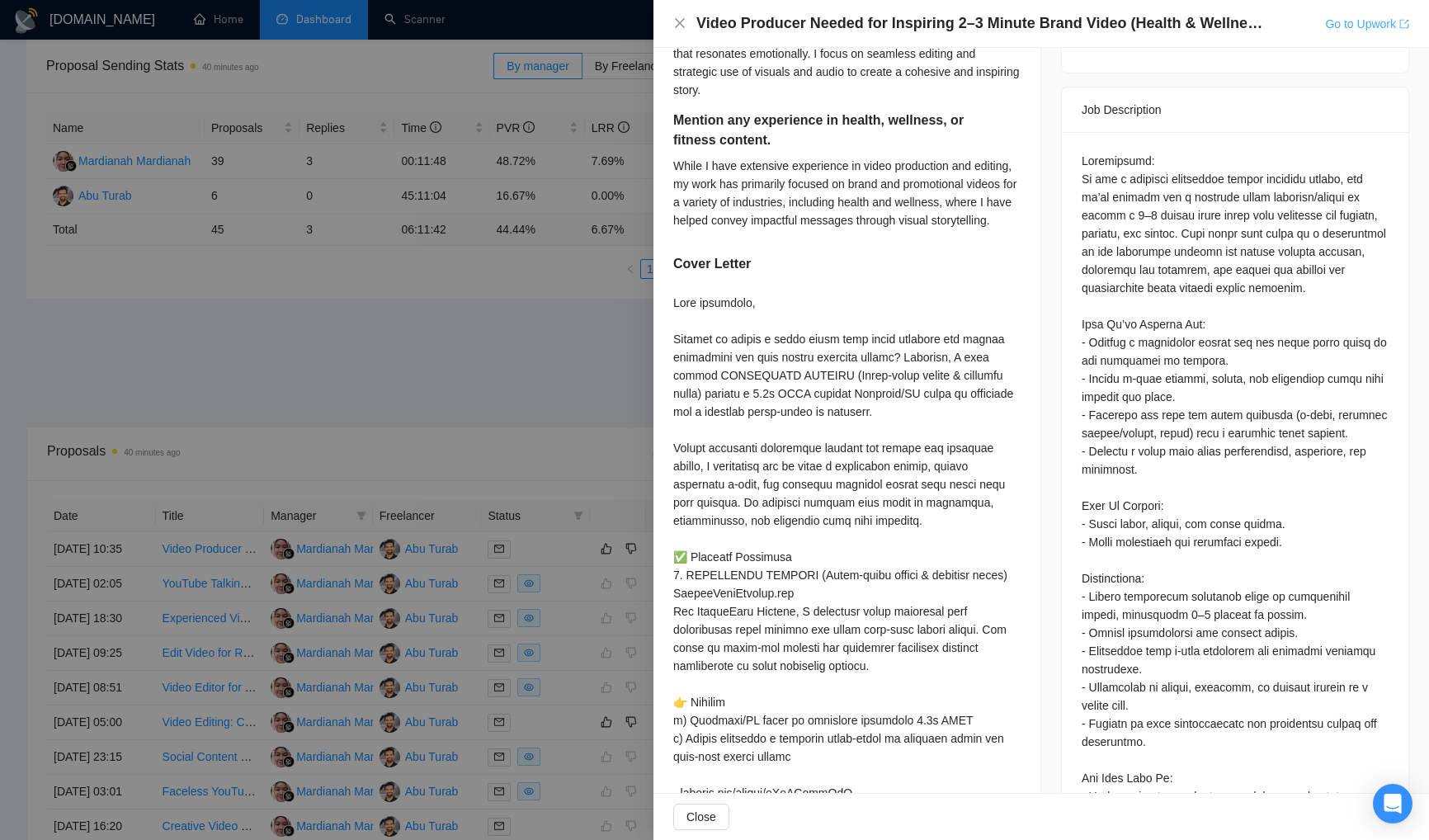
click at [1344, 25] on link "Go to Upwork" at bounding box center [1367, 24] width 84 height 14
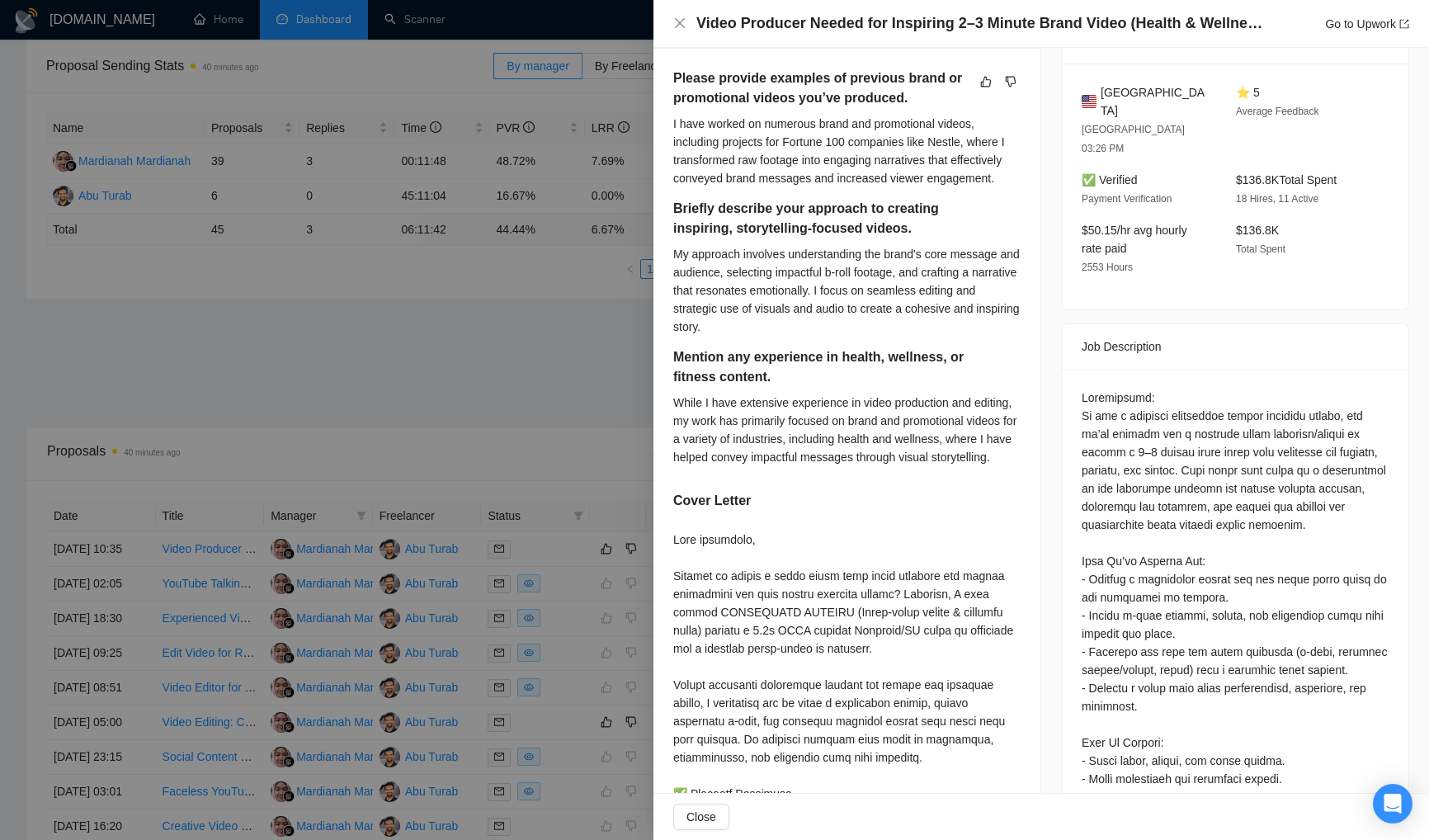
scroll to position [511, 0]
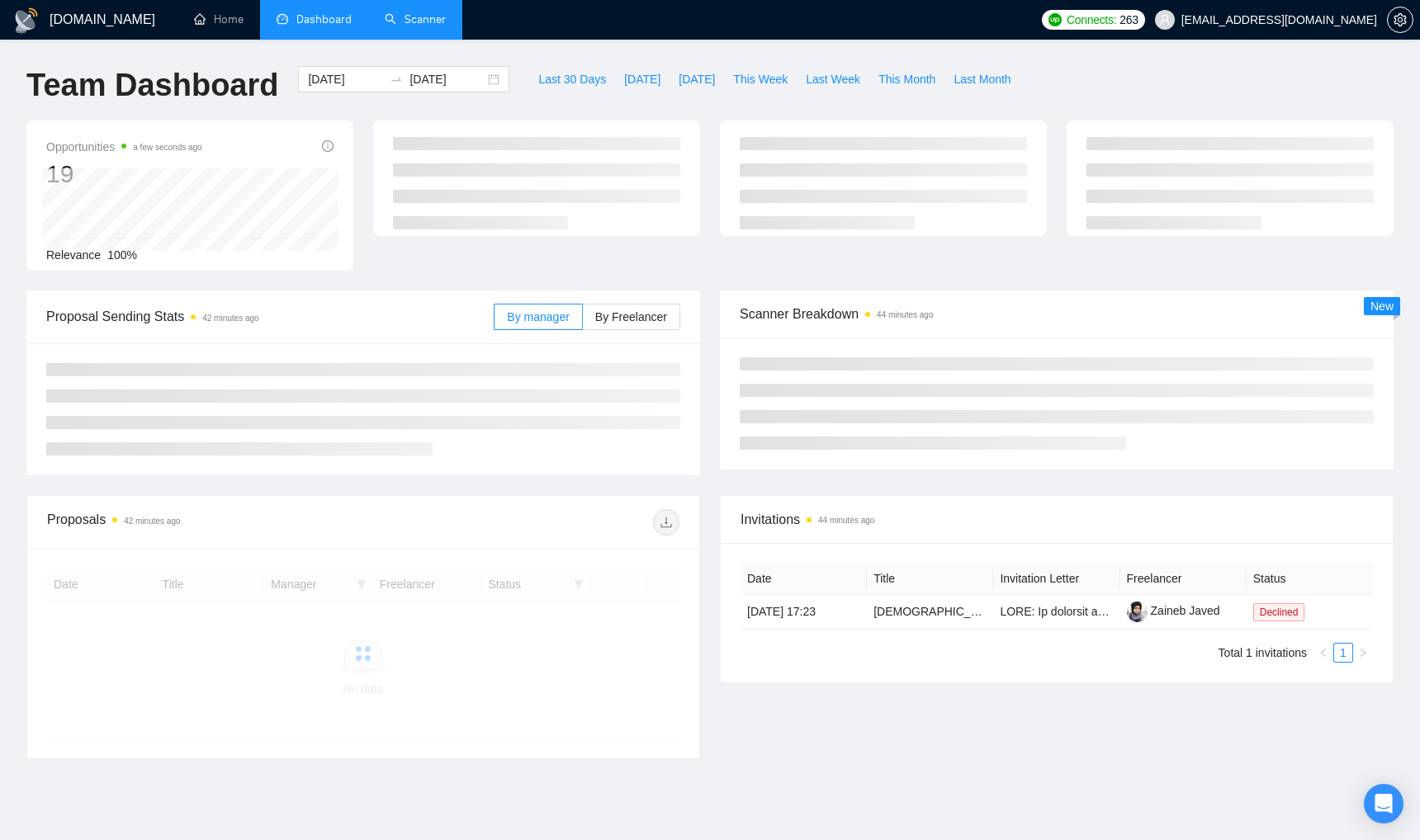
click at [400, 26] on link "Scanner" at bounding box center [416, 20] width 61 height 14
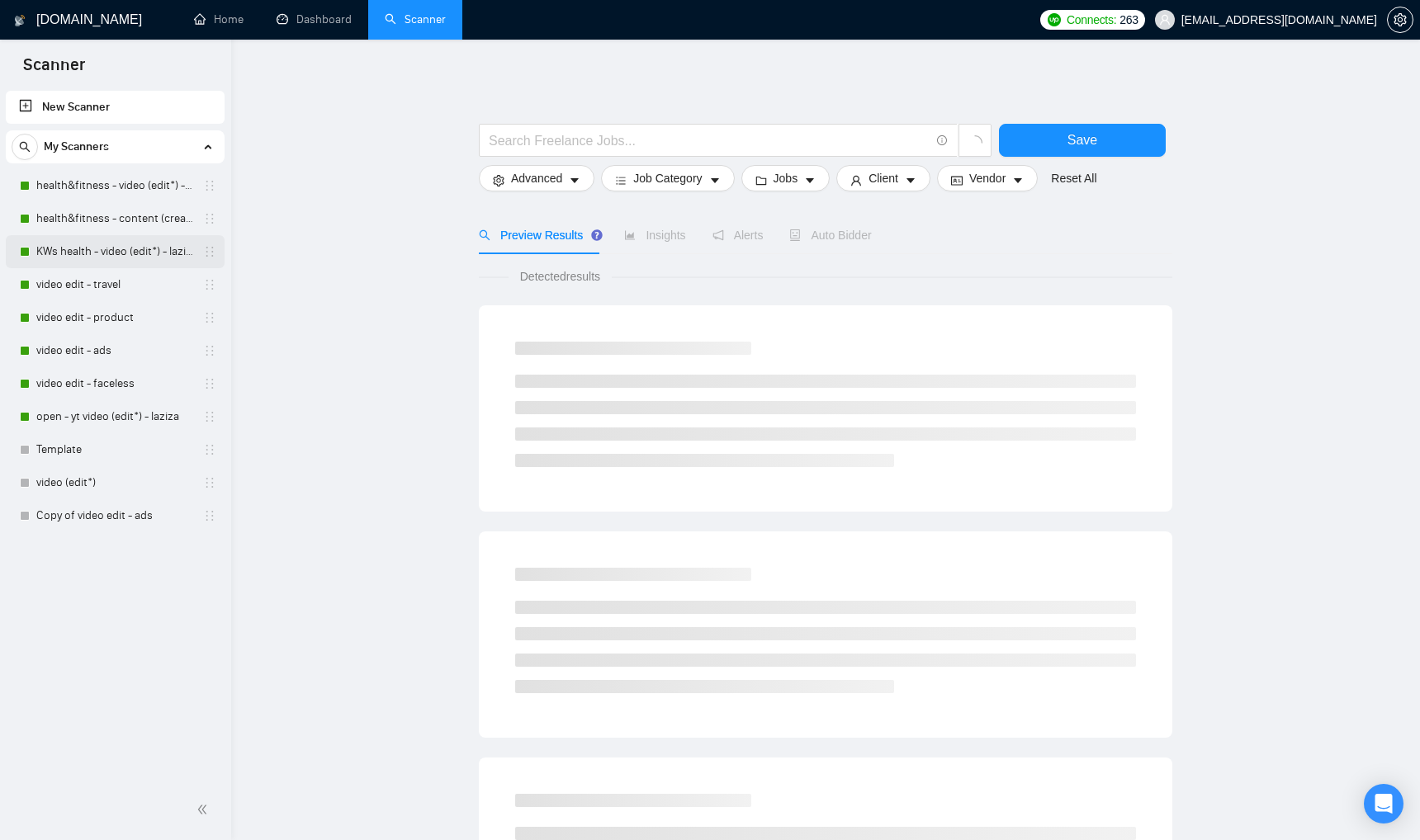
click at [105, 244] on link "KWs health - video (edit*) - laziza" at bounding box center [115, 251] width 157 height 33
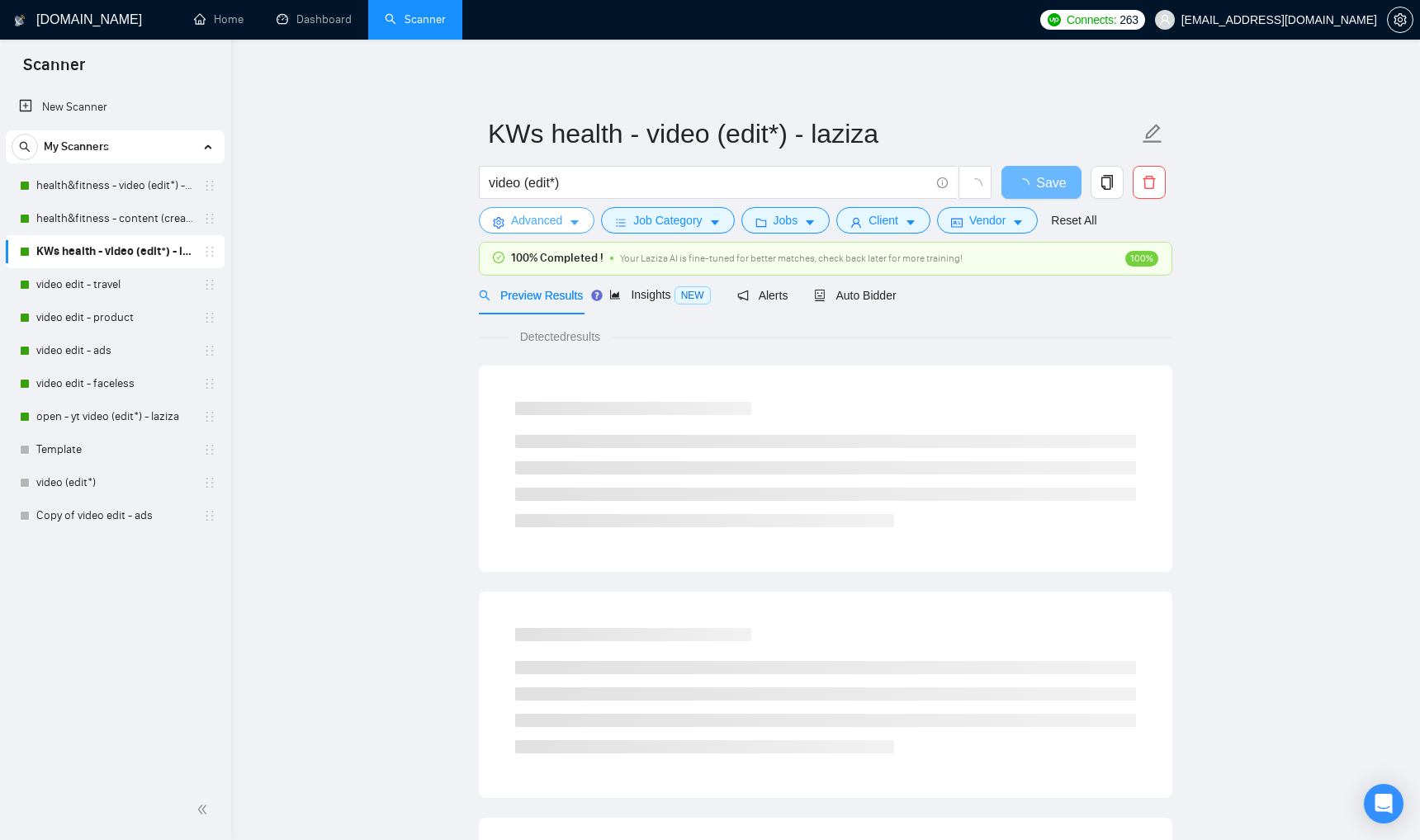
click at [569, 225] on icon "caret-down" at bounding box center [574, 223] width 12 height 12
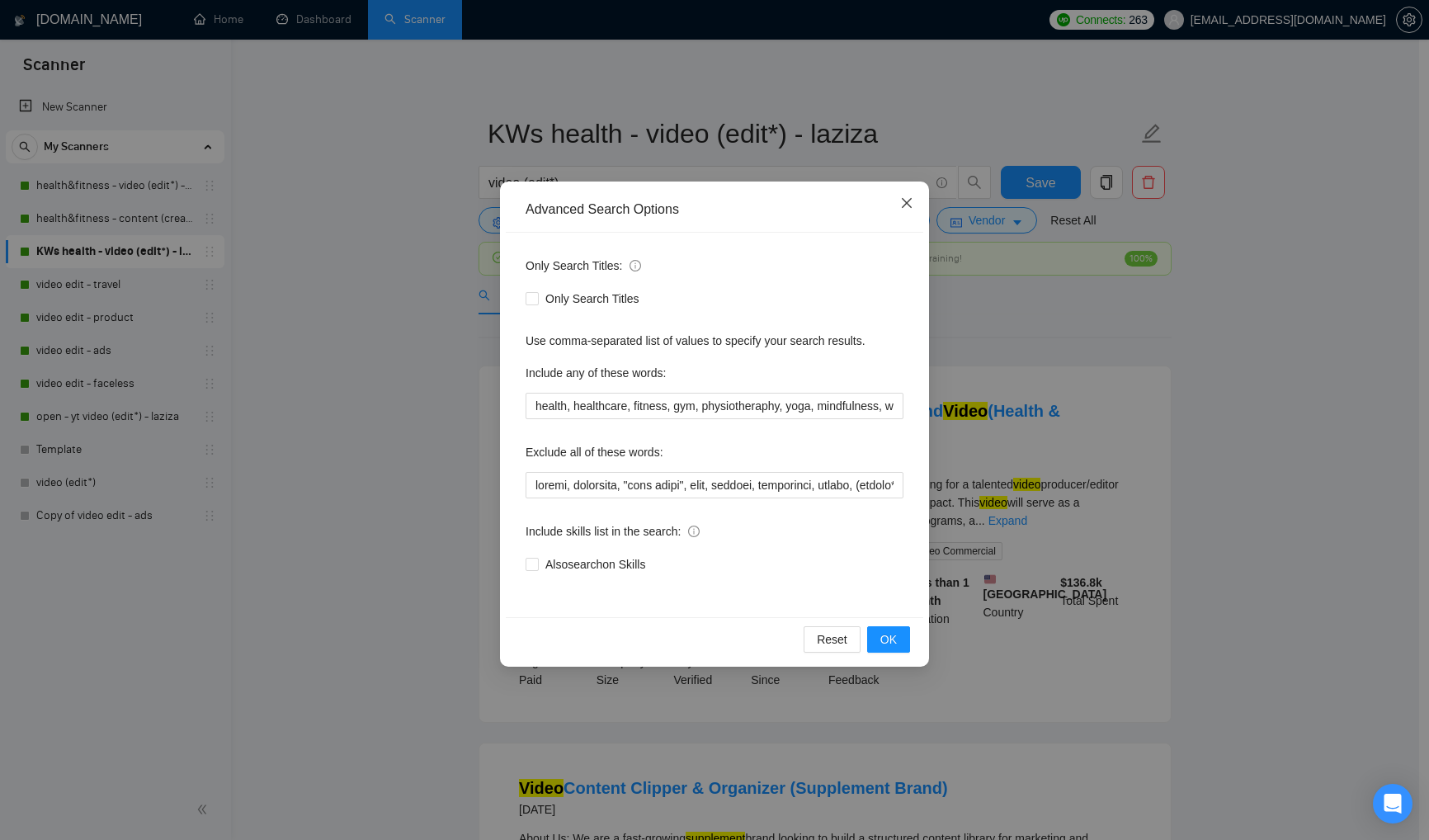
click at [908, 201] on icon "close" at bounding box center [907, 203] width 10 height 10
